Goal: Information Seeking & Learning: Learn about a topic

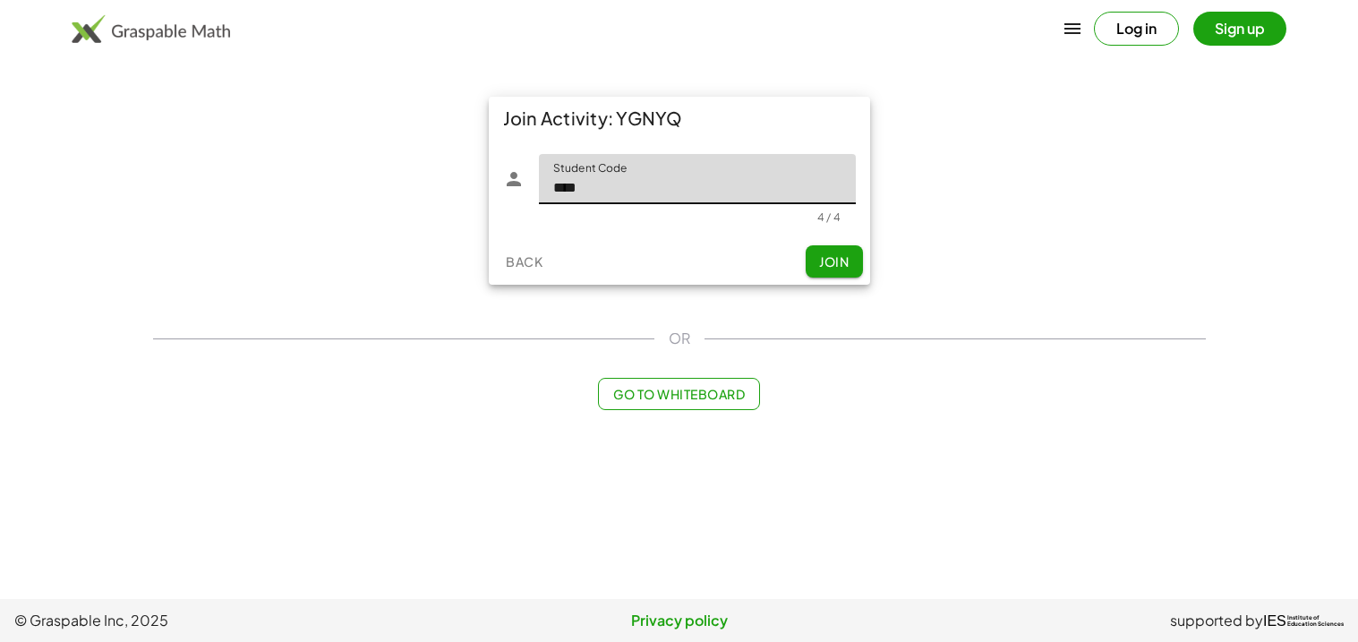
type input "****"
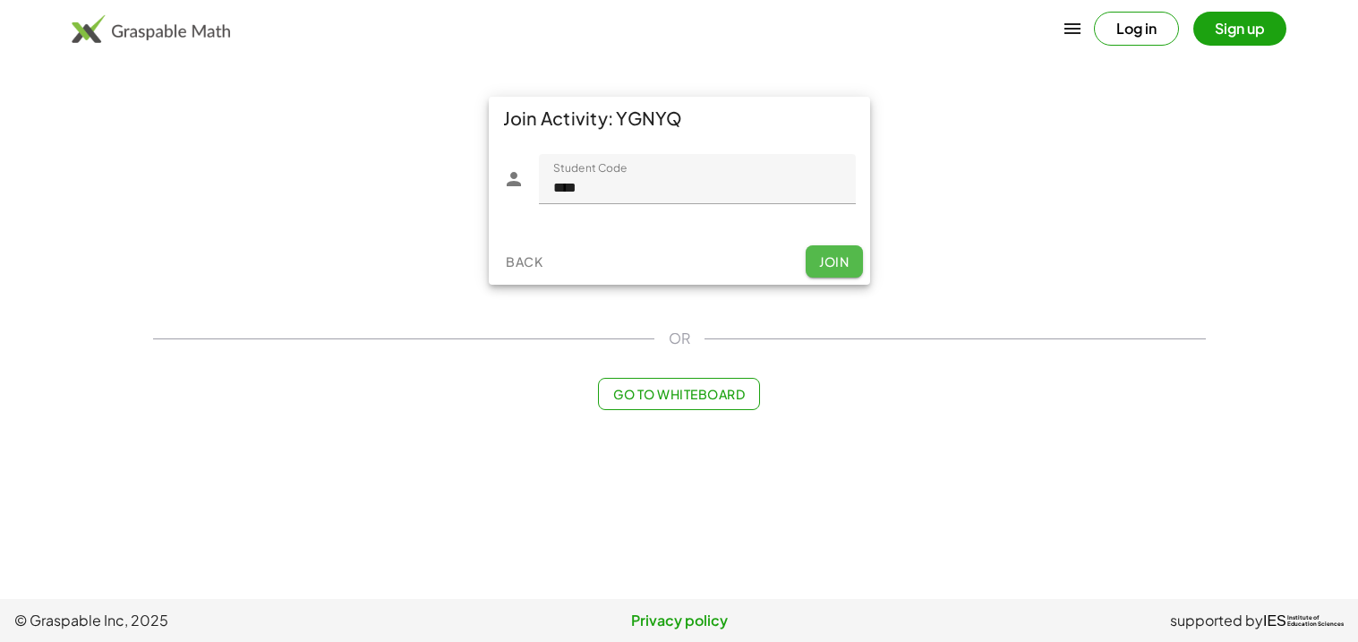
click at [828, 267] on span "Join" at bounding box center [834, 261] width 30 height 16
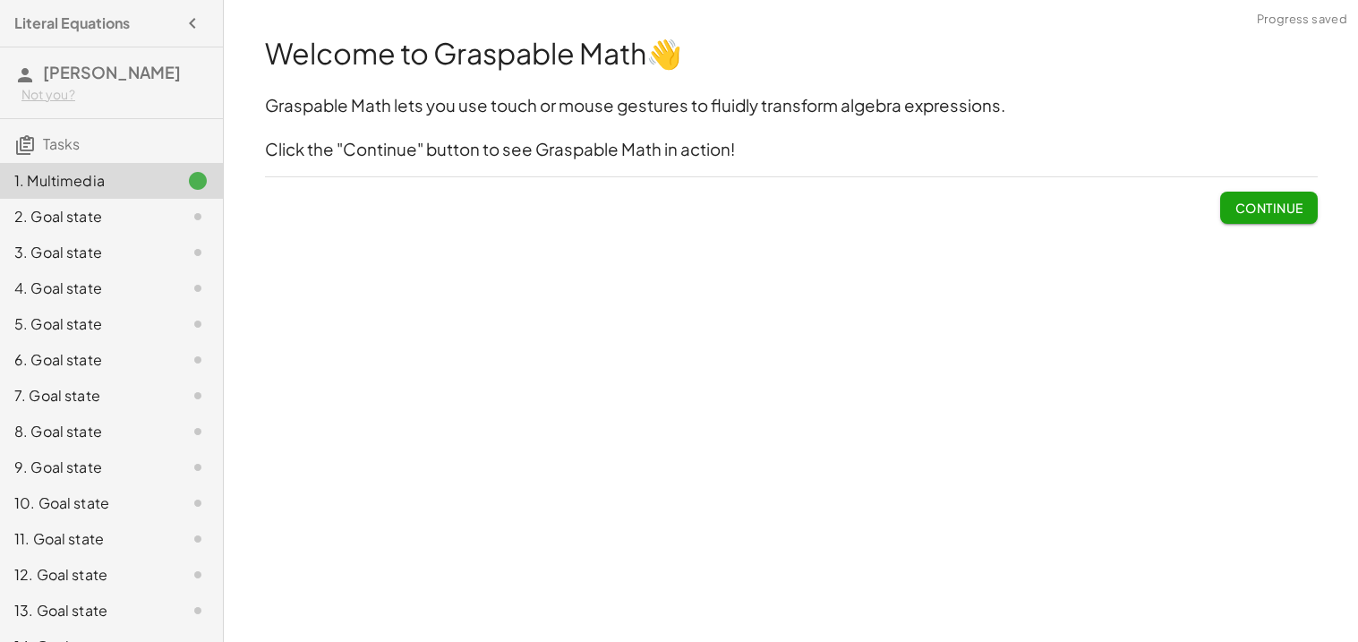
click at [1262, 218] on button "Continue" at bounding box center [1268, 208] width 97 height 32
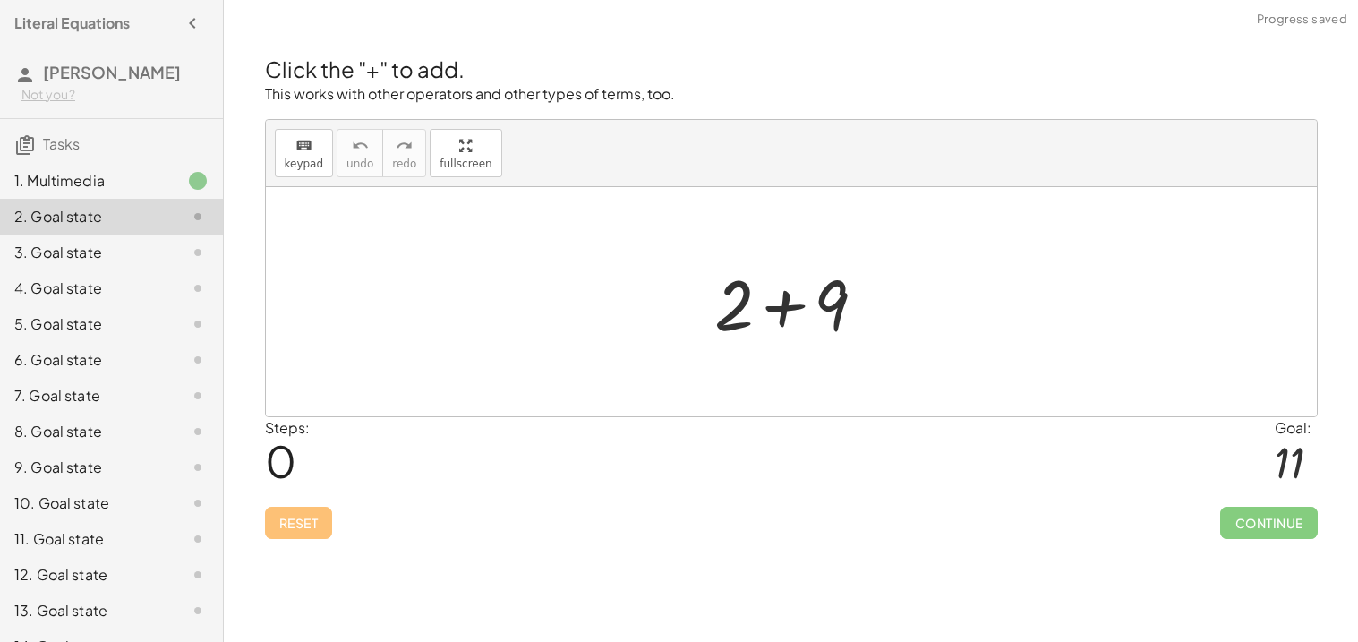
click at [1262, 214] on div at bounding box center [791, 301] width 1051 height 229
click at [310, 161] on span "keypad" at bounding box center [304, 164] width 39 height 13
click at [1049, 304] on div at bounding box center [791, 301] width 1051 height 229
click at [1291, 466] on div at bounding box center [1296, 462] width 43 height 47
drag, startPoint x: 1281, startPoint y: 488, endPoint x: 1202, endPoint y: 432, distance: 96.9
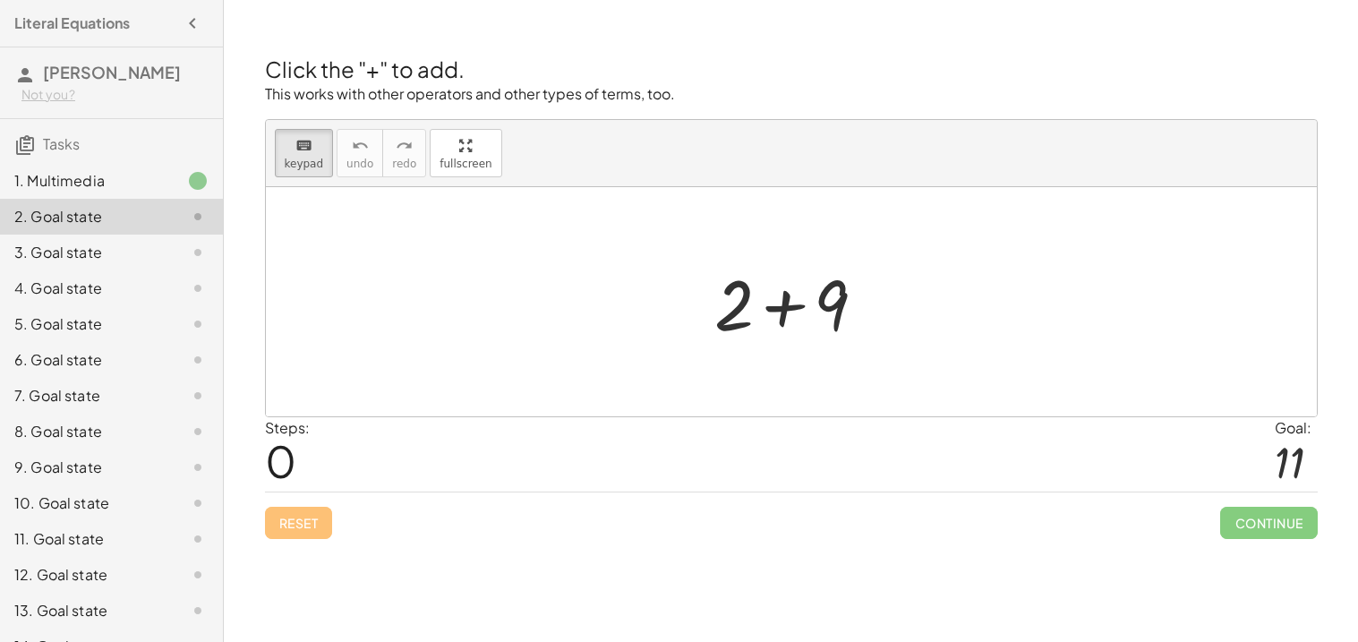
click at [1202, 432] on div "Steps: 0 Goal: 11" at bounding box center [791, 454] width 1053 height 74
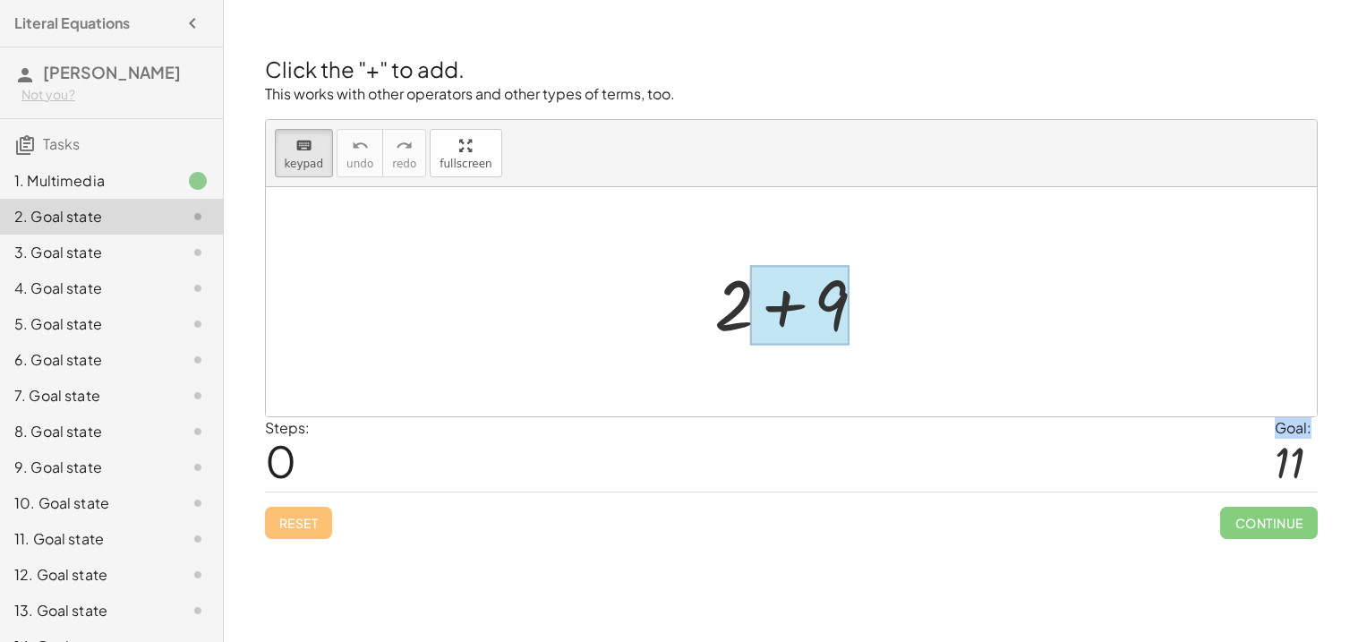
click at [788, 317] on div at bounding box center [799, 306] width 100 height 80
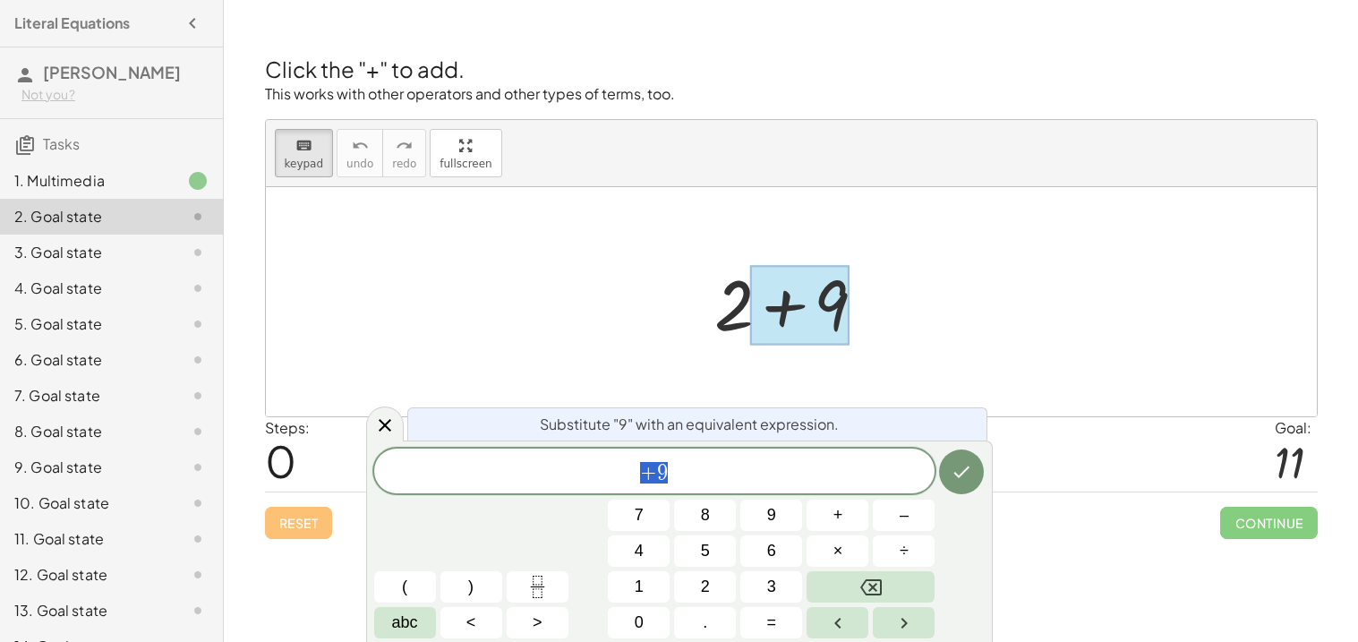
click at [997, 309] on div at bounding box center [791, 301] width 1051 height 229
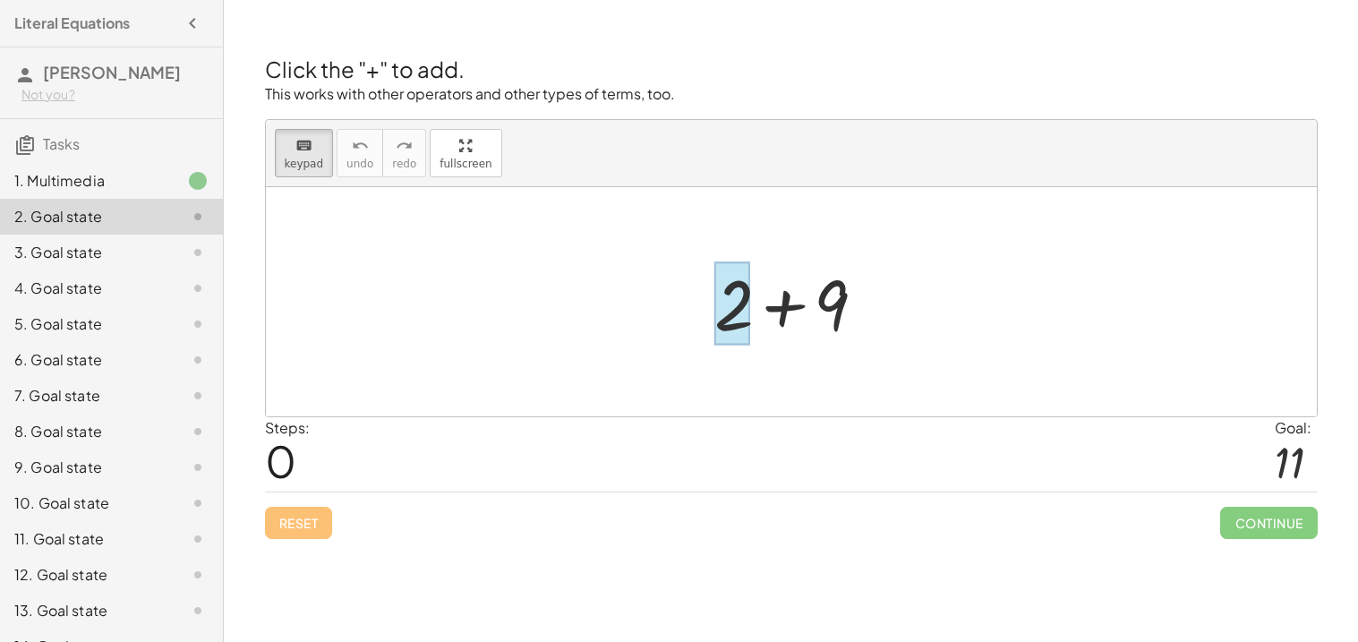
click at [743, 313] on div at bounding box center [733, 303] width 36 height 83
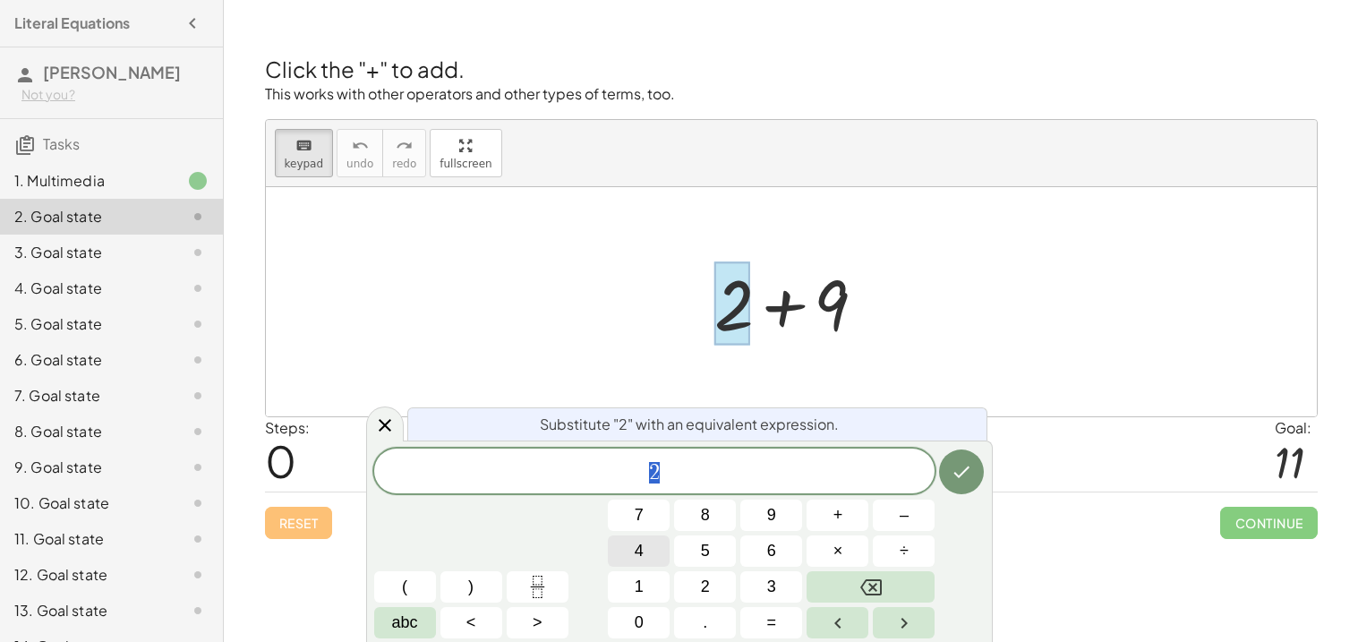
click at [655, 557] on button "4" at bounding box center [639, 550] width 62 height 31
click at [967, 465] on icon "Done" at bounding box center [961, 471] width 21 height 21
click at [698, 582] on button "2" at bounding box center [705, 586] width 62 height 31
click at [956, 490] on button "Done" at bounding box center [961, 471] width 45 height 45
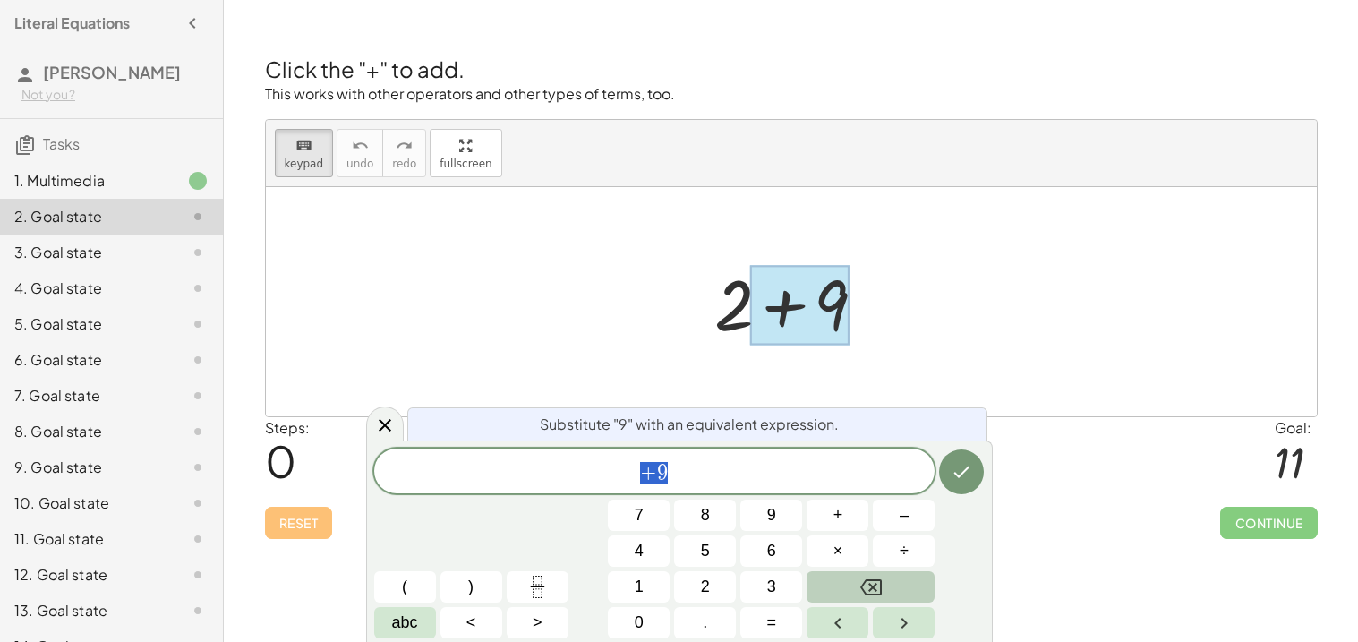
click at [882, 581] on button "Backspace" at bounding box center [871, 586] width 128 height 31
click at [832, 509] on button "+" at bounding box center [838, 515] width 62 height 31
click at [783, 511] on button "9" at bounding box center [771, 515] width 62 height 31
click at [983, 466] on button "Done" at bounding box center [961, 471] width 45 height 45
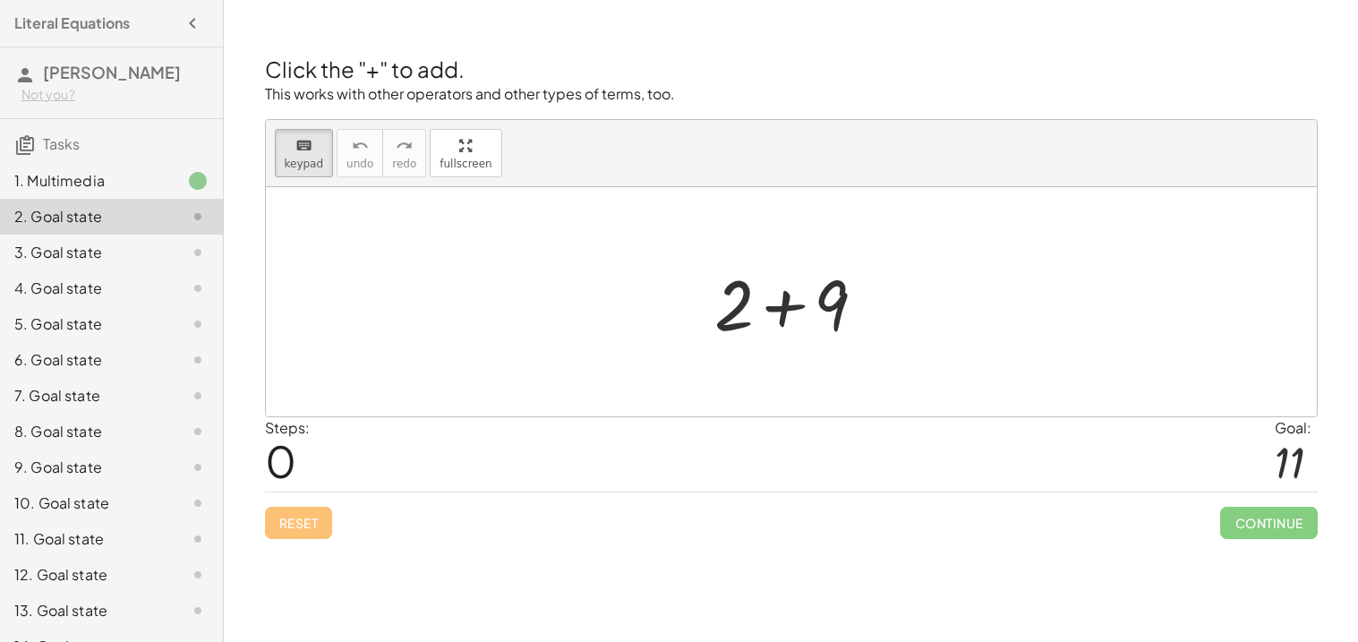
click at [1300, 461] on div at bounding box center [1296, 462] width 43 height 47
click at [279, 462] on span "0" at bounding box center [280, 460] width 31 height 55
click at [278, 466] on span "0" at bounding box center [280, 460] width 31 height 55
click at [309, 160] on span "keypad" at bounding box center [304, 164] width 39 height 13
click at [1290, 458] on div at bounding box center [1296, 462] width 43 height 47
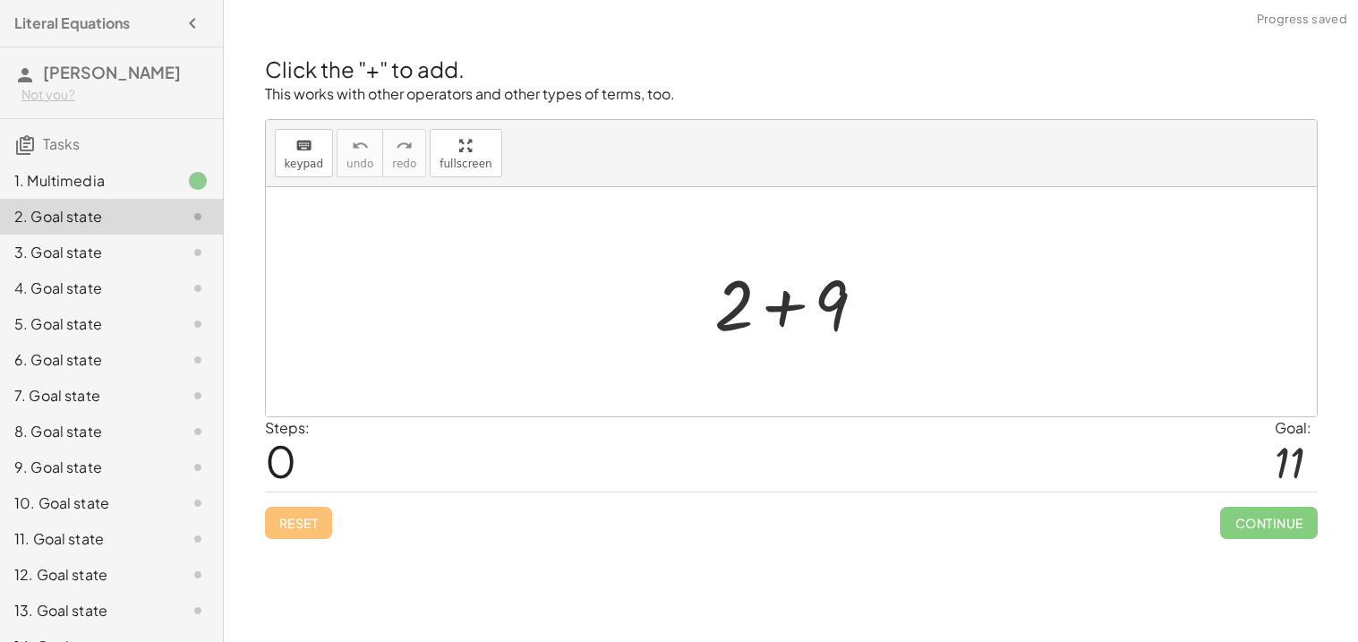
click at [1287, 439] on div at bounding box center [1296, 462] width 43 height 47
click at [752, 320] on div at bounding box center [798, 302] width 185 height 92
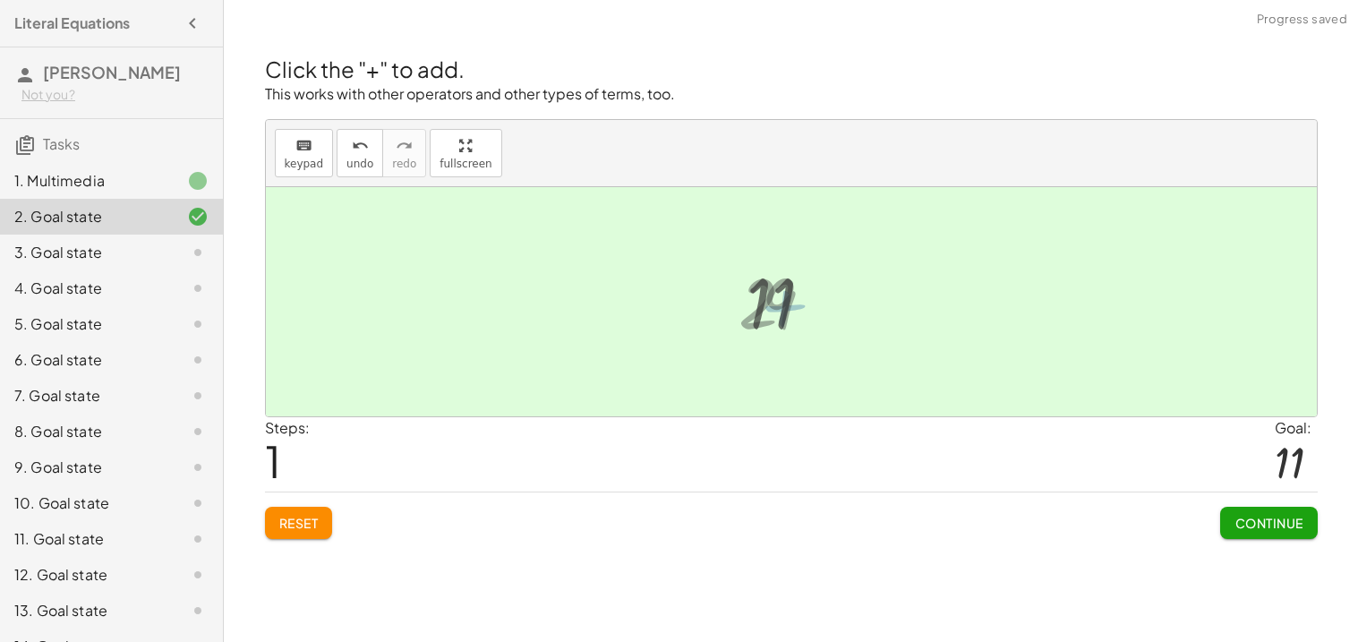
click at [785, 308] on div at bounding box center [798, 302] width 121 height 89
click at [881, 387] on div at bounding box center [791, 301] width 1051 height 229
click at [1262, 520] on span "Continue" at bounding box center [1269, 523] width 68 height 16
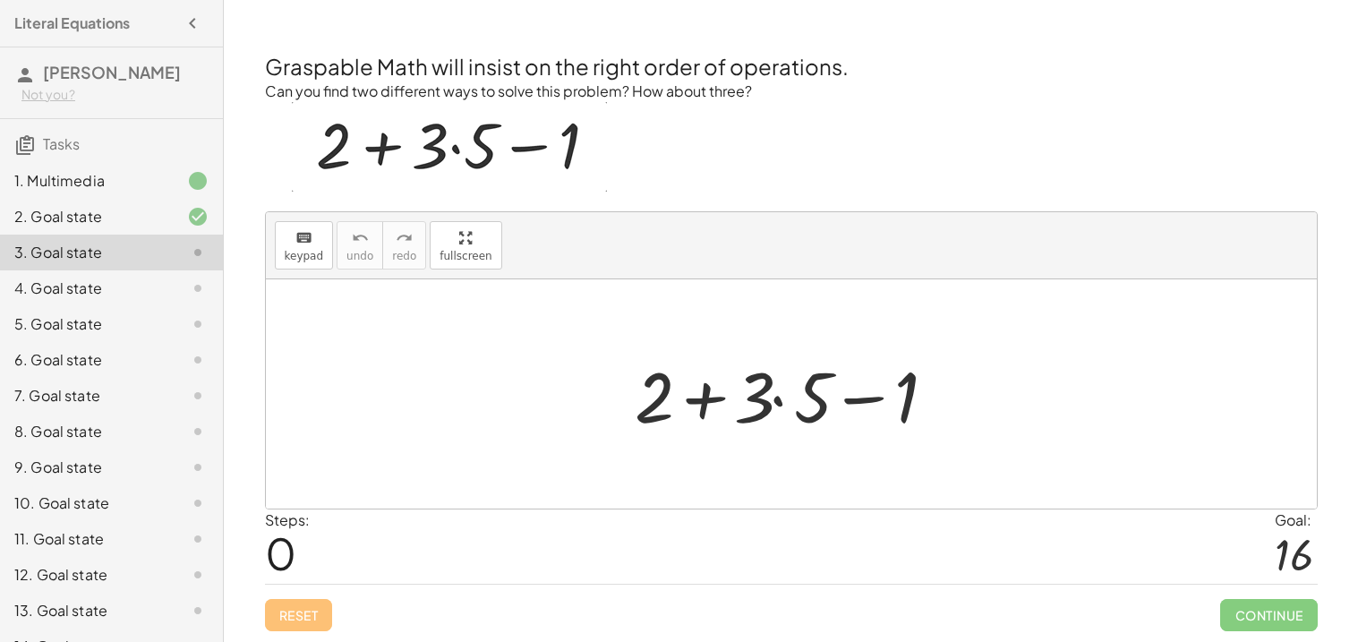
click at [780, 392] on div at bounding box center [798, 394] width 345 height 92
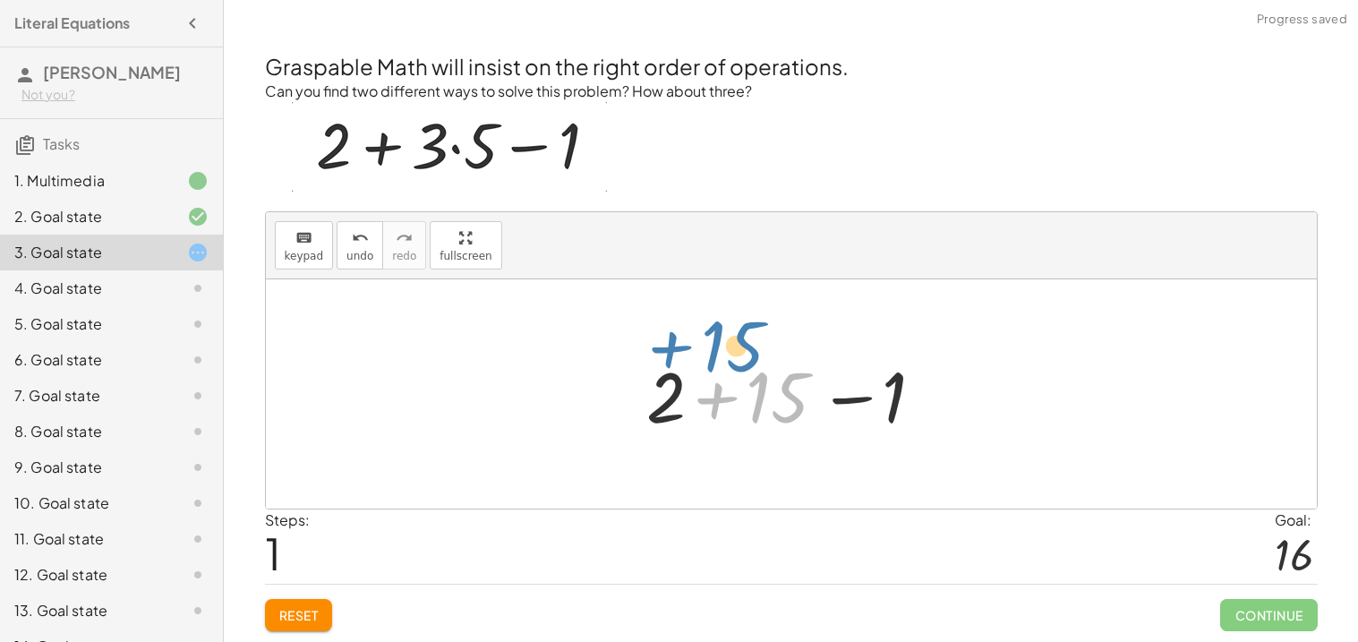
drag, startPoint x: 774, startPoint y: 399, endPoint x: 737, endPoint y: 360, distance: 54.5
click at [737, 360] on div at bounding box center [798, 394] width 321 height 92
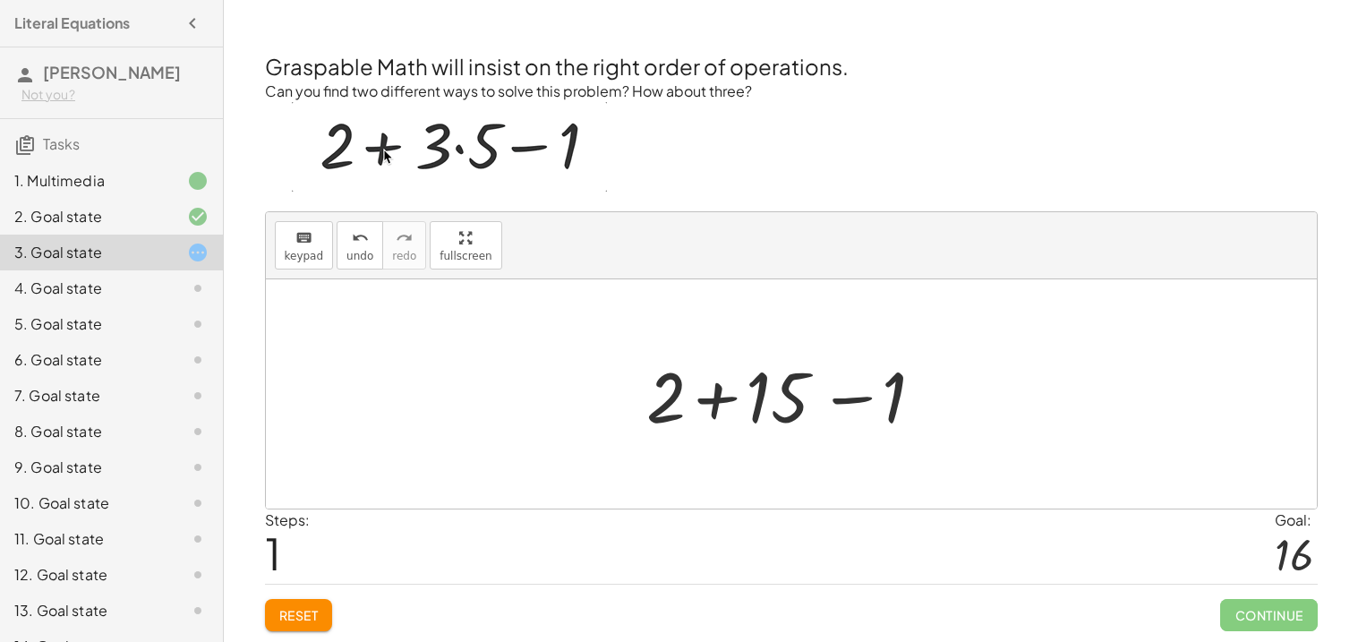
click at [681, 414] on div at bounding box center [798, 394] width 321 height 92
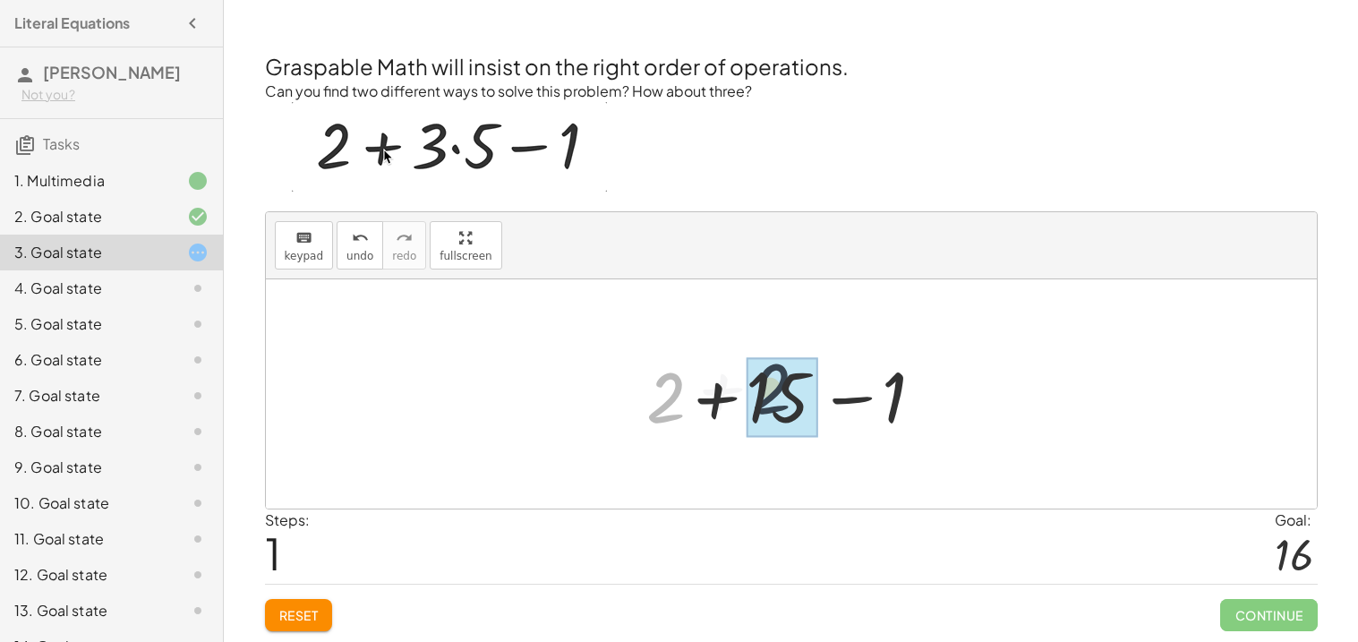
drag, startPoint x: 667, startPoint y: 407, endPoint x: 777, endPoint y: 398, distance: 110.6
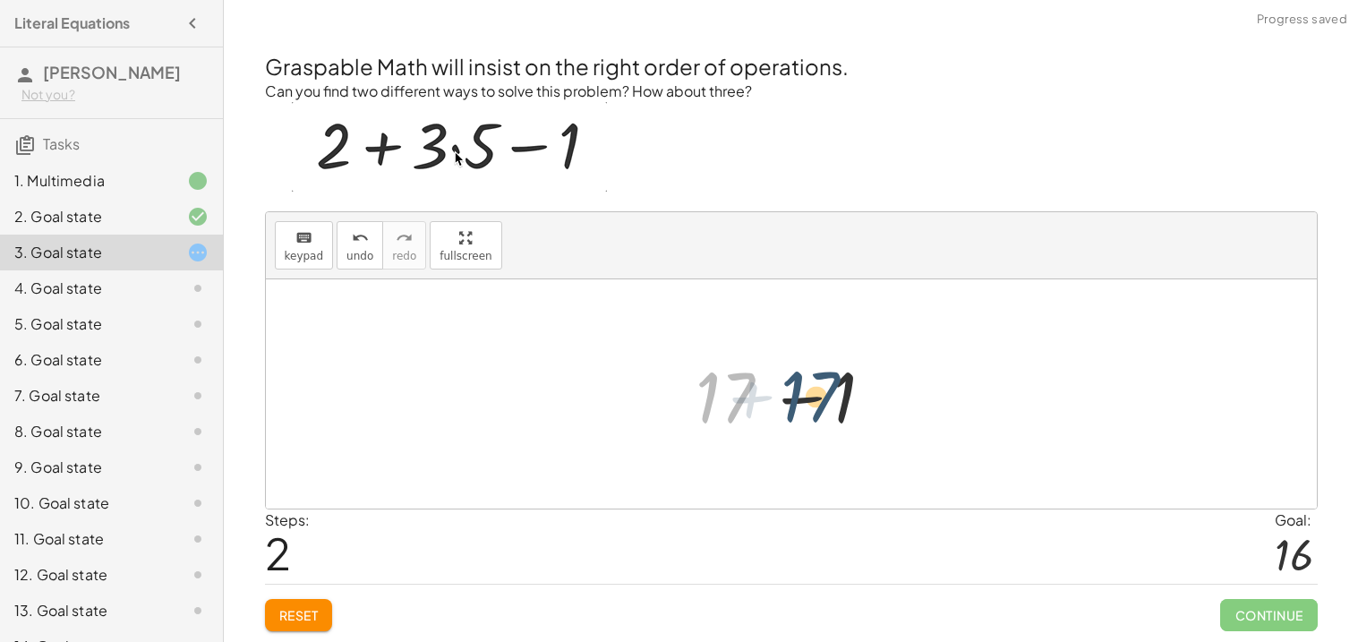
drag, startPoint x: 712, startPoint y: 404, endPoint x: 797, endPoint y: 403, distance: 85.1
click at [797, 403] on div at bounding box center [798, 394] width 221 height 92
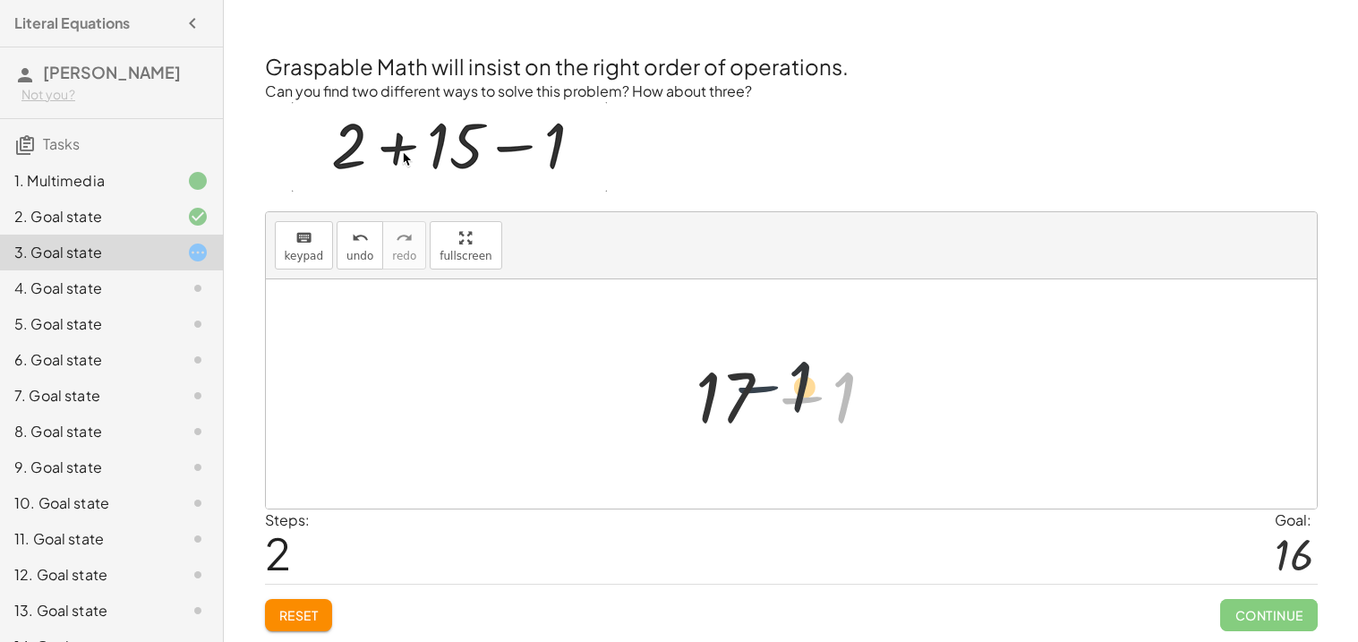
drag, startPoint x: 801, startPoint y: 401, endPoint x: 741, endPoint y: 391, distance: 60.8
click at [741, 391] on div at bounding box center [798, 394] width 221 height 92
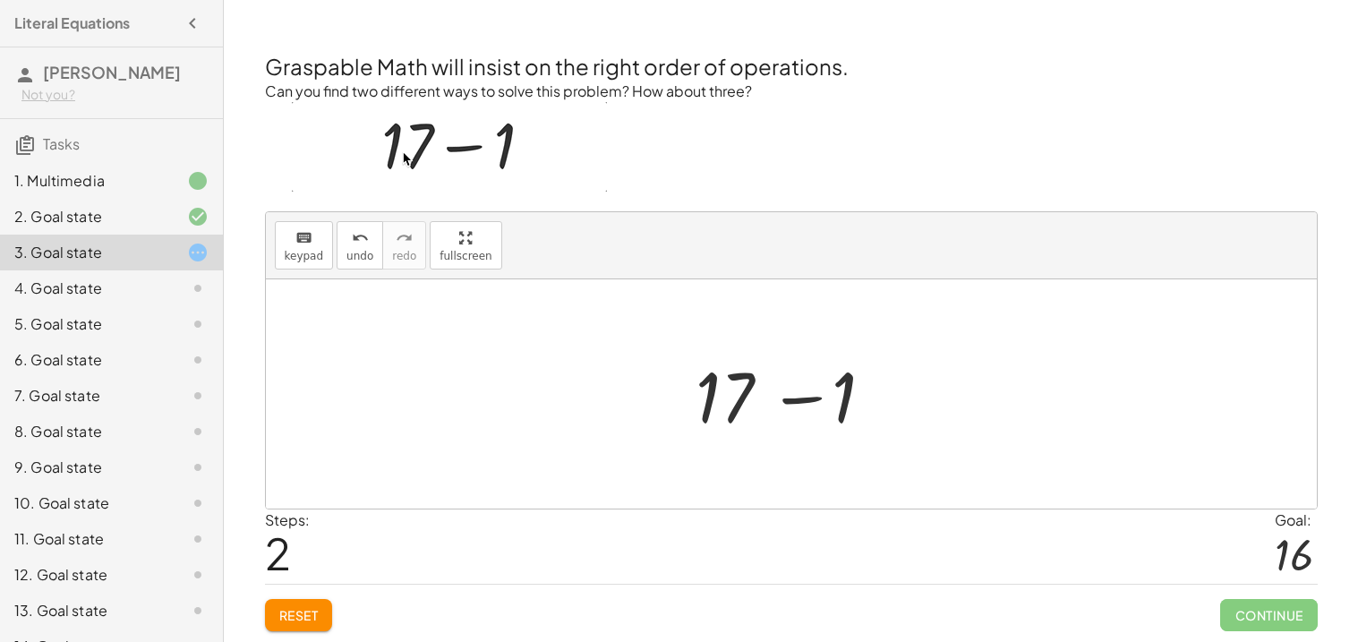
click at [736, 398] on div at bounding box center [798, 394] width 221 height 92
click at [732, 389] on div at bounding box center [798, 394] width 221 height 92
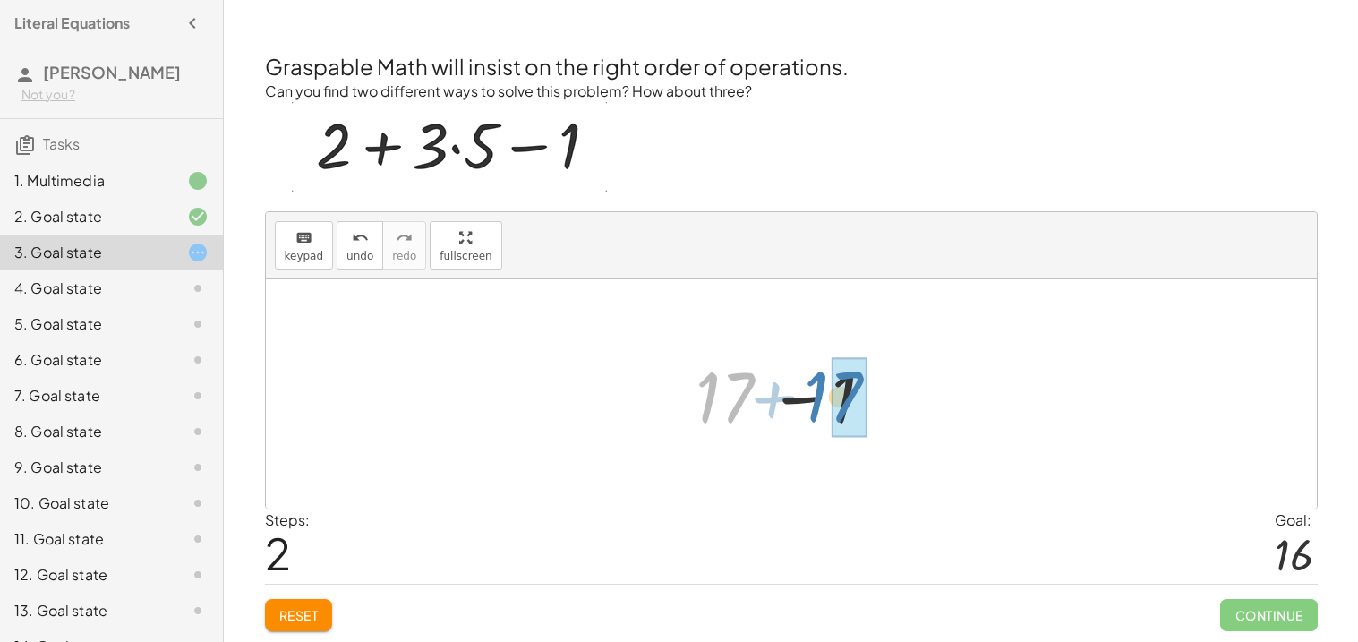
drag, startPoint x: 737, startPoint y: 390, endPoint x: 845, endPoint y: 389, distance: 108.3
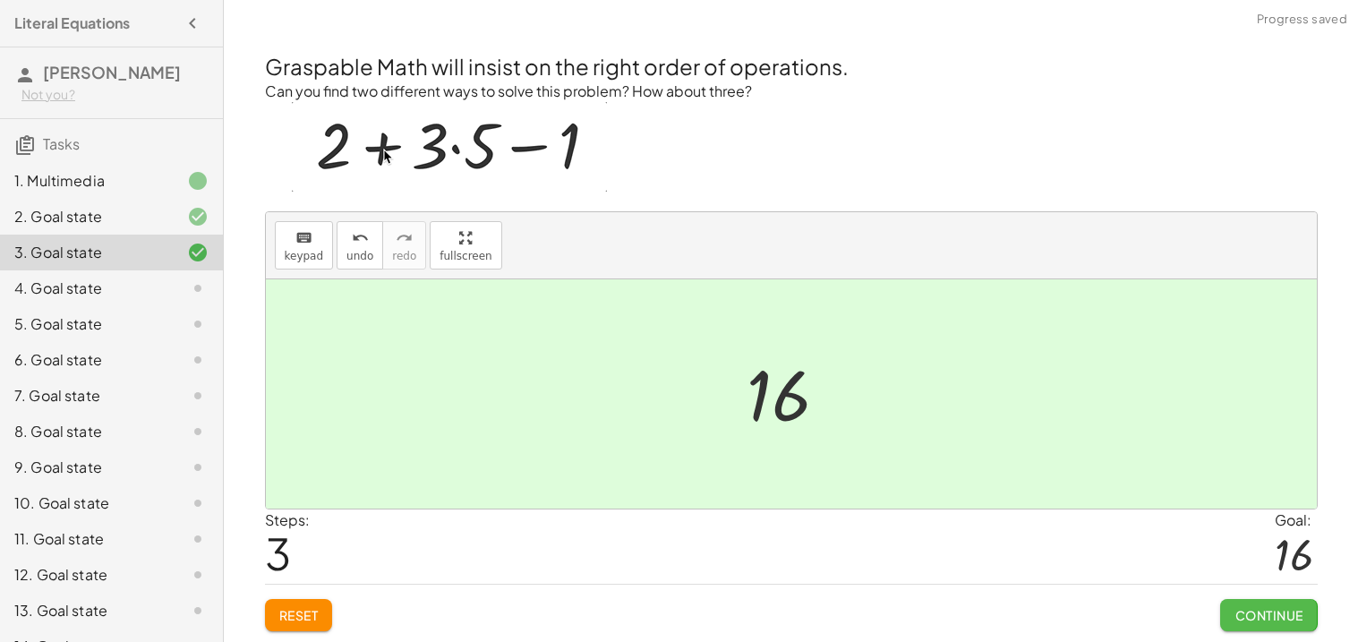
click at [1247, 609] on span "Continue" at bounding box center [1269, 615] width 68 height 16
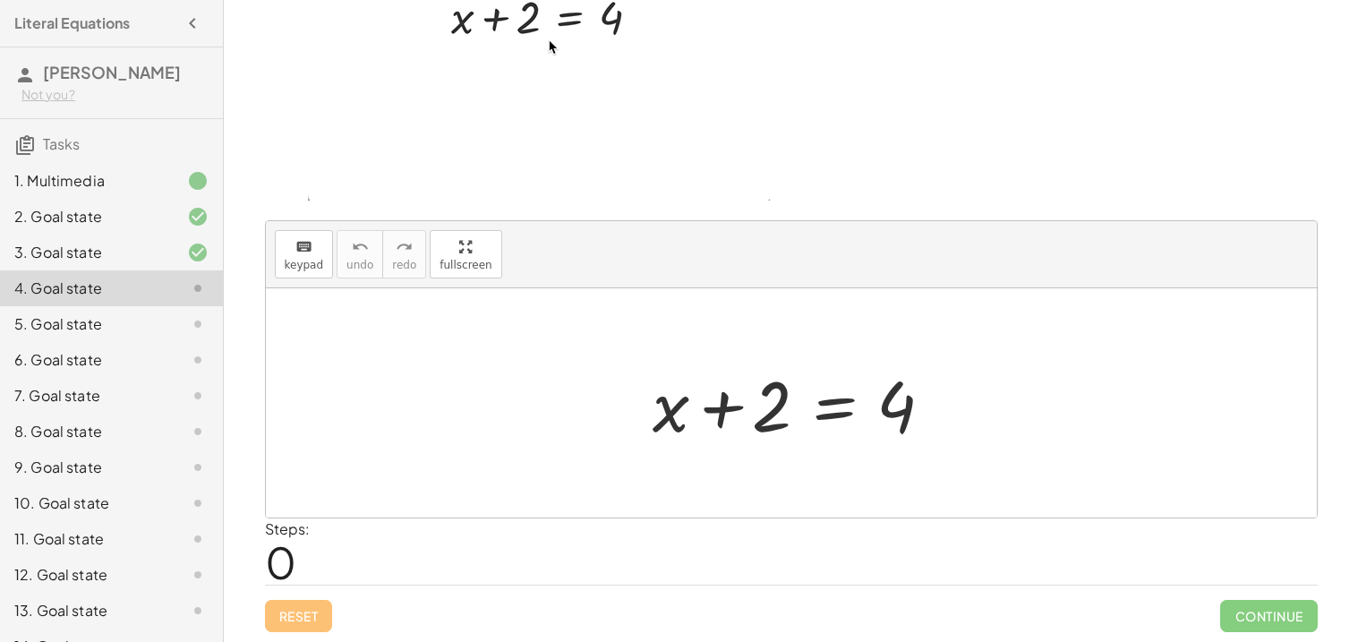
scroll to position [120, 0]
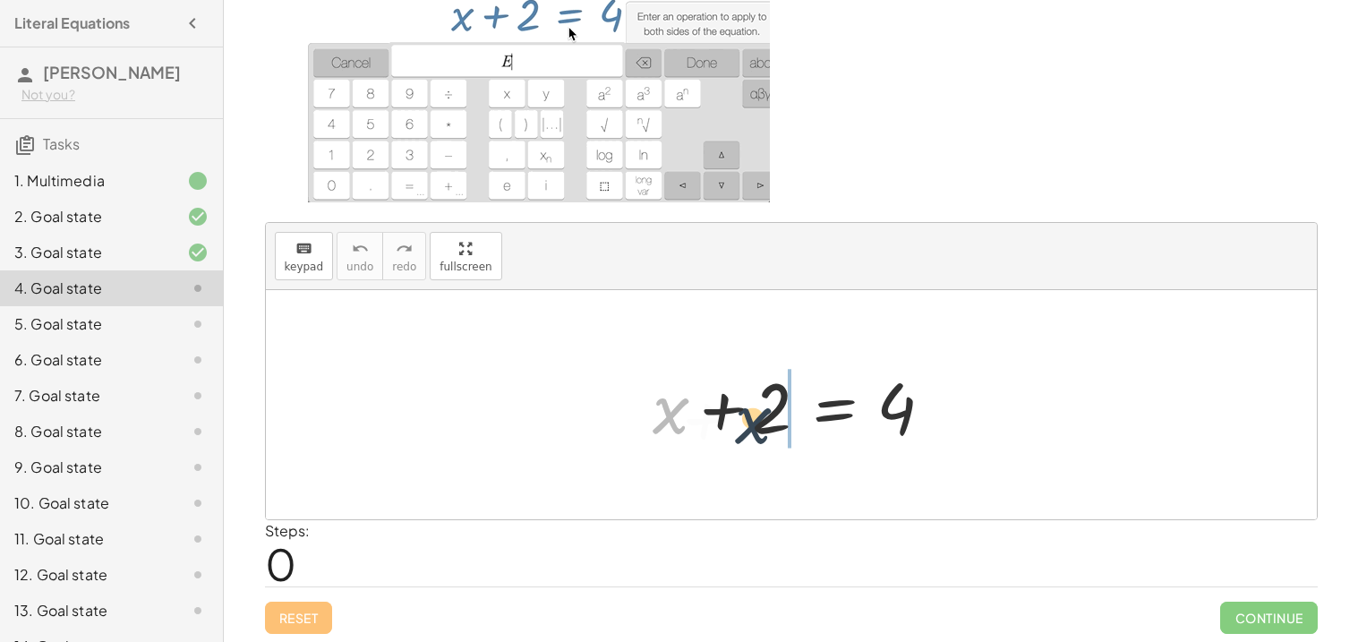
drag, startPoint x: 682, startPoint y: 402, endPoint x: 793, endPoint y: 415, distance: 111.7
click at [793, 415] on div at bounding box center [798, 405] width 309 height 92
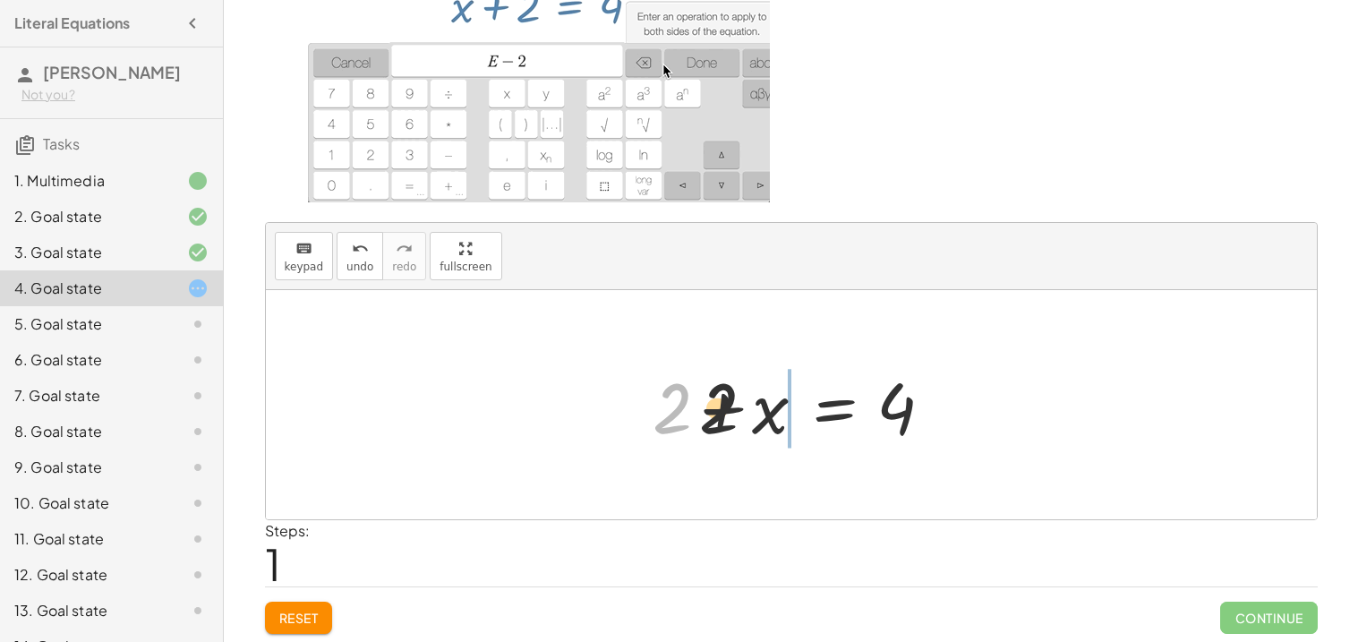
click at [783, 418] on div at bounding box center [798, 405] width 309 height 92
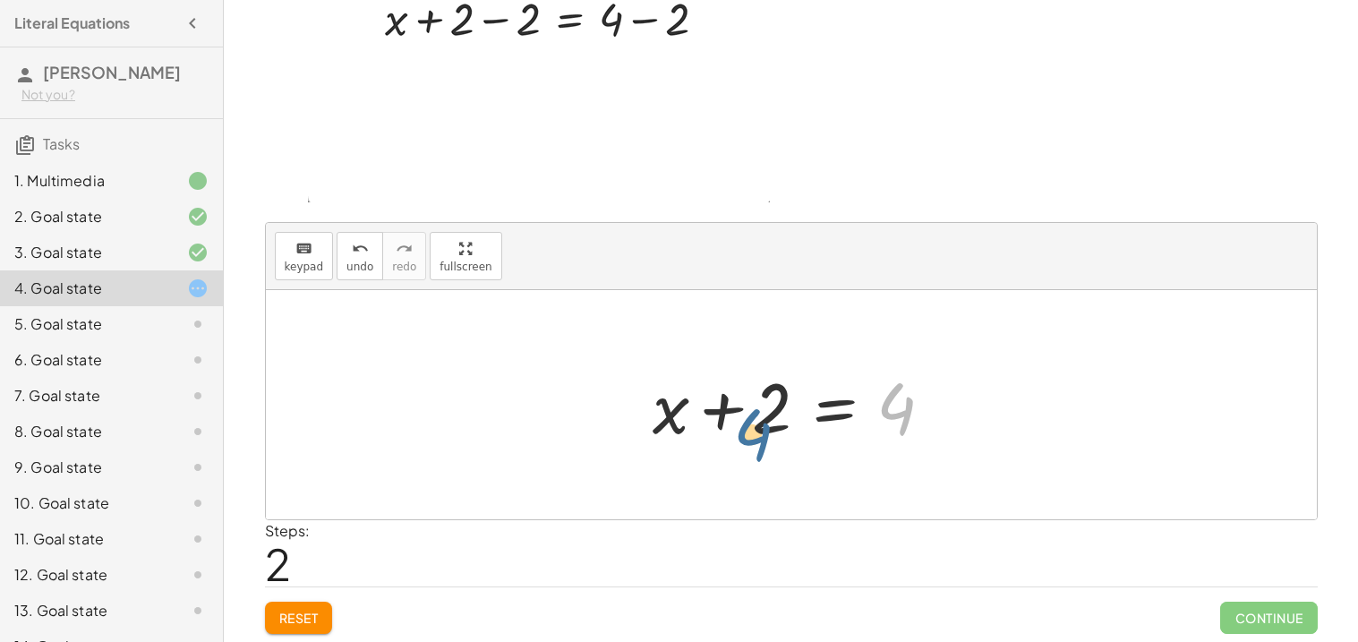
drag, startPoint x: 899, startPoint y: 402, endPoint x: 746, endPoint y: 423, distance: 154.5
click at [746, 423] on div at bounding box center [798, 405] width 309 height 92
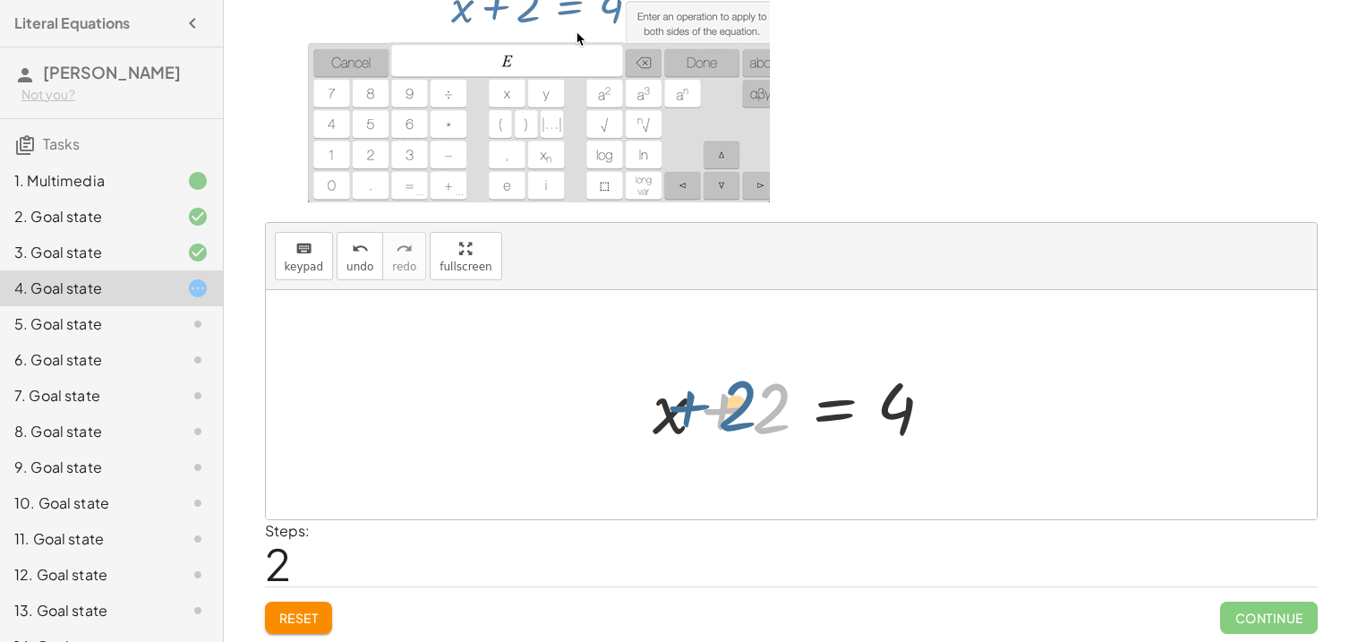
drag, startPoint x: 764, startPoint y: 409, endPoint x: 727, endPoint y: 406, distance: 36.8
click at [727, 406] on div at bounding box center [798, 405] width 309 height 92
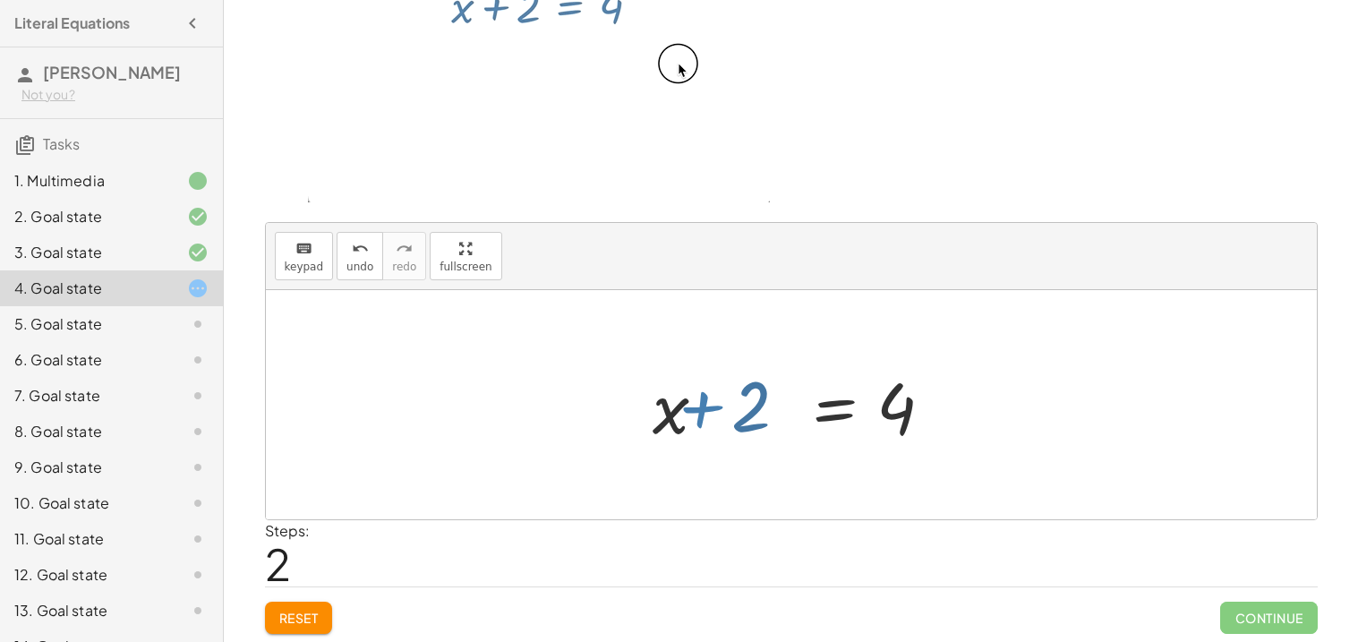
drag, startPoint x: 727, startPoint y: 406, endPoint x: 706, endPoint y: 406, distance: 21.5
click at [706, 406] on div at bounding box center [798, 405] width 309 height 92
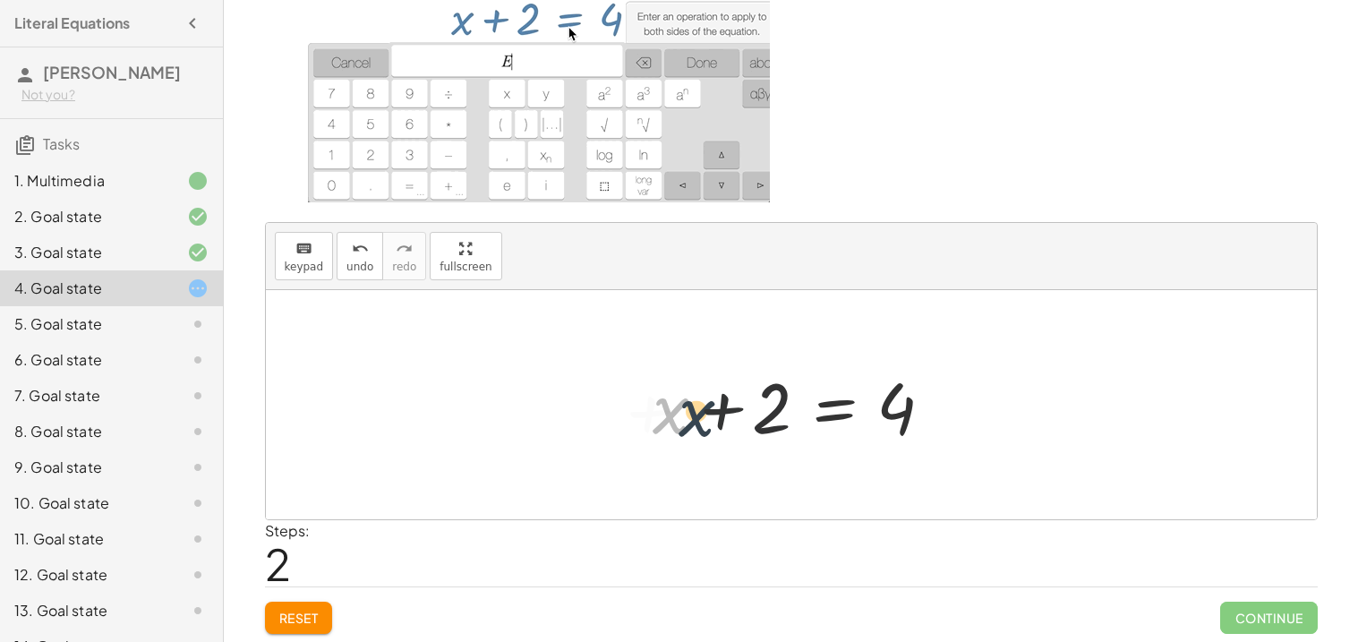
drag, startPoint x: 677, startPoint y: 410, endPoint x: 715, endPoint y: 412, distance: 37.6
click at [715, 412] on div at bounding box center [798, 405] width 309 height 92
drag, startPoint x: 667, startPoint y: 413, endPoint x: 755, endPoint y: 405, distance: 88.1
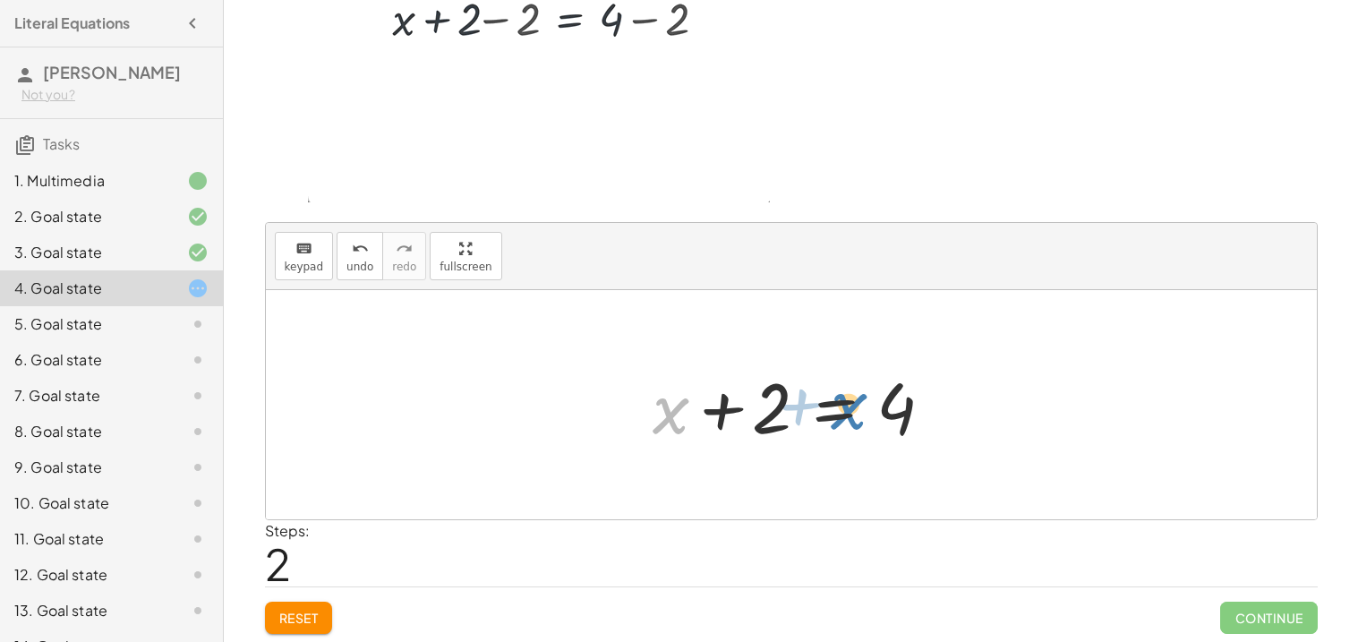
click at [755, 405] on div at bounding box center [798, 405] width 309 height 92
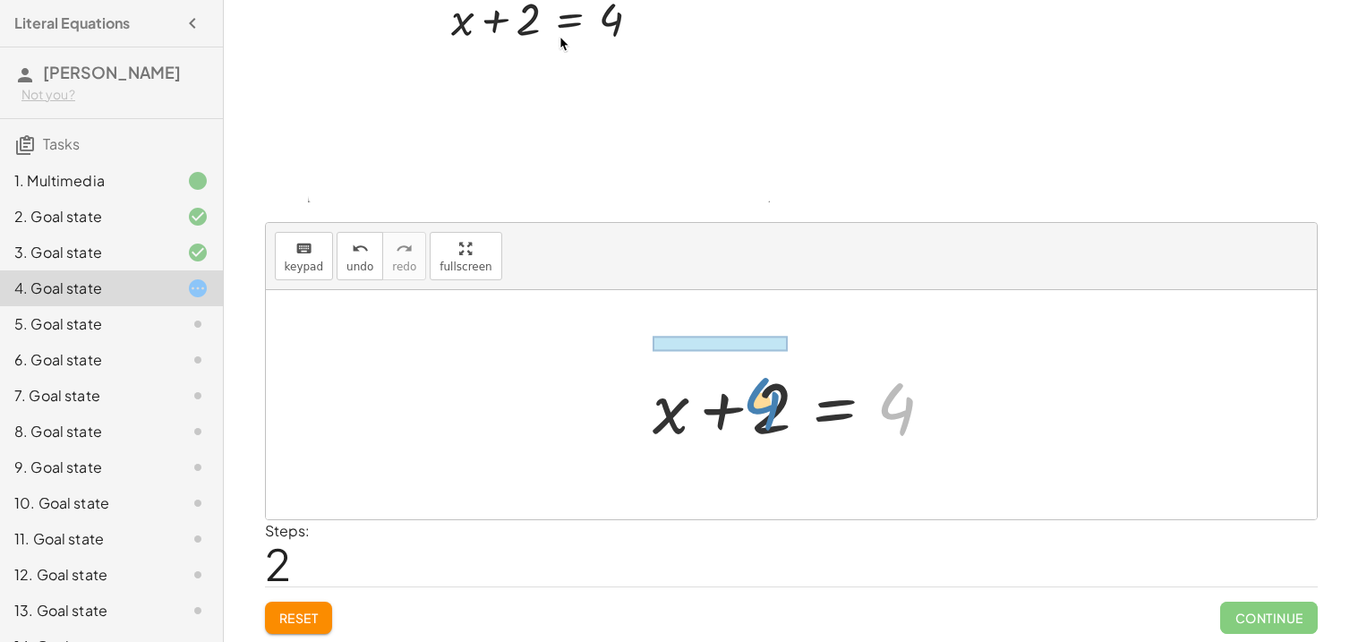
drag, startPoint x: 899, startPoint y: 403, endPoint x: 749, endPoint y: 398, distance: 149.6
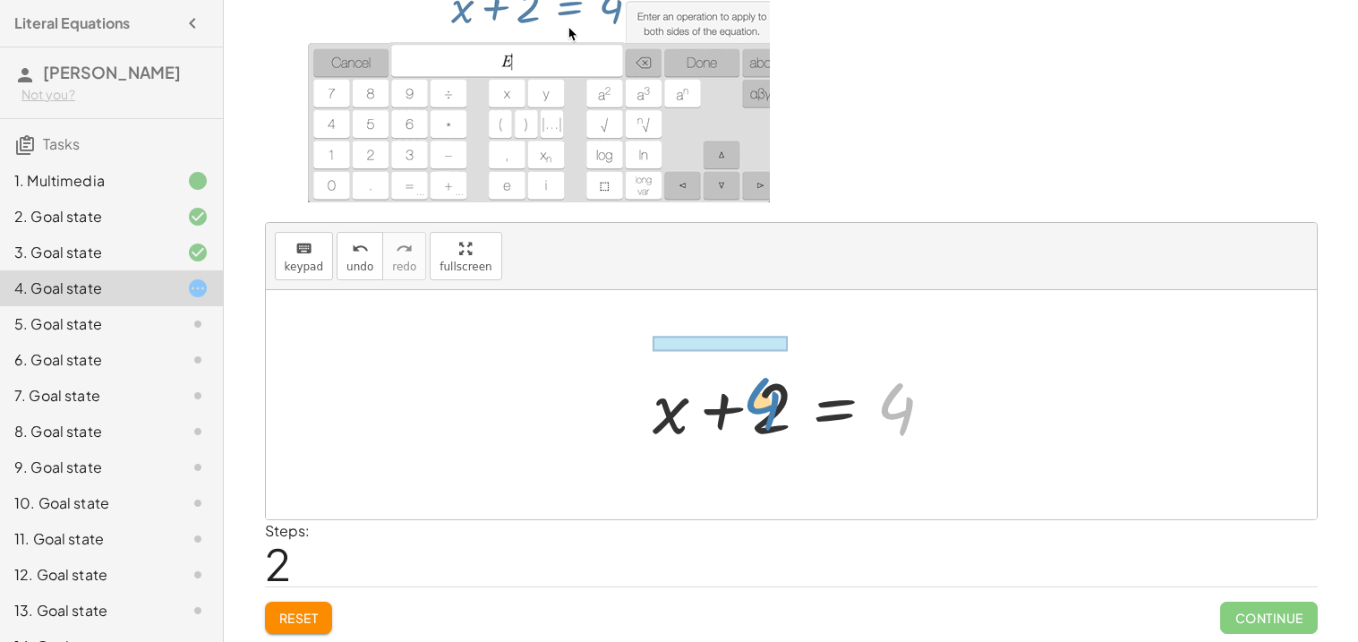
click at [749, 398] on div at bounding box center [798, 405] width 309 height 92
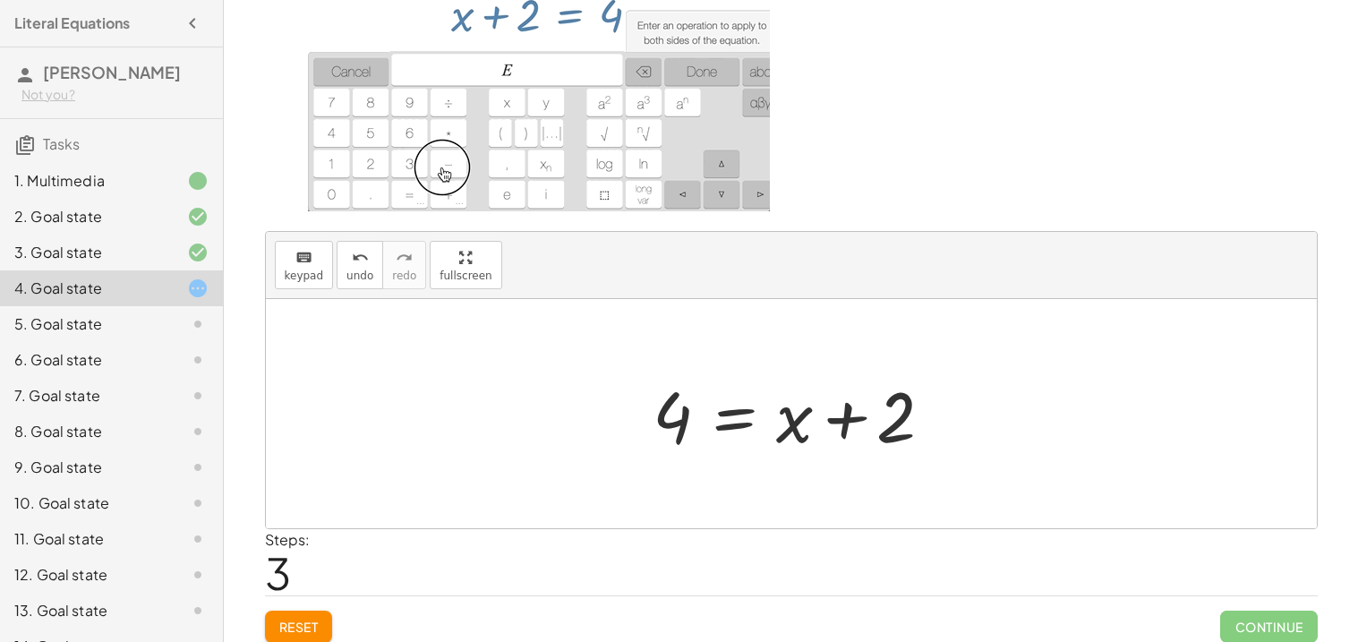
scroll to position [122, 0]
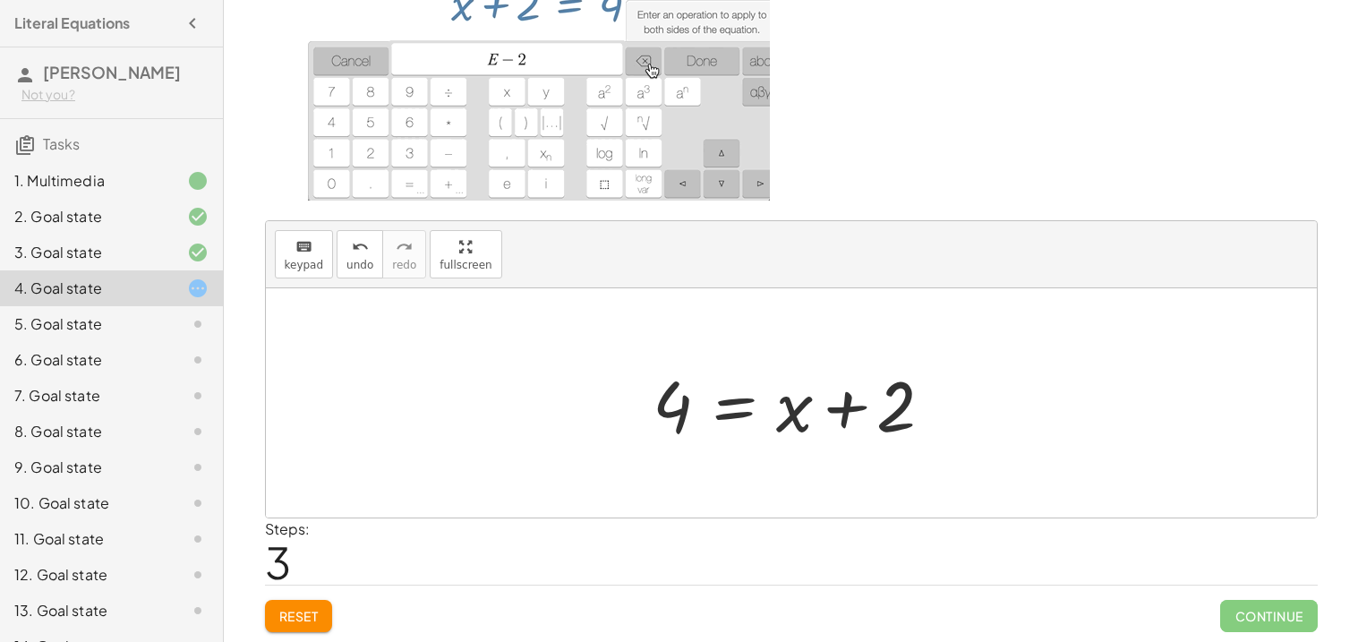
click at [0, 0] on div "You click the "=" sign and use the keyboard to subtract "2" from both sides. Th…" at bounding box center [0, 0] width 0 height 0
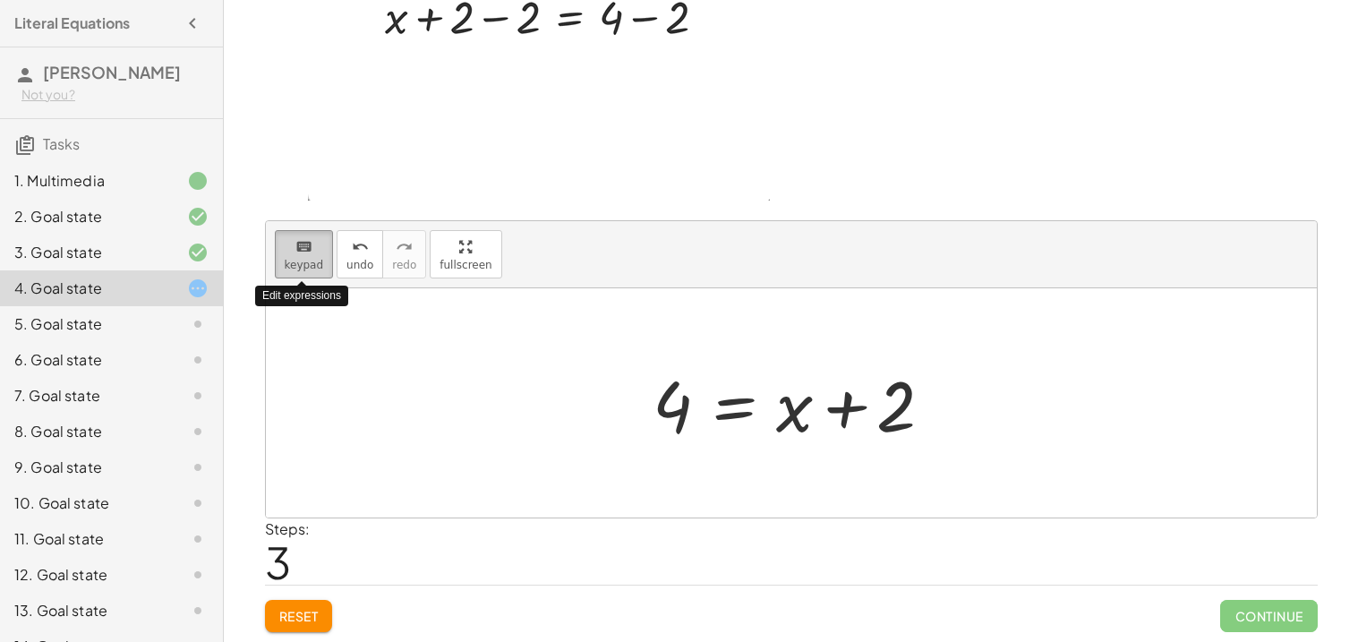
click at [305, 244] on icon "keyboard" at bounding box center [303, 246] width 17 height 21
click at [312, 253] on div "keyboard" at bounding box center [304, 245] width 39 height 21
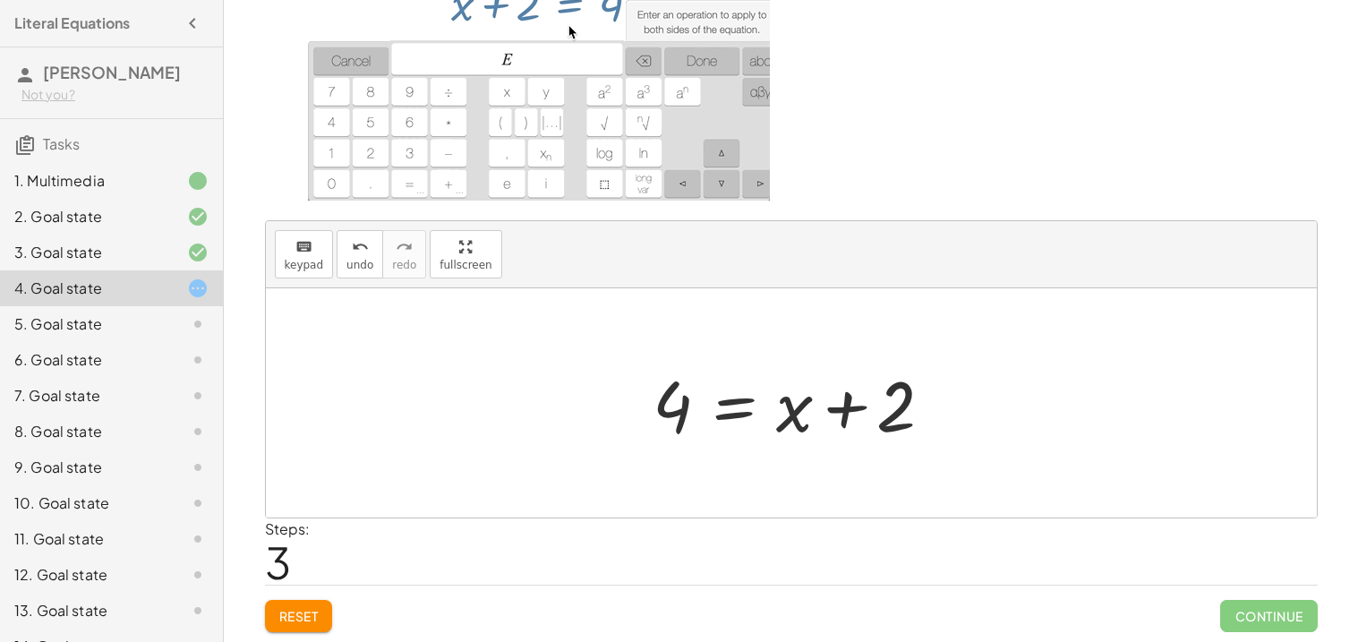
click at [373, 372] on div at bounding box center [791, 402] width 1051 height 229
click at [298, 254] on button "keyboard keypad" at bounding box center [304, 254] width 59 height 48
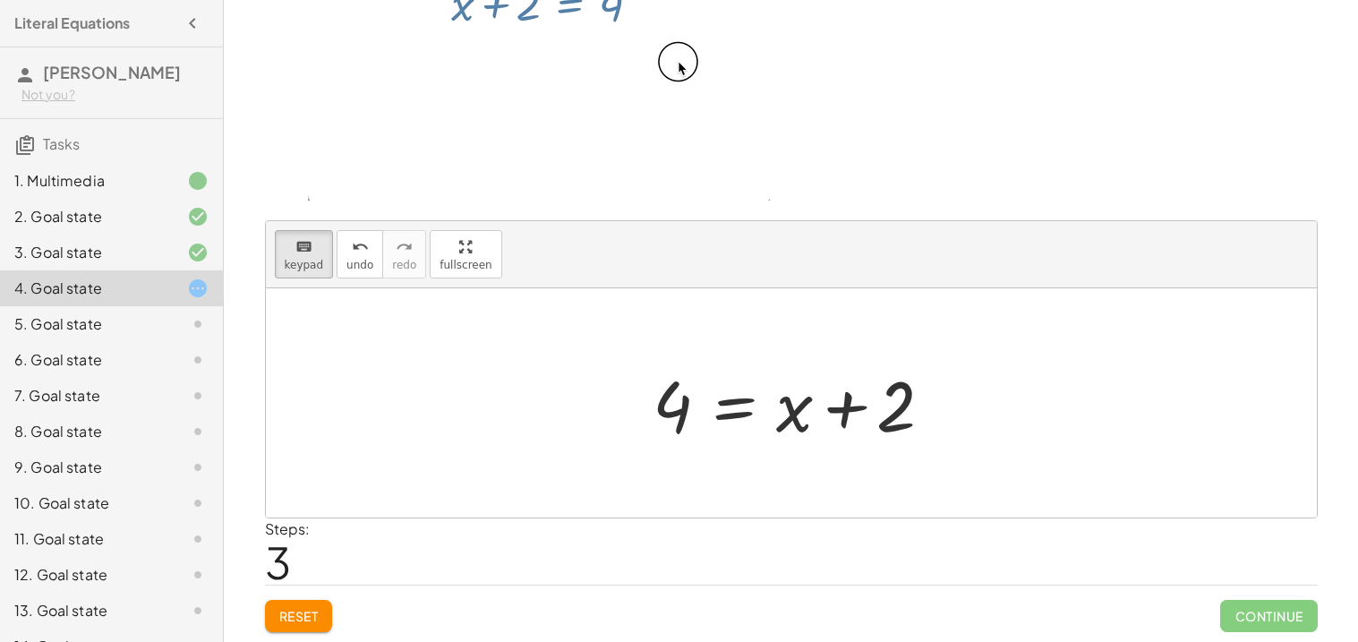
click at [620, 438] on div at bounding box center [791, 402] width 1051 height 229
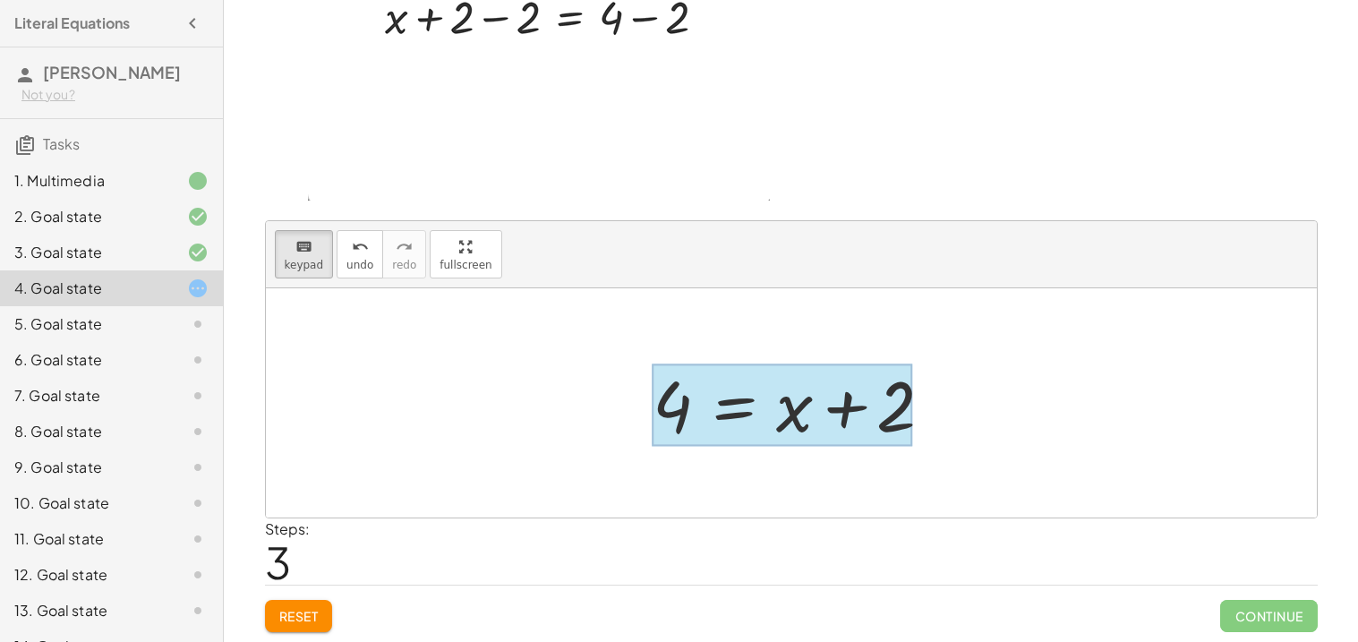
click at [712, 404] on div at bounding box center [783, 405] width 260 height 83
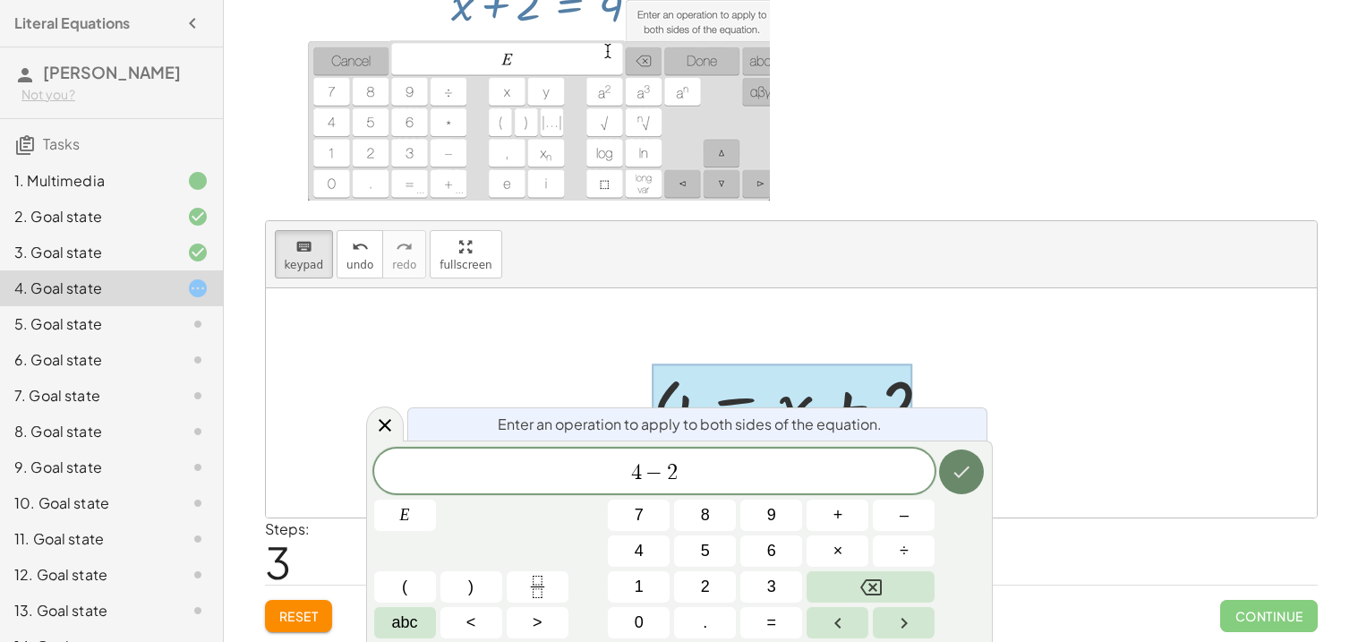
click at [967, 467] on icon "Done" at bounding box center [962, 472] width 16 height 12
click at [961, 481] on icon "Done" at bounding box center [961, 471] width 21 height 21
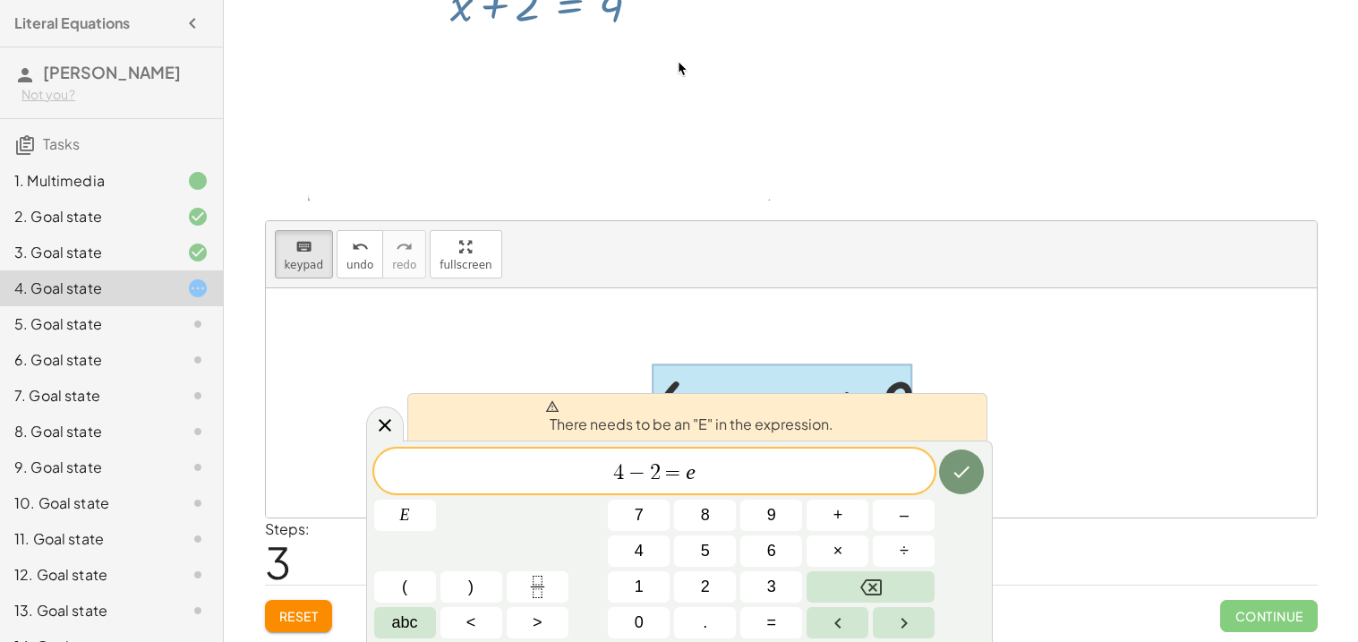
click at [1087, 518] on div "Steps: 3" at bounding box center [791, 551] width 1053 height 66
click at [943, 307] on div at bounding box center [791, 402] width 1051 height 229
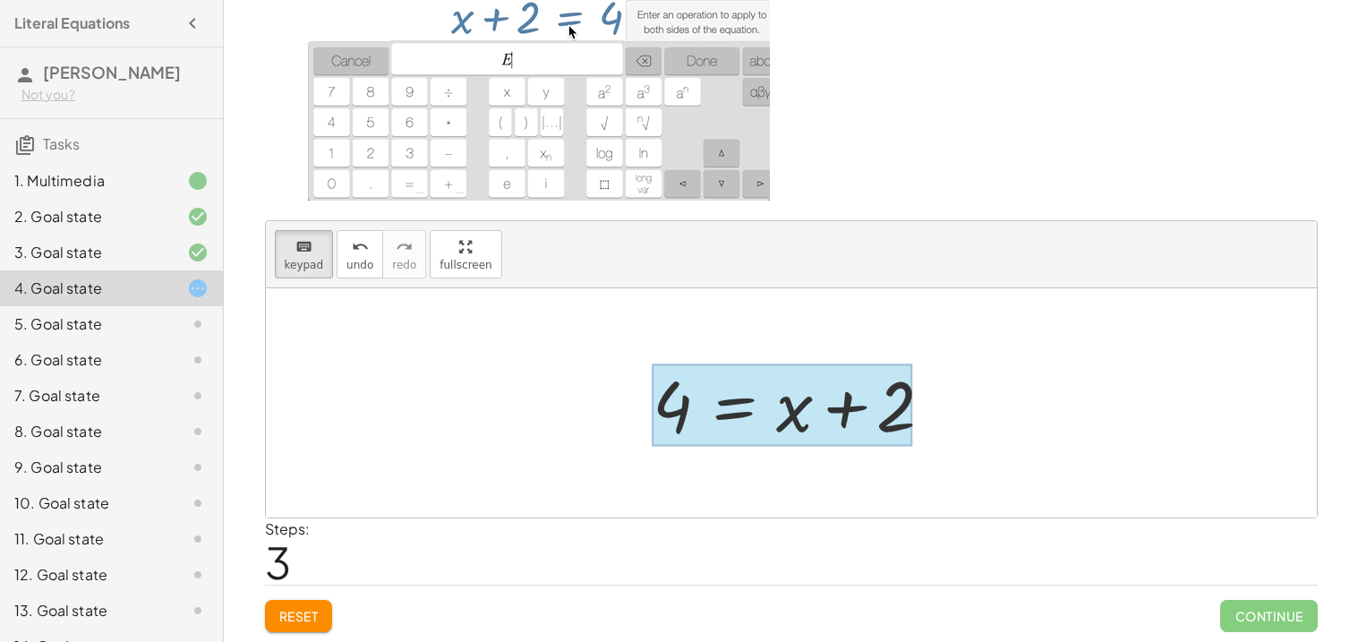
click at [759, 409] on div at bounding box center [783, 405] width 260 height 83
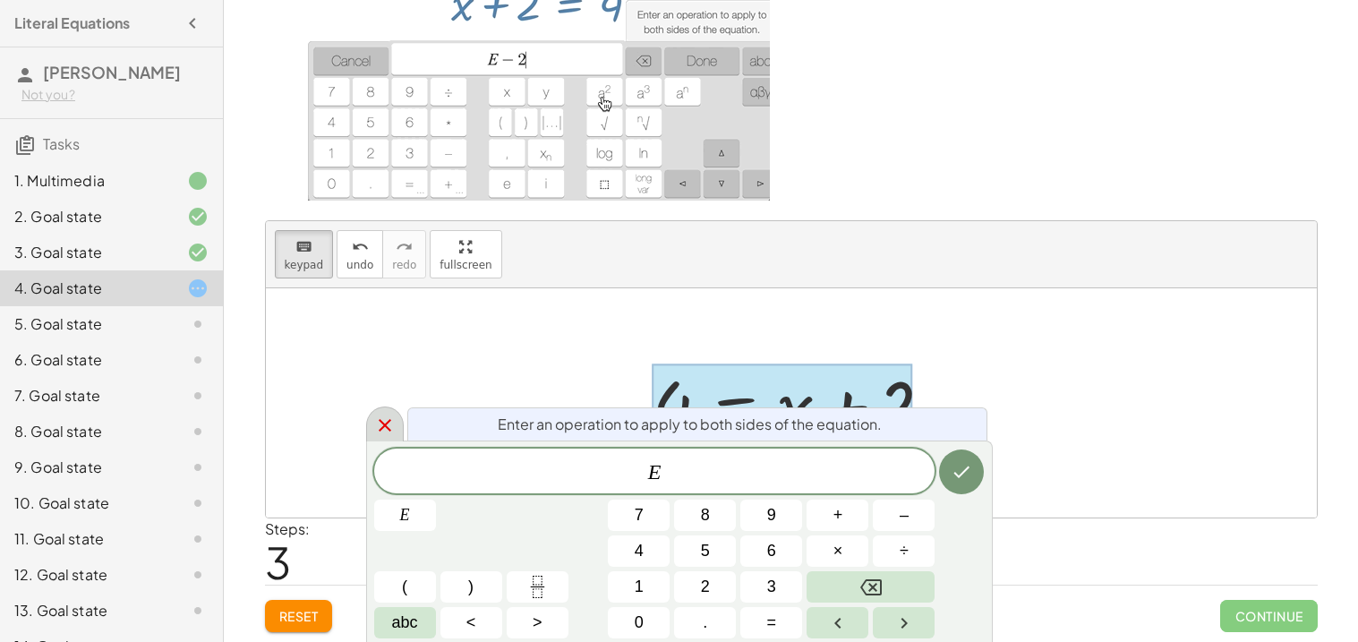
click at [398, 425] on div at bounding box center [385, 423] width 38 height 35
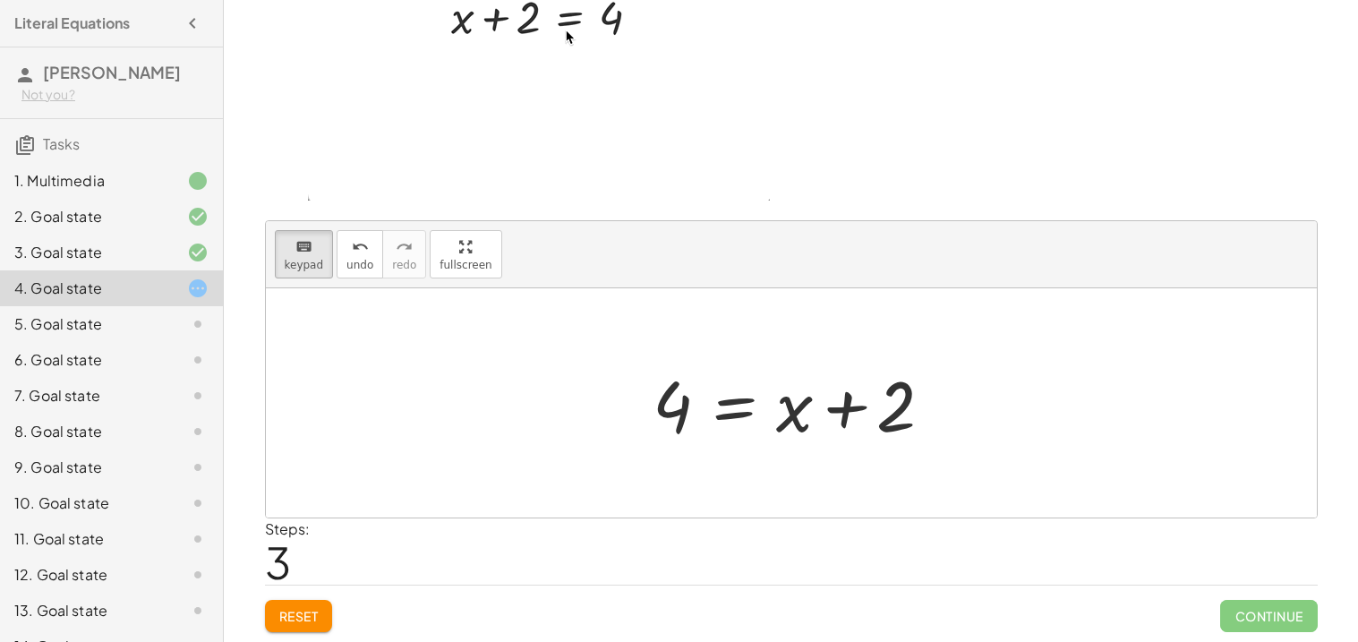
click at [321, 629] on button "Reset" at bounding box center [299, 616] width 68 height 32
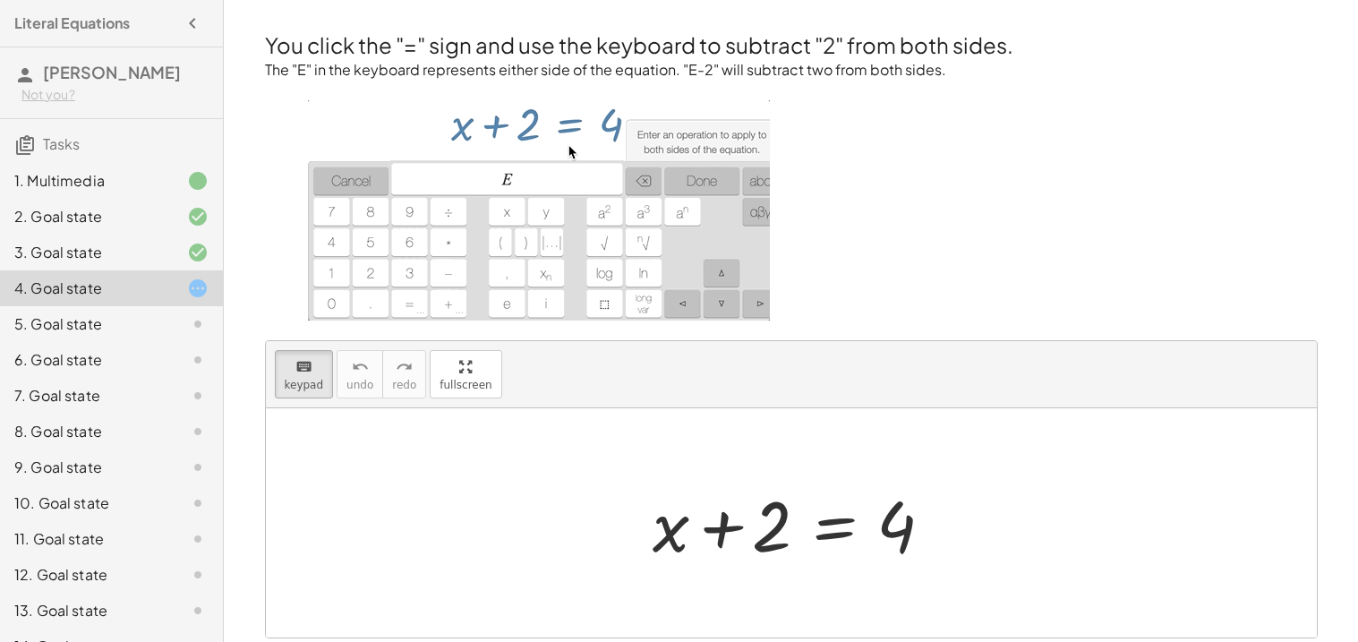
scroll to position [4, 0]
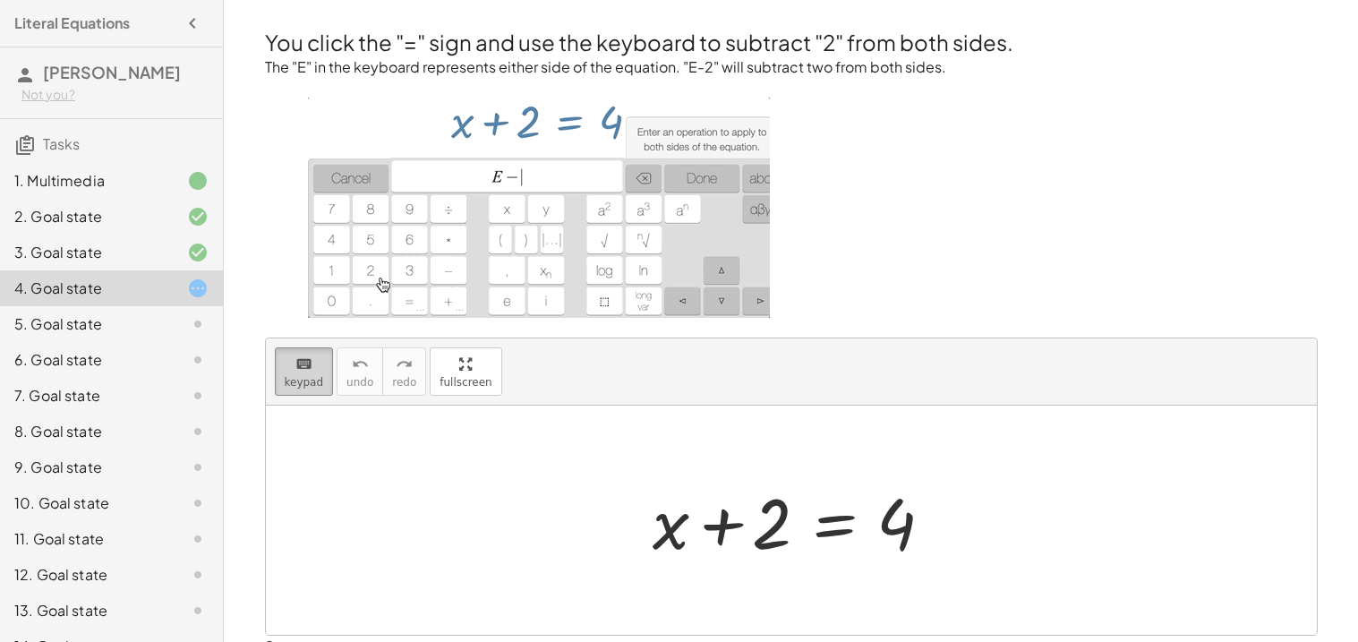
click at [289, 366] on div "keyboard" at bounding box center [304, 363] width 39 height 21
click at [438, 492] on div at bounding box center [791, 520] width 1051 height 229
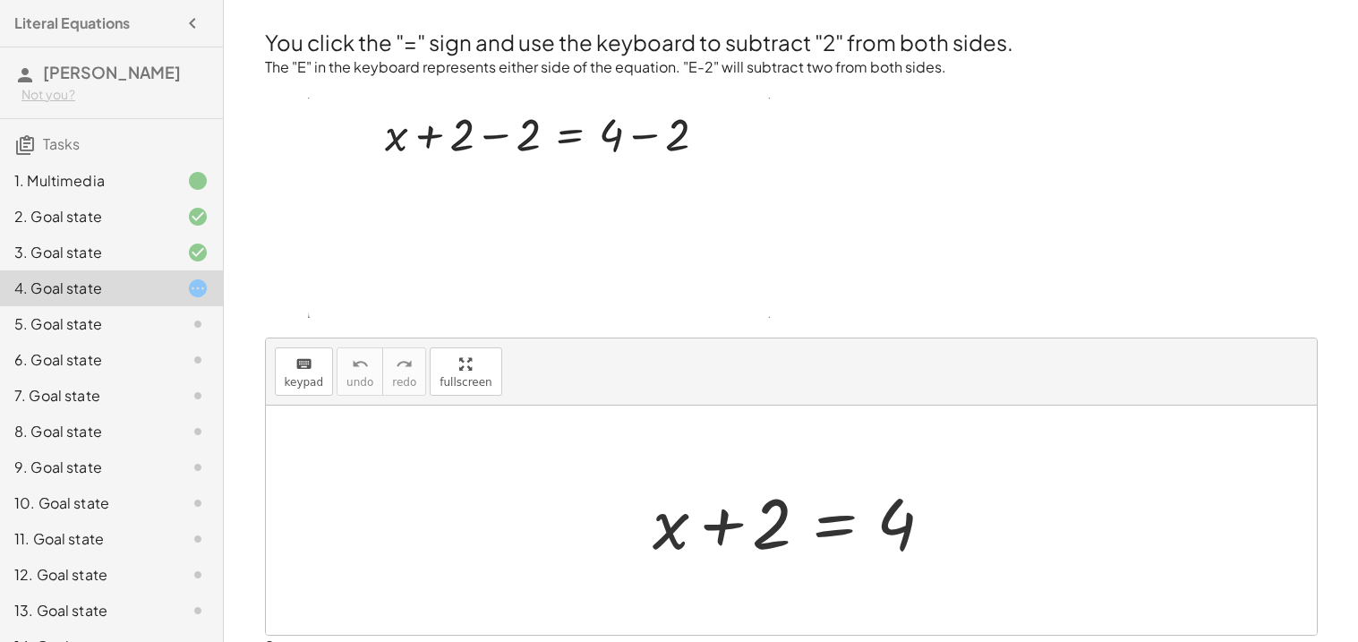
scroll to position [122, 0]
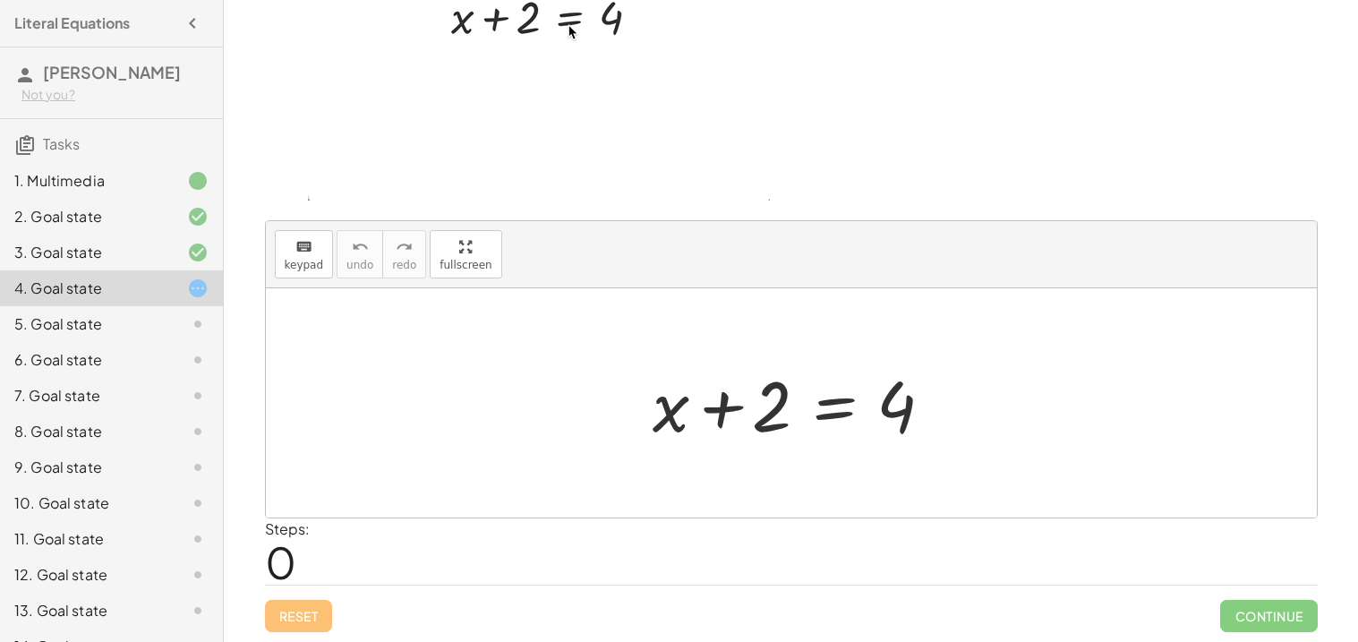
click at [842, 421] on div at bounding box center [798, 403] width 309 height 92
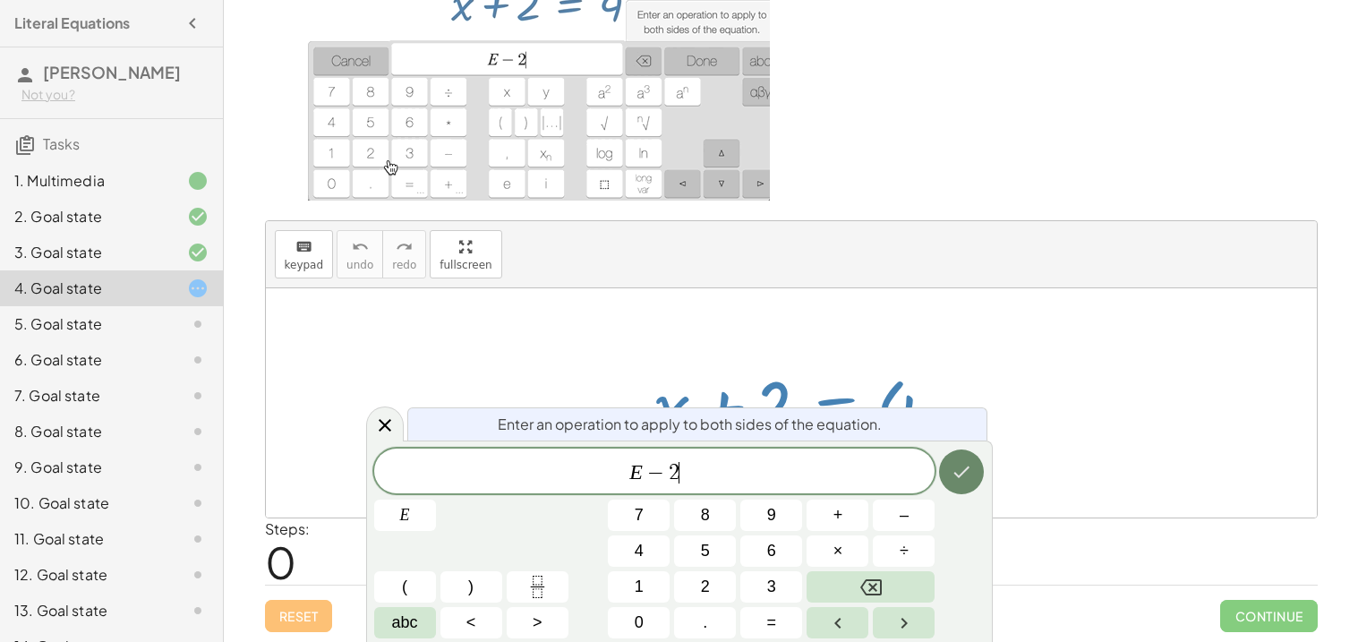
click at [978, 458] on button "Done" at bounding box center [961, 471] width 45 height 45
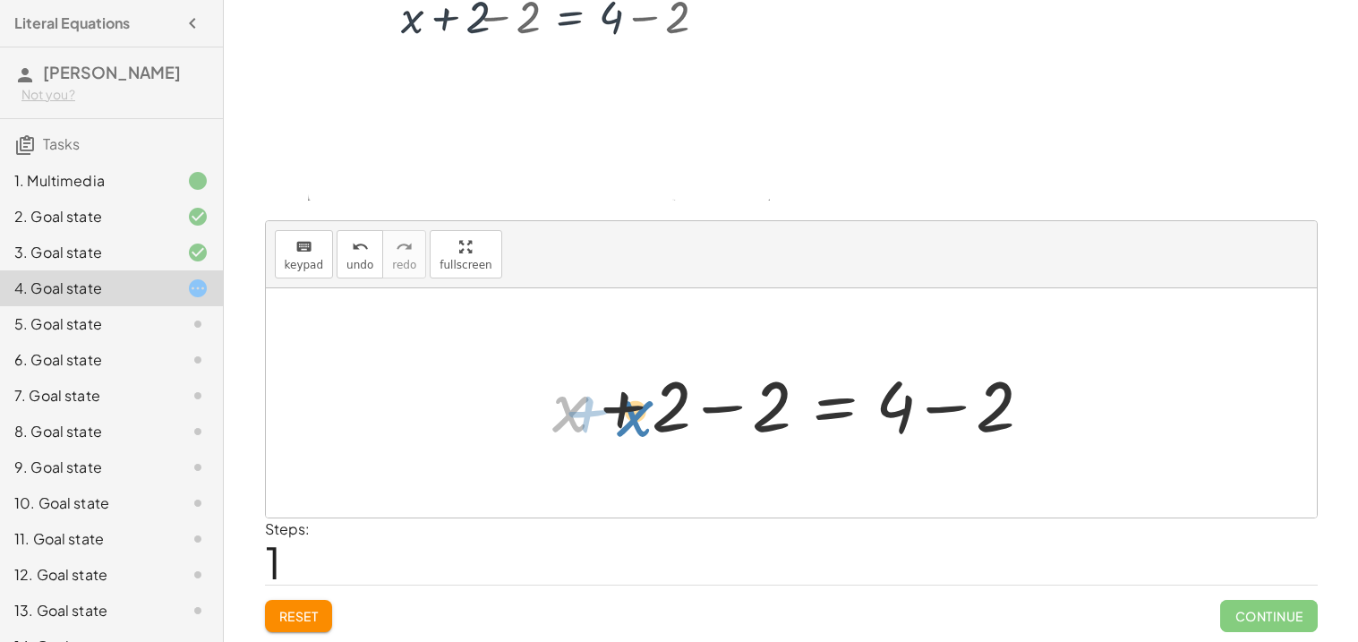
drag, startPoint x: 587, startPoint y: 413, endPoint x: 655, endPoint y: 417, distance: 68.2
click at [655, 417] on div at bounding box center [797, 403] width 509 height 92
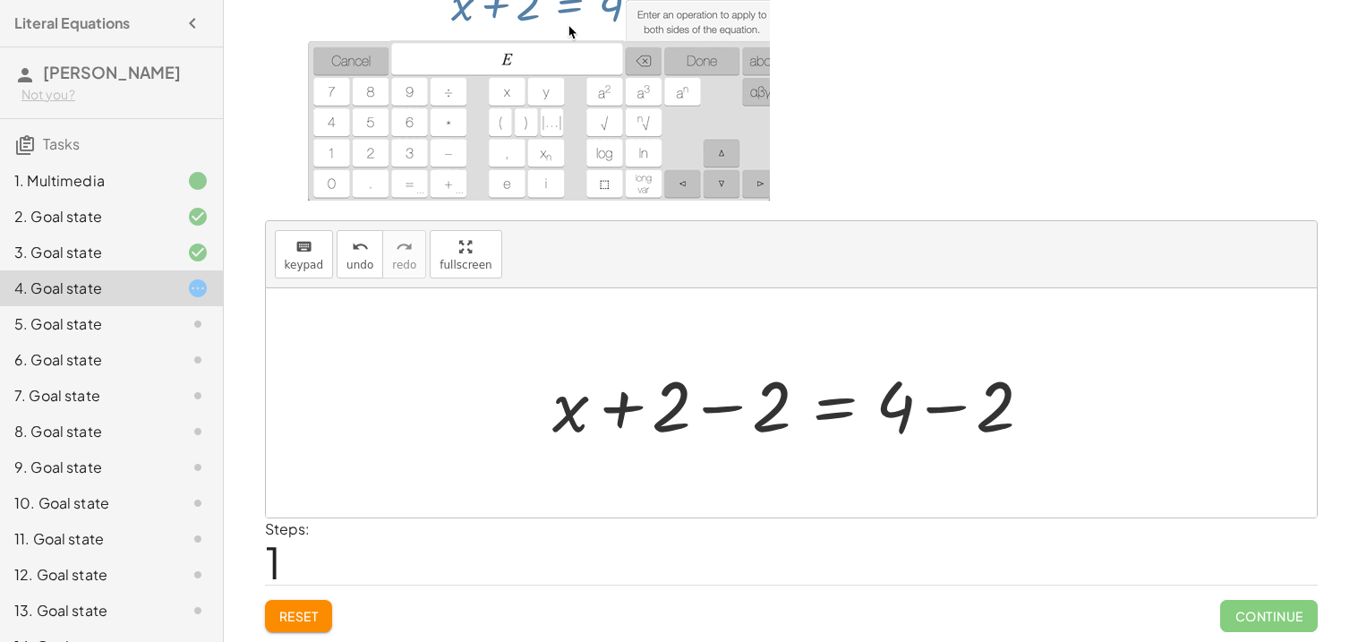
click at [734, 404] on div at bounding box center [797, 403] width 509 height 92
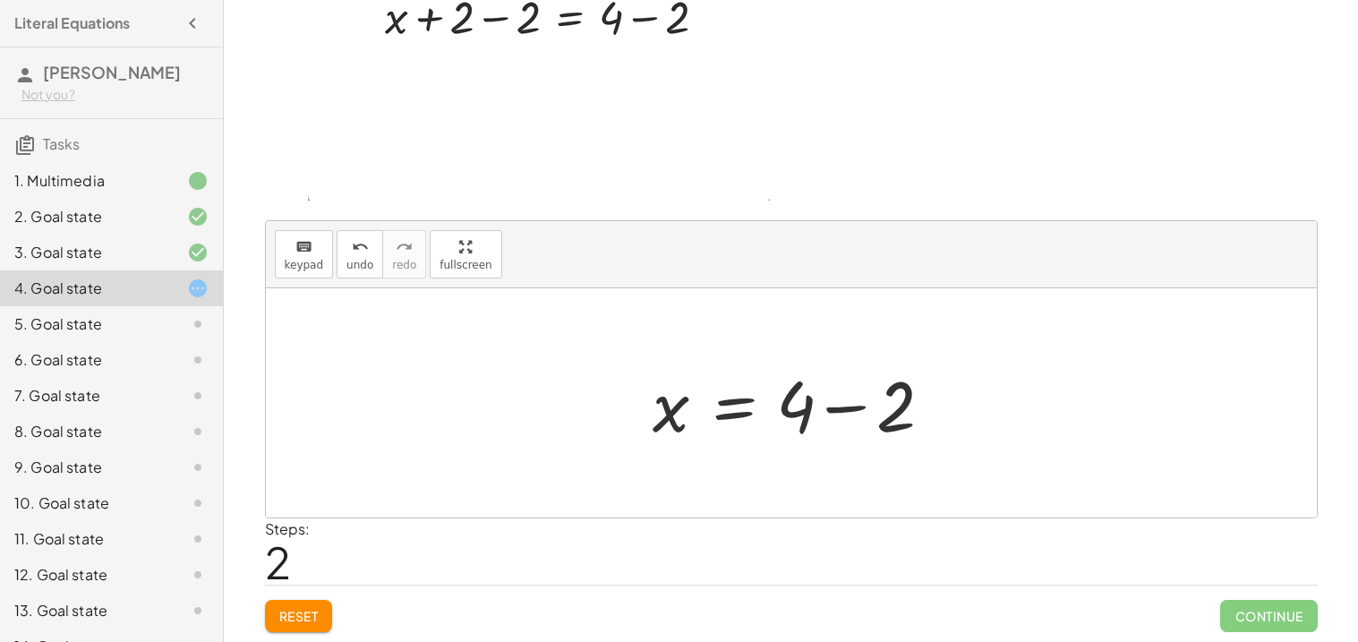
click at [810, 416] on div at bounding box center [798, 403] width 309 height 92
click at [827, 408] on div at bounding box center [798, 403] width 309 height 92
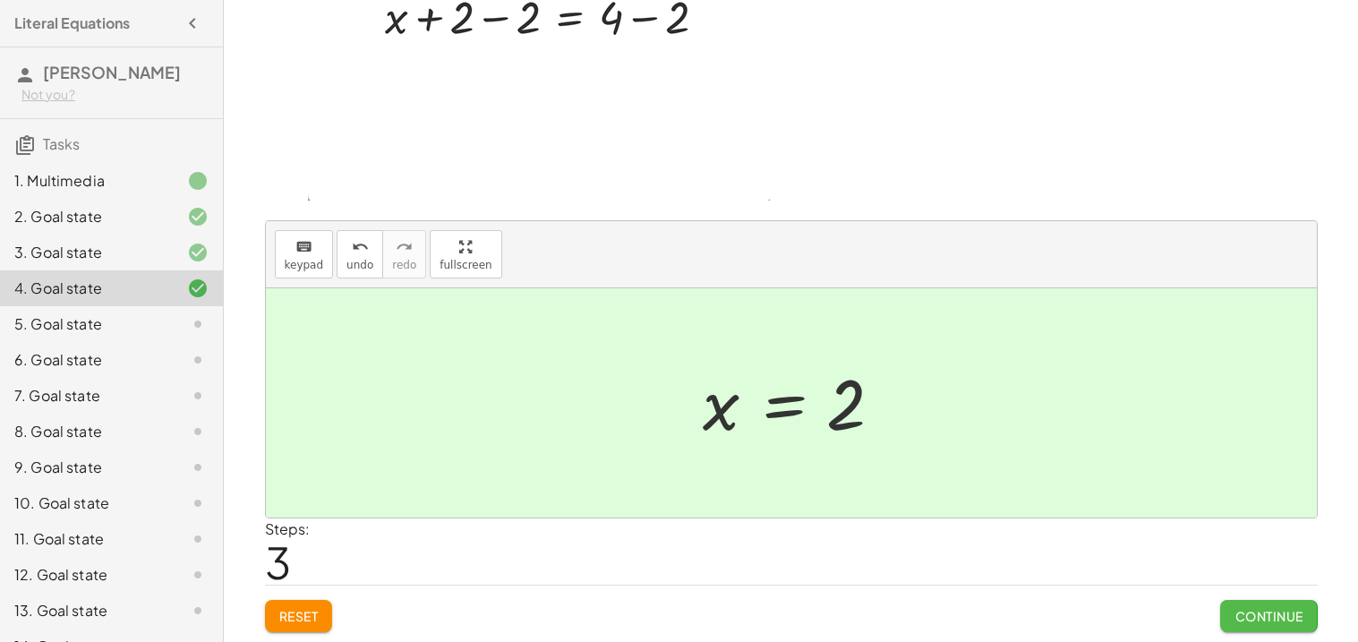
click at [1264, 612] on span "Continue" at bounding box center [1269, 616] width 68 height 16
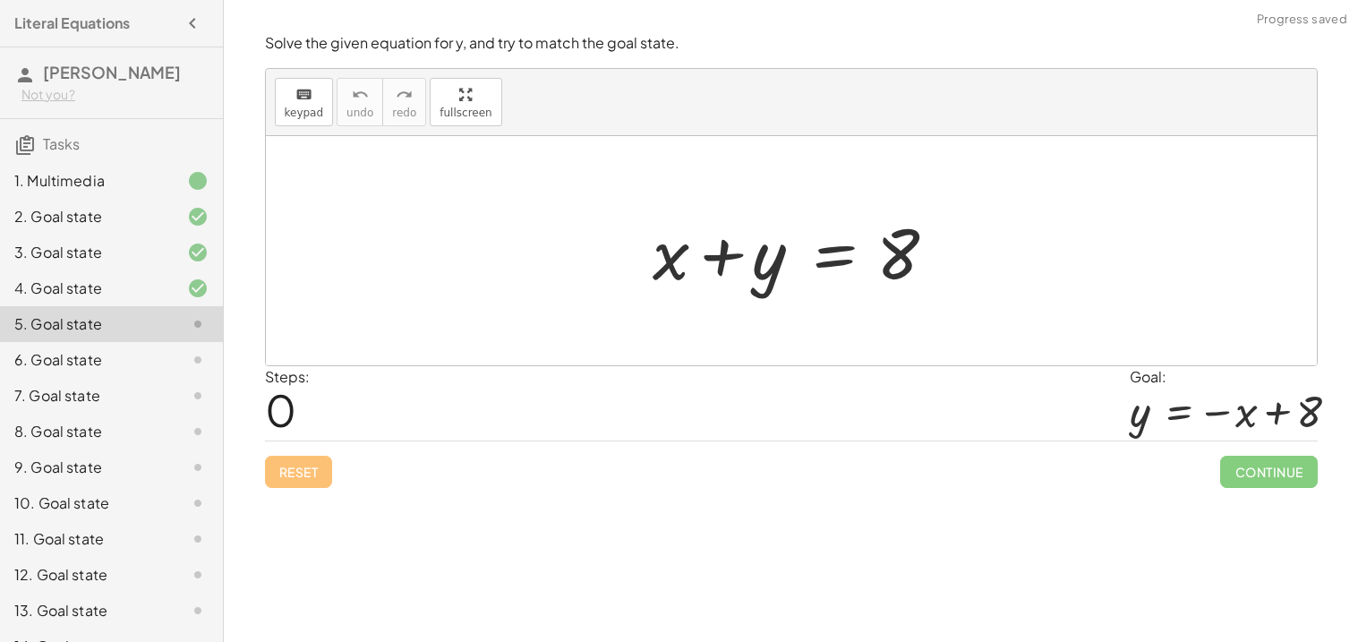
click at [737, 283] on div at bounding box center [798, 251] width 309 height 92
click at [618, 258] on div at bounding box center [791, 250] width 1051 height 229
click at [662, 263] on div at bounding box center [798, 251] width 309 height 92
click at [311, 105] on button "keyboard keypad" at bounding box center [304, 102] width 59 height 48
click at [297, 115] on span "keypad" at bounding box center [304, 113] width 39 height 13
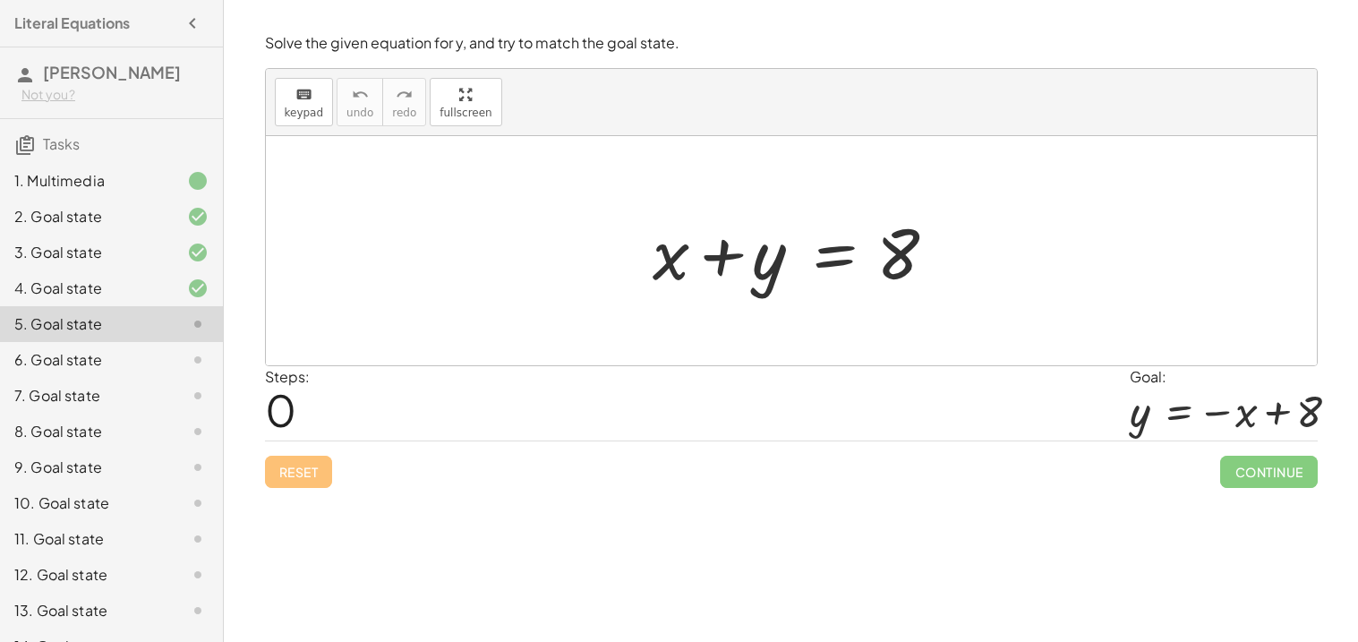
click at [486, 249] on div at bounding box center [791, 250] width 1051 height 229
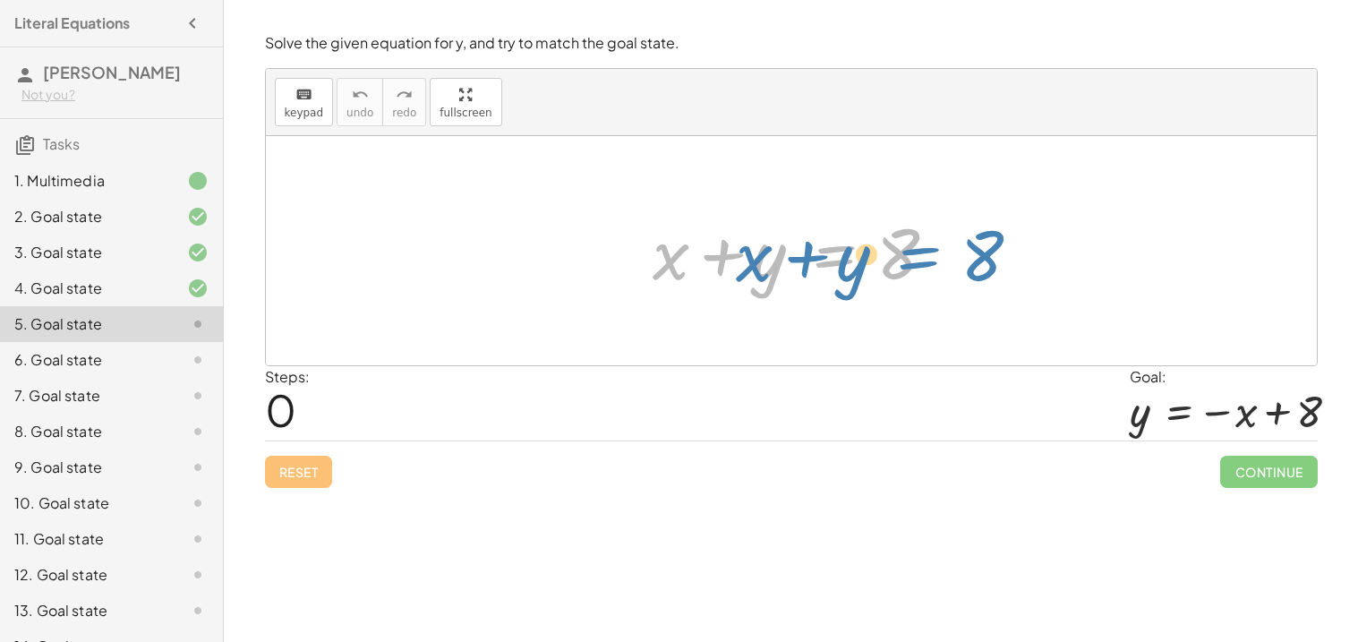
drag, startPoint x: 790, startPoint y: 258, endPoint x: 871, endPoint y: 260, distance: 81.5
click at [871, 260] on div at bounding box center [798, 251] width 309 height 92
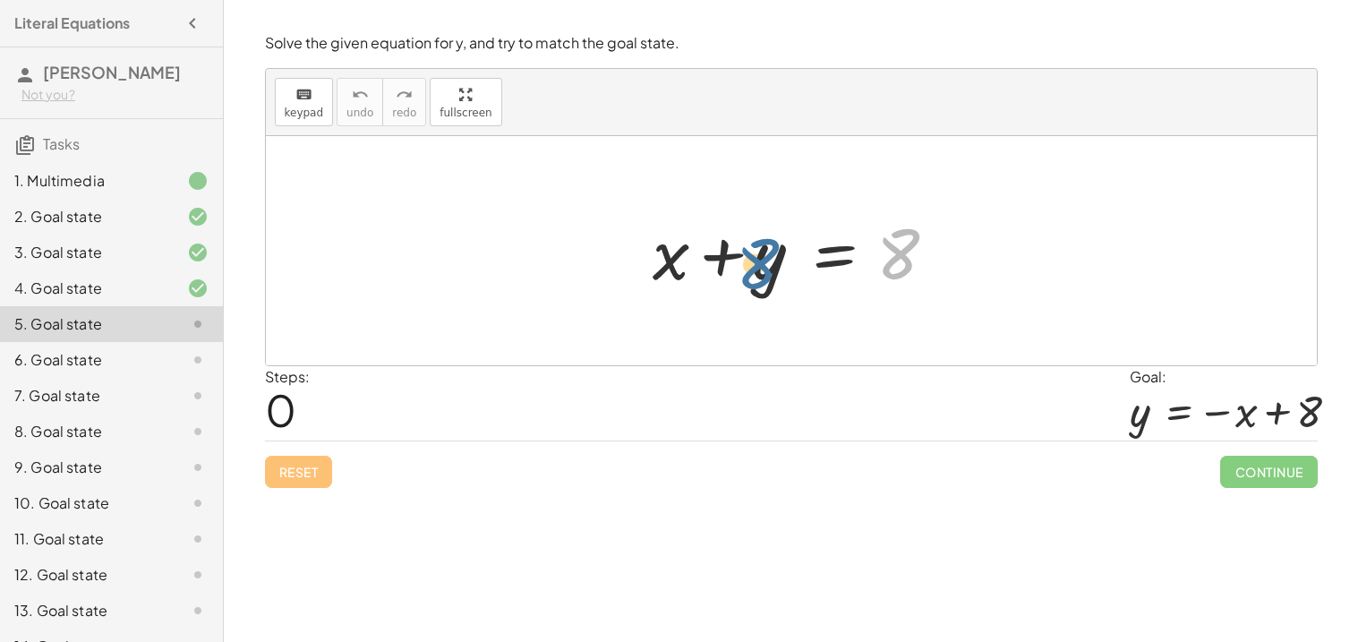
drag, startPoint x: 877, startPoint y: 255, endPoint x: 726, endPoint y: 270, distance: 151.2
click at [726, 270] on div at bounding box center [798, 251] width 309 height 92
click at [655, 276] on div at bounding box center [798, 251] width 309 height 92
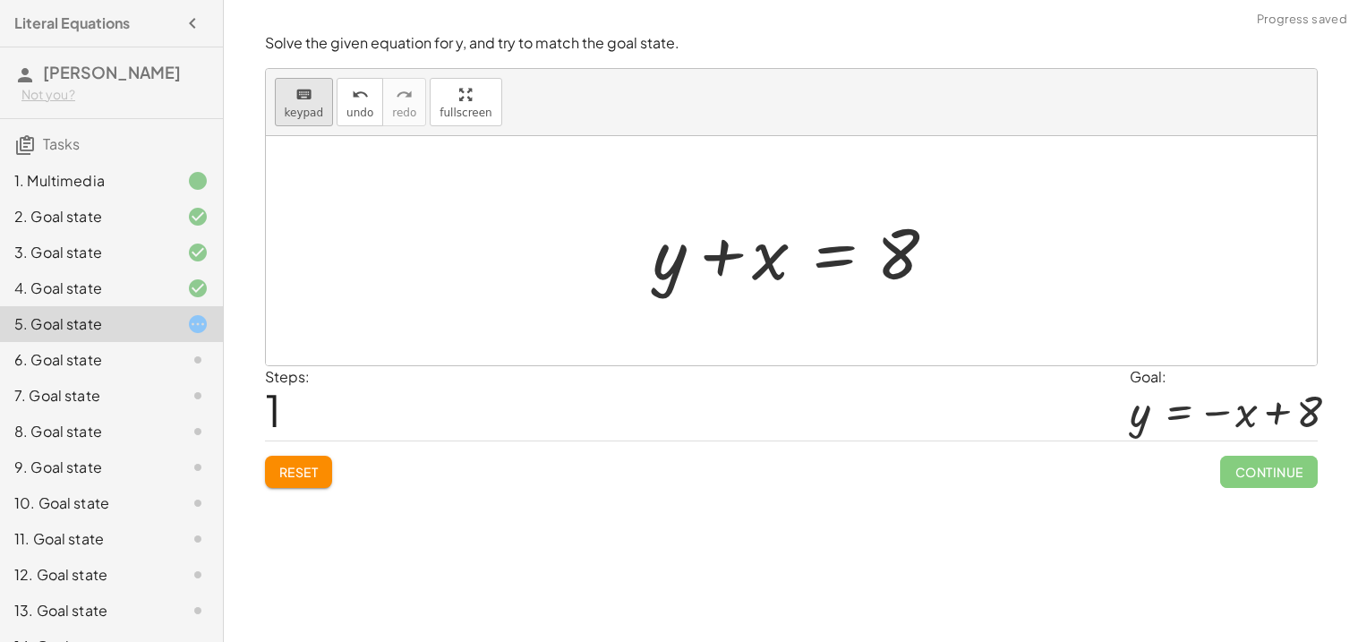
click at [306, 97] on icon "keyboard" at bounding box center [303, 94] width 17 height 21
click at [725, 278] on div at bounding box center [738, 255] width 100 height 80
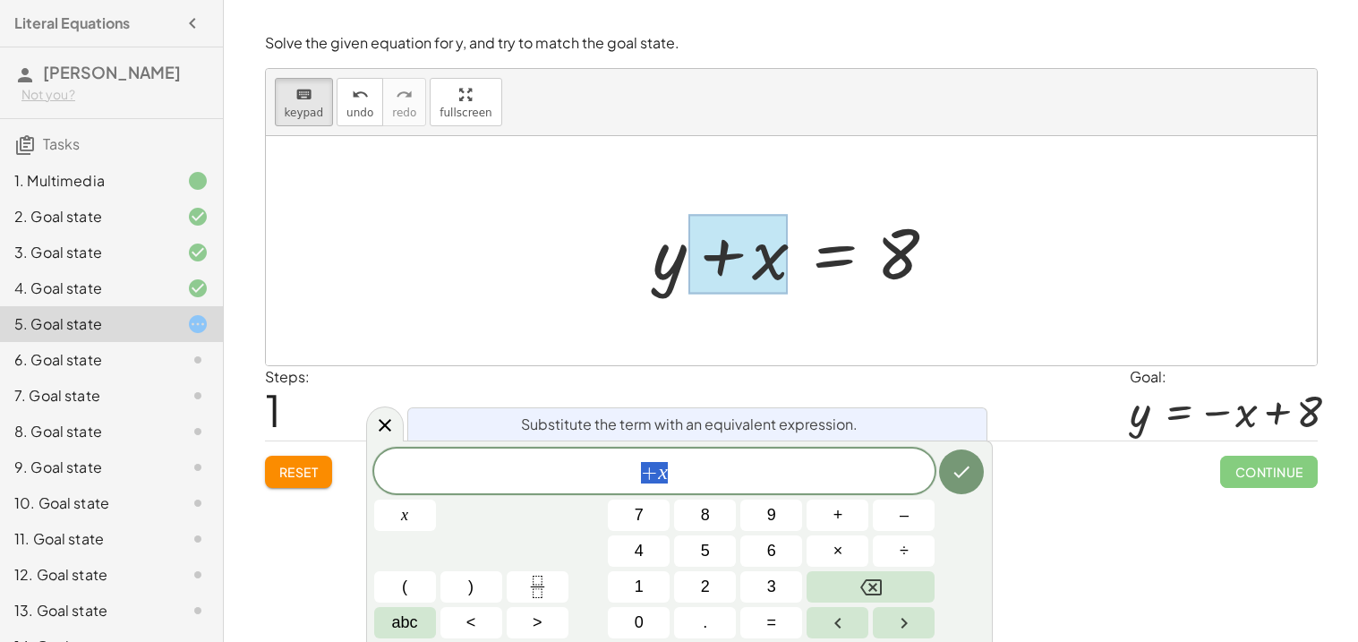
click at [800, 321] on div at bounding box center [791, 250] width 1051 height 229
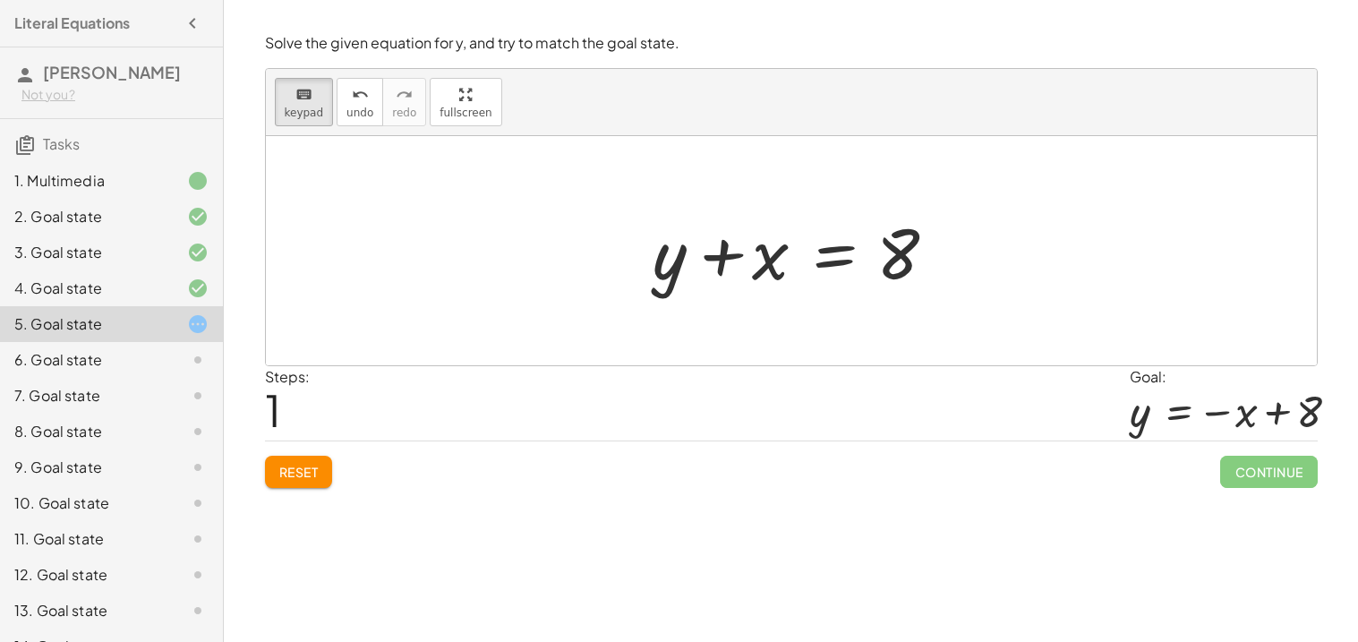
click at [1227, 351] on div at bounding box center [791, 250] width 1051 height 229
drag, startPoint x: 748, startPoint y: 273, endPoint x: 664, endPoint y: 281, distance: 83.7
click at [664, 281] on div at bounding box center [671, 252] width 36 height 83
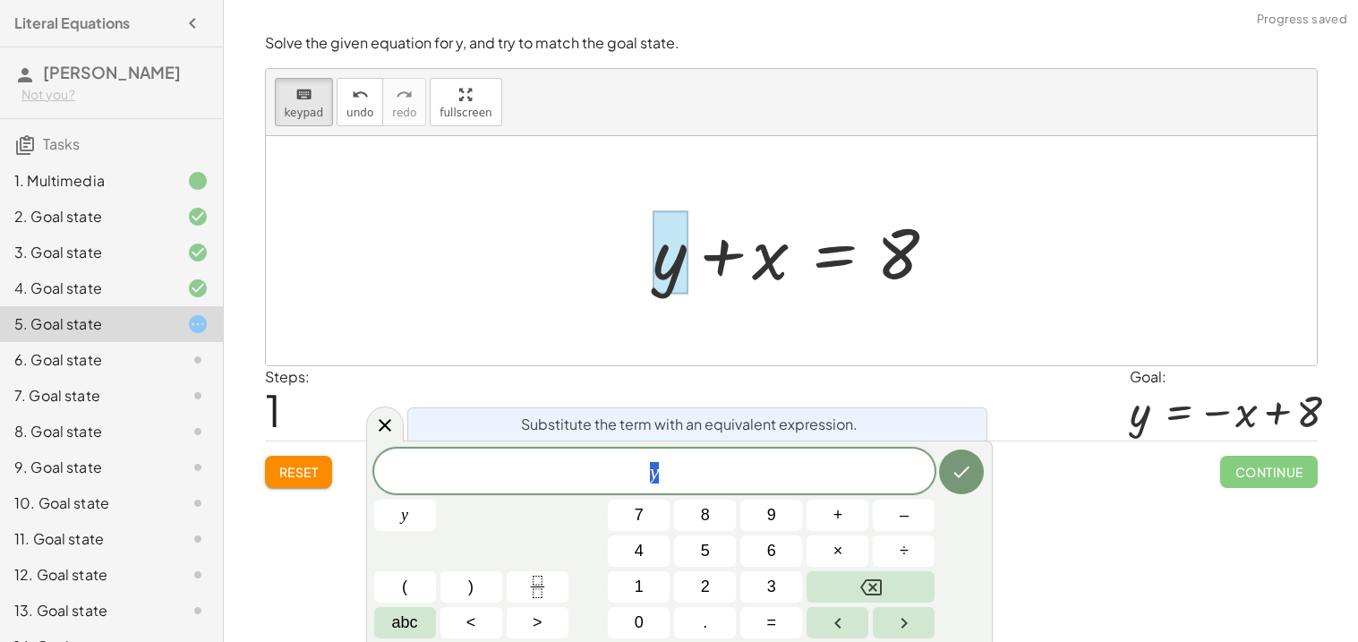
click at [753, 270] on div at bounding box center [798, 251] width 309 height 92
click at [883, 364] on div at bounding box center [791, 250] width 1051 height 229
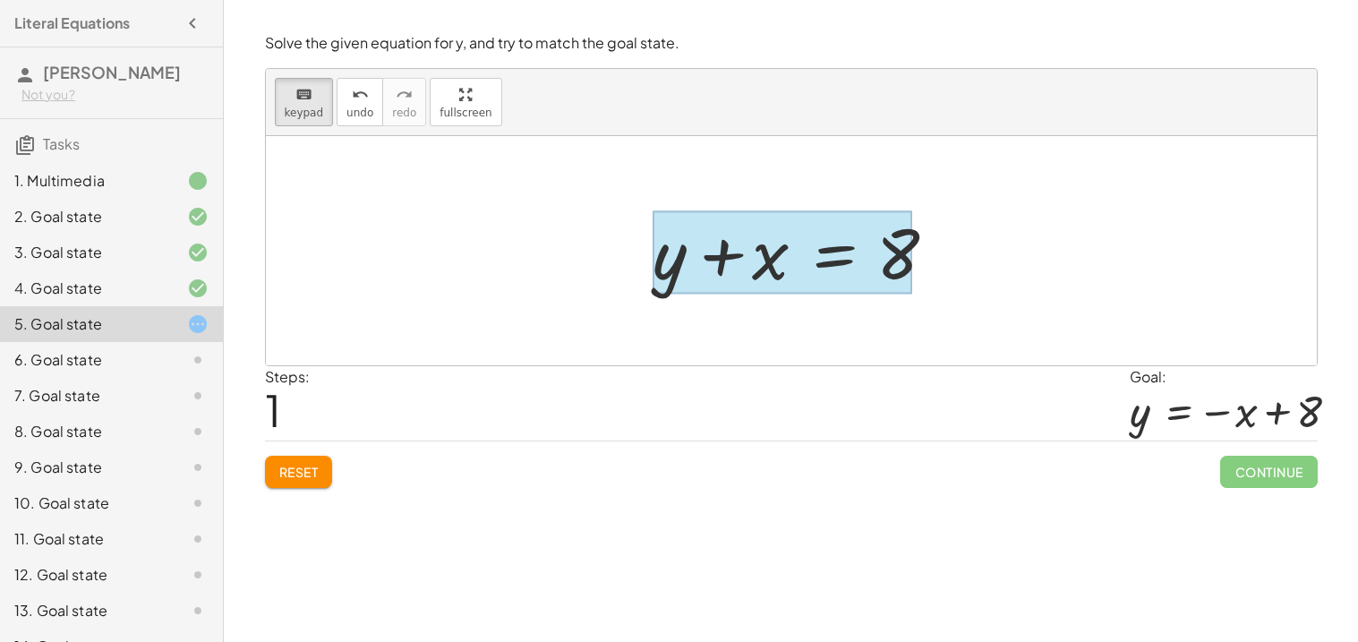
click at [833, 250] on div at bounding box center [783, 252] width 260 height 83
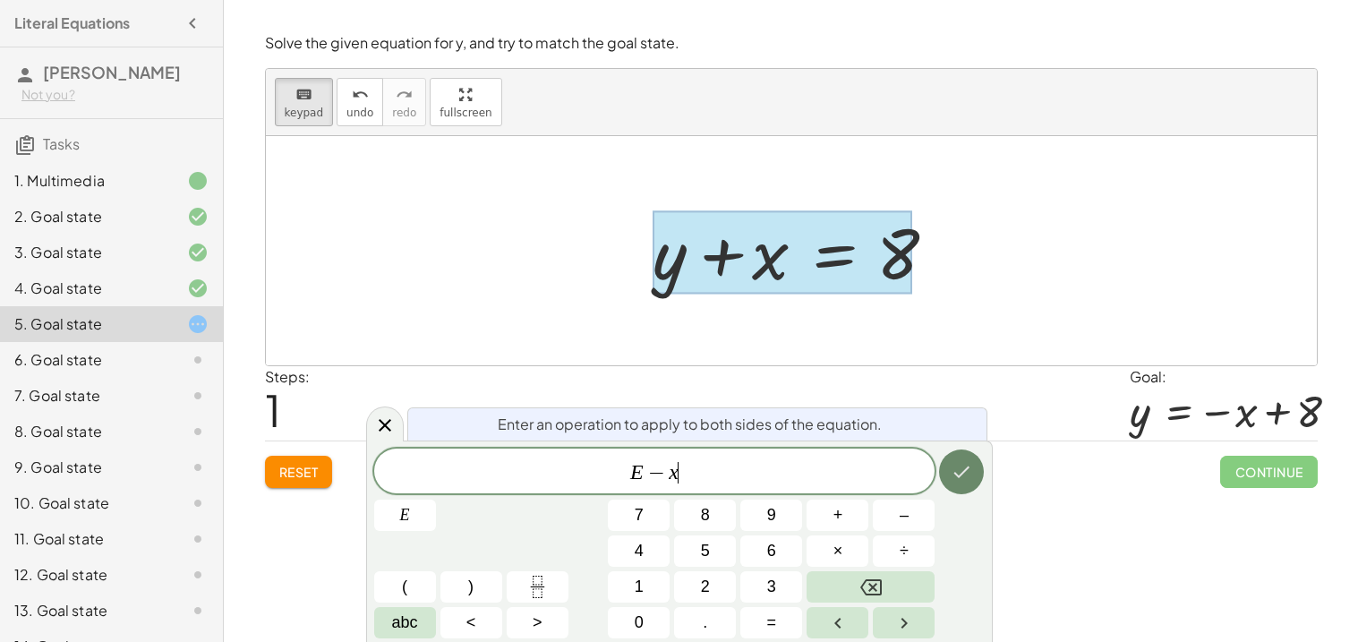
click at [973, 463] on button "Done" at bounding box center [961, 471] width 45 height 45
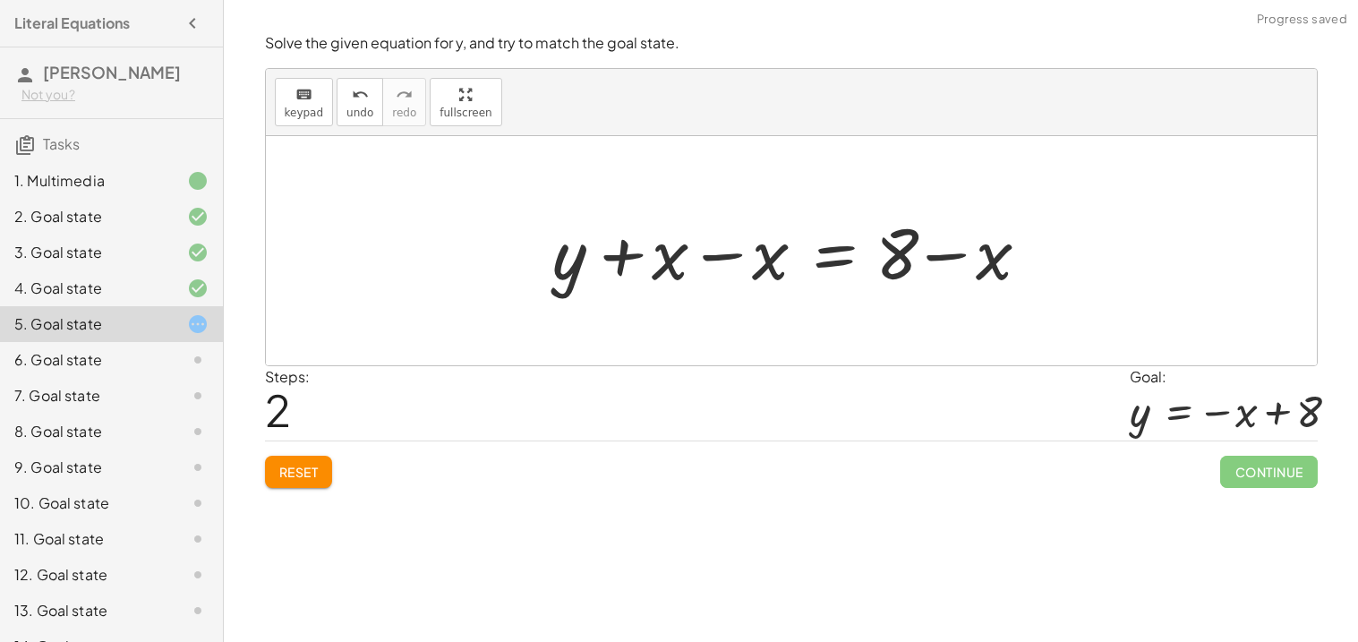
click at [634, 260] on div at bounding box center [797, 251] width 509 height 92
click at [715, 260] on div at bounding box center [797, 251] width 509 height 92
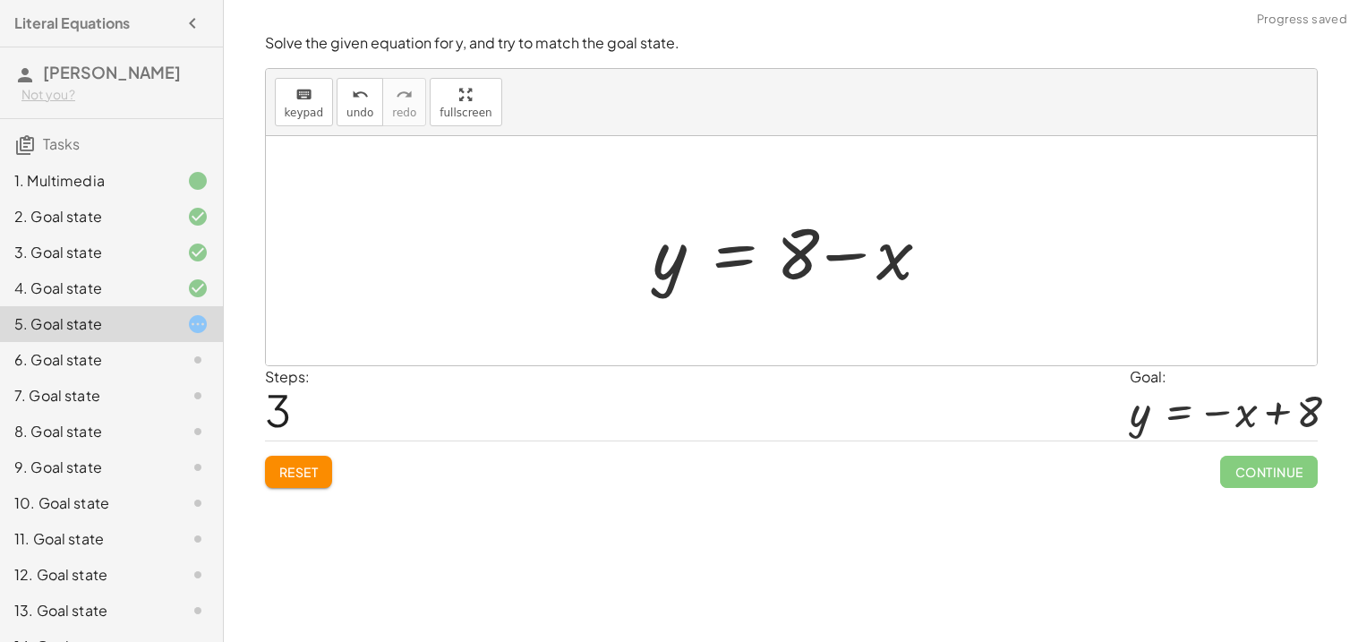
click at [946, 255] on div at bounding box center [798, 251] width 309 height 92
click at [858, 262] on div at bounding box center [798, 251] width 309 height 92
click at [844, 254] on div at bounding box center [798, 251] width 309 height 92
click at [717, 252] on div at bounding box center [798, 251] width 309 height 92
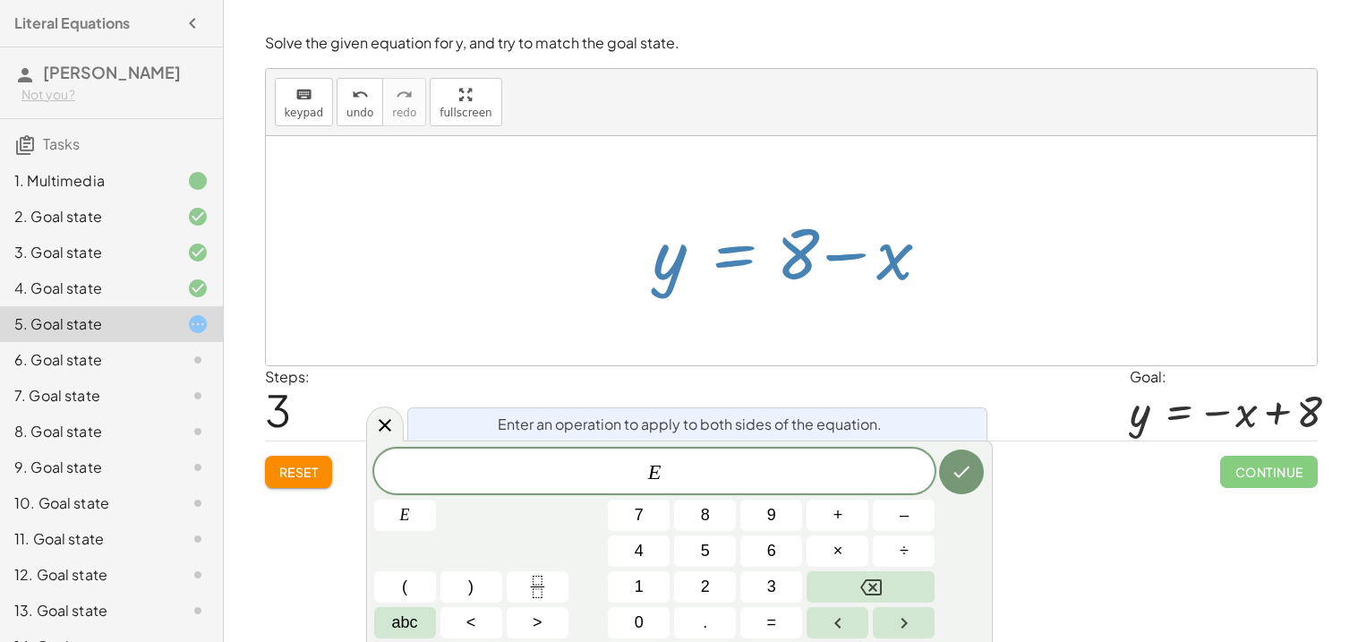
click at [858, 311] on div at bounding box center [791, 250] width 1051 height 229
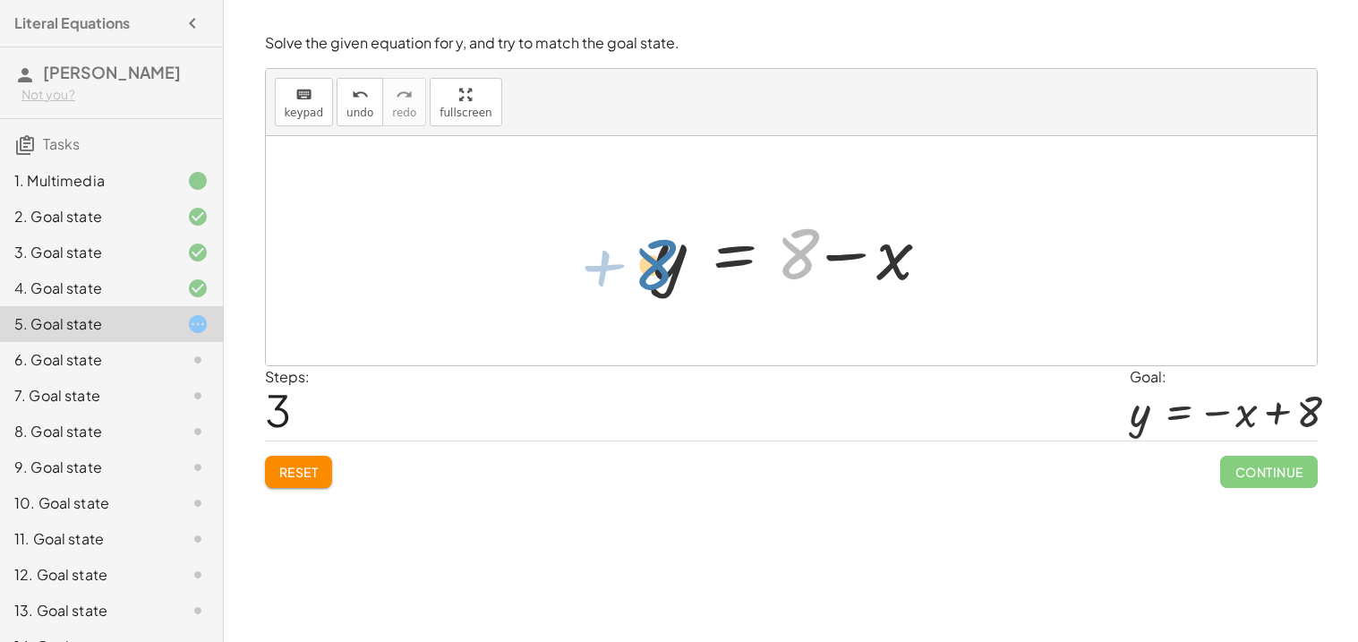
drag, startPoint x: 785, startPoint y: 270, endPoint x: 620, endPoint y: 287, distance: 165.6
click at [620, 287] on div "+ x + y = 8 + y + x = 8 + y + x − x = + 8 − x + y + 0 = + 8 − x + 8 y = 8 + − x" at bounding box center [791, 250] width 1051 height 229
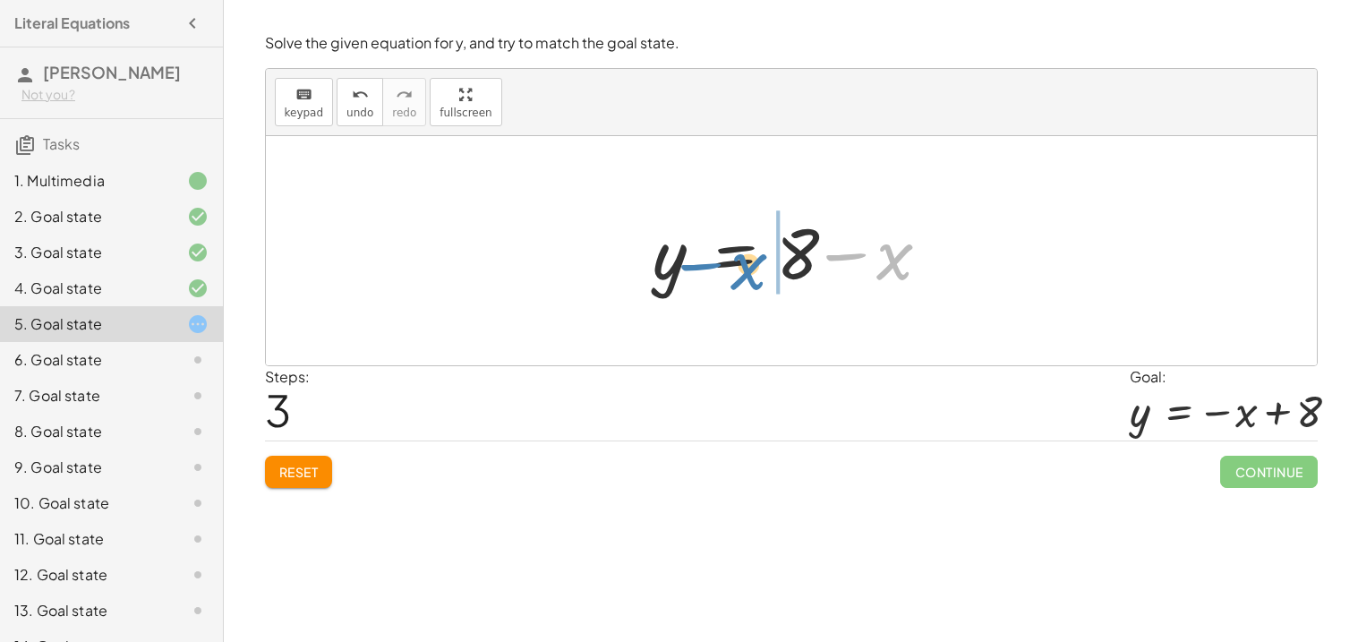
drag, startPoint x: 893, startPoint y: 269, endPoint x: 749, endPoint y: 278, distance: 144.5
click at [749, 278] on div at bounding box center [798, 251] width 309 height 92
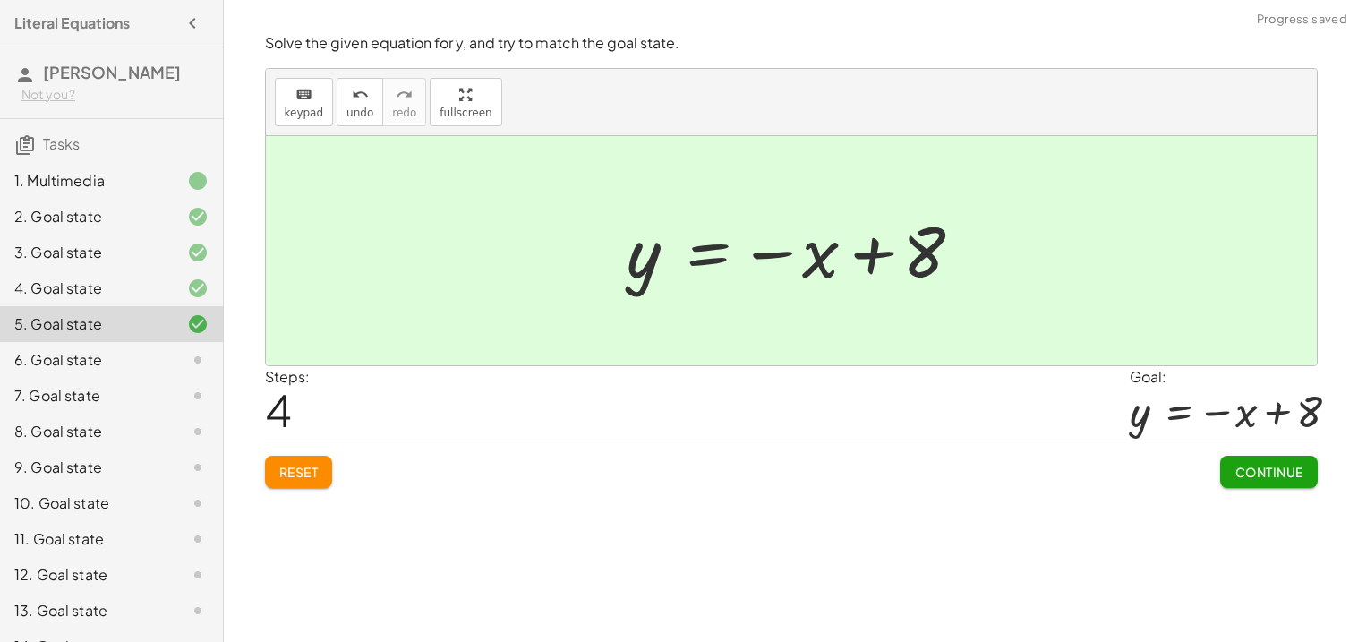
click at [1272, 465] on span "Continue" at bounding box center [1269, 472] width 68 height 16
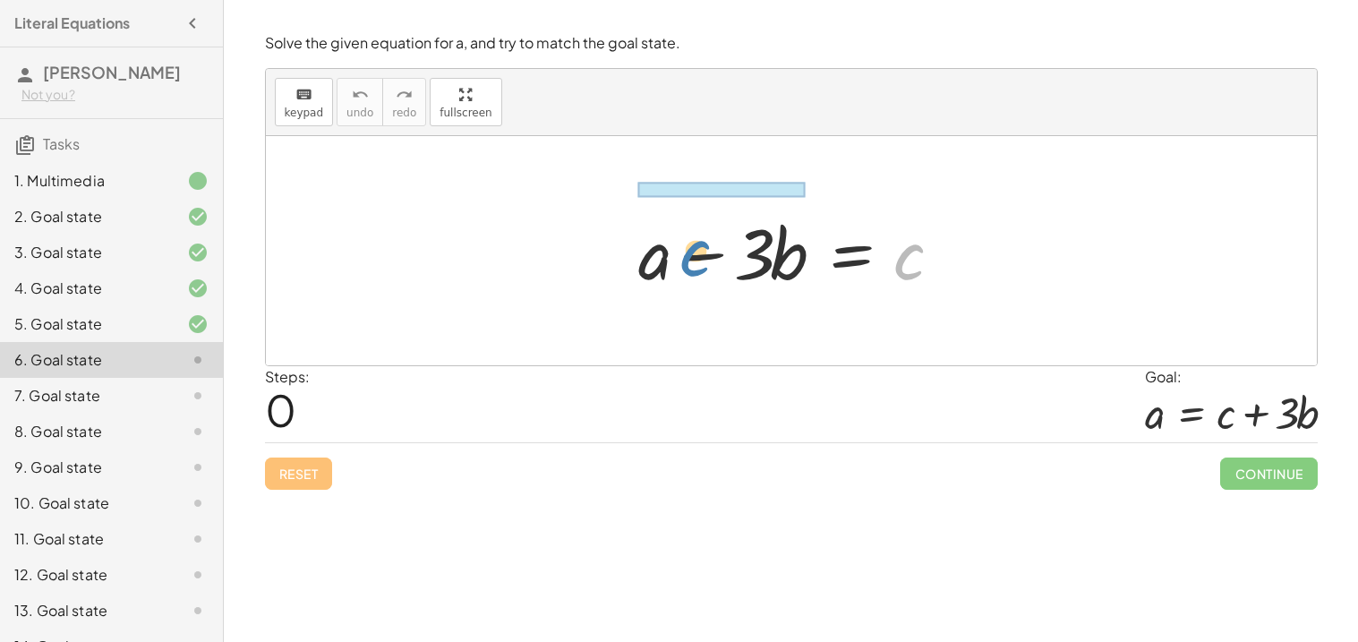
drag, startPoint x: 906, startPoint y: 261, endPoint x: 691, endPoint y: 258, distance: 214.9
click at [691, 258] on div at bounding box center [797, 251] width 337 height 92
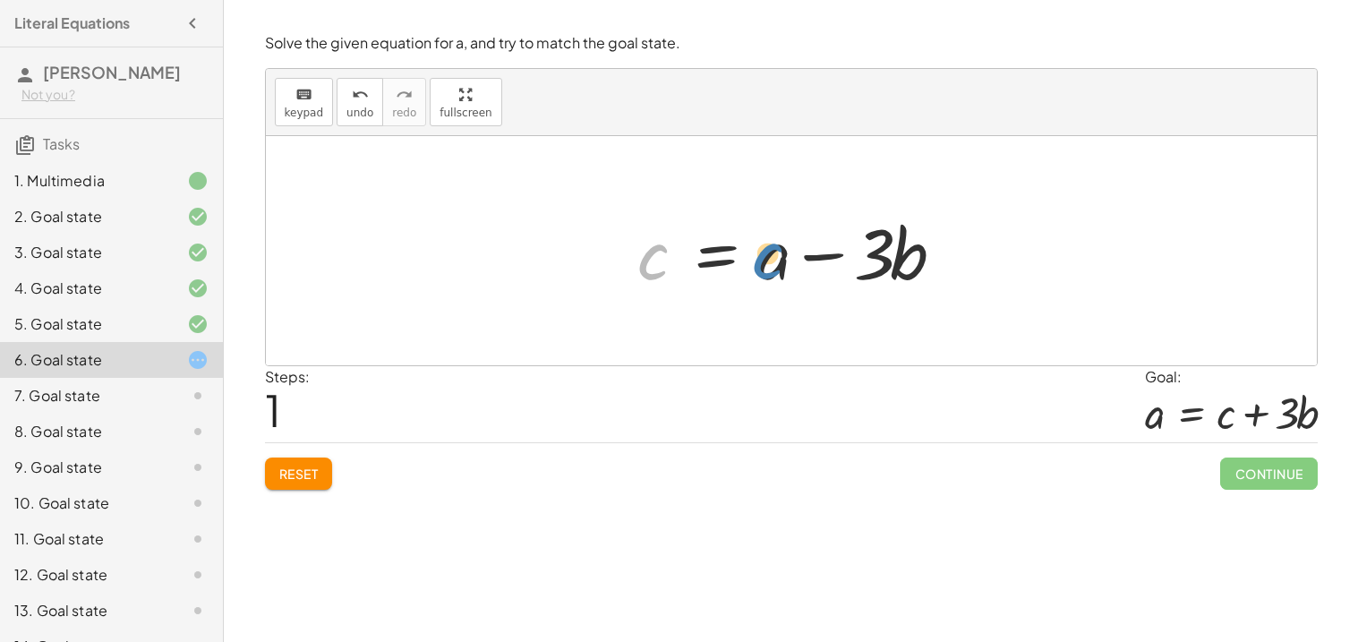
drag, startPoint x: 660, startPoint y: 260, endPoint x: 775, endPoint y: 259, distance: 115.5
click at [775, 259] on div at bounding box center [797, 251] width 337 height 92
drag, startPoint x: 774, startPoint y: 269, endPoint x: 653, endPoint y: 275, distance: 121.0
click at [653, 275] on div at bounding box center [797, 251] width 337 height 92
drag, startPoint x: 810, startPoint y: 258, endPoint x: 752, endPoint y: 263, distance: 58.4
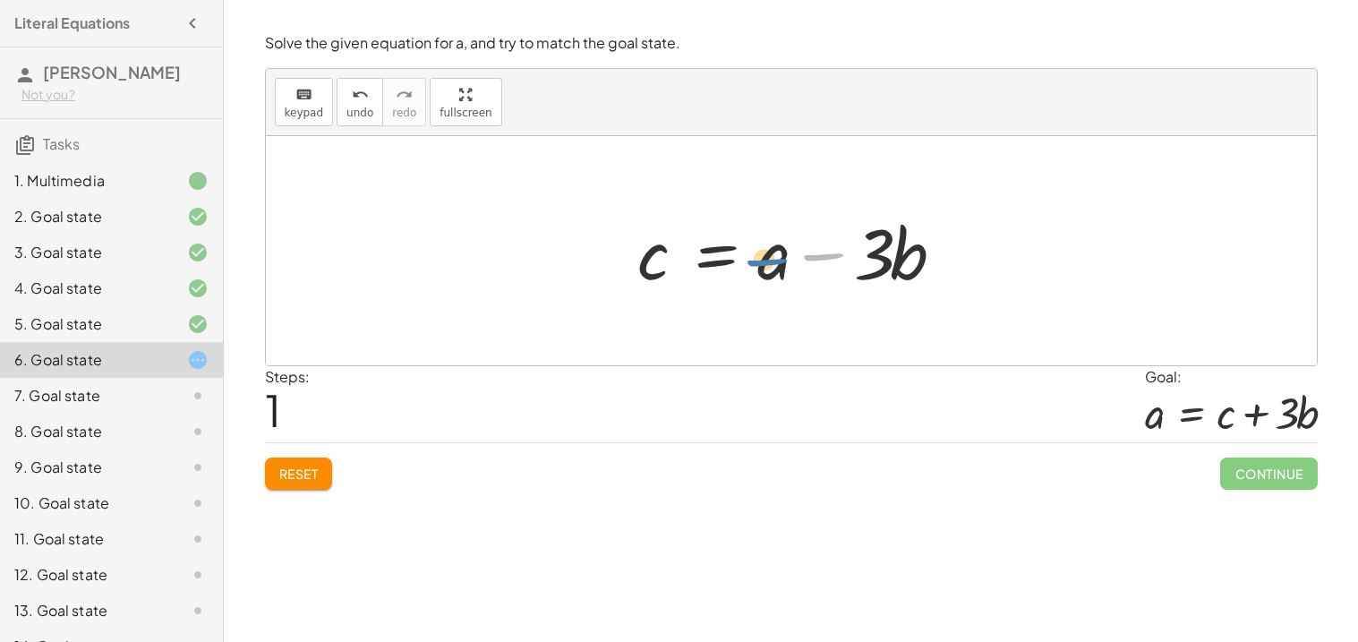
click at [752, 263] on div at bounding box center [797, 251] width 337 height 92
click at [758, 266] on div at bounding box center [797, 251] width 337 height 92
click at [820, 257] on div at bounding box center [797, 251] width 337 height 92
click at [657, 266] on div at bounding box center [797, 251] width 337 height 92
click at [883, 265] on div at bounding box center [797, 251] width 337 height 92
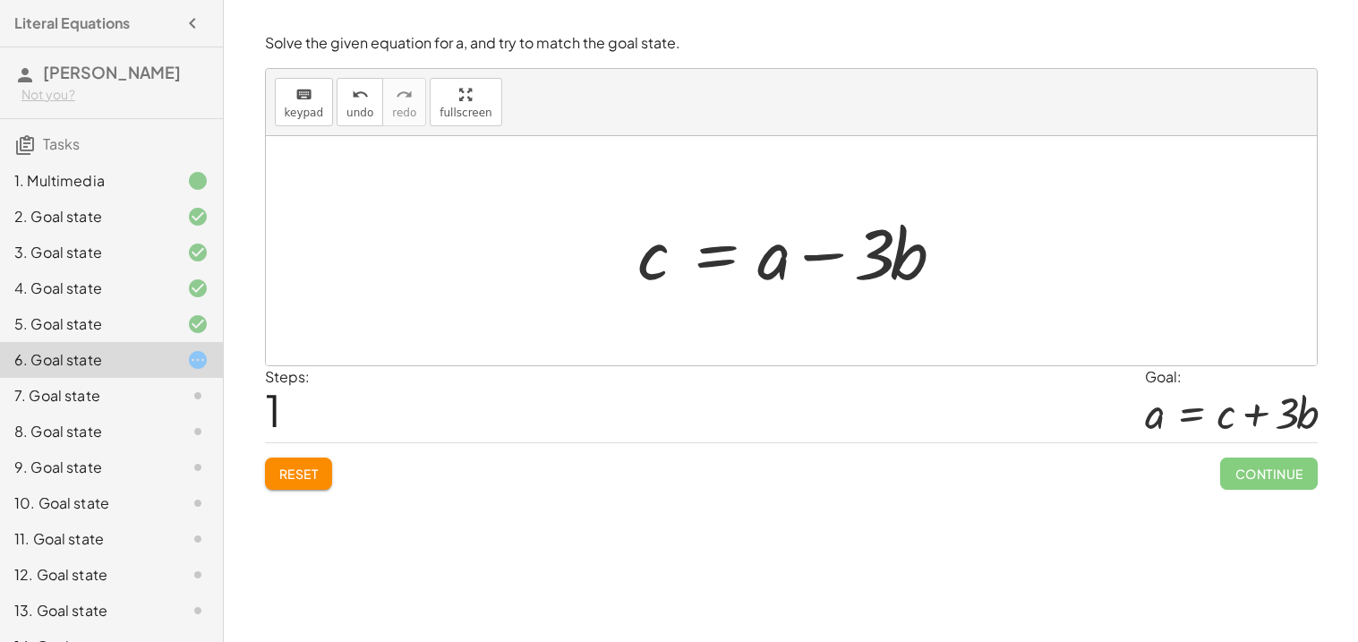
click at [770, 268] on div at bounding box center [797, 251] width 337 height 92
click at [832, 266] on div at bounding box center [797, 251] width 337 height 92
click at [825, 250] on div at bounding box center [797, 251] width 337 height 92
drag, startPoint x: 900, startPoint y: 244, endPoint x: 763, endPoint y: 244, distance: 137.0
click at [763, 244] on div at bounding box center [797, 251] width 337 height 92
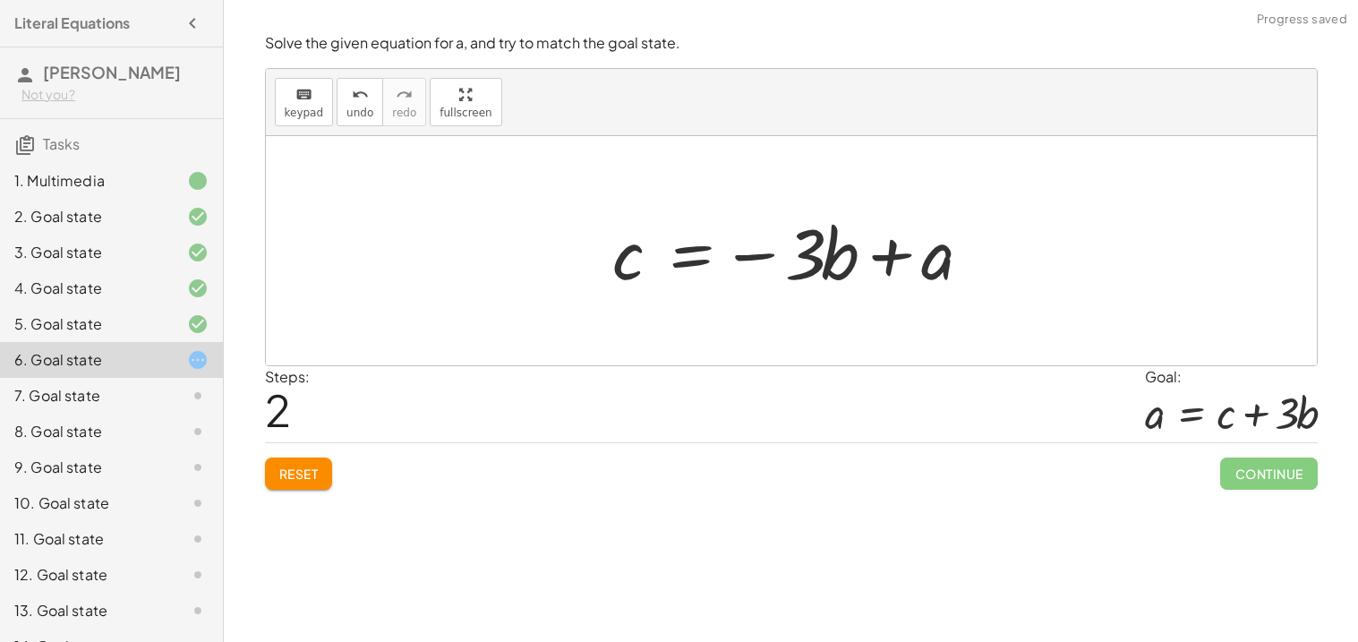
click at [894, 266] on div at bounding box center [798, 251] width 389 height 92
click at [804, 273] on div at bounding box center [797, 251] width 389 height 92
click at [763, 259] on div at bounding box center [797, 251] width 389 height 92
click at [853, 259] on div at bounding box center [797, 251] width 389 height 92
click at [929, 258] on div at bounding box center [797, 251] width 389 height 92
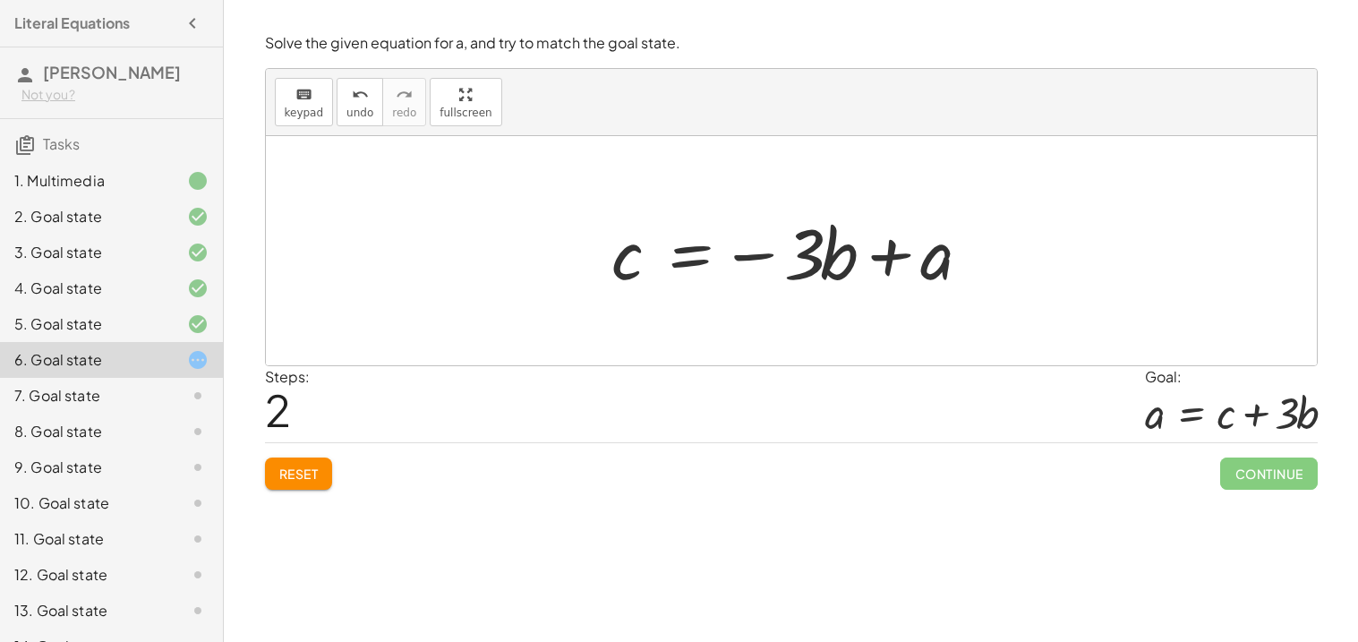
click at [685, 261] on div at bounding box center [797, 251] width 389 height 92
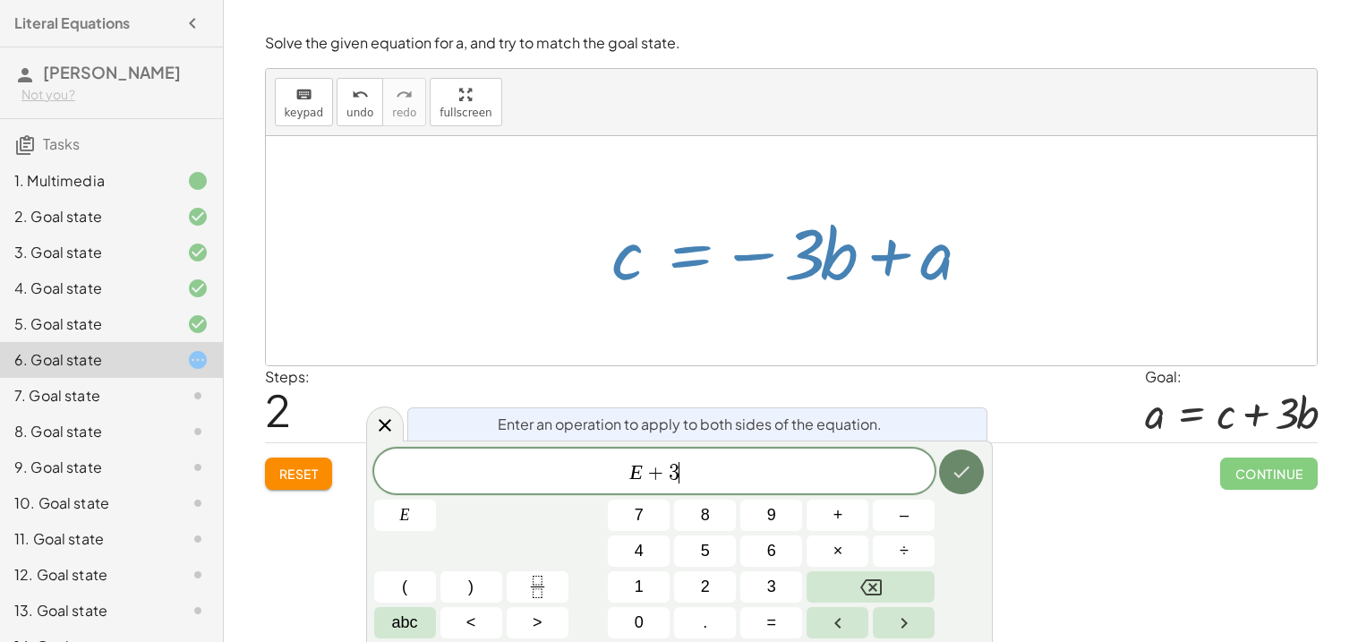
click at [971, 478] on icon "Done" at bounding box center [961, 471] width 21 height 21
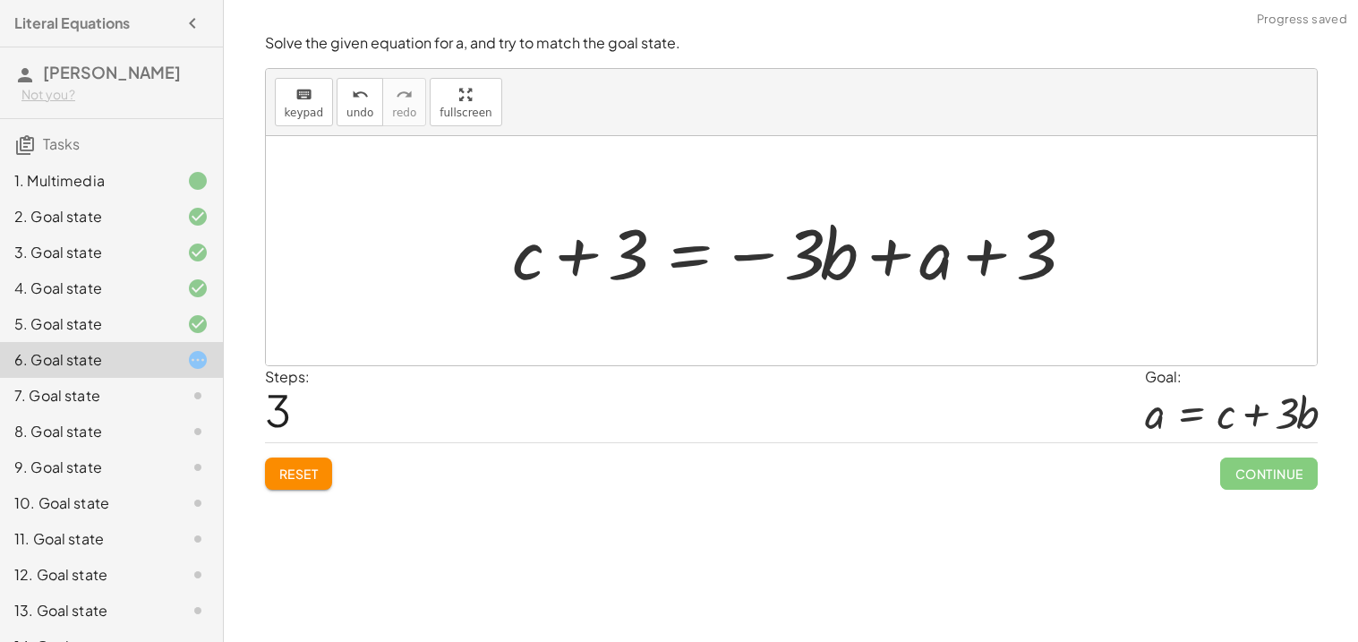
click at [855, 275] on div at bounding box center [797, 251] width 589 height 92
click at [840, 267] on div at bounding box center [797, 251] width 589 height 92
click at [915, 268] on div at bounding box center [797, 251] width 589 height 92
click at [602, 266] on div at bounding box center [797, 251] width 589 height 92
click at [562, 256] on div at bounding box center [797, 251] width 589 height 92
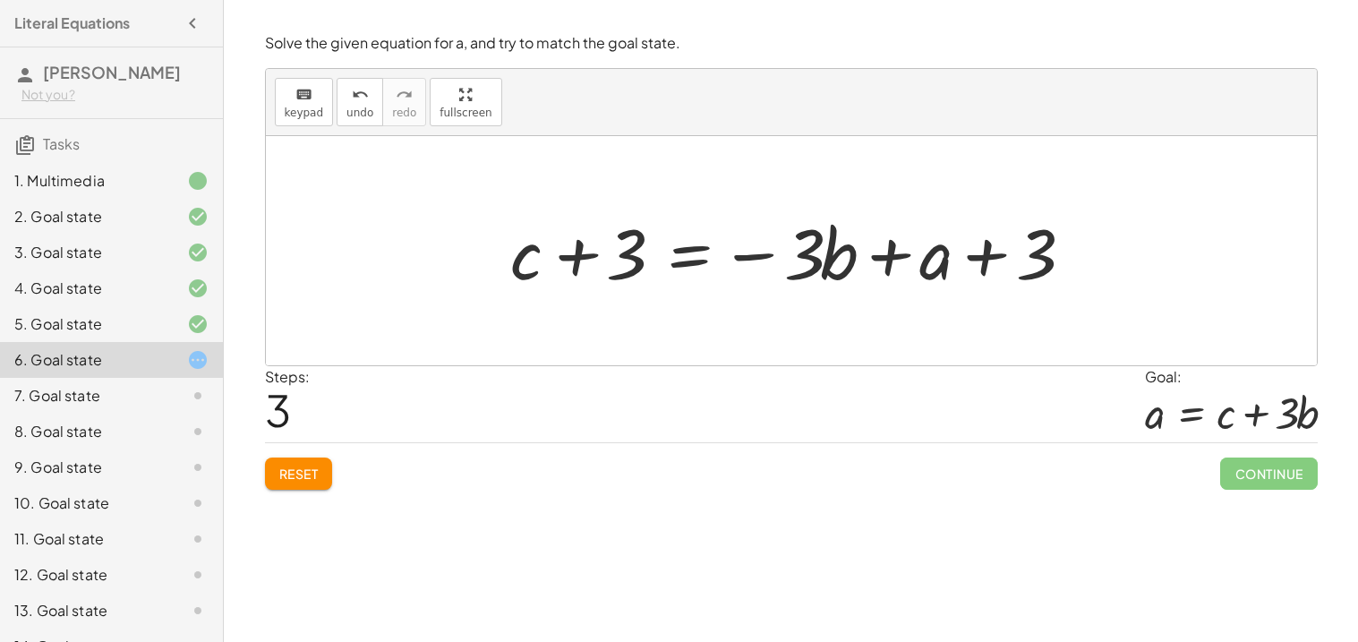
click at [577, 259] on div at bounding box center [797, 251] width 589 height 92
click at [762, 250] on div at bounding box center [797, 251] width 589 height 92
click at [777, 261] on div at bounding box center [797, 251] width 589 height 92
click at [765, 255] on div at bounding box center [797, 251] width 589 height 92
click at [876, 261] on div at bounding box center [797, 251] width 589 height 92
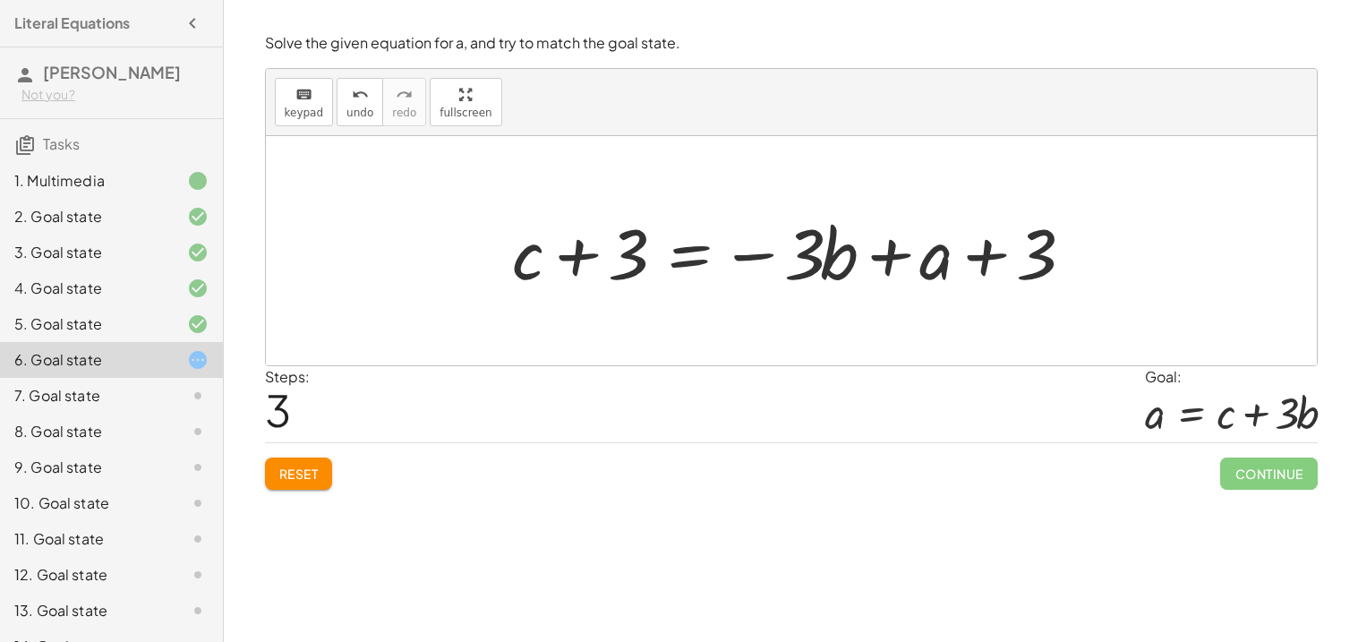
click at [979, 255] on div at bounding box center [797, 251] width 589 height 92
click at [974, 255] on div at bounding box center [797, 251] width 589 height 92
click at [684, 257] on div at bounding box center [797, 251] width 589 height 92
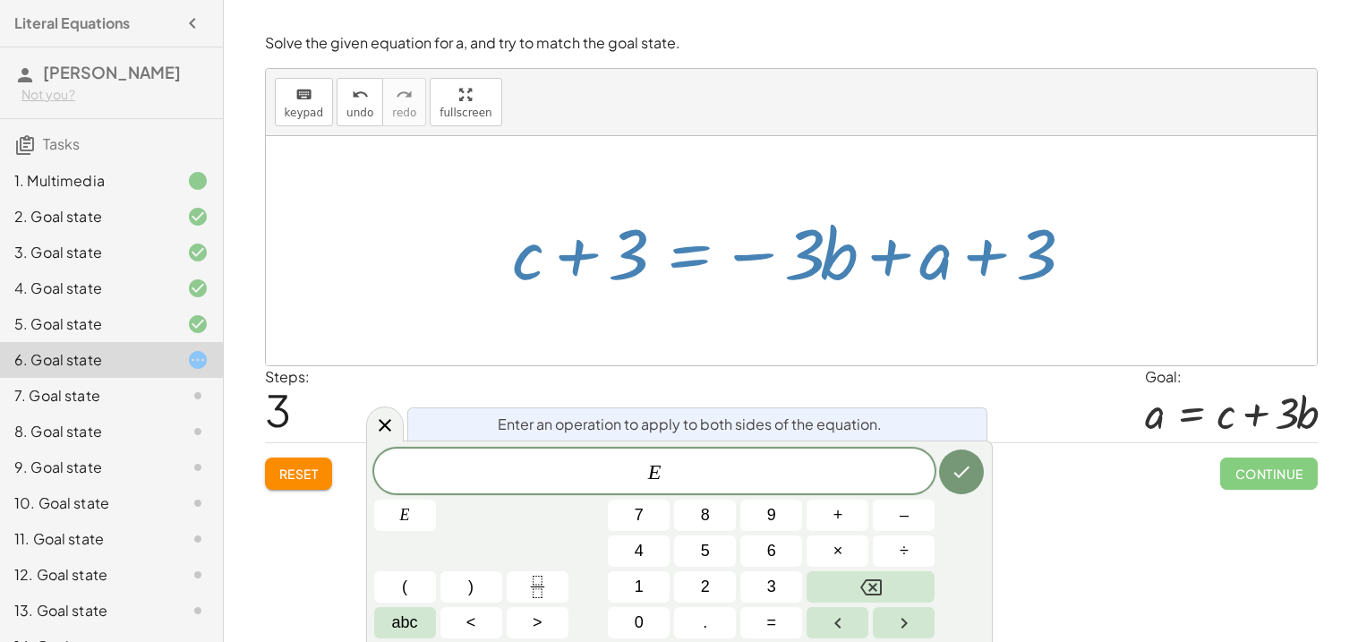
click at [942, 393] on div "Steps: 3 Goal: a = + c + · 3 · b" at bounding box center [791, 404] width 1053 height 77
click at [382, 415] on icon at bounding box center [384, 425] width 21 height 21
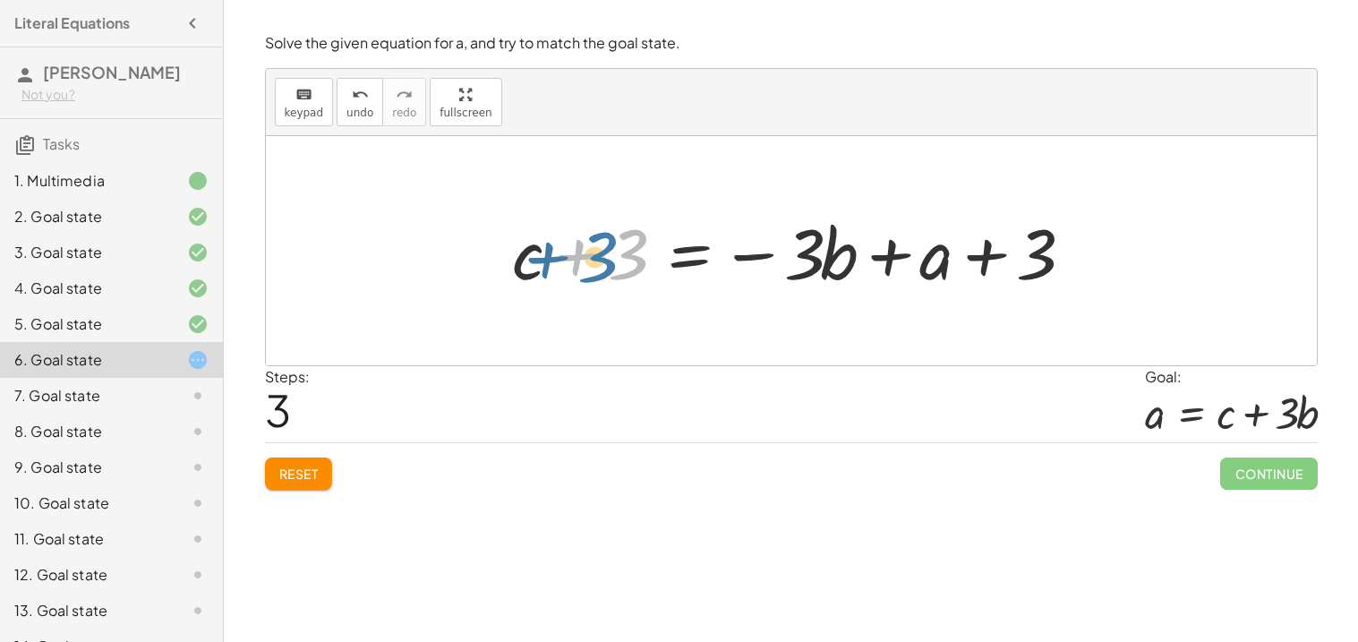
drag, startPoint x: 624, startPoint y: 265, endPoint x: 594, endPoint y: 267, distance: 30.5
click at [594, 267] on div at bounding box center [797, 251] width 589 height 92
drag, startPoint x: 805, startPoint y: 256, endPoint x: 869, endPoint y: 268, distance: 64.6
click at [869, 268] on div at bounding box center [797, 251] width 589 height 92
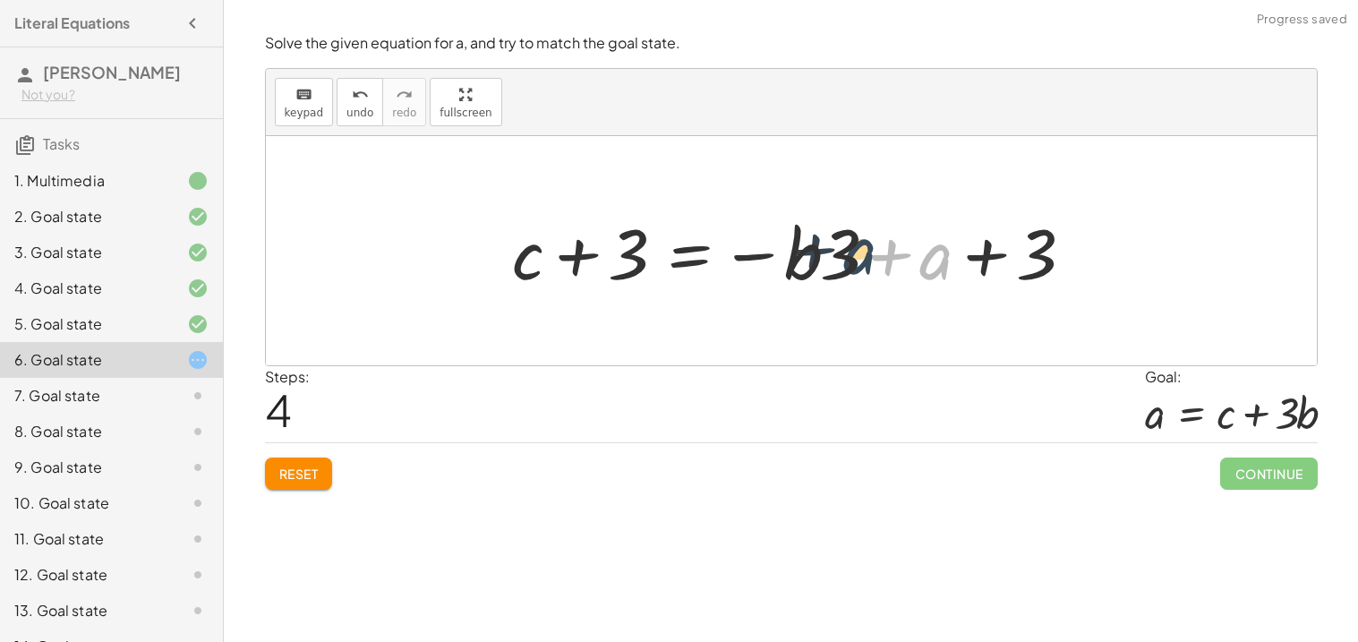
drag, startPoint x: 935, startPoint y: 266, endPoint x: 846, endPoint y: 262, distance: 88.7
click at [846, 262] on div at bounding box center [797, 251] width 589 height 92
drag, startPoint x: 1005, startPoint y: 274, endPoint x: 892, endPoint y: 286, distance: 114.3
click at [892, 286] on div at bounding box center [797, 251] width 589 height 92
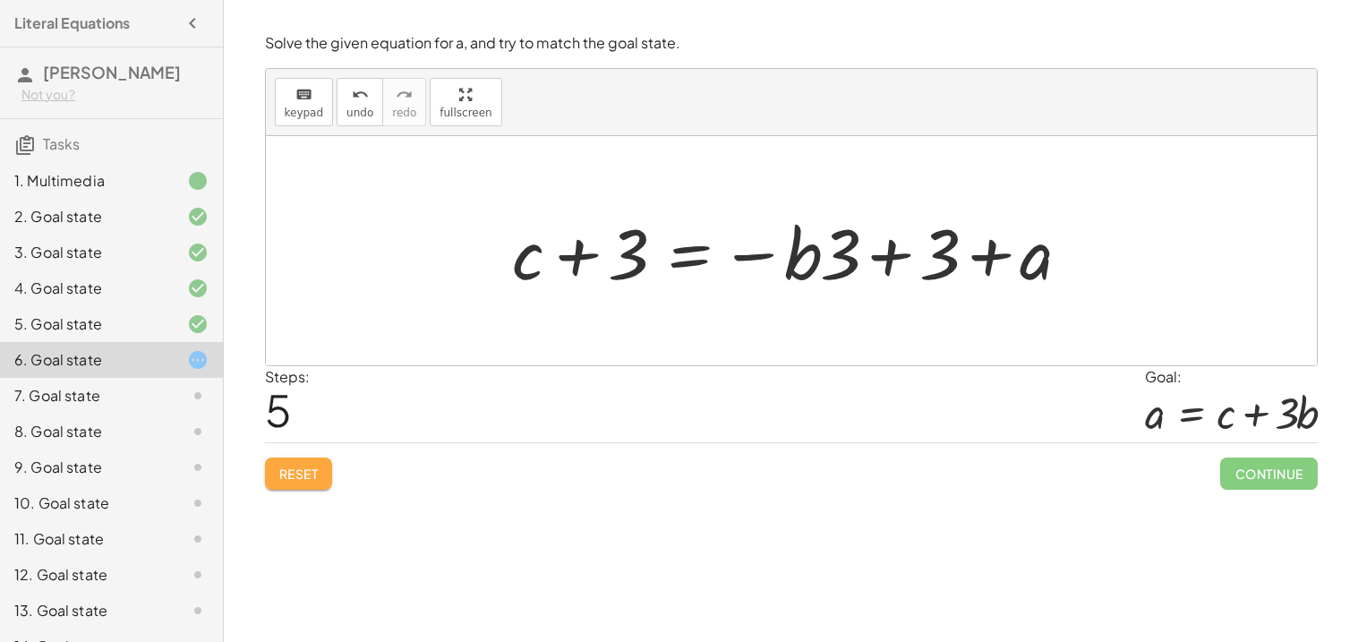
click at [312, 479] on span "Reset" at bounding box center [298, 474] width 39 height 16
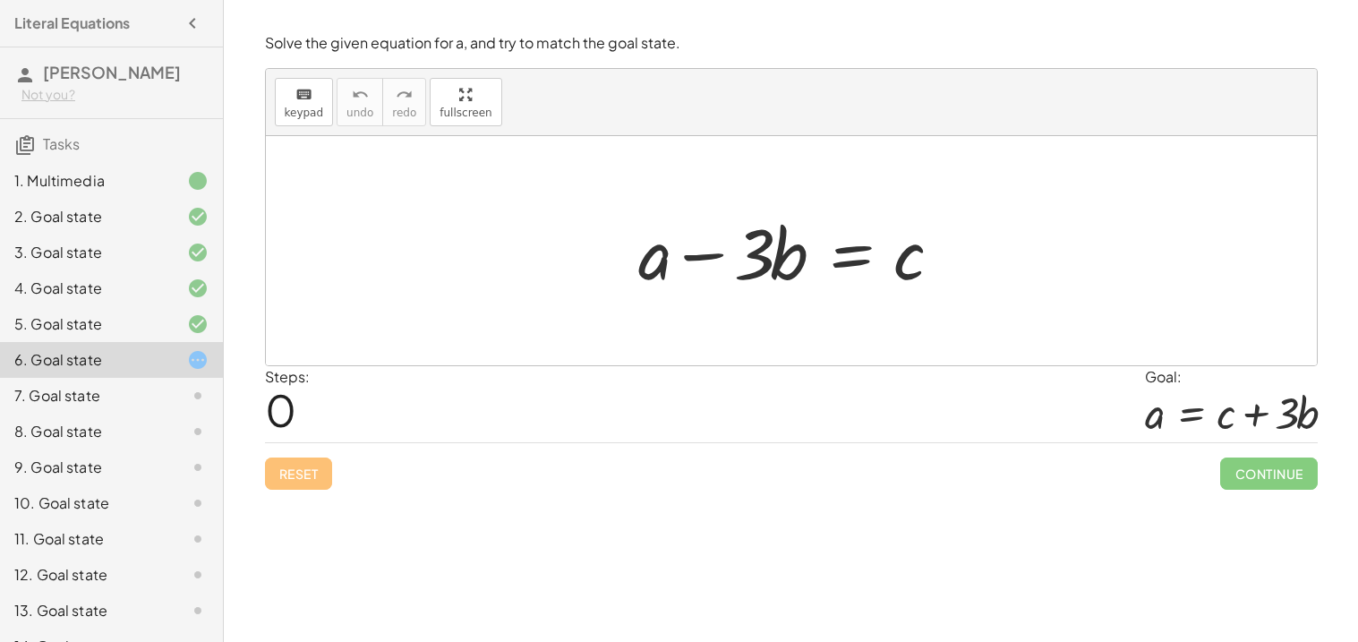
click at [731, 249] on div at bounding box center [797, 251] width 337 height 92
click at [759, 272] on div at bounding box center [797, 251] width 337 height 92
click at [683, 255] on div at bounding box center [797, 251] width 337 height 92
click at [696, 258] on div at bounding box center [797, 251] width 337 height 92
click at [867, 291] on div at bounding box center [797, 251] width 337 height 92
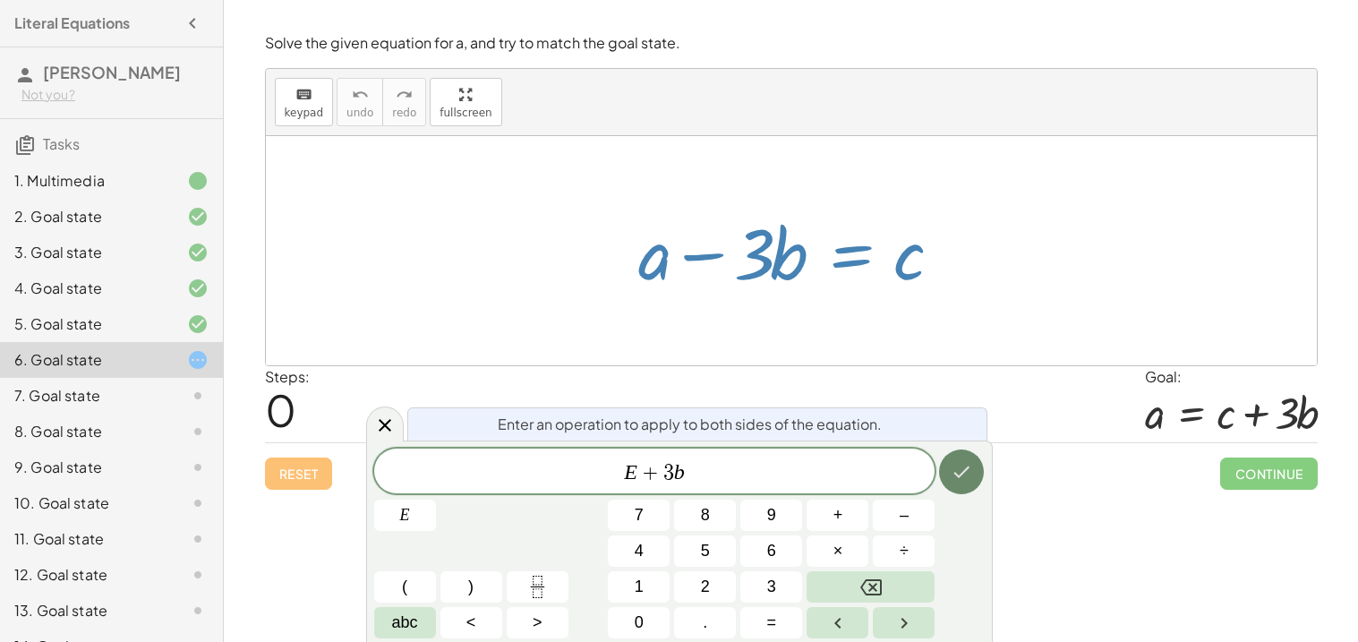
click at [969, 467] on icon "Done" at bounding box center [962, 472] width 16 height 12
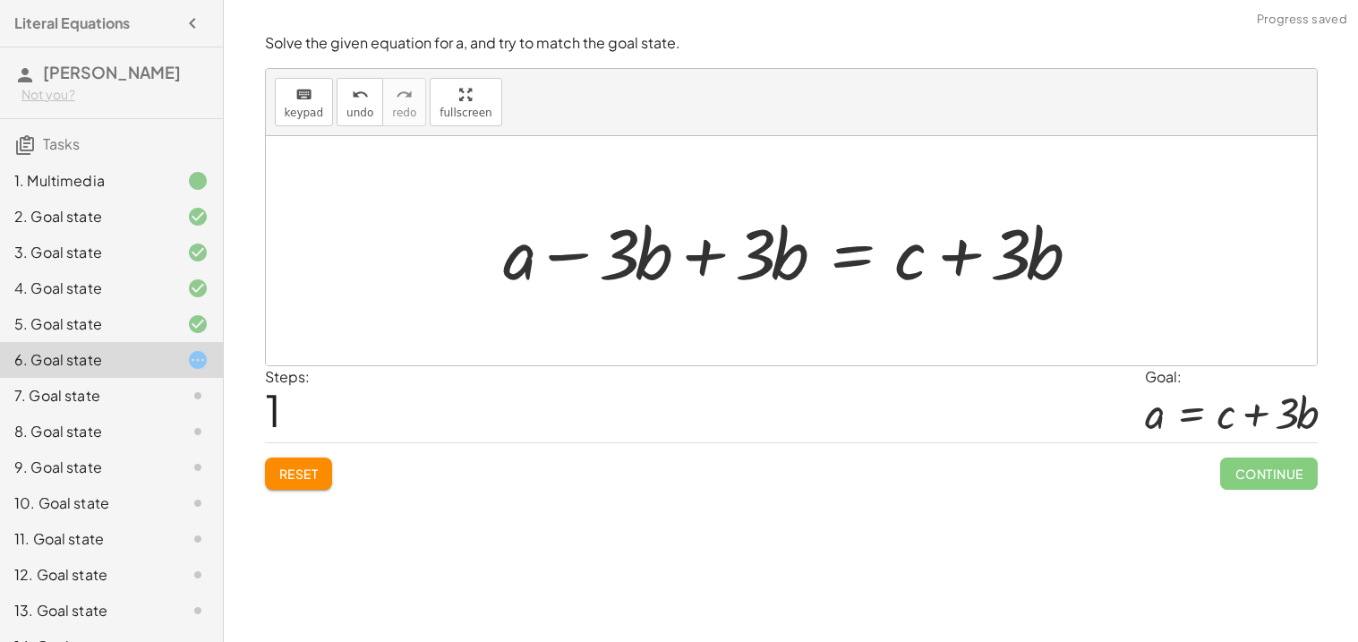
click at [961, 266] on div at bounding box center [798, 251] width 609 height 92
click at [585, 252] on div at bounding box center [798, 251] width 609 height 92
drag, startPoint x: 645, startPoint y: 256, endPoint x: 547, endPoint y: 280, distance: 100.5
click at [547, 280] on div at bounding box center [798, 251] width 609 height 92
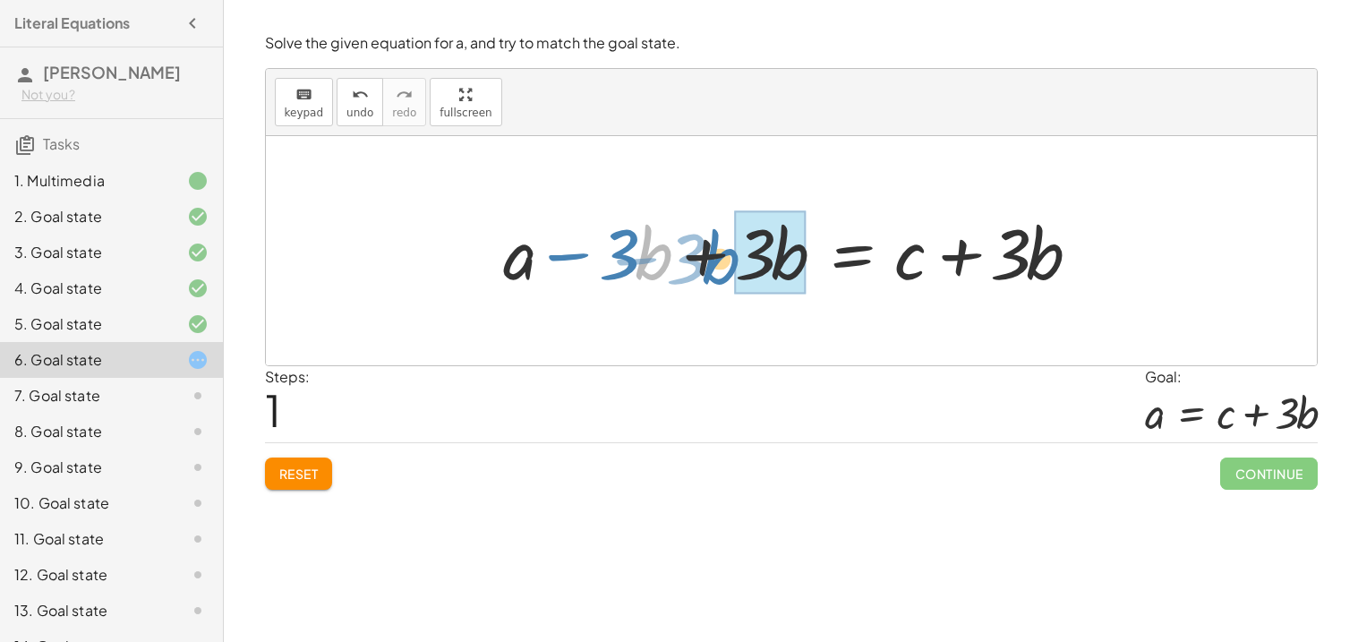
drag, startPoint x: 656, startPoint y: 264, endPoint x: 817, endPoint y: 264, distance: 160.3
click at [817, 264] on div at bounding box center [798, 251] width 609 height 92
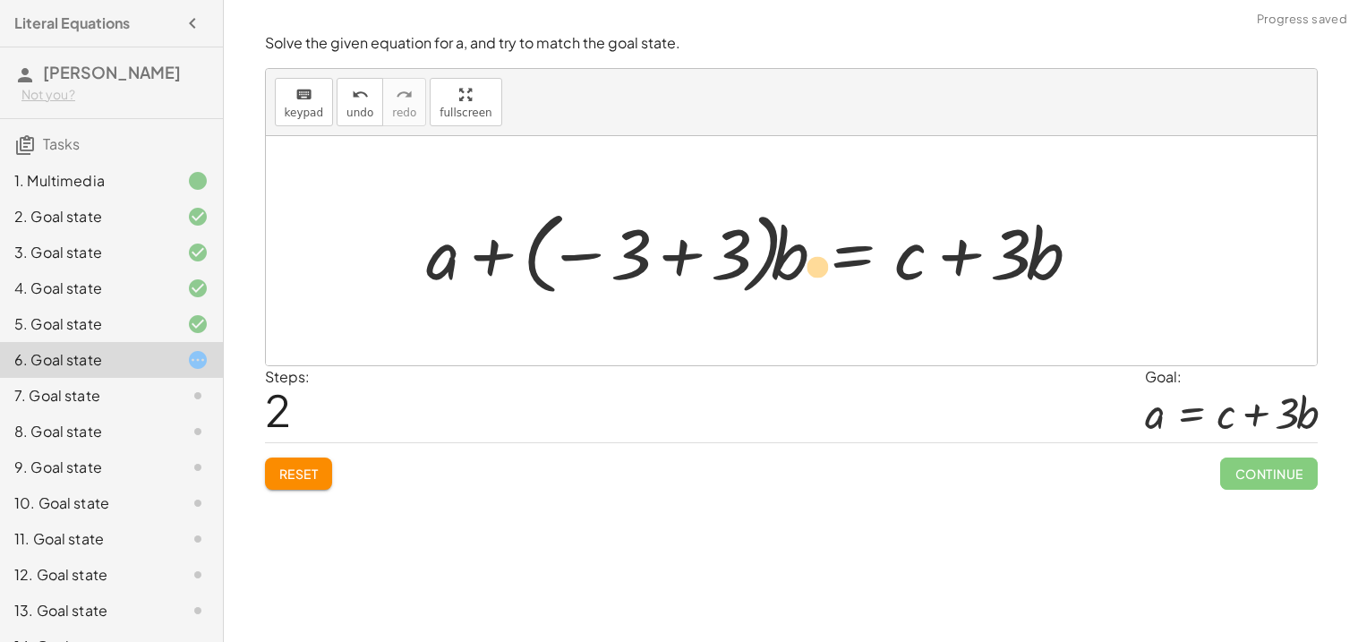
drag, startPoint x: 1056, startPoint y: 260, endPoint x: 968, endPoint y: 310, distance: 101.1
click at [968, 310] on div "+ a − · 3 · b = c + a − · 3 · b + · 3 · b = + c + · 3 · b · b + · 3 + a − 3 · b…" at bounding box center [791, 250] width 1051 height 229
drag, startPoint x: 1000, startPoint y: 264, endPoint x: 1048, endPoint y: 273, distance: 49.2
click at [1048, 273] on div at bounding box center [760, 250] width 685 height 99
click at [977, 243] on div at bounding box center [760, 250] width 685 height 99
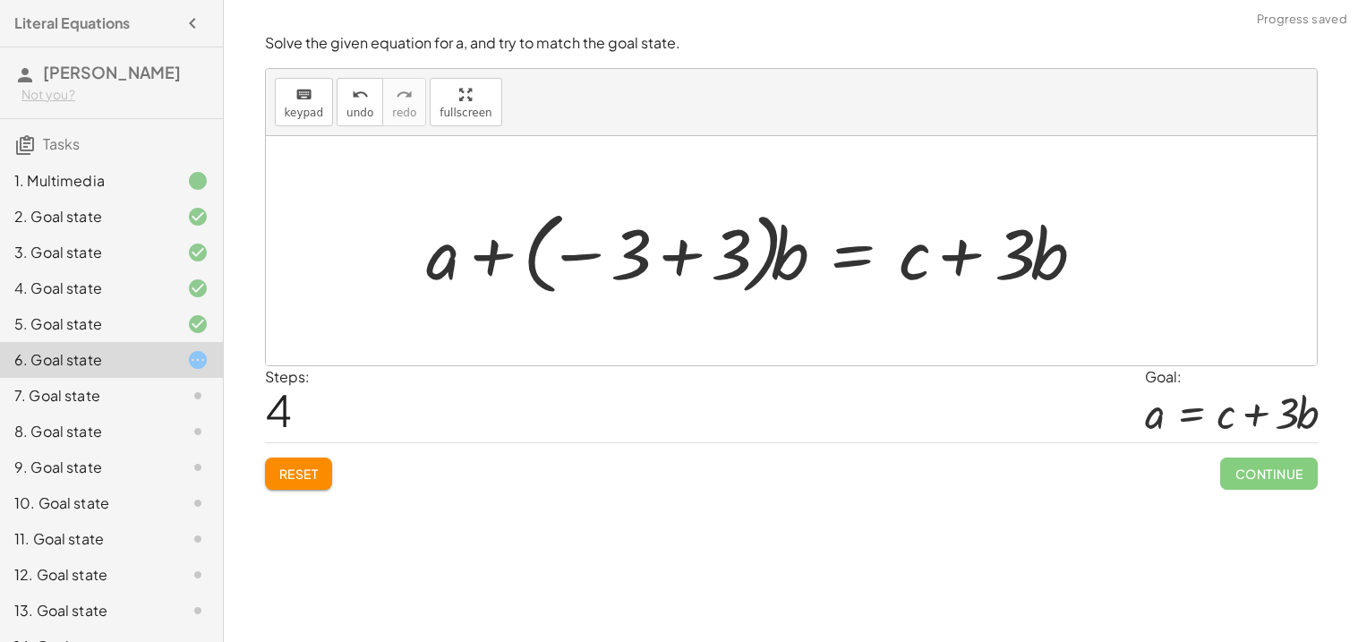
click at [970, 254] on div at bounding box center [760, 250] width 685 height 99
click at [483, 256] on div at bounding box center [760, 250] width 685 height 99
click at [314, 472] on span "Reset" at bounding box center [298, 474] width 39 height 16
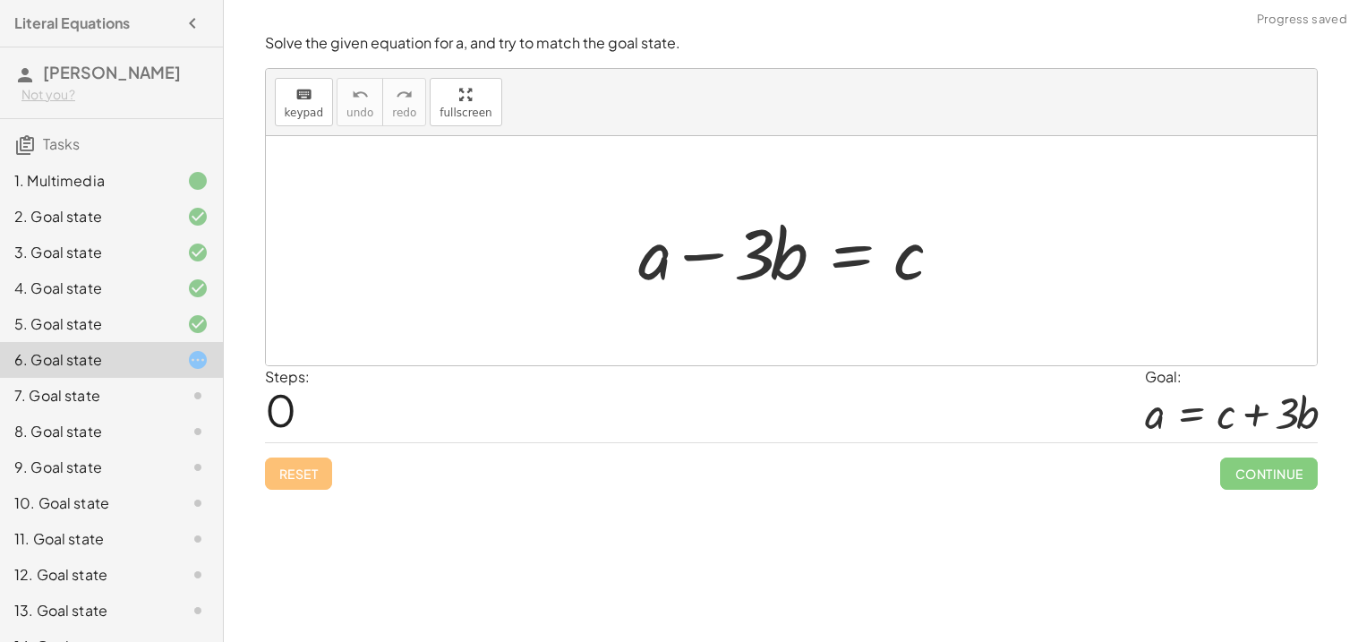
click at [314, 472] on div "Reset Continue" at bounding box center [791, 465] width 1053 height 47
click at [964, 276] on div at bounding box center [797, 251] width 337 height 92
click at [774, 261] on div at bounding box center [797, 251] width 337 height 92
click at [741, 264] on div at bounding box center [797, 251] width 337 height 92
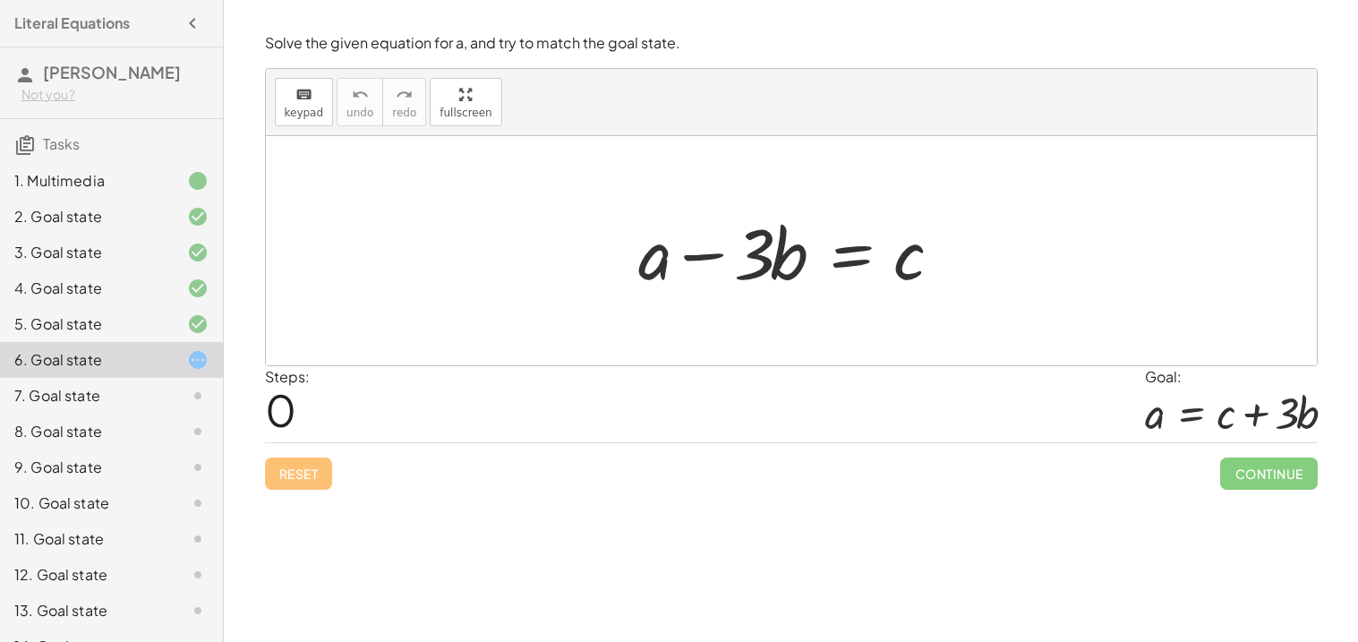
click at [867, 257] on div at bounding box center [797, 251] width 337 height 92
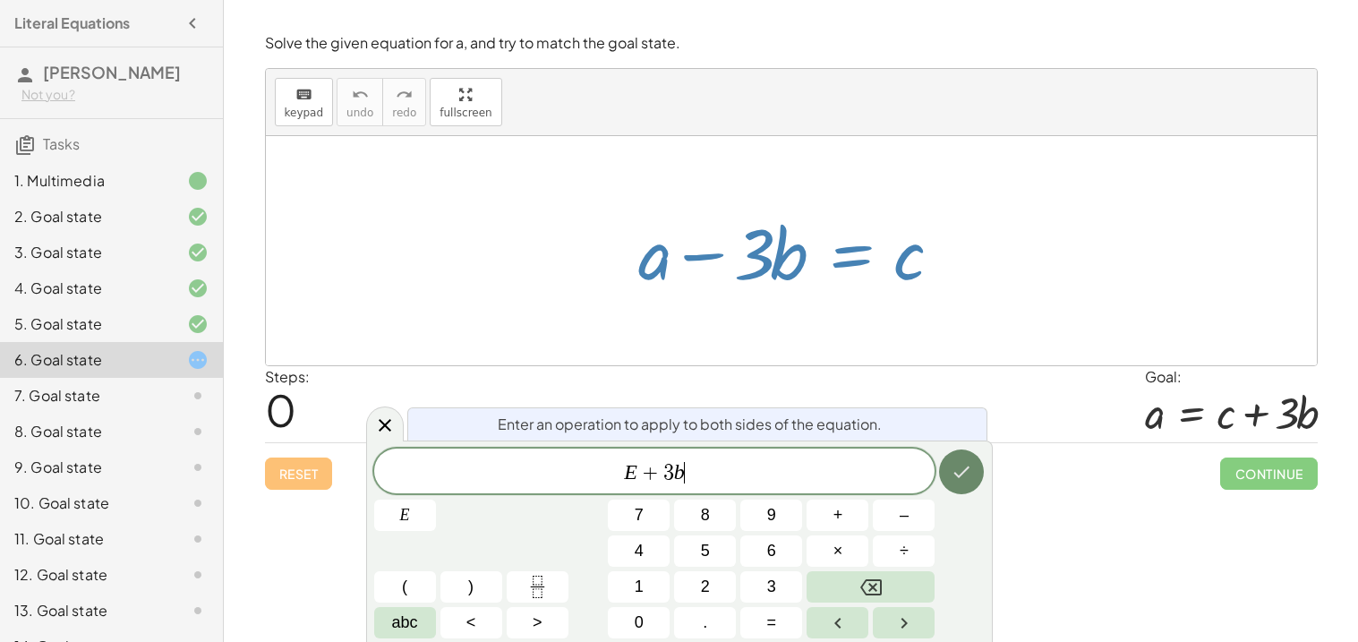
click at [946, 459] on button "Done" at bounding box center [961, 471] width 45 height 45
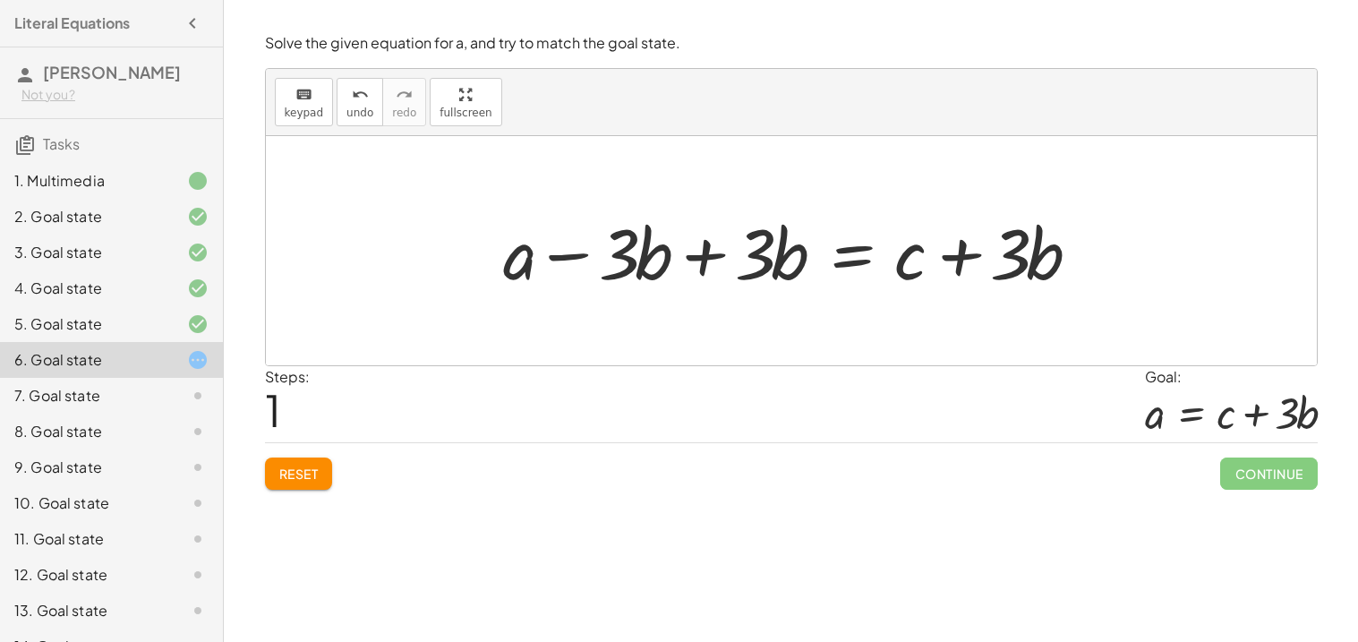
click at [716, 267] on div at bounding box center [798, 251] width 609 height 92
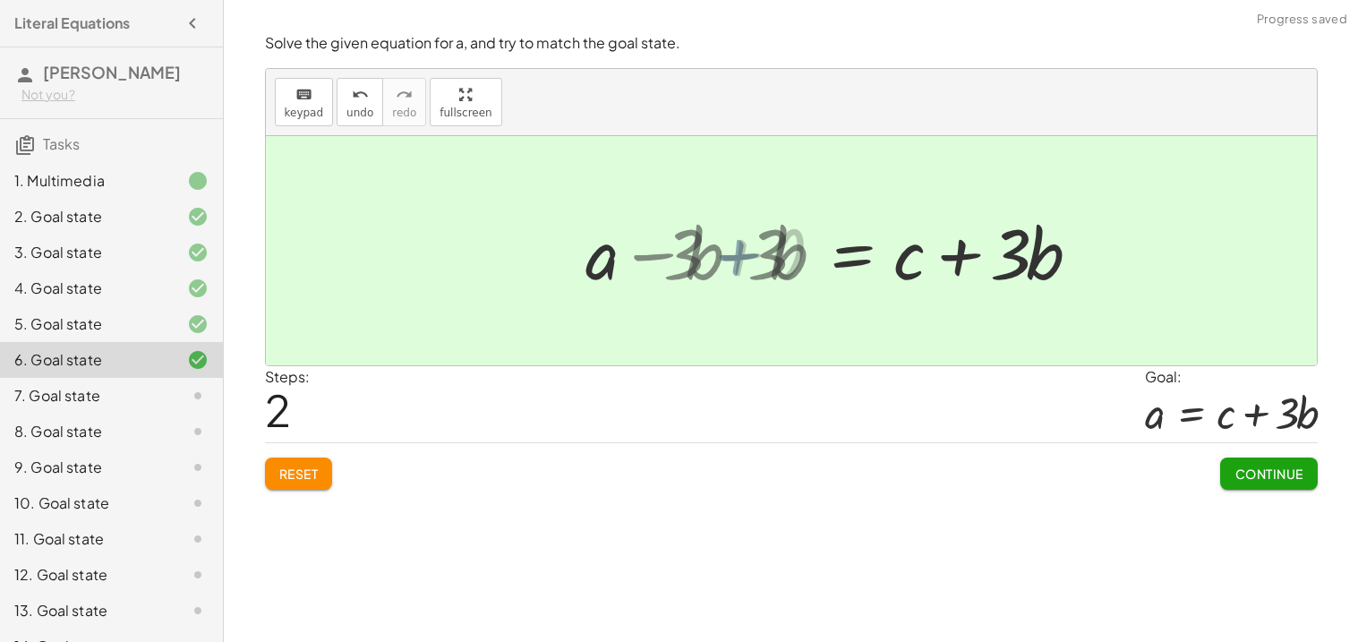
click at [707, 261] on div at bounding box center [791, 250] width 1051 height 229
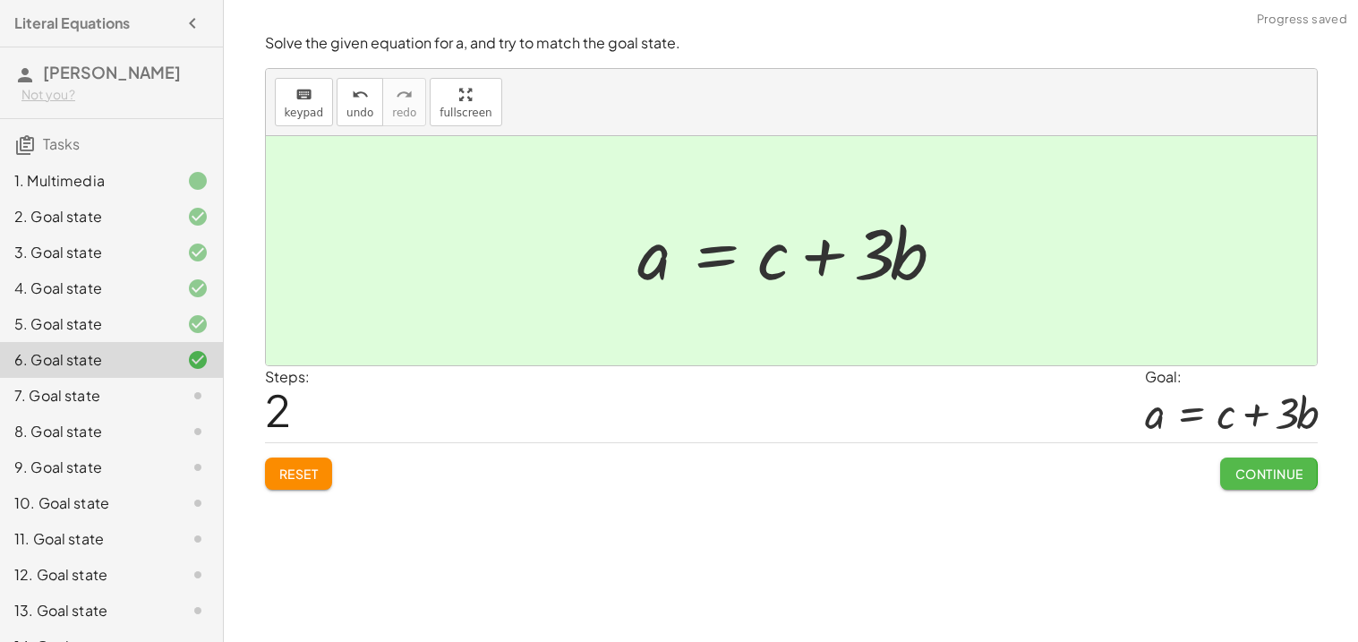
click at [1221, 467] on button "Continue" at bounding box center [1268, 474] width 97 height 32
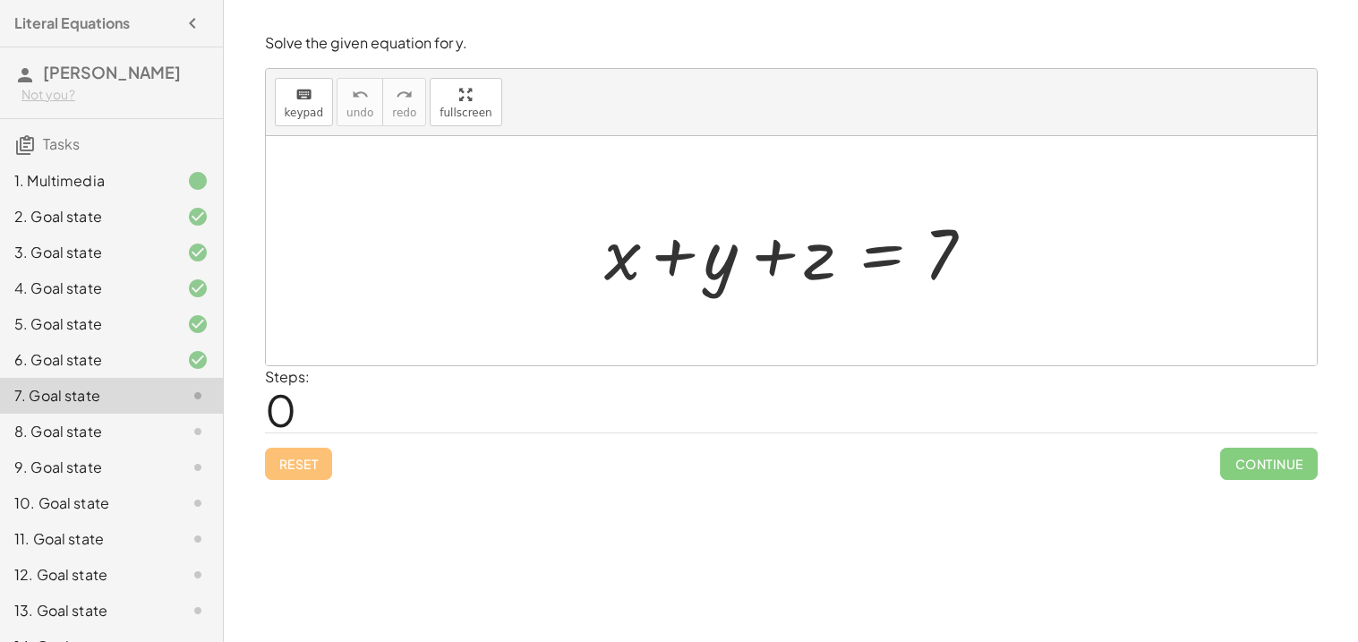
click at [757, 270] on div at bounding box center [798, 251] width 406 height 92
click at [873, 261] on div at bounding box center [798, 251] width 406 height 92
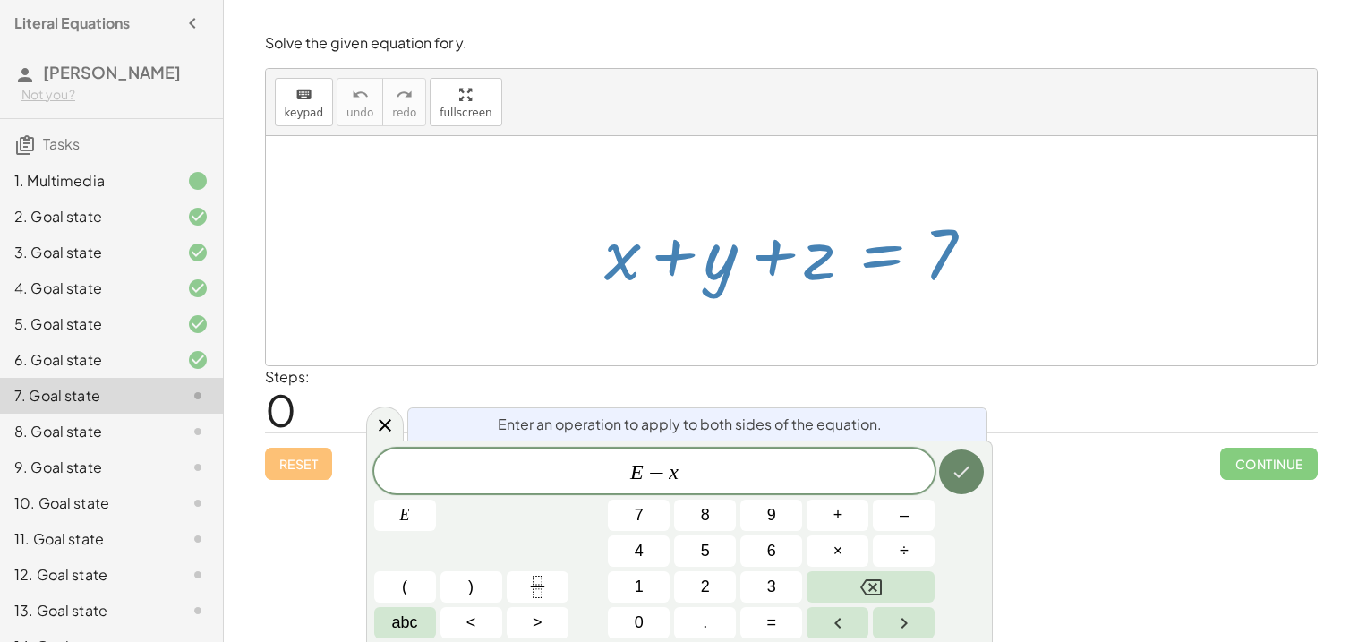
click at [963, 475] on icon "Done" at bounding box center [961, 471] width 21 height 21
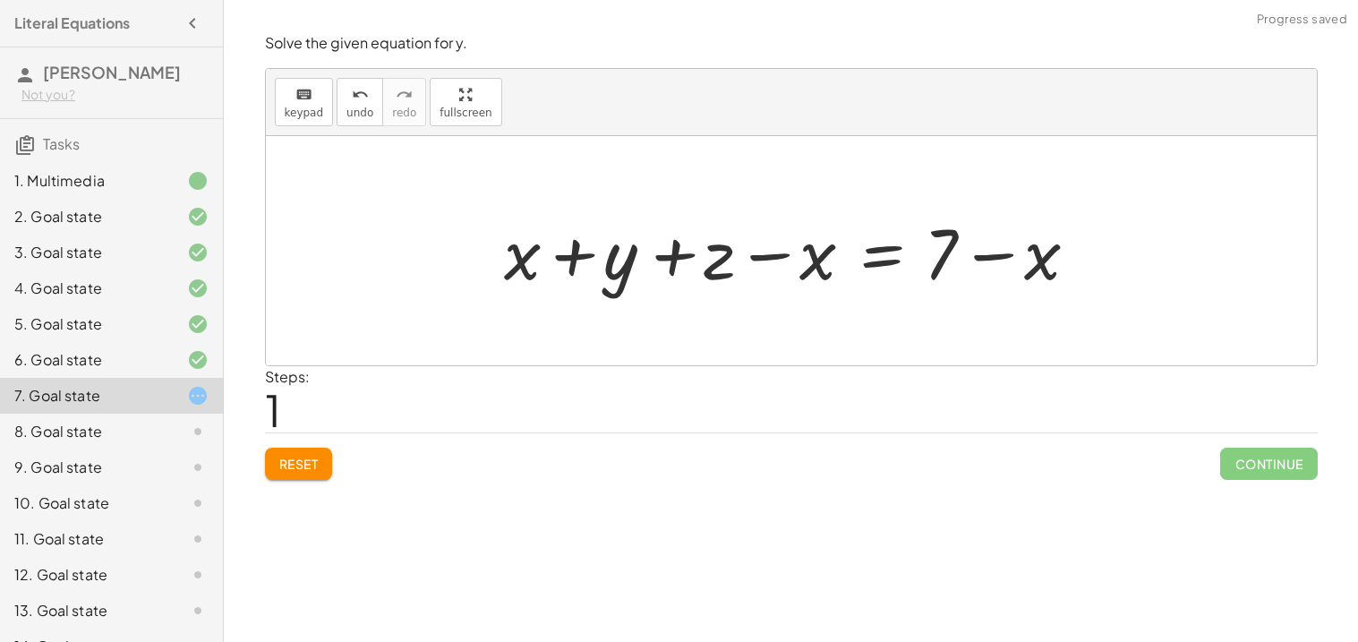
click at [877, 265] on div at bounding box center [797, 251] width 605 height 92
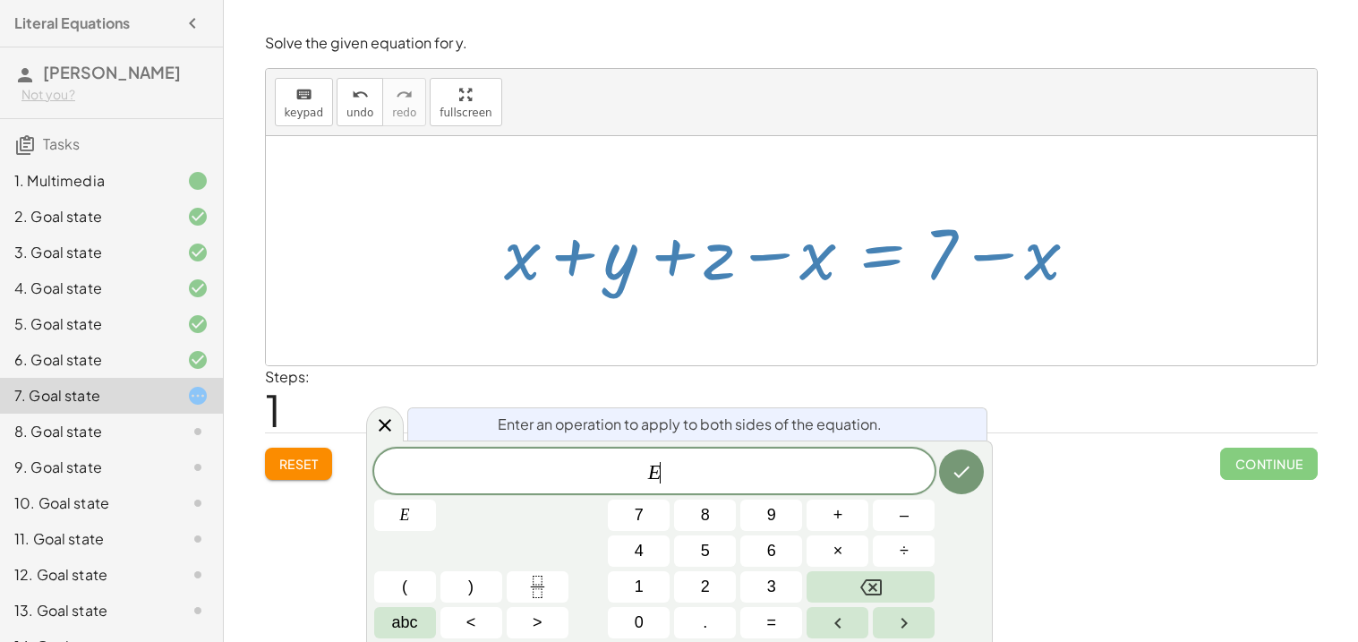
click at [774, 268] on div at bounding box center [797, 251] width 605 height 92
click at [767, 257] on div at bounding box center [797, 251] width 605 height 92
click at [1070, 473] on div "Reset Continue" at bounding box center [791, 455] width 1053 height 47
click at [386, 417] on icon at bounding box center [384, 425] width 21 height 21
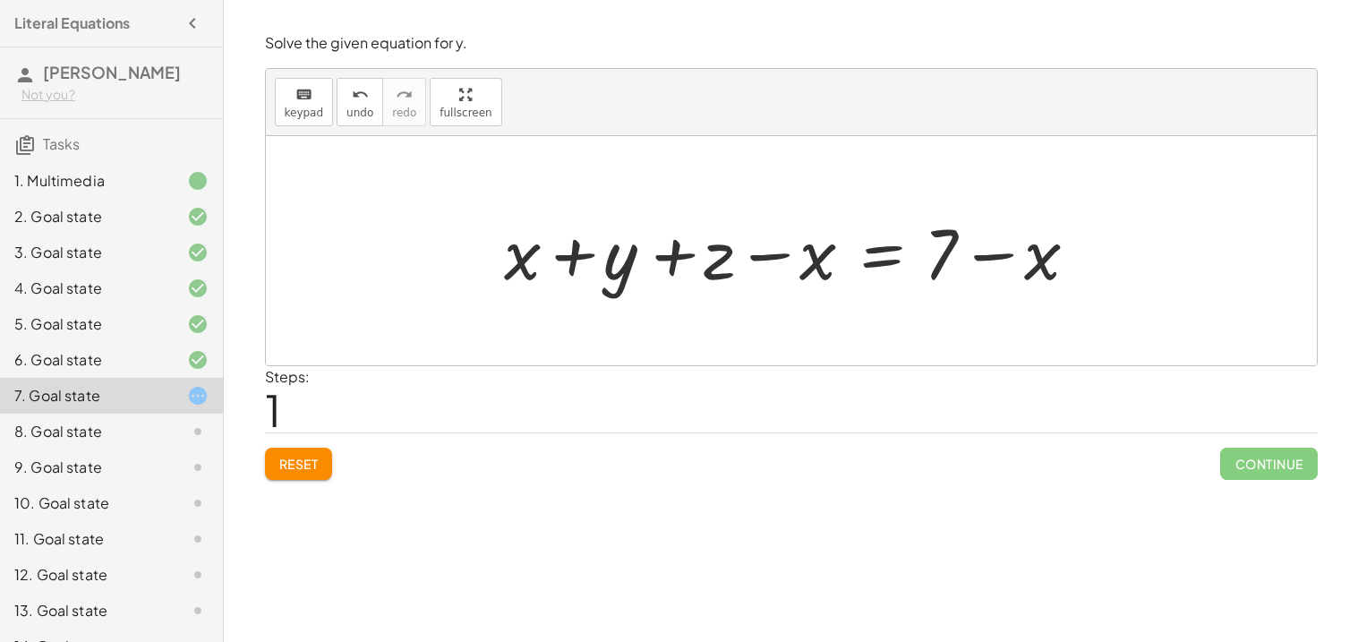
click at [749, 262] on div at bounding box center [797, 251] width 605 height 92
click at [763, 258] on div at bounding box center [797, 251] width 605 height 92
click at [686, 249] on div at bounding box center [797, 251] width 605 height 92
click at [552, 261] on div at bounding box center [797, 251] width 605 height 92
click at [567, 262] on div at bounding box center [797, 251] width 605 height 92
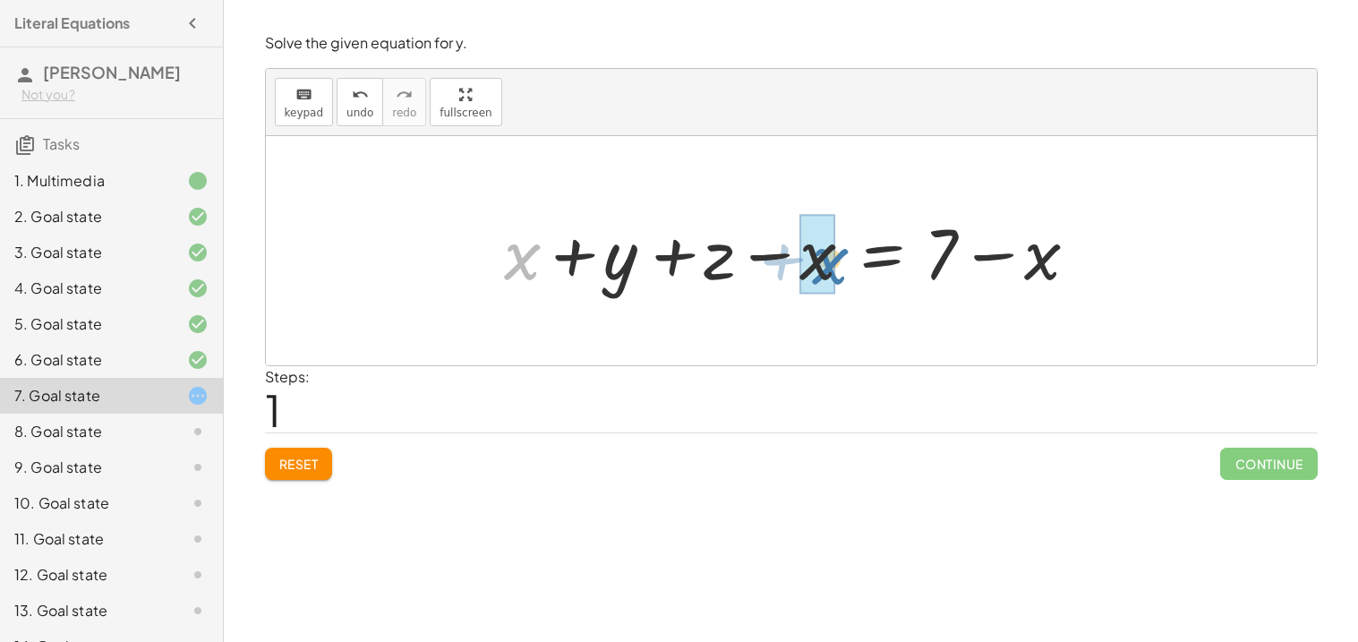
drag, startPoint x: 536, startPoint y: 258, endPoint x: 863, endPoint y: 269, distance: 327.0
click at [863, 269] on div at bounding box center [797, 251] width 605 height 92
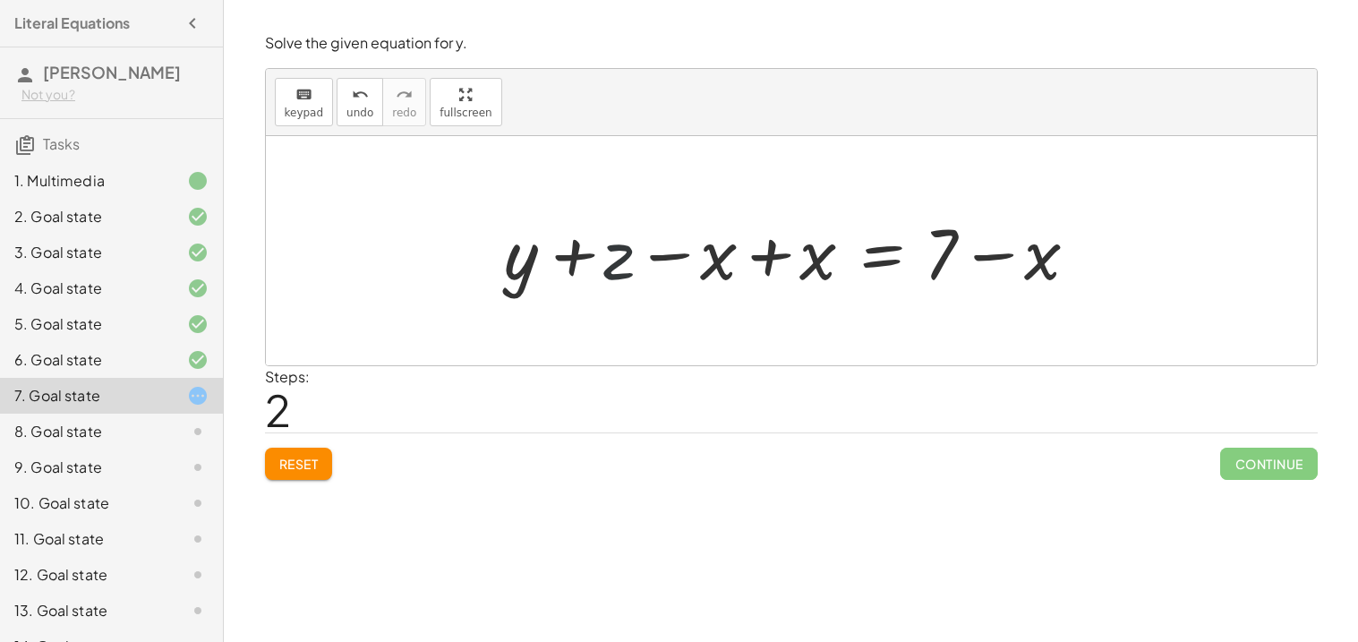
click at [620, 261] on div at bounding box center [797, 251] width 605 height 92
drag, startPoint x: 1035, startPoint y: 274, endPoint x: 830, endPoint y: 273, distance: 205.0
click at [830, 273] on div at bounding box center [797, 251] width 605 height 92
click at [521, 263] on div at bounding box center [797, 251] width 605 height 92
drag, startPoint x: 620, startPoint y: 265, endPoint x: 776, endPoint y: 269, distance: 156.7
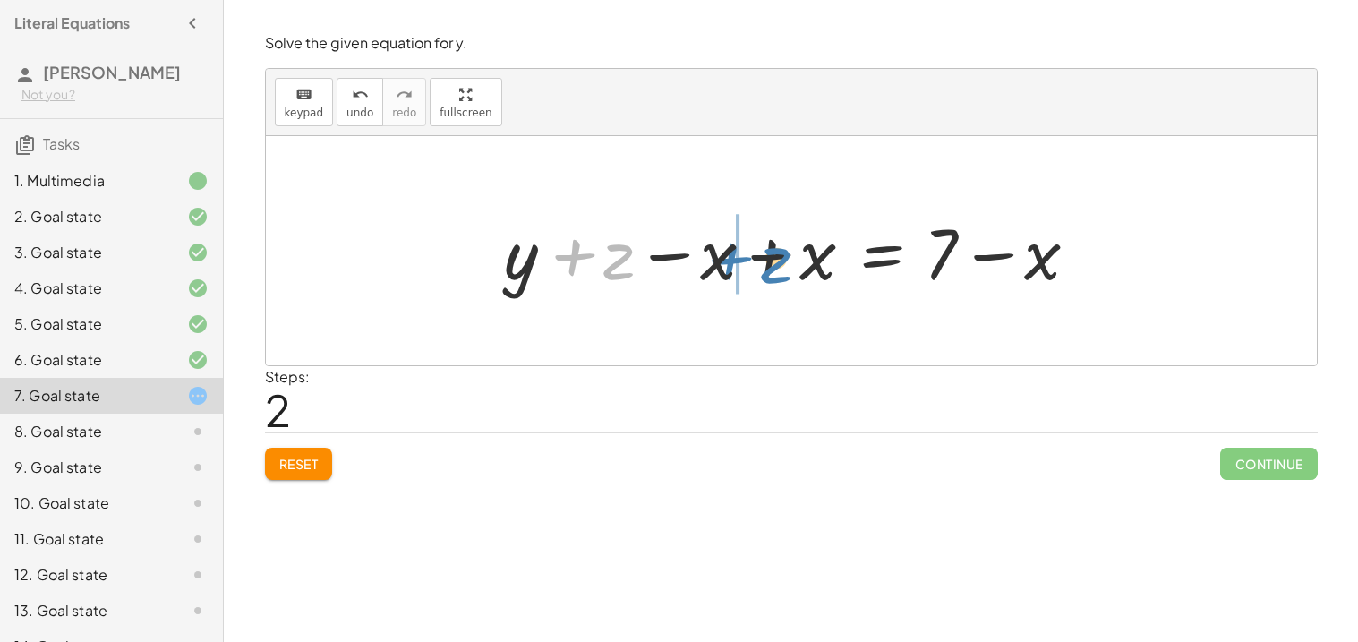
click at [776, 269] on div at bounding box center [797, 251] width 605 height 92
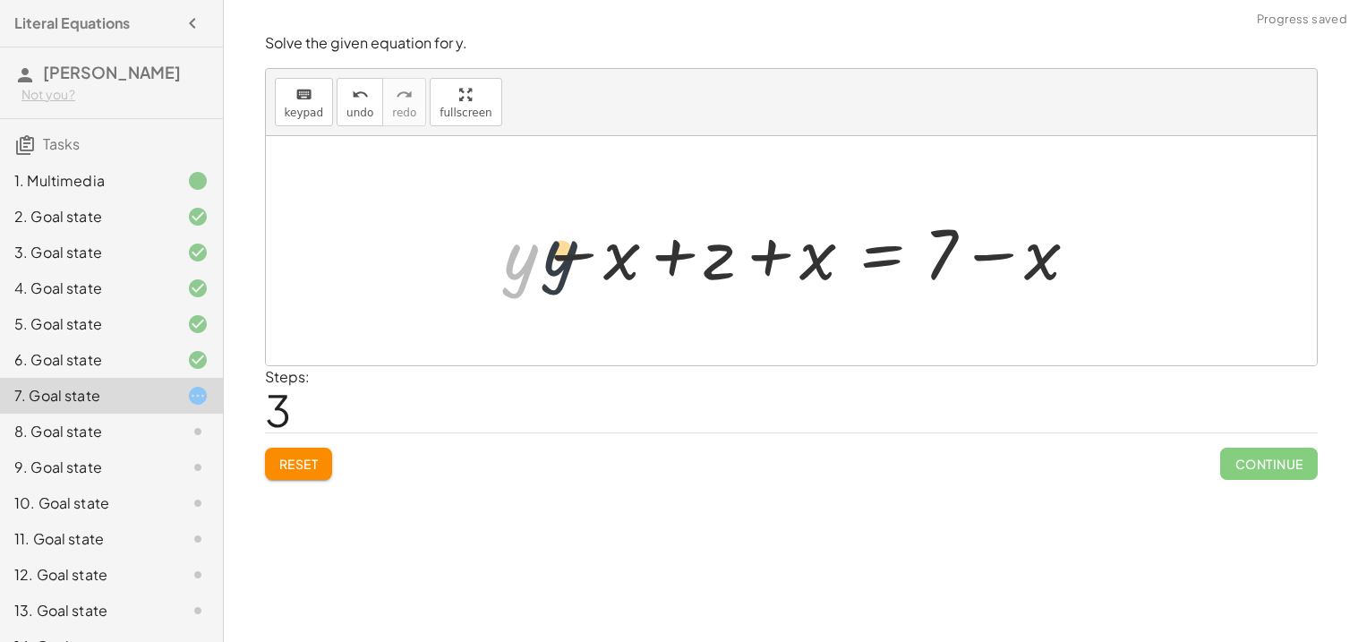
drag, startPoint x: 511, startPoint y: 274, endPoint x: 622, endPoint y: 260, distance: 111.9
click at [622, 260] on div at bounding box center [797, 251] width 605 height 92
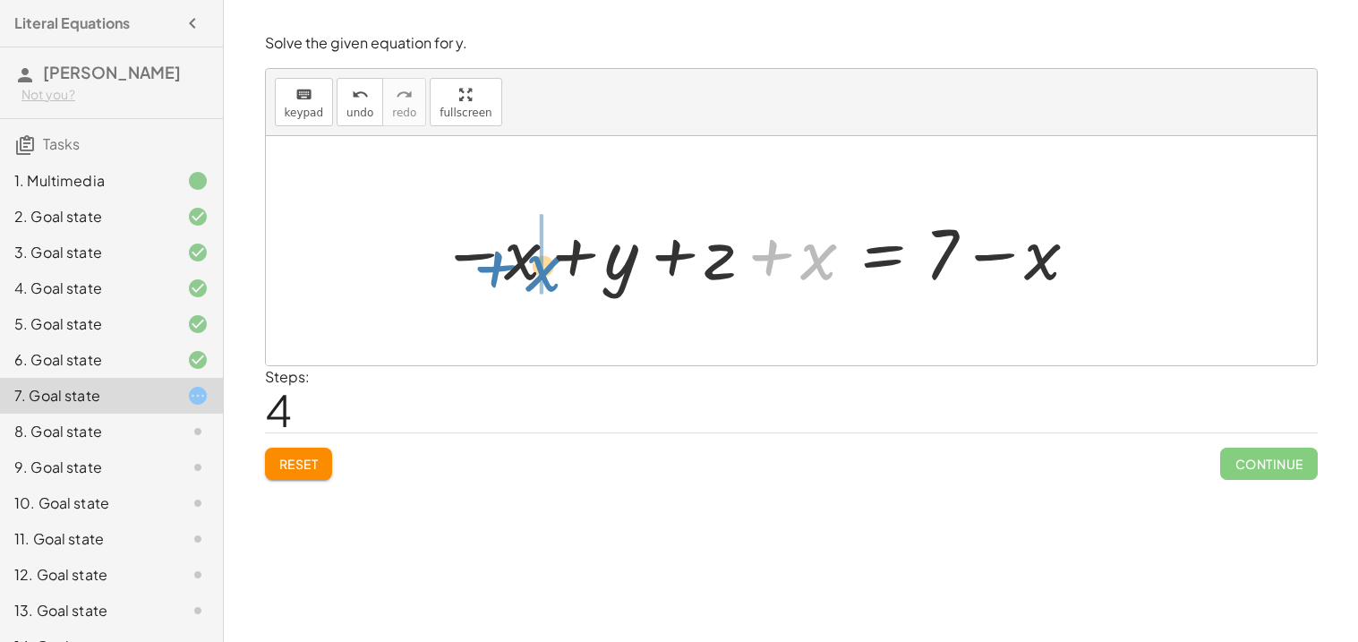
drag, startPoint x: 816, startPoint y: 271, endPoint x: 541, endPoint y: 283, distance: 275.1
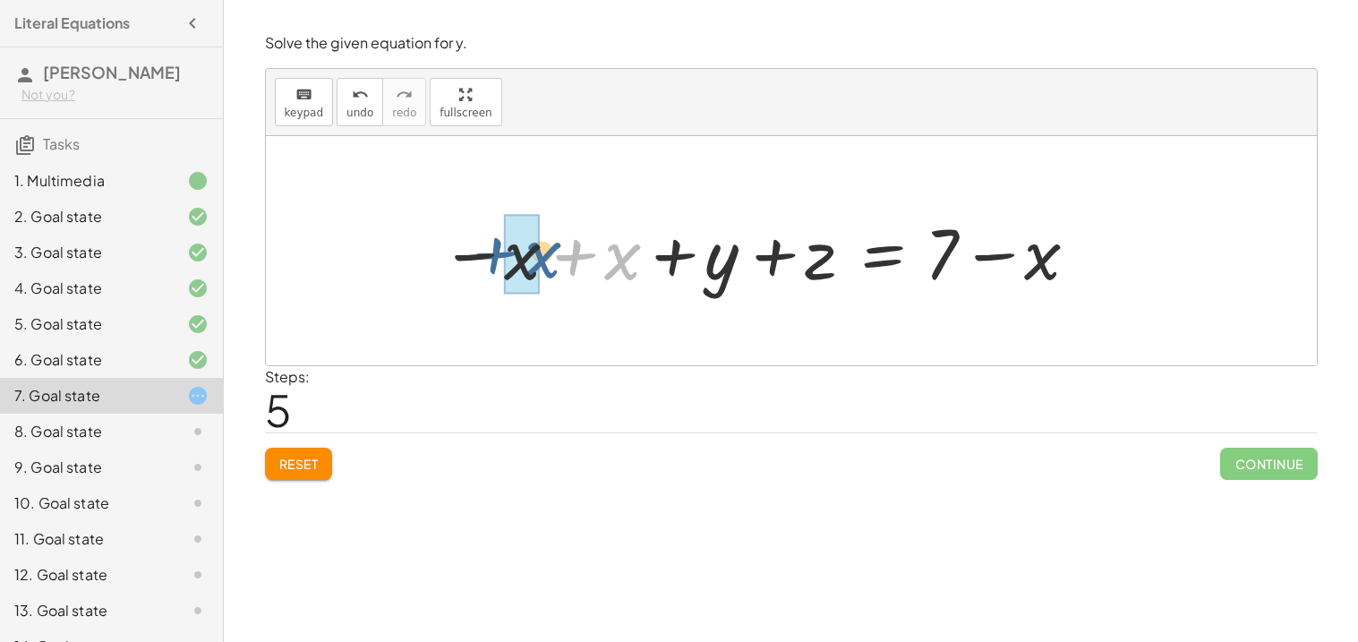
drag, startPoint x: 604, startPoint y: 273, endPoint x: 517, endPoint y: 269, distance: 87.9
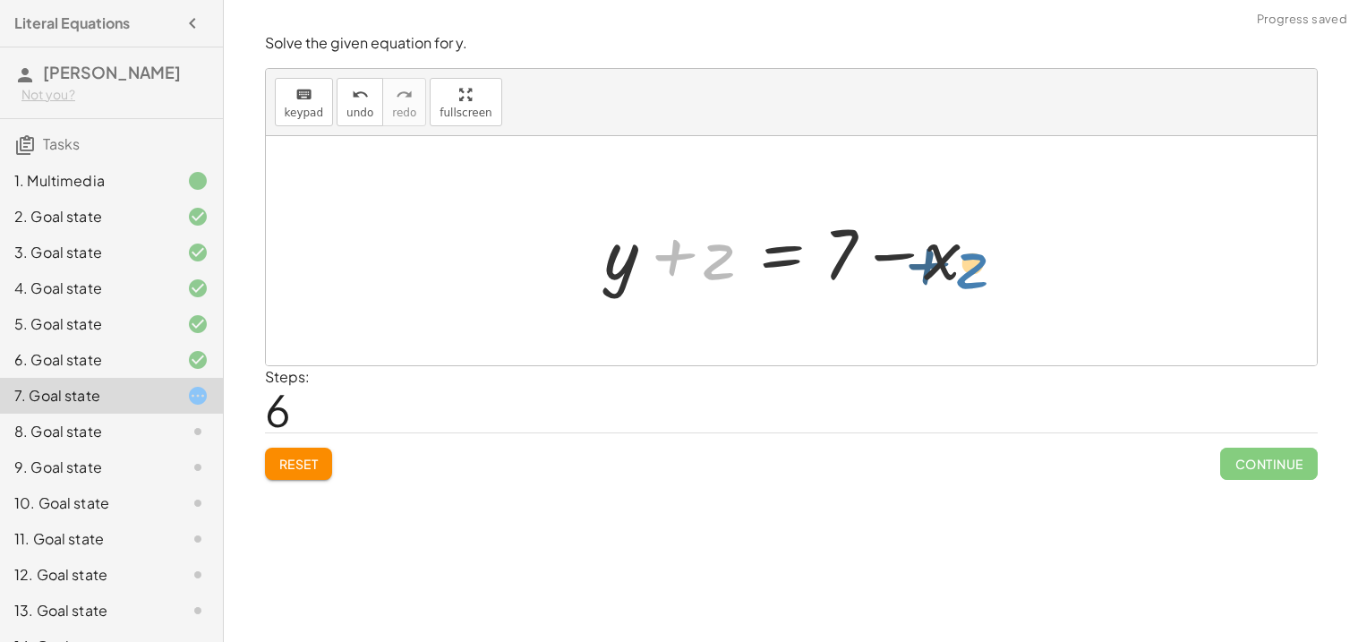
drag, startPoint x: 715, startPoint y: 268, endPoint x: 959, endPoint y: 265, distance: 244.4
click at [959, 265] on div at bounding box center [798, 251] width 406 height 92
click at [783, 261] on div at bounding box center [798, 251] width 406 height 92
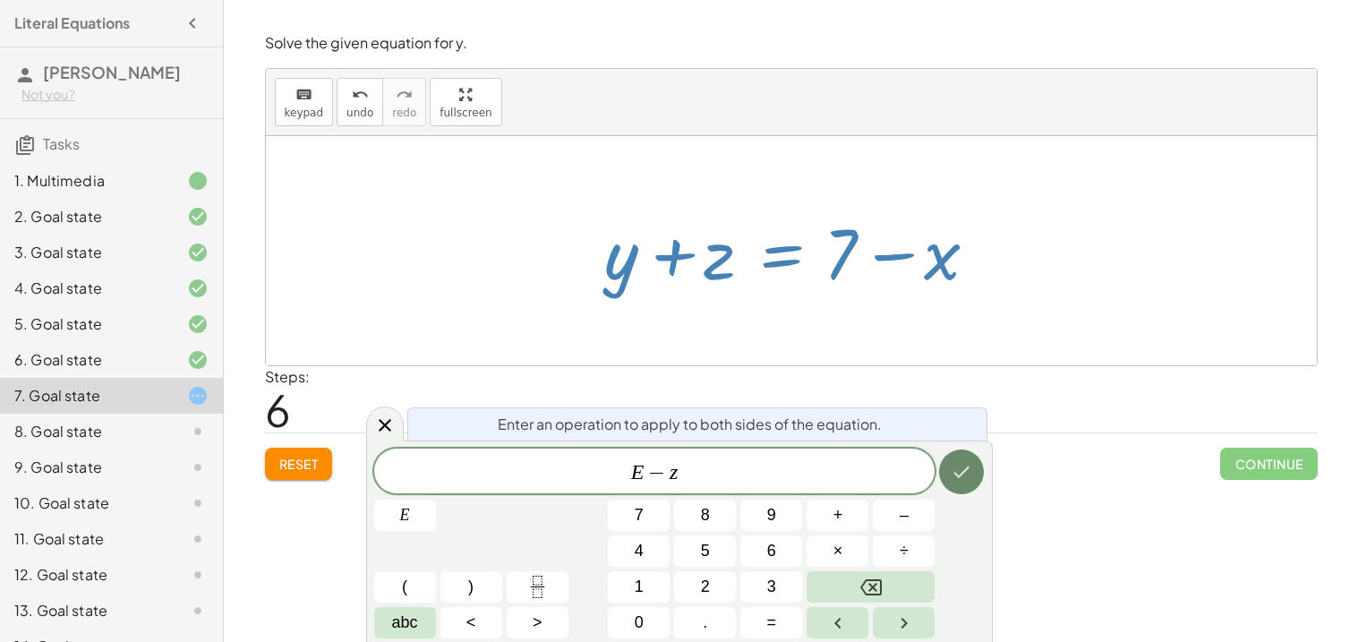
click at [971, 459] on button "Done" at bounding box center [961, 471] width 45 height 45
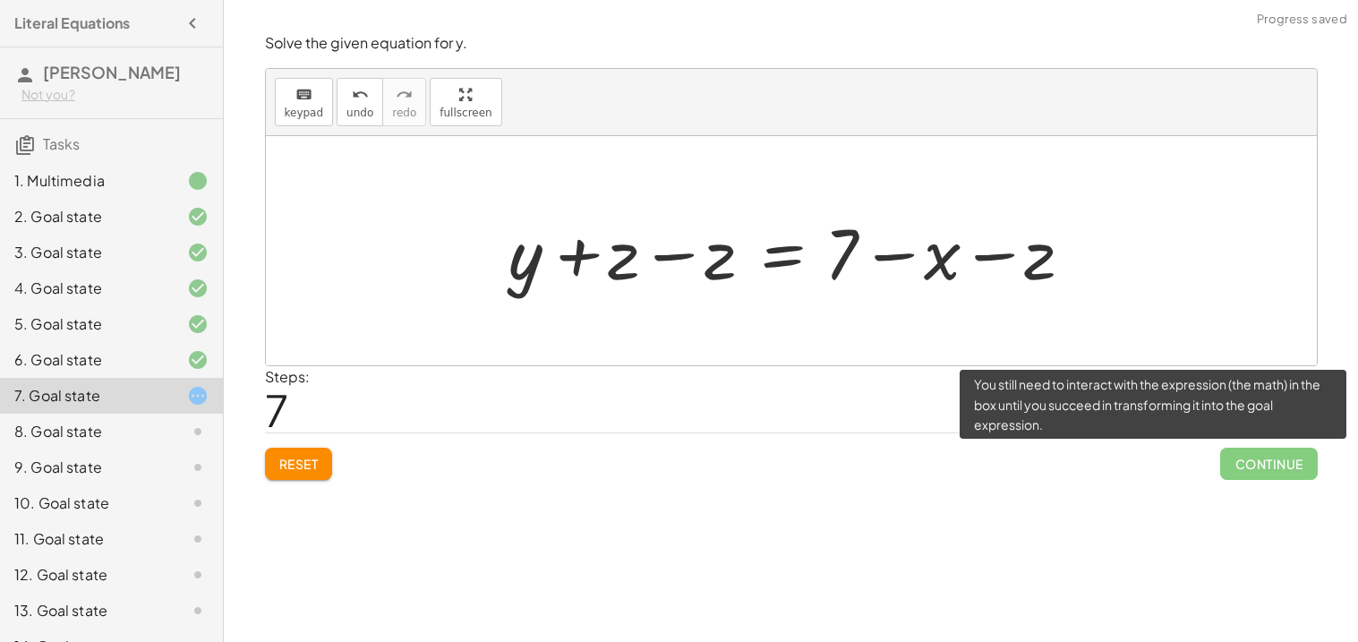
click at [1247, 452] on span "Continue" at bounding box center [1268, 464] width 97 height 32
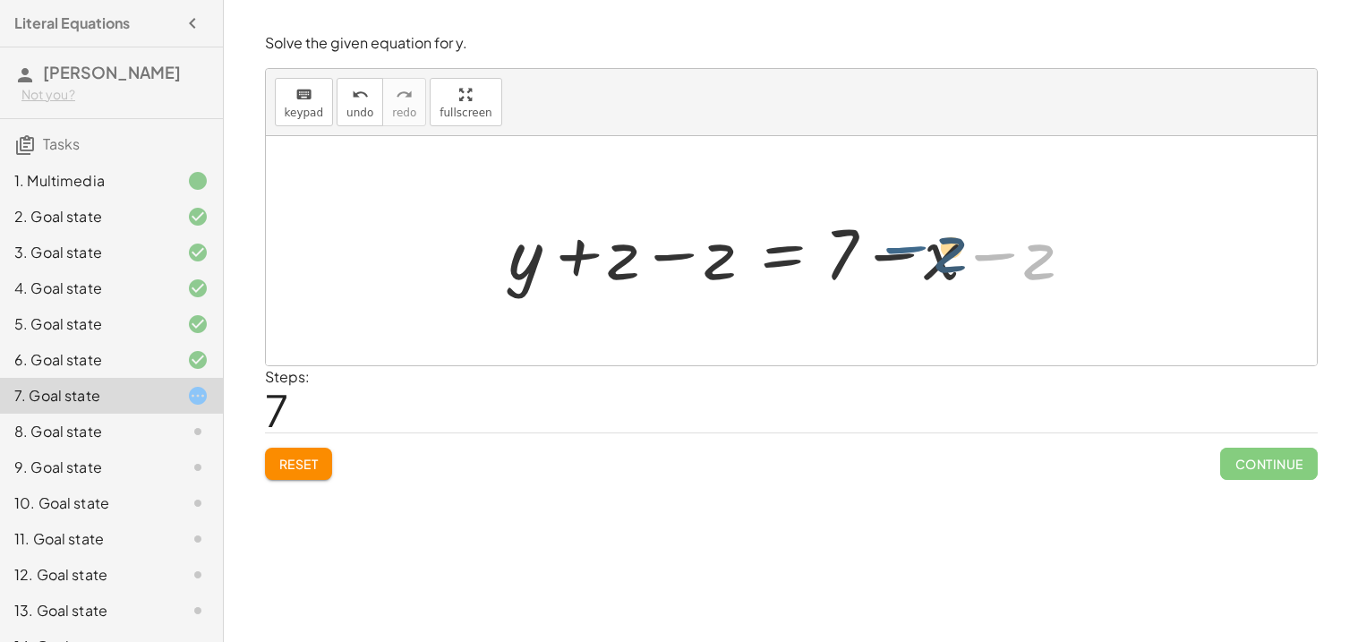
drag, startPoint x: 1012, startPoint y: 275, endPoint x: 923, endPoint y: 269, distance: 88.9
click at [923, 269] on div at bounding box center [798, 251] width 597 height 92
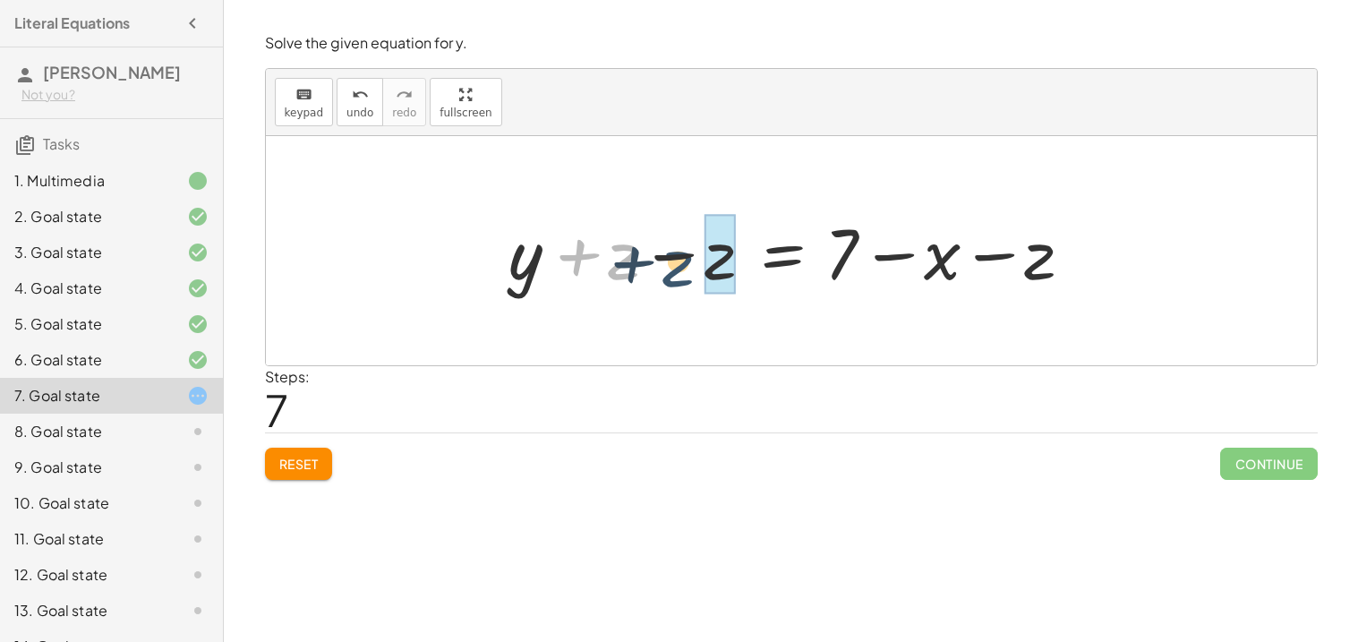
drag, startPoint x: 612, startPoint y: 261, endPoint x: 680, endPoint y: 272, distance: 69.8
click at [680, 272] on div at bounding box center [798, 251] width 597 height 92
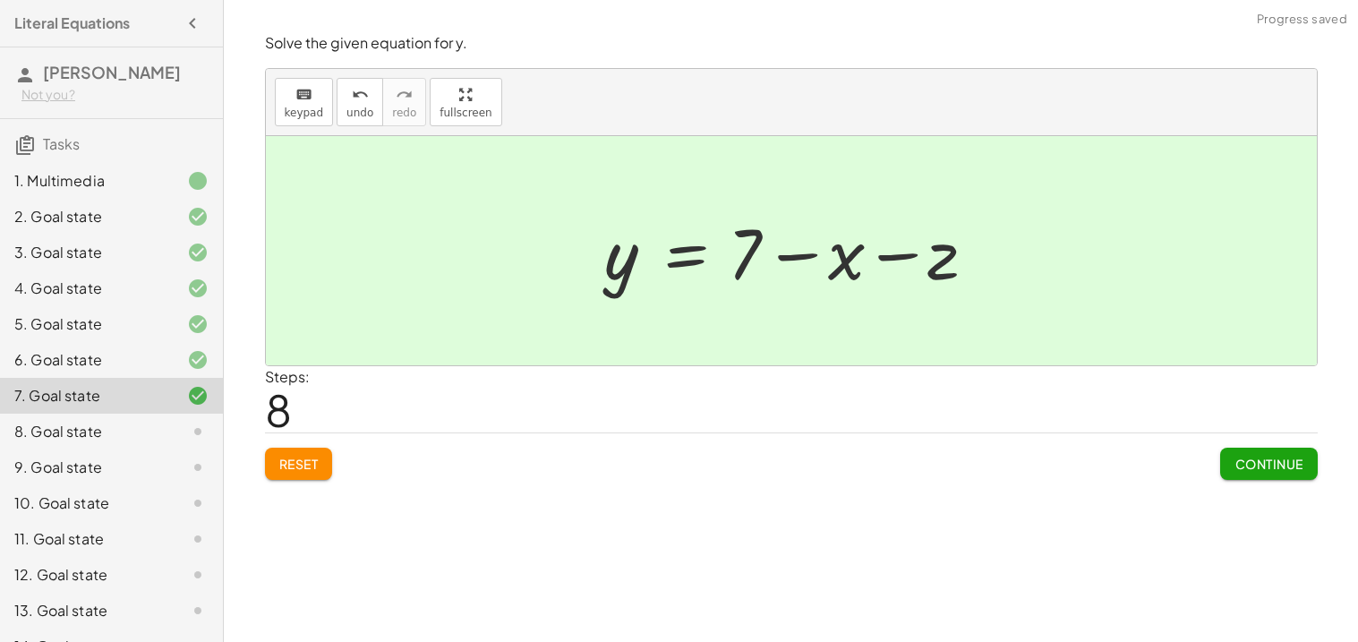
click at [1293, 467] on span "Continue" at bounding box center [1269, 464] width 68 height 16
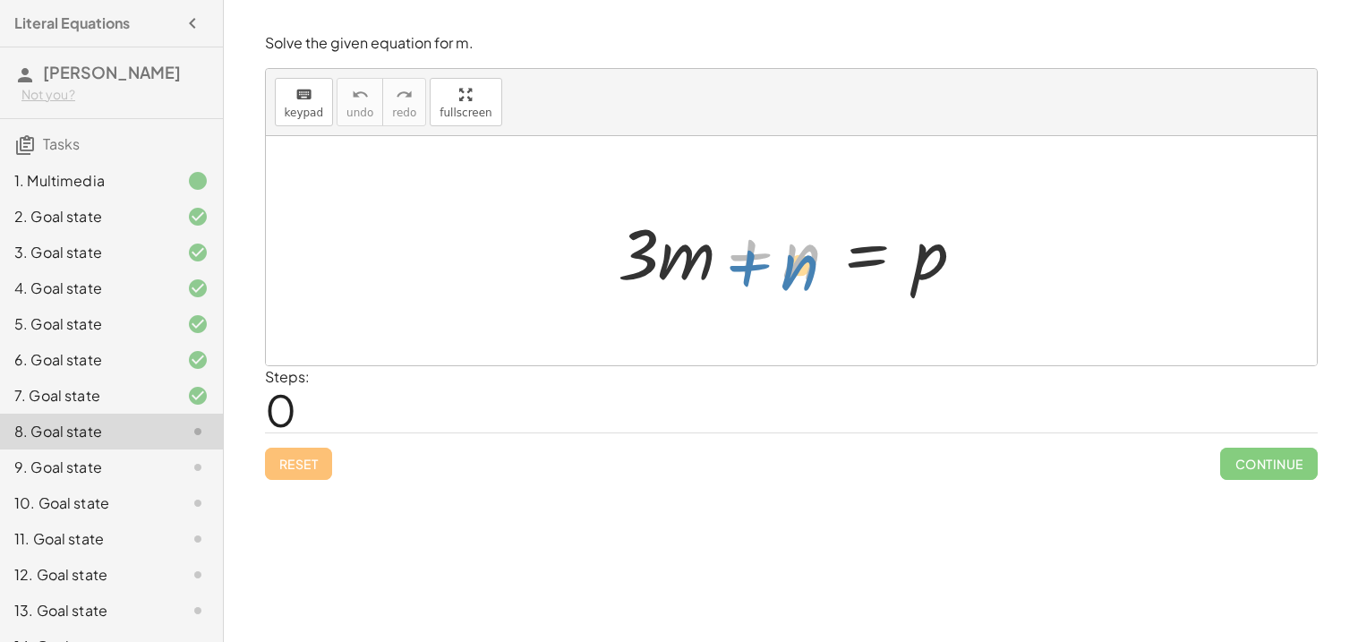
drag, startPoint x: 807, startPoint y: 233, endPoint x: 805, endPoint y: 244, distance: 10.9
click at [805, 244] on div at bounding box center [799, 251] width 380 height 92
drag, startPoint x: 694, startPoint y: 249, endPoint x: 756, endPoint y: 252, distance: 61.8
click at [756, 252] on div at bounding box center [799, 251] width 380 height 92
drag, startPoint x: 786, startPoint y: 258, endPoint x: 725, endPoint y: 252, distance: 61.1
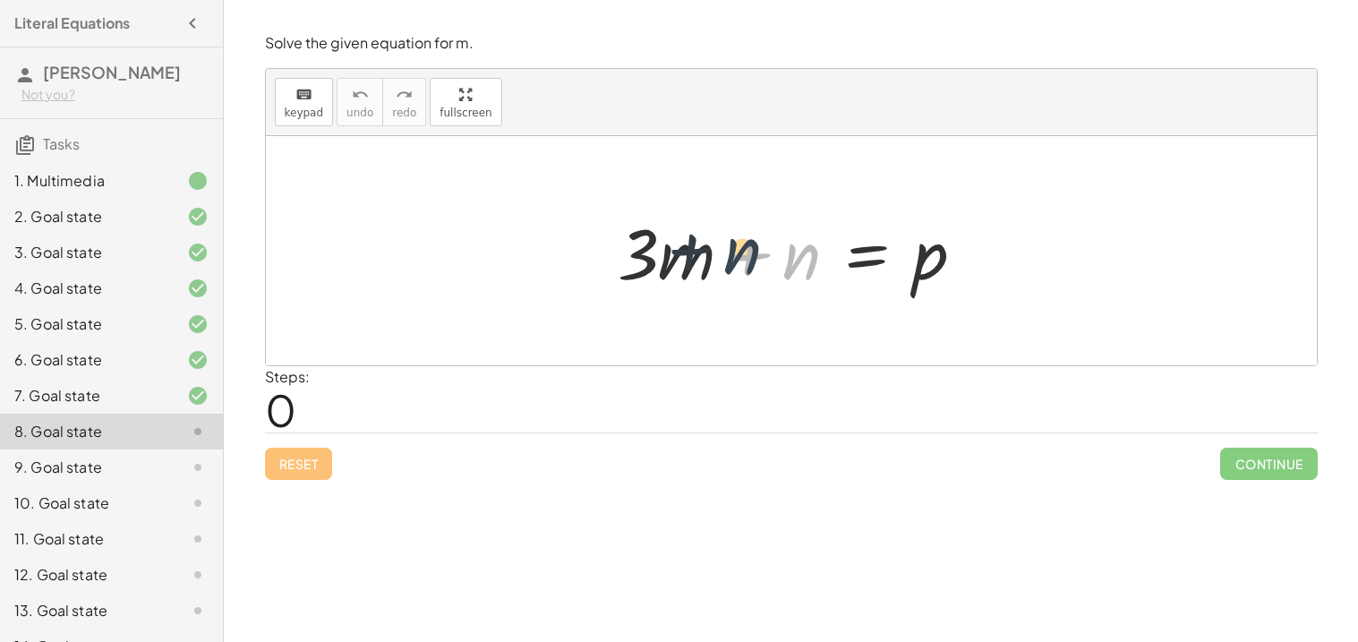
click at [725, 252] on div at bounding box center [799, 251] width 380 height 92
click at [874, 270] on div at bounding box center [799, 251] width 380 height 92
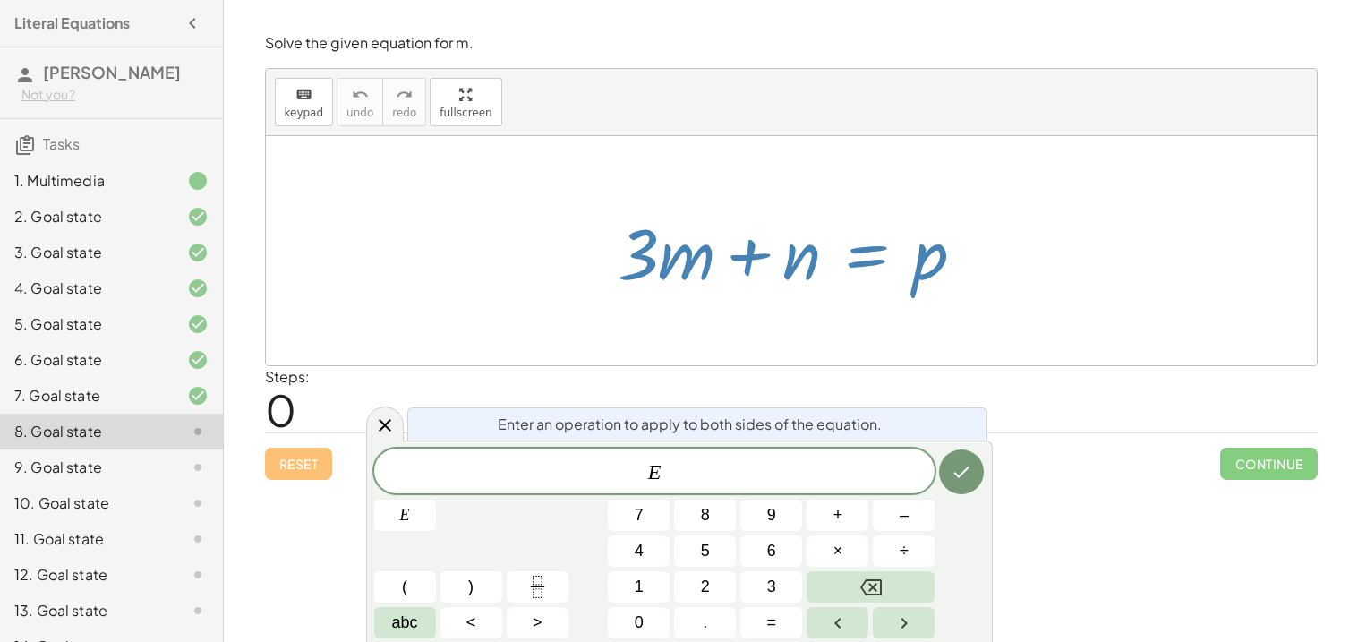
click at [903, 287] on div at bounding box center [799, 251] width 380 height 92
click at [966, 320] on div at bounding box center [791, 250] width 1051 height 229
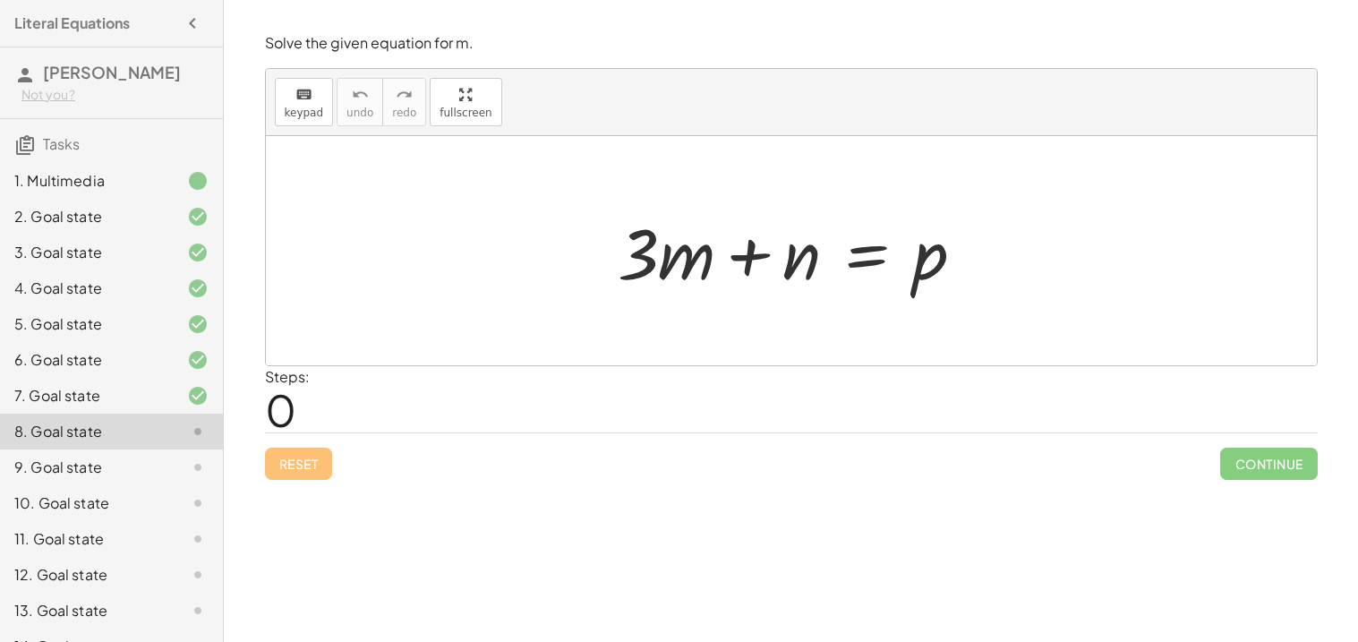
click at [828, 303] on div at bounding box center [791, 250] width 1051 height 229
click at [855, 234] on div at bounding box center [799, 251] width 380 height 92
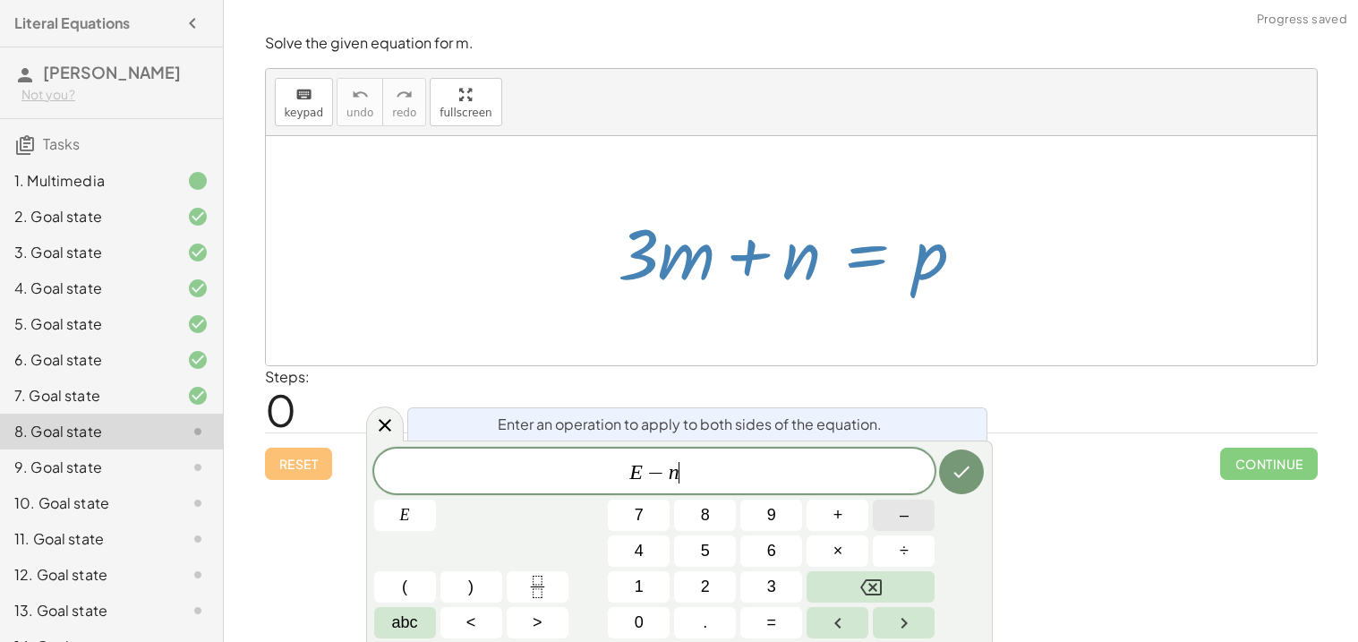
drag, startPoint x: 945, startPoint y: 489, endPoint x: 883, endPoint y: 527, distance: 72.8
click at [883, 527] on div "E − n ​ E 7 8 9 + – 4 5 6 × ÷ ( ) 1 2 3 abc < > 0 . =" at bounding box center [679, 544] width 611 height 190
click at [951, 472] on icon "Done" at bounding box center [961, 471] width 21 height 21
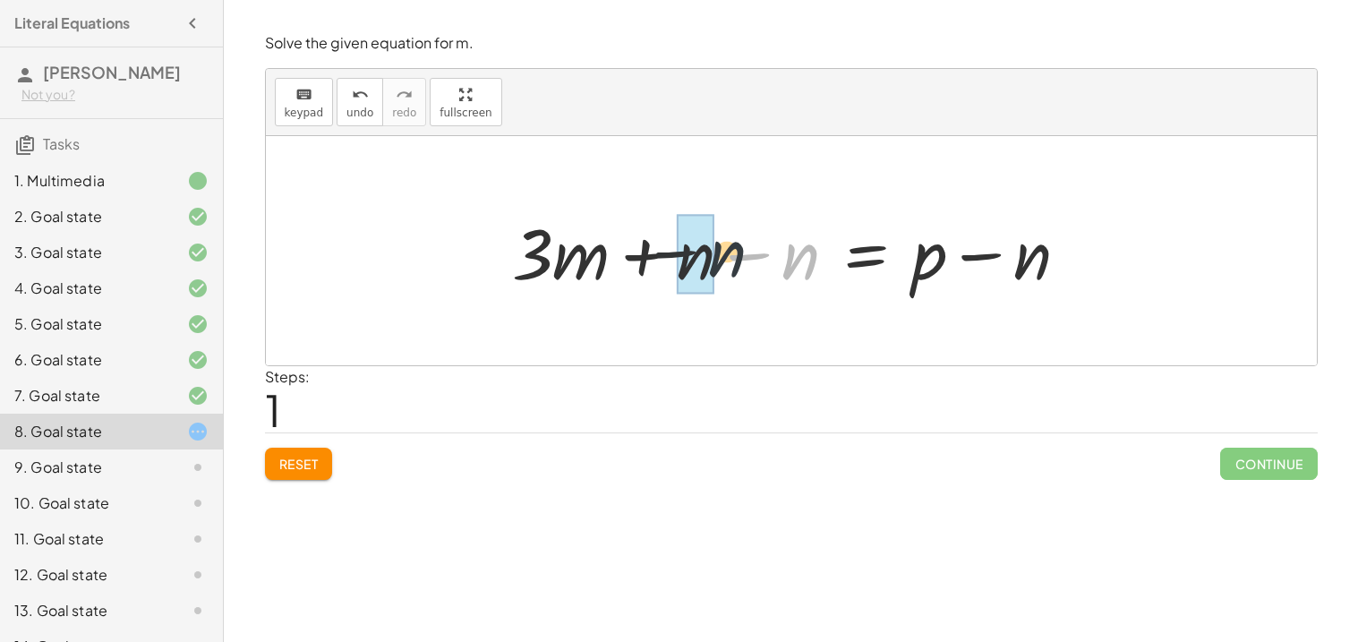
drag, startPoint x: 805, startPoint y: 248, endPoint x: 706, endPoint y: 246, distance: 98.5
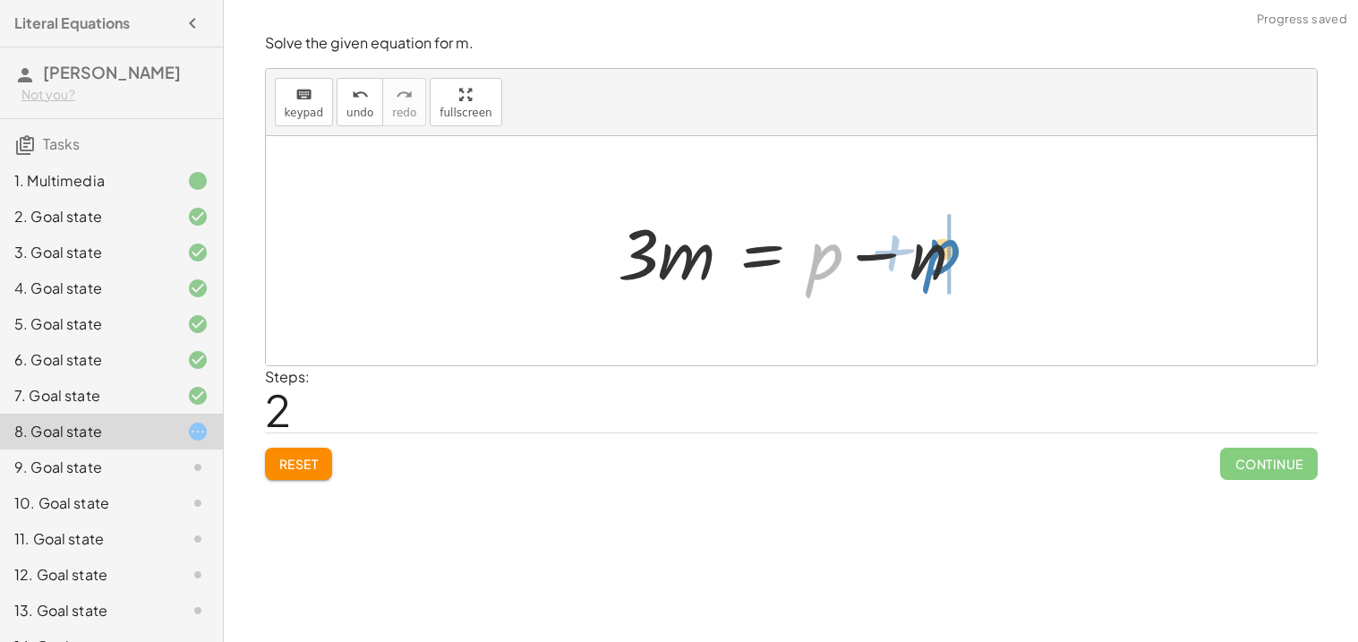
drag, startPoint x: 815, startPoint y: 266, endPoint x: 937, endPoint y: 261, distance: 122.8
click at [937, 261] on div at bounding box center [799, 251] width 380 height 92
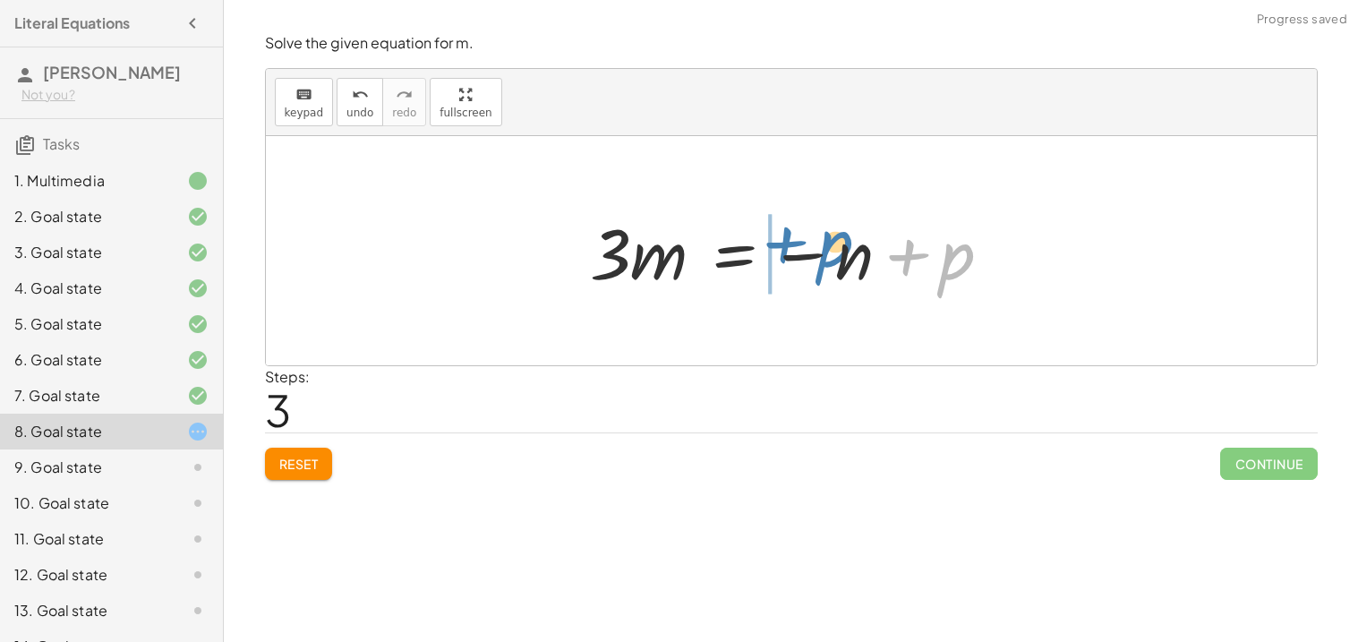
drag, startPoint x: 950, startPoint y: 257, endPoint x: 822, endPoint y: 244, distance: 128.7
click at [822, 244] on div at bounding box center [798, 251] width 434 height 92
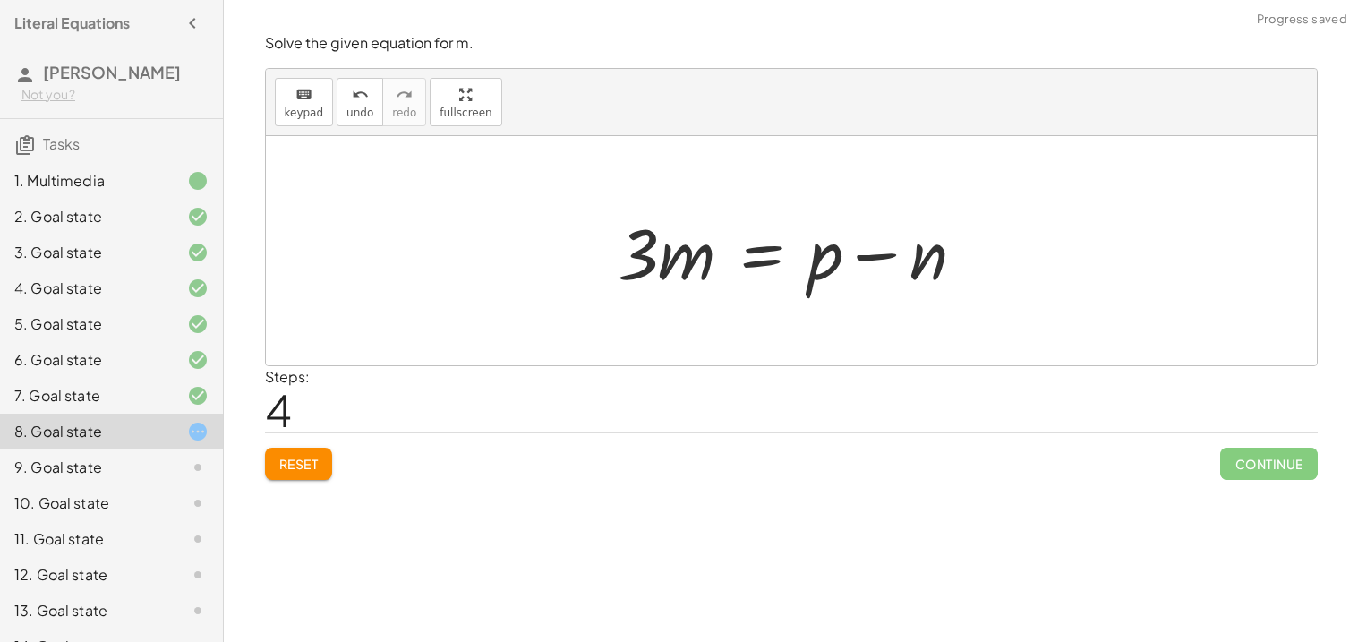
click at [899, 258] on div at bounding box center [799, 251] width 380 height 92
click at [798, 250] on div at bounding box center [799, 251] width 380 height 92
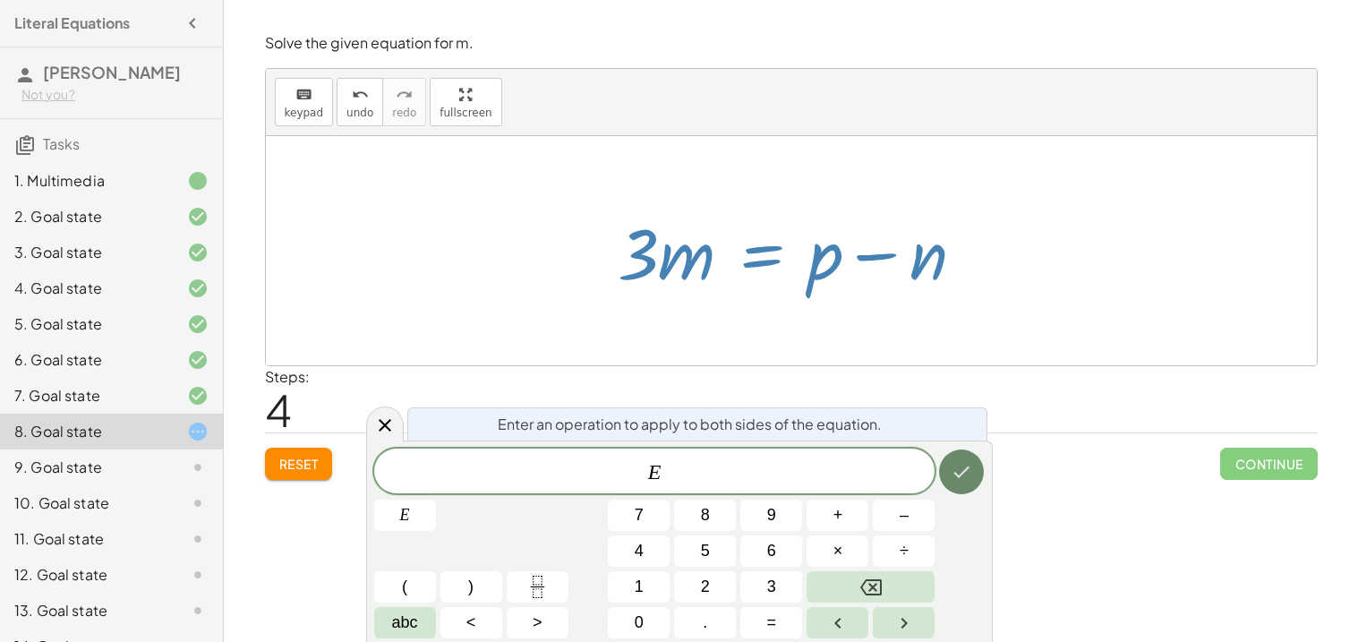
click at [948, 455] on button "Done" at bounding box center [961, 471] width 45 height 45
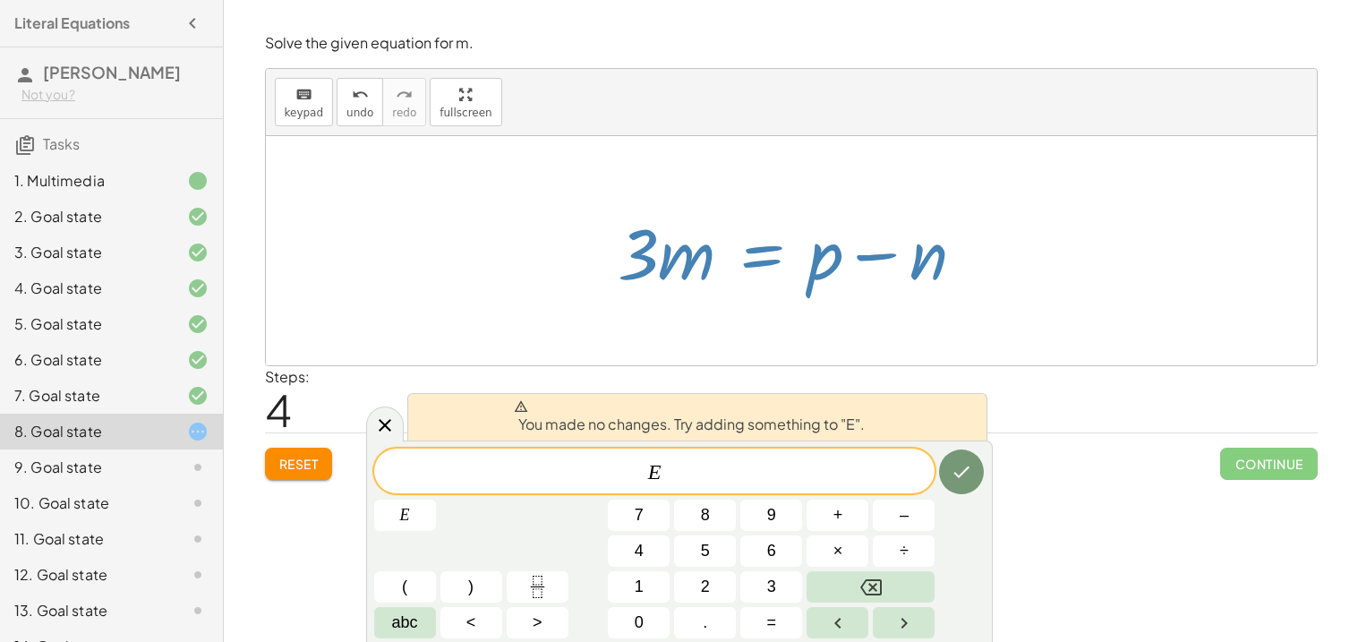
click at [1037, 338] on div at bounding box center [791, 250] width 1051 height 229
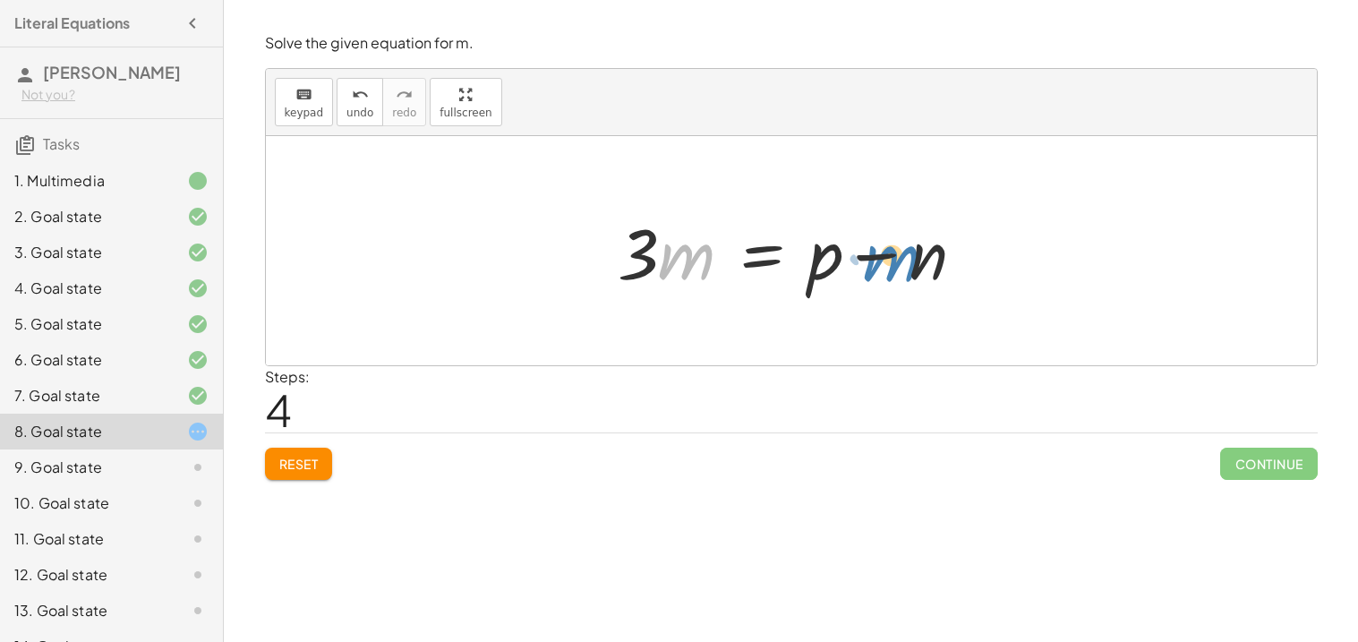
drag, startPoint x: 672, startPoint y: 274, endPoint x: 876, endPoint y: 287, distance: 204.6
click at [876, 287] on div at bounding box center [799, 251] width 380 height 92
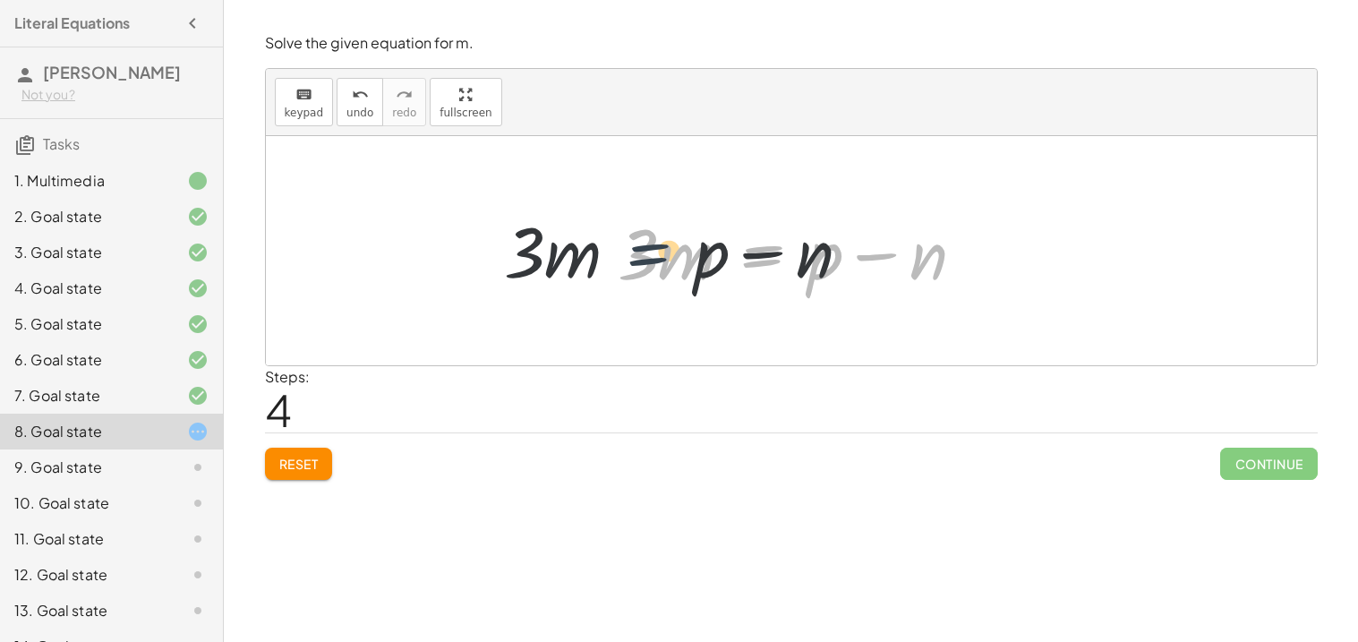
drag, startPoint x: 777, startPoint y: 262, endPoint x: 655, endPoint y: 261, distance: 121.8
click at [655, 261] on div at bounding box center [799, 251] width 380 height 92
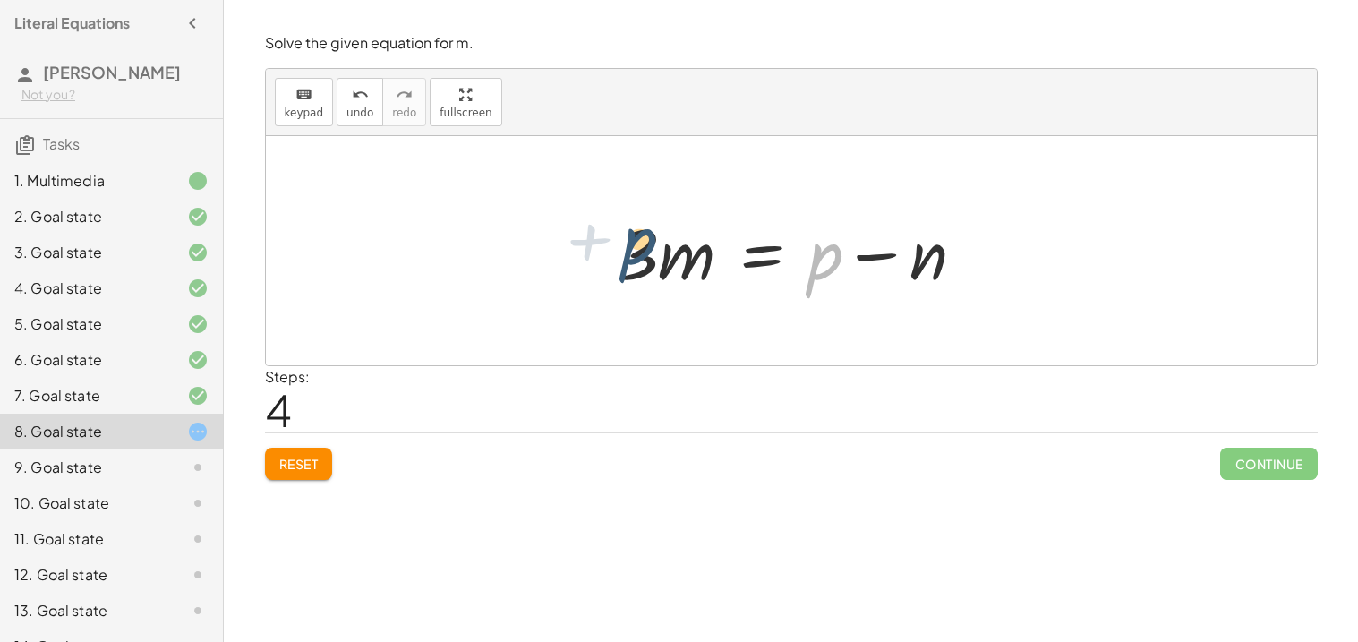
drag, startPoint x: 815, startPoint y: 274, endPoint x: 621, endPoint y: 260, distance: 193.9
click at [621, 260] on div at bounding box center [799, 251] width 380 height 92
drag, startPoint x: 939, startPoint y: 258, endPoint x: 895, endPoint y: 257, distance: 43.9
click at [895, 257] on div at bounding box center [799, 251] width 380 height 92
click at [725, 435] on div "Reset Continue" at bounding box center [791, 455] width 1053 height 47
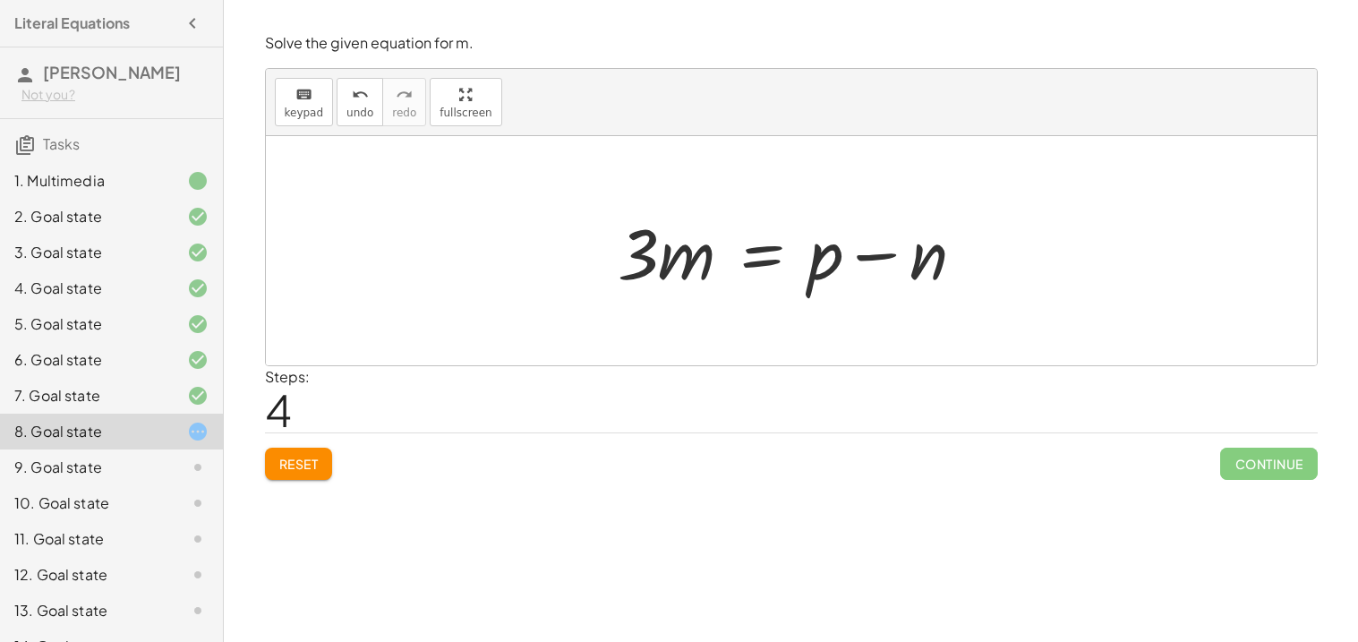
click at [802, 288] on div at bounding box center [799, 251] width 380 height 92
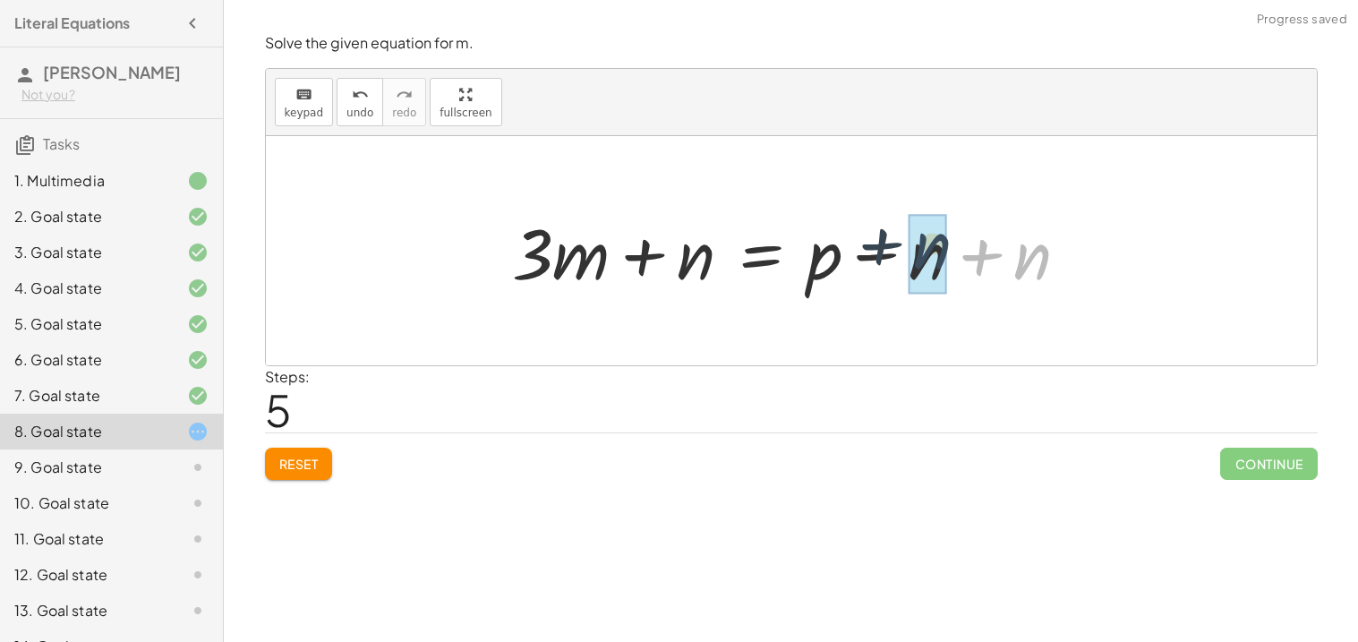
drag, startPoint x: 1034, startPoint y: 263, endPoint x: 928, endPoint y: 253, distance: 106.1
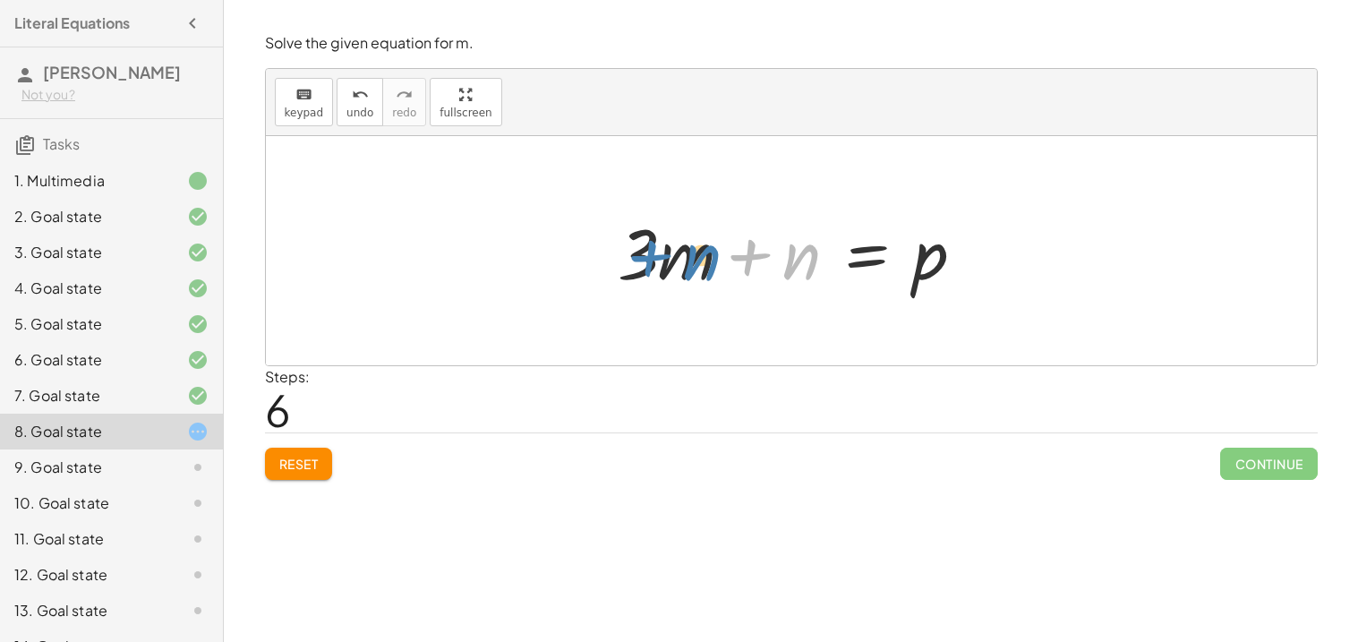
drag, startPoint x: 801, startPoint y: 273, endPoint x: 702, endPoint y: 274, distance: 99.4
click at [702, 274] on div at bounding box center [799, 251] width 380 height 92
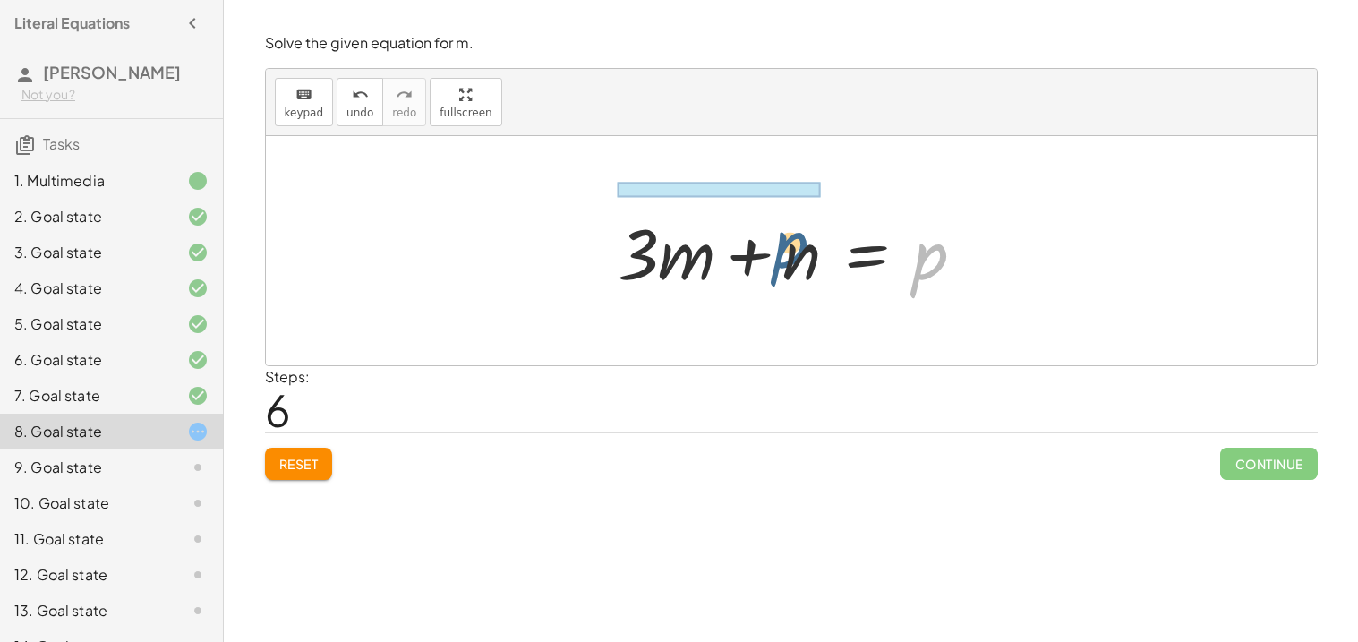
drag, startPoint x: 917, startPoint y: 279, endPoint x: 757, endPoint y: 266, distance: 159.9
click at [757, 266] on div at bounding box center [799, 251] width 380 height 92
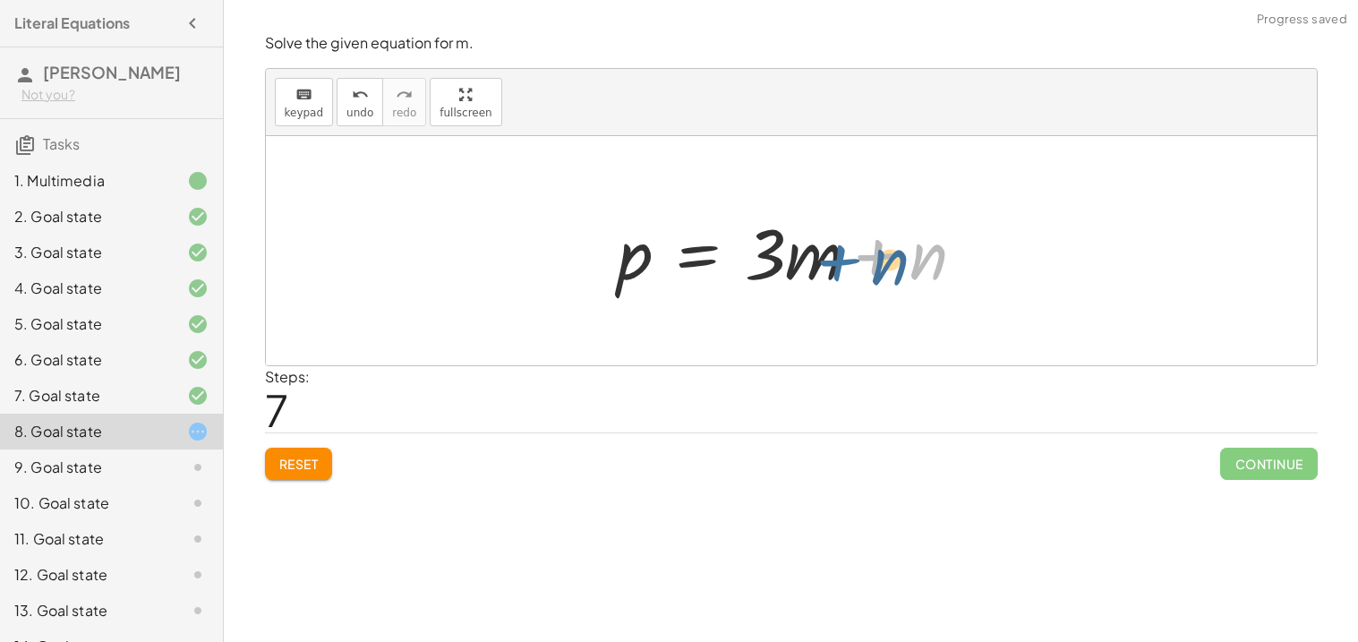
drag, startPoint x: 847, startPoint y: 261, endPoint x: 765, endPoint y: 261, distance: 82.4
click at [765, 261] on div at bounding box center [799, 251] width 380 height 92
click at [875, 281] on div at bounding box center [799, 251] width 380 height 92
click at [869, 270] on div at bounding box center [799, 251] width 380 height 92
click at [702, 259] on div at bounding box center [799, 251] width 380 height 92
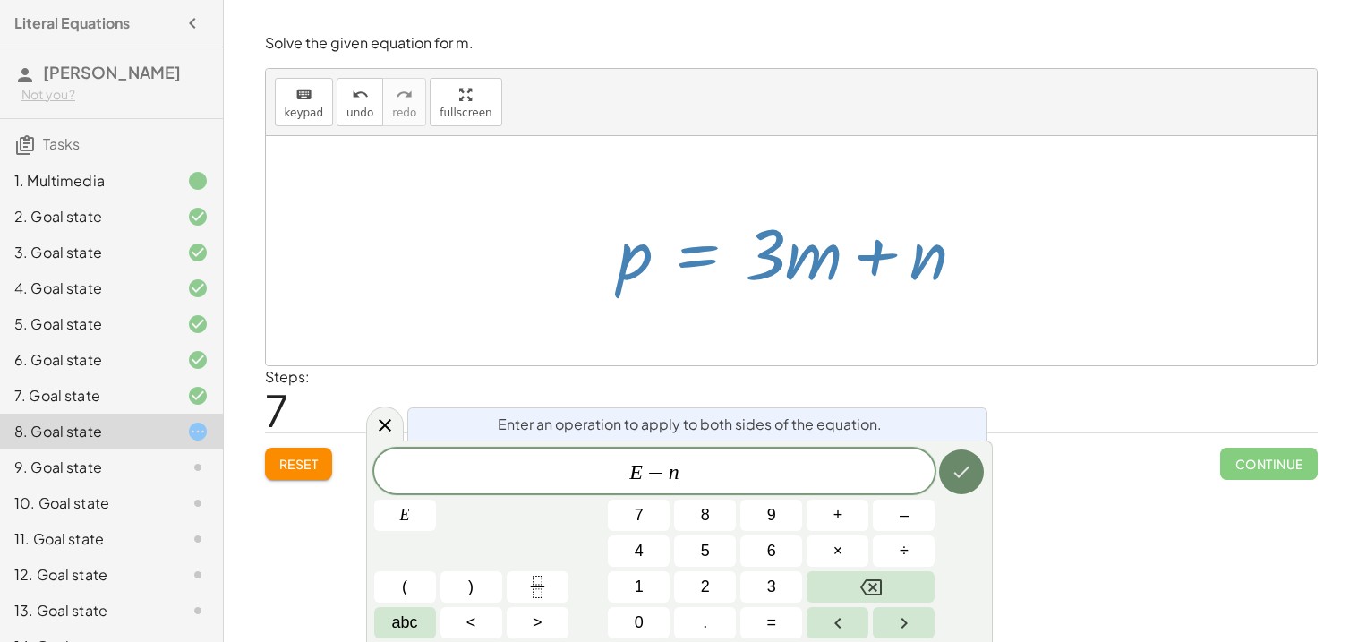
click at [963, 457] on button "Done" at bounding box center [961, 471] width 45 height 45
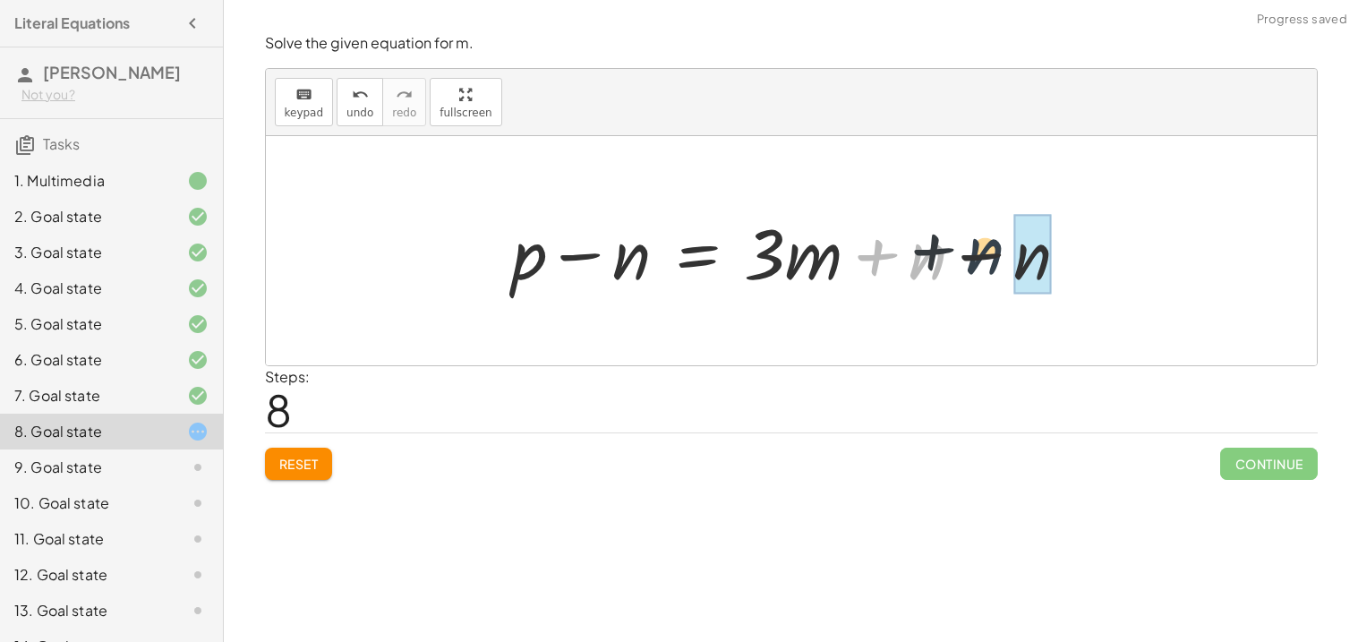
drag, startPoint x: 932, startPoint y: 270, endPoint x: 1005, endPoint y: 266, distance: 73.6
click at [1005, 266] on div at bounding box center [797, 251] width 589 height 92
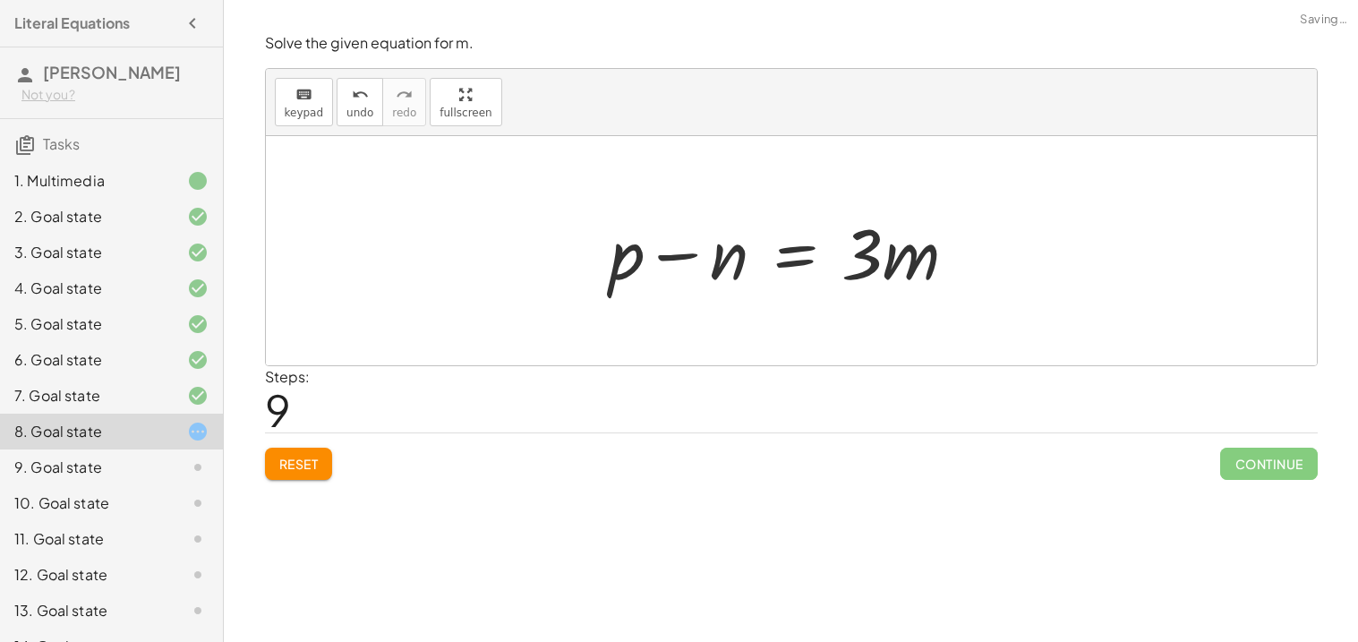
click at [622, 268] on div at bounding box center [791, 251] width 380 height 92
drag, startPoint x: 628, startPoint y: 270, endPoint x: 732, endPoint y: 257, distance: 104.6
click at [732, 257] on div at bounding box center [799, 251] width 380 height 92
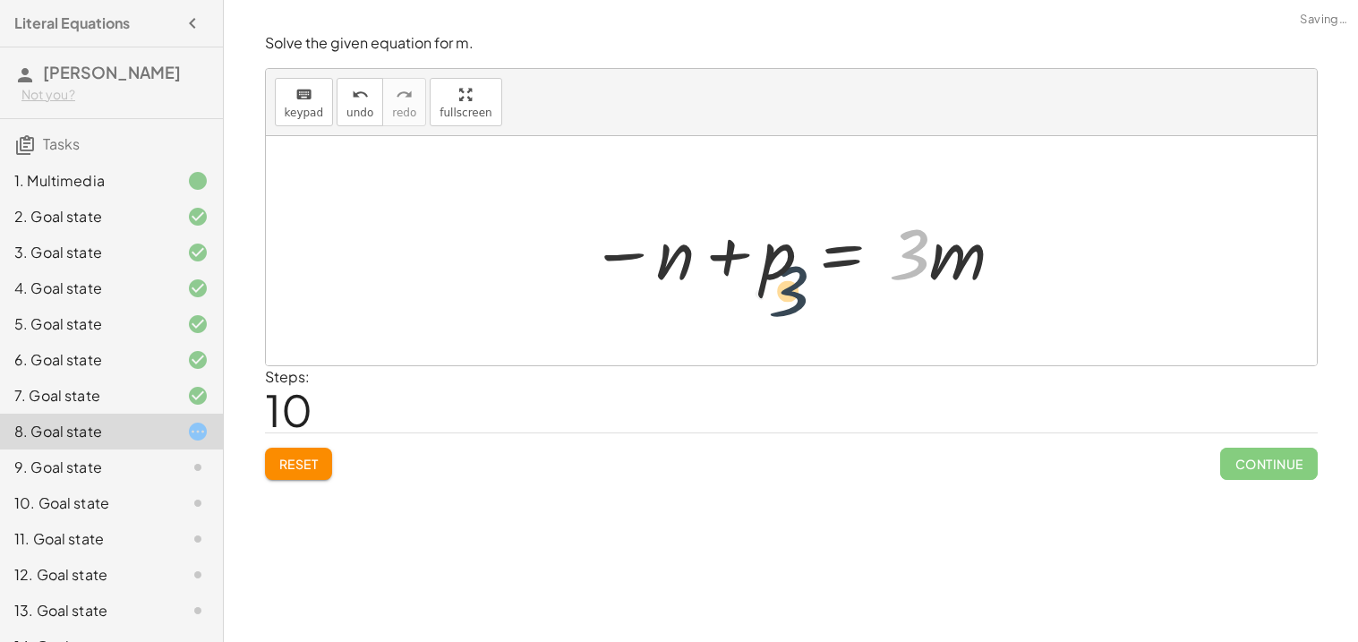
drag, startPoint x: 911, startPoint y: 252, endPoint x: 716, endPoint y: 277, distance: 195.9
click at [716, 277] on div at bounding box center [798, 251] width 434 height 92
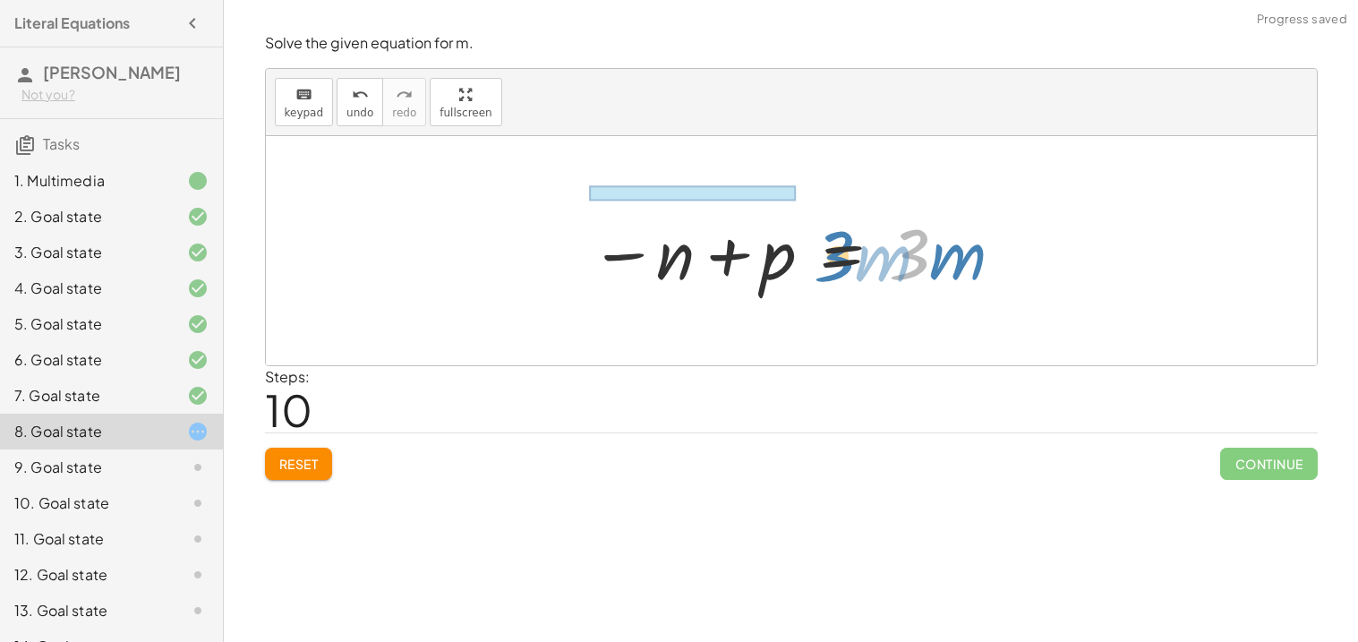
drag, startPoint x: 929, startPoint y: 259, endPoint x: 806, endPoint y: 261, distance: 123.6
click at [806, 261] on div at bounding box center [798, 251] width 434 height 92
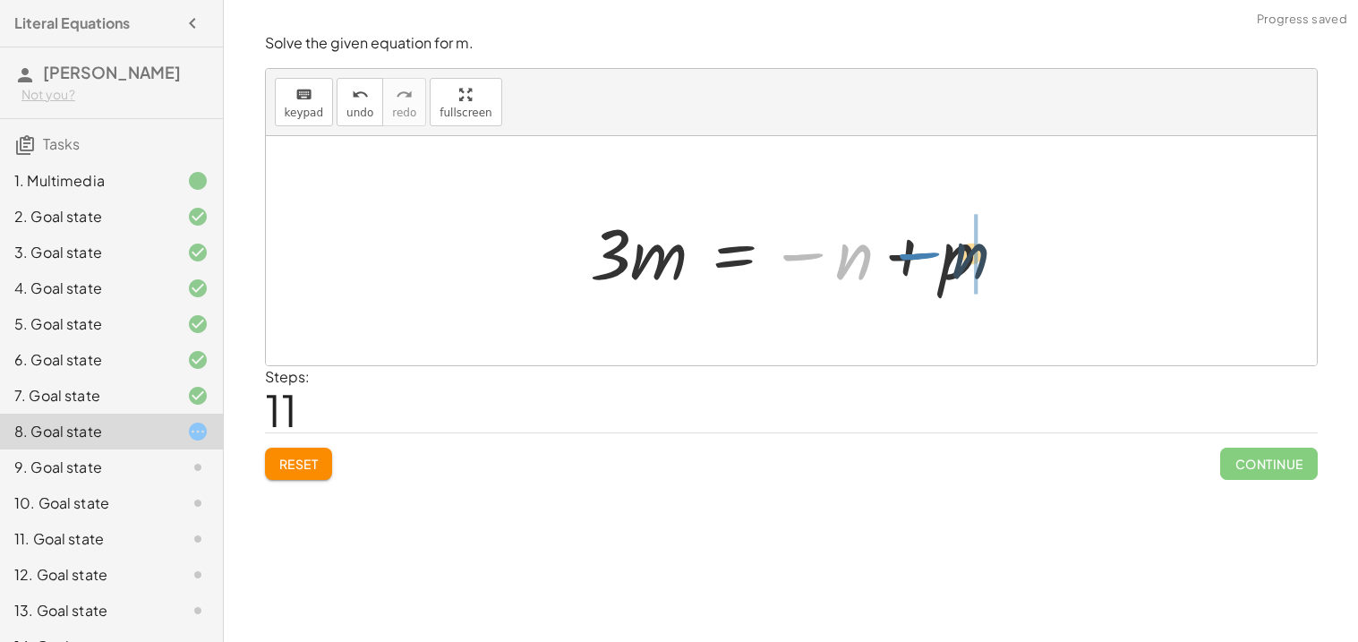
drag, startPoint x: 826, startPoint y: 257, endPoint x: 962, endPoint y: 252, distance: 136.2
click at [962, 252] on div at bounding box center [798, 251] width 434 height 92
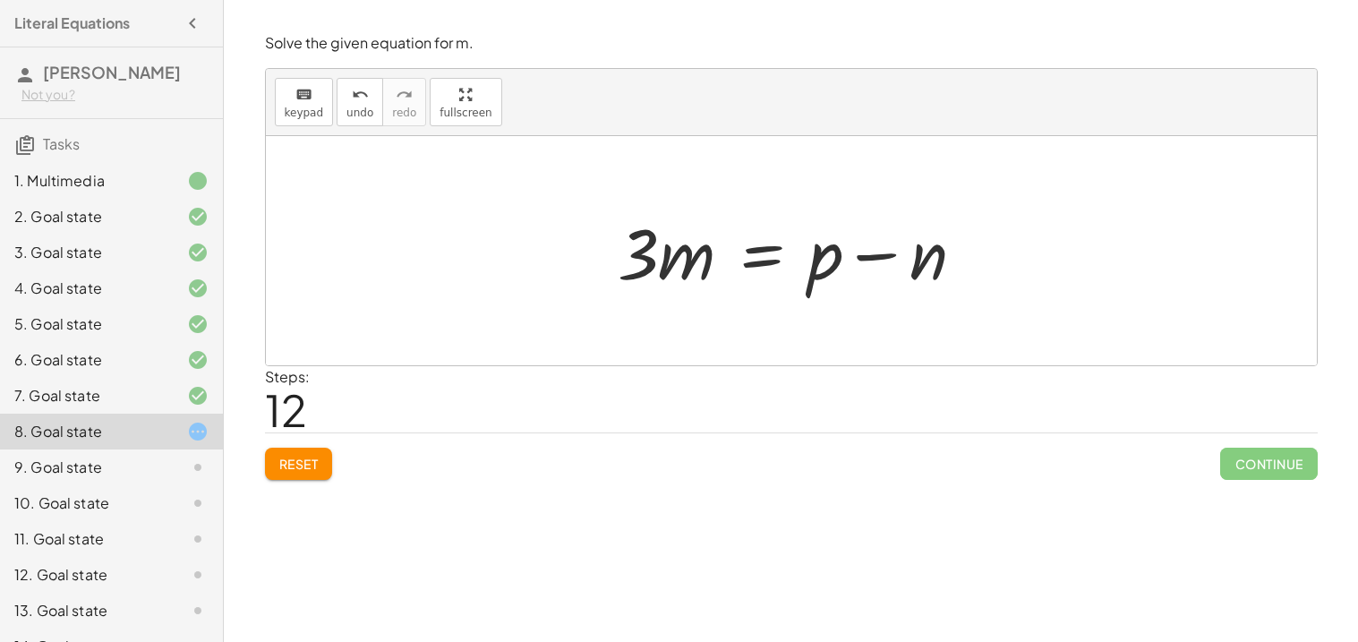
click at [289, 467] on span "Reset" at bounding box center [298, 464] width 39 height 16
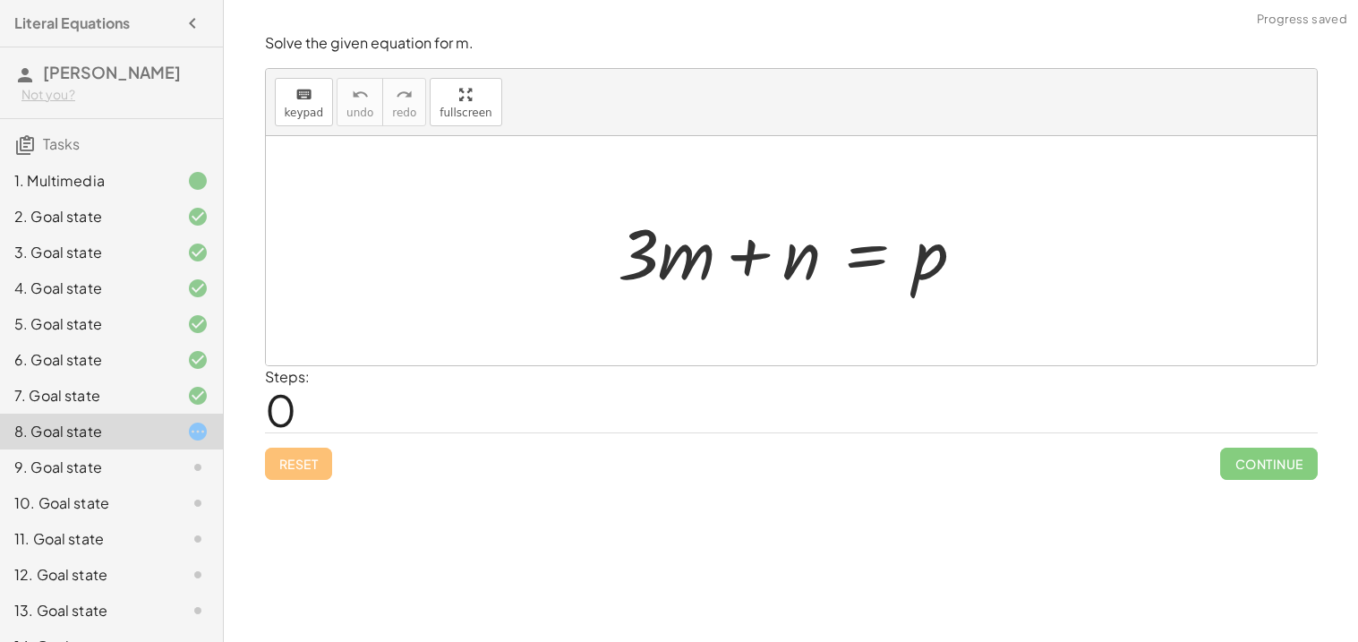
click at [127, 459] on div "9. Goal state" at bounding box center [86, 467] width 144 height 21
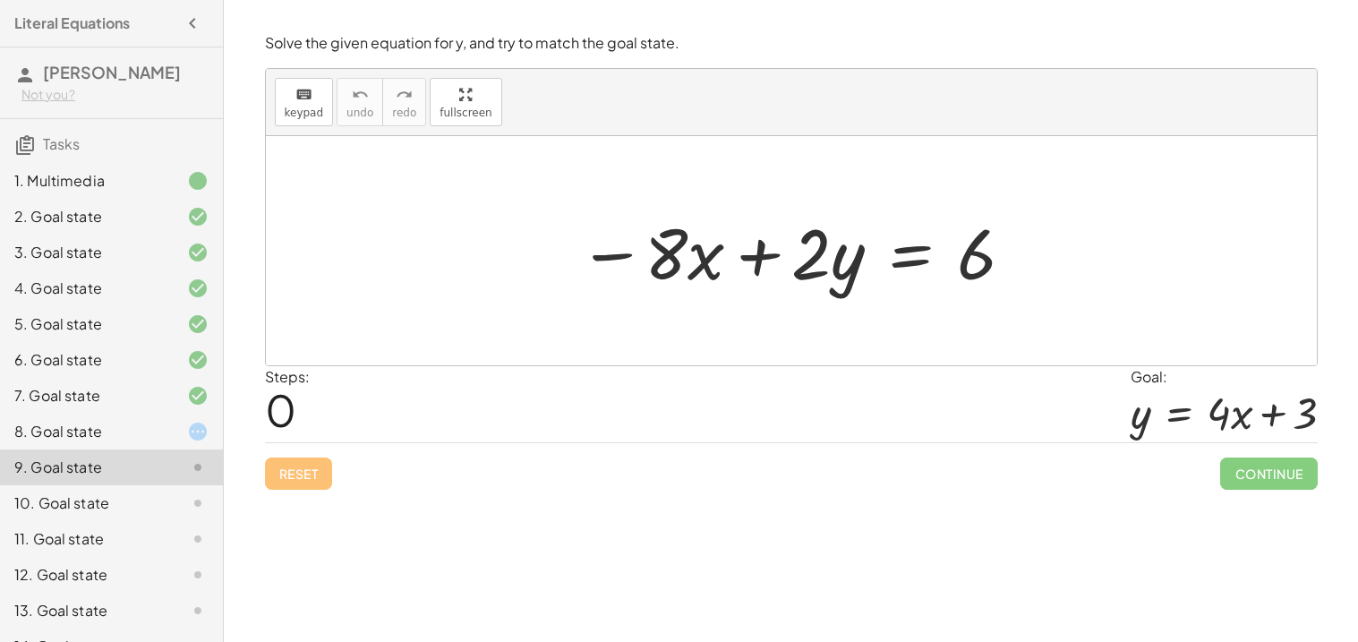
click at [72, 435] on div "8. Goal state" at bounding box center [86, 431] width 144 height 21
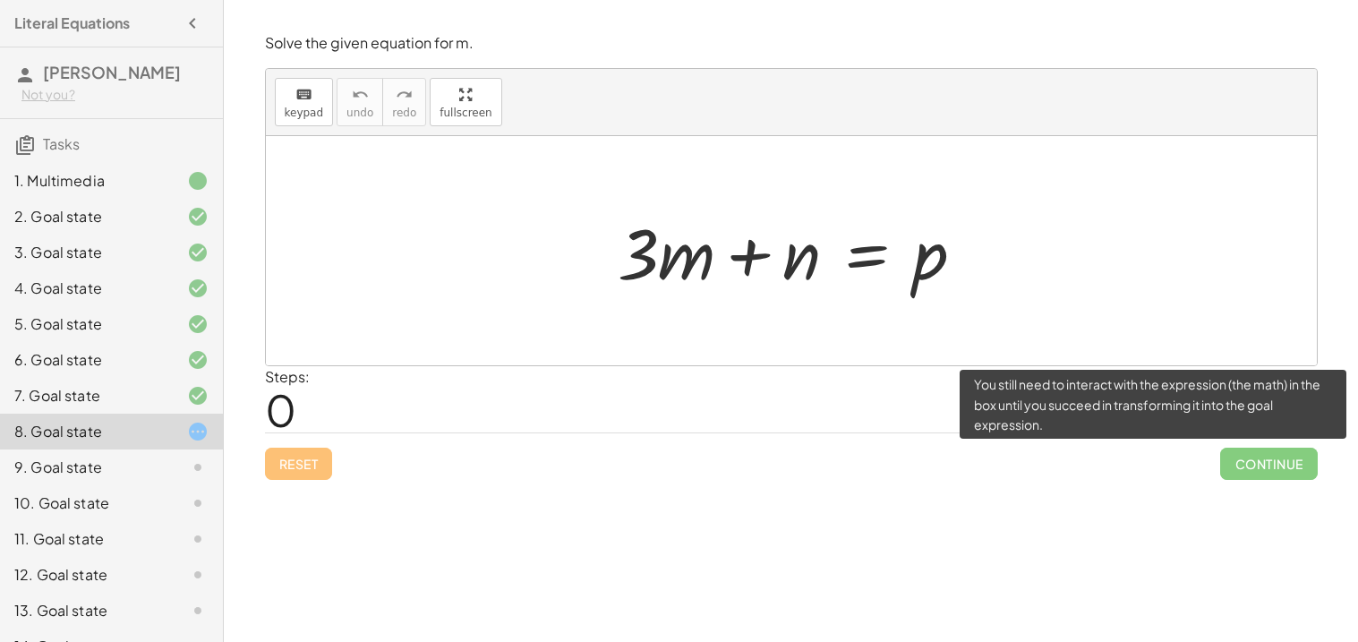
click at [1262, 460] on span "Continue" at bounding box center [1268, 464] width 97 height 32
click at [1262, 459] on span "Continue" at bounding box center [1268, 464] width 97 height 32
click at [1262, 460] on span "Continue" at bounding box center [1268, 464] width 97 height 32
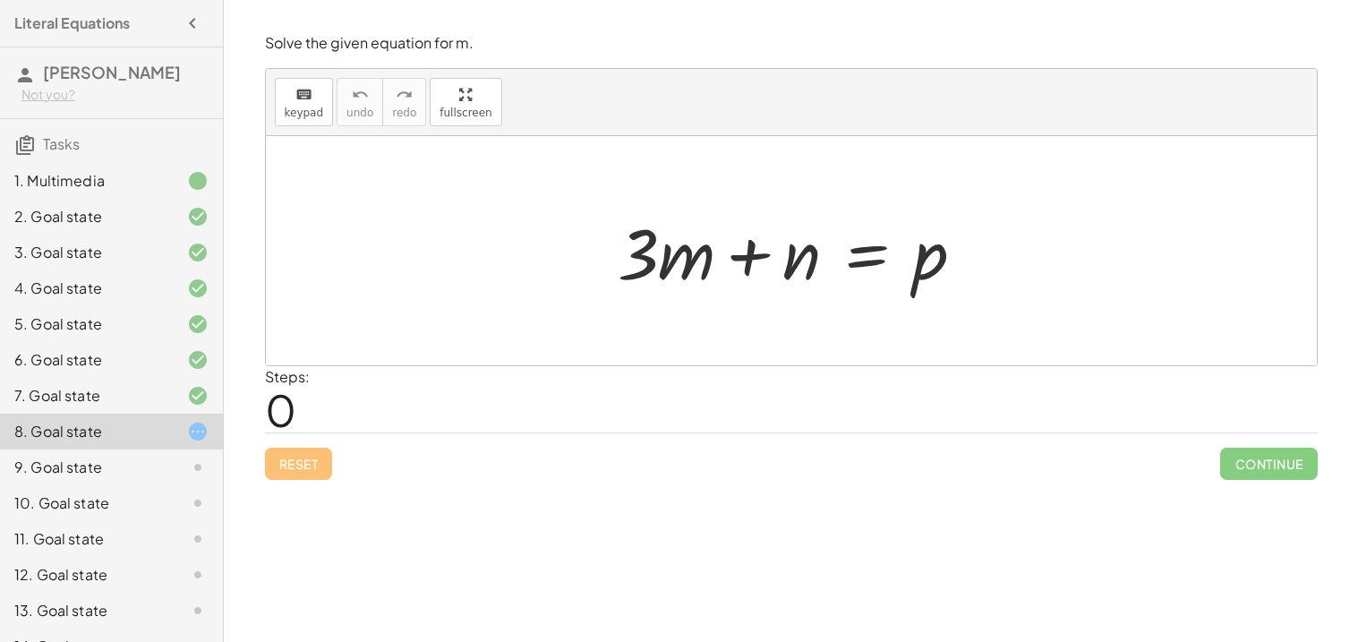
click at [287, 411] on span "0" at bounding box center [280, 409] width 31 height 55
click at [792, 270] on div at bounding box center [799, 251] width 380 height 92
click at [856, 253] on div at bounding box center [799, 251] width 380 height 92
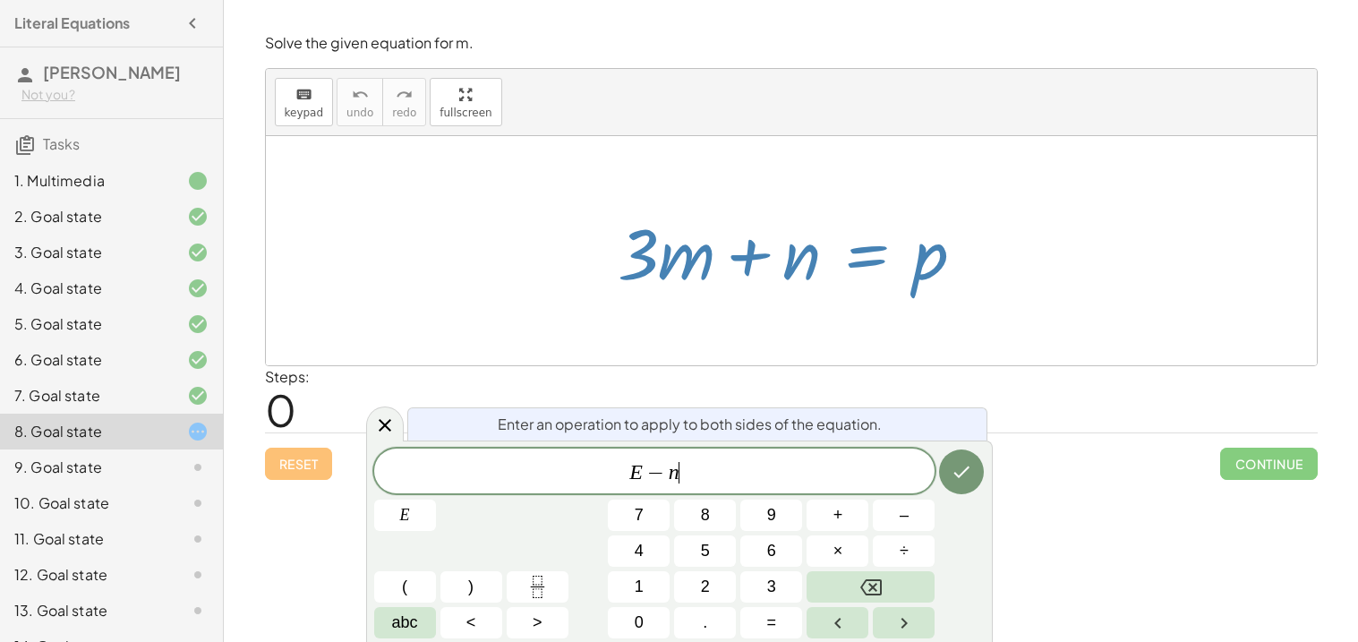
click at [919, 381] on div "Steps: 0" at bounding box center [791, 399] width 1053 height 66
click at [962, 483] on button "Done" at bounding box center [961, 471] width 45 height 45
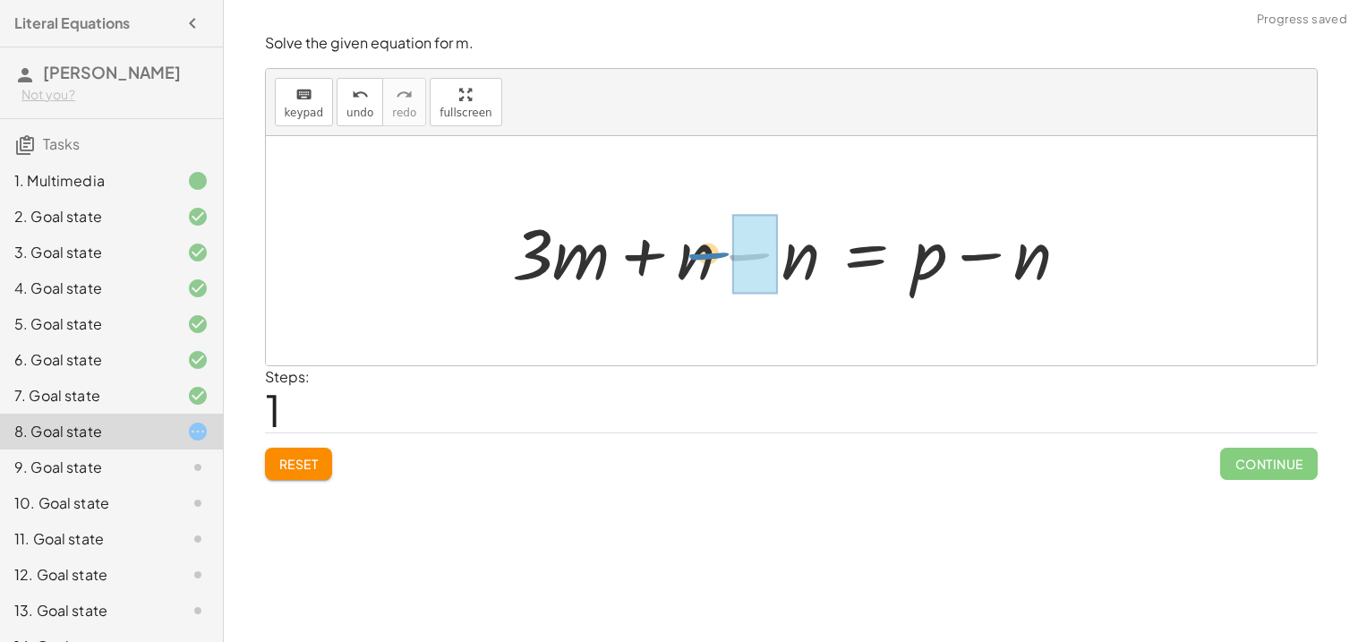
click at [759, 255] on div at bounding box center [797, 251] width 589 height 92
drag, startPoint x: 809, startPoint y: 257, endPoint x: 730, endPoint y: 260, distance: 79.7
click at [730, 260] on div at bounding box center [797, 251] width 589 height 92
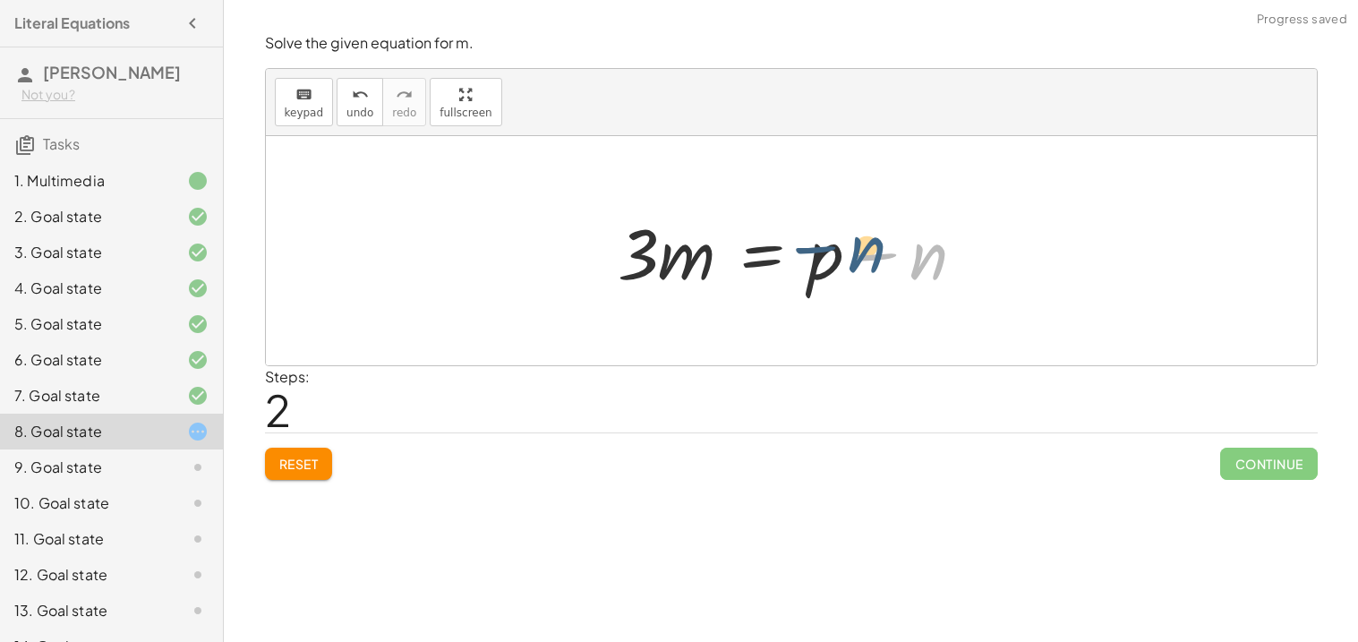
drag, startPoint x: 924, startPoint y: 262, endPoint x: 831, endPoint y: 268, distance: 93.3
click at [831, 268] on div at bounding box center [799, 251] width 380 height 92
drag, startPoint x: 831, startPoint y: 272, endPoint x: 1014, endPoint y: 262, distance: 182.9
click at [1014, 262] on div "+ · 3 · m + n = p + · 3 · m + n − n = + p − n + · 3 · m + 0 = + p − n + p · 3 ·…" at bounding box center [791, 250] width 1051 height 229
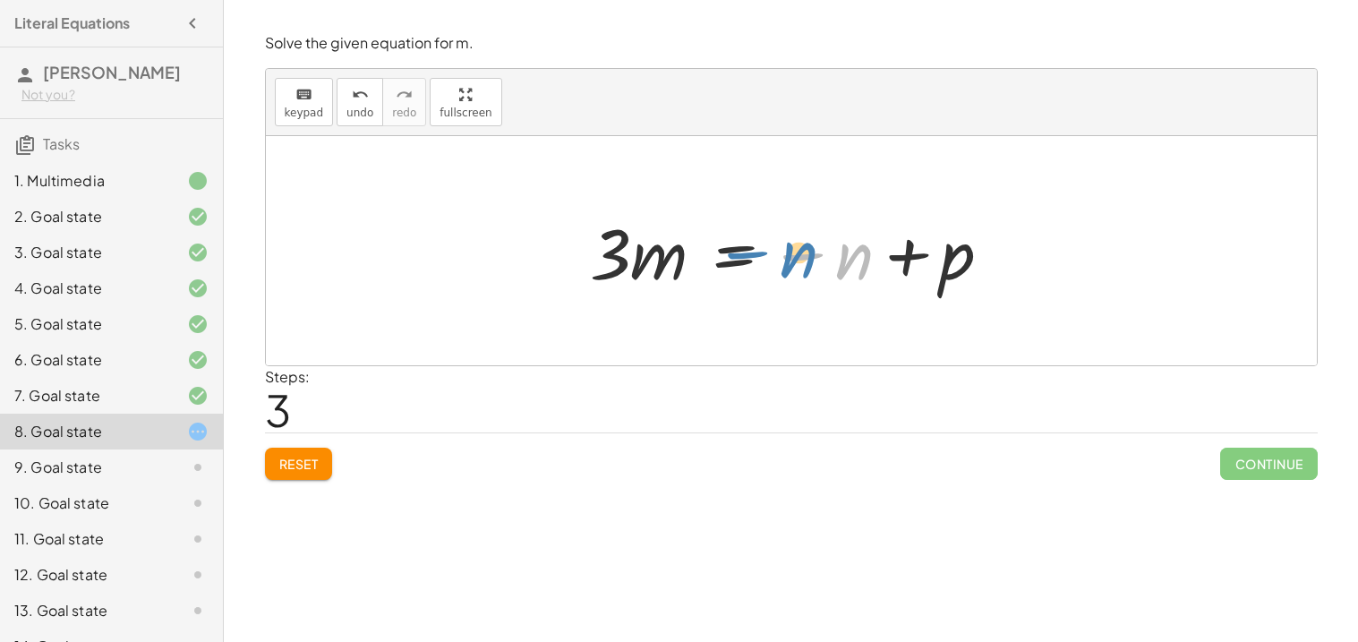
drag, startPoint x: 869, startPoint y: 260, endPoint x: 811, endPoint y: 258, distance: 57.3
click at [811, 258] on div at bounding box center [798, 251] width 434 height 92
drag, startPoint x: 821, startPoint y: 260, endPoint x: 911, endPoint y: 265, distance: 89.7
click at [911, 265] on div at bounding box center [798, 251] width 434 height 92
drag, startPoint x: 619, startPoint y: 266, endPoint x: 874, endPoint y: 273, distance: 255.3
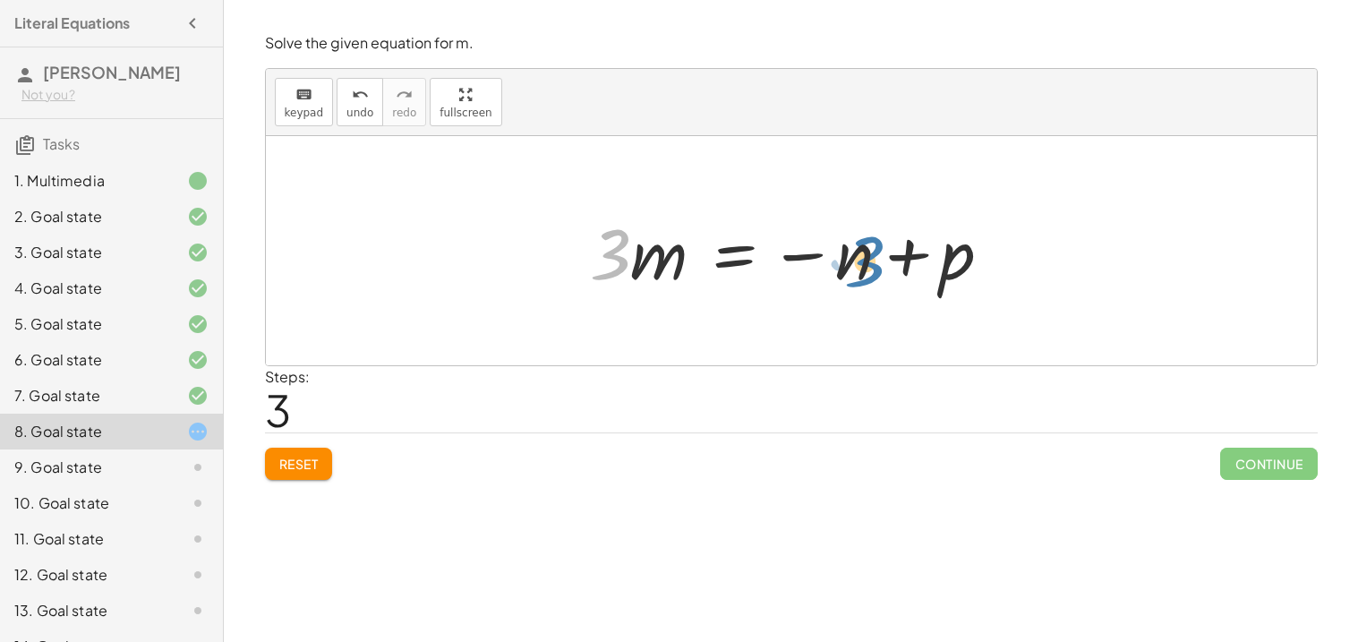
click at [874, 273] on div at bounding box center [798, 251] width 434 height 92
click at [318, 465] on span "Reset" at bounding box center [298, 464] width 39 height 16
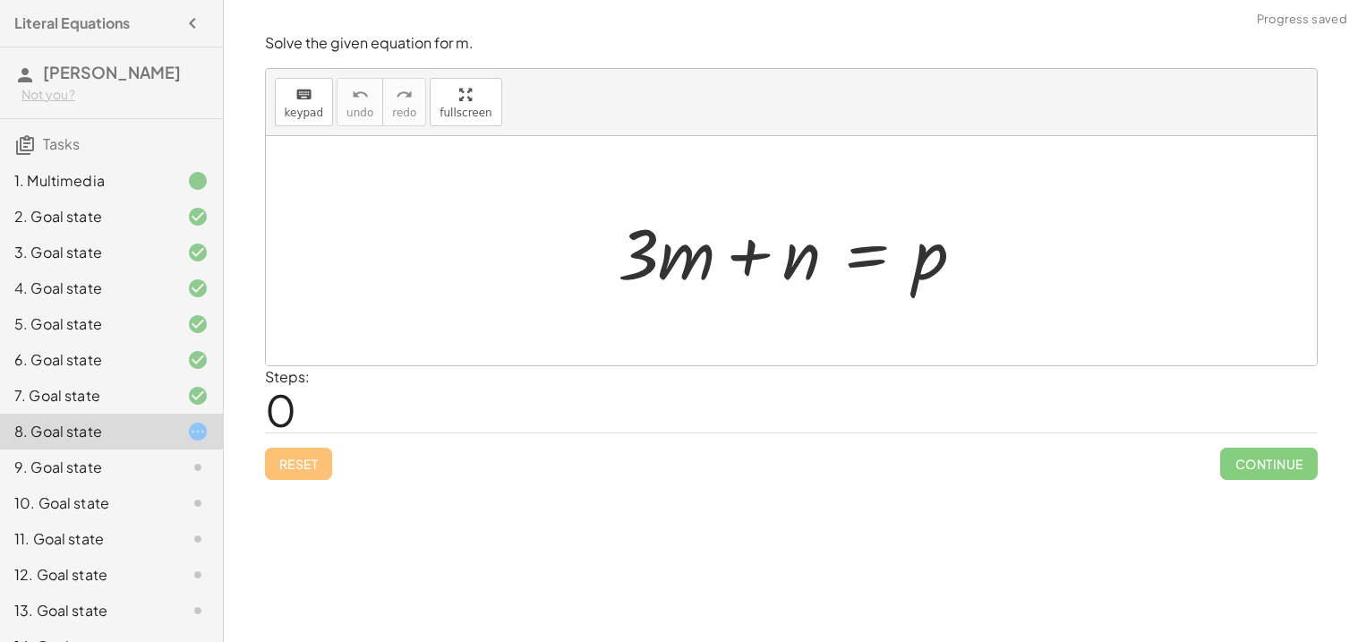
click at [907, 239] on div at bounding box center [799, 251] width 380 height 92
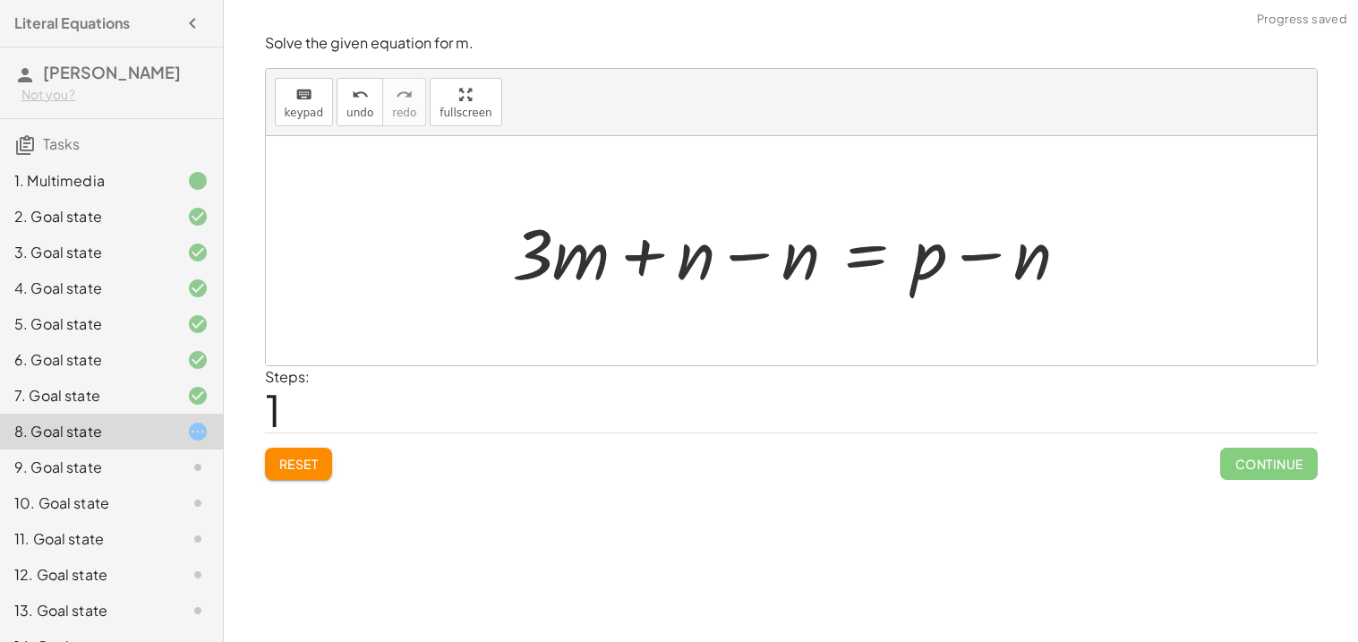
click at [883, 258] on div at bounding box center [797, 251] width 589 height 92
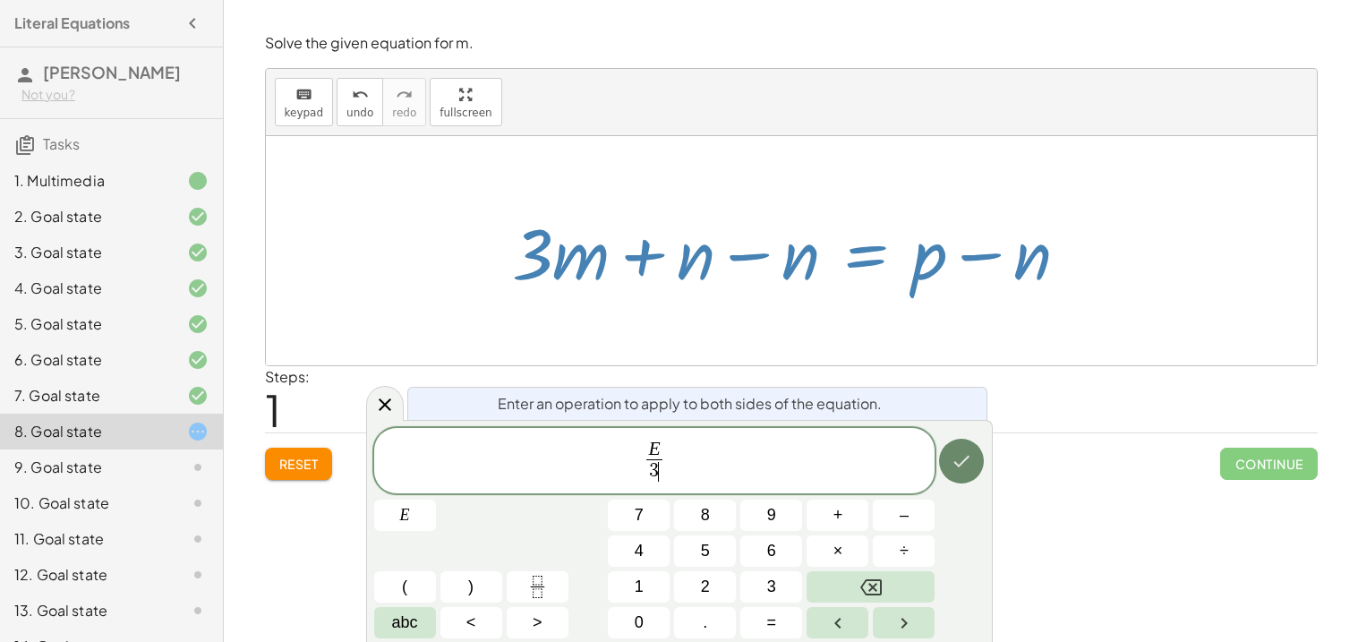
click at [948, 462] on button "Done" at bounding box center [961, 461] width 45 height 45
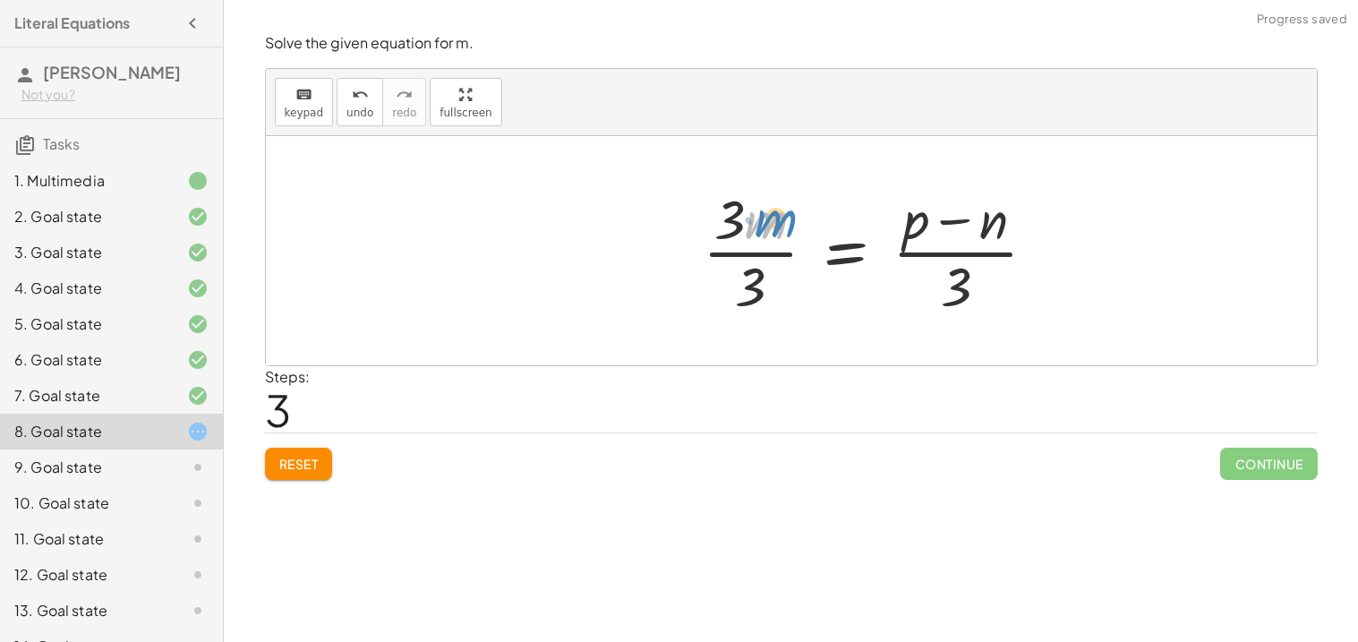
drag, startPoint x: 782, startPoint y: 216, endPoint x: 792, endPoint y: 213, distance: 10.2
click at [792, 213] on div at bounding box center [877, 251] width 366 height 138
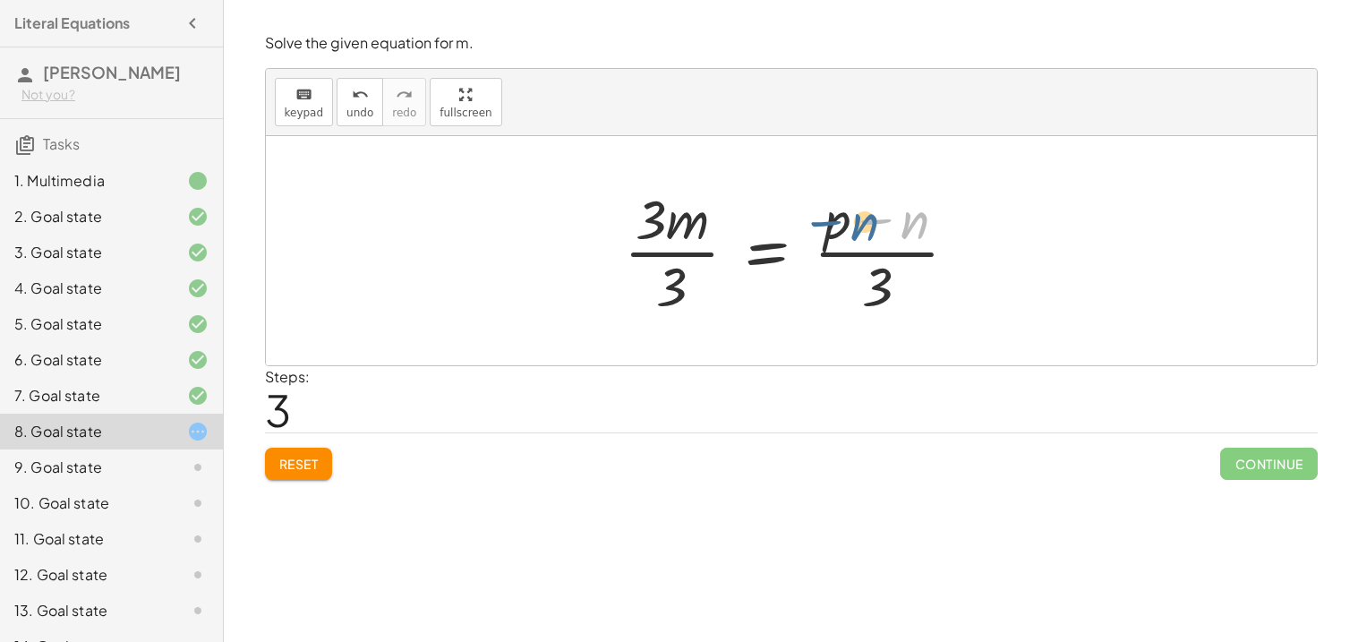
drag, startPoint x: 906, startPoint y: 221, endPoint x: 850, endPoint y: 223, distance: 56.4
click at [850, 223] on div at bounding box center [798, 251] width 366 height 138
drag, startPoint x: 850, startPoint y: 225, endPoint x: 914, endPoint y: 223, distance: 64.5
click at [914, 223] on div at bounding box center [798, 251] width 366 height 138
drag, startPoint x: 663, startPoint y: 295, endPoint x: 656, endPoint y: 240, distance: 55.0
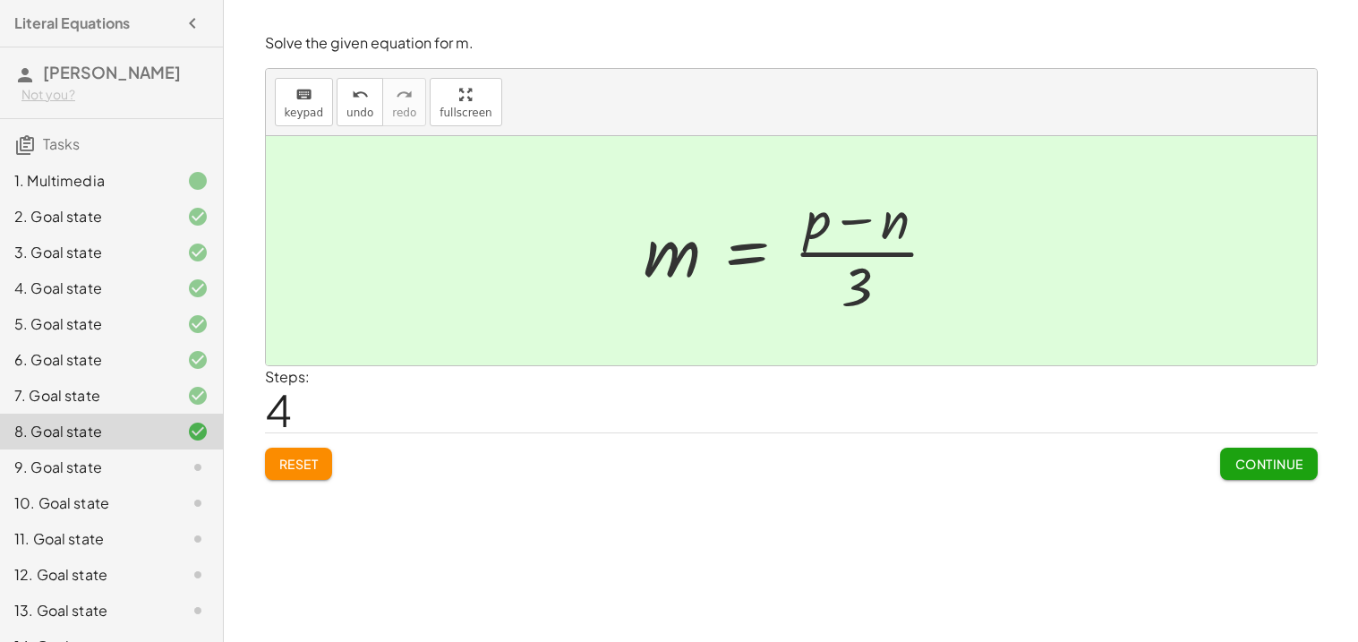
click at [1229, 185] on div at bounding box center [791, 250] width 1051 height 229
click at [1250, 460] on span "Continue" at bounding box center [1269, 464] width 68 height 16
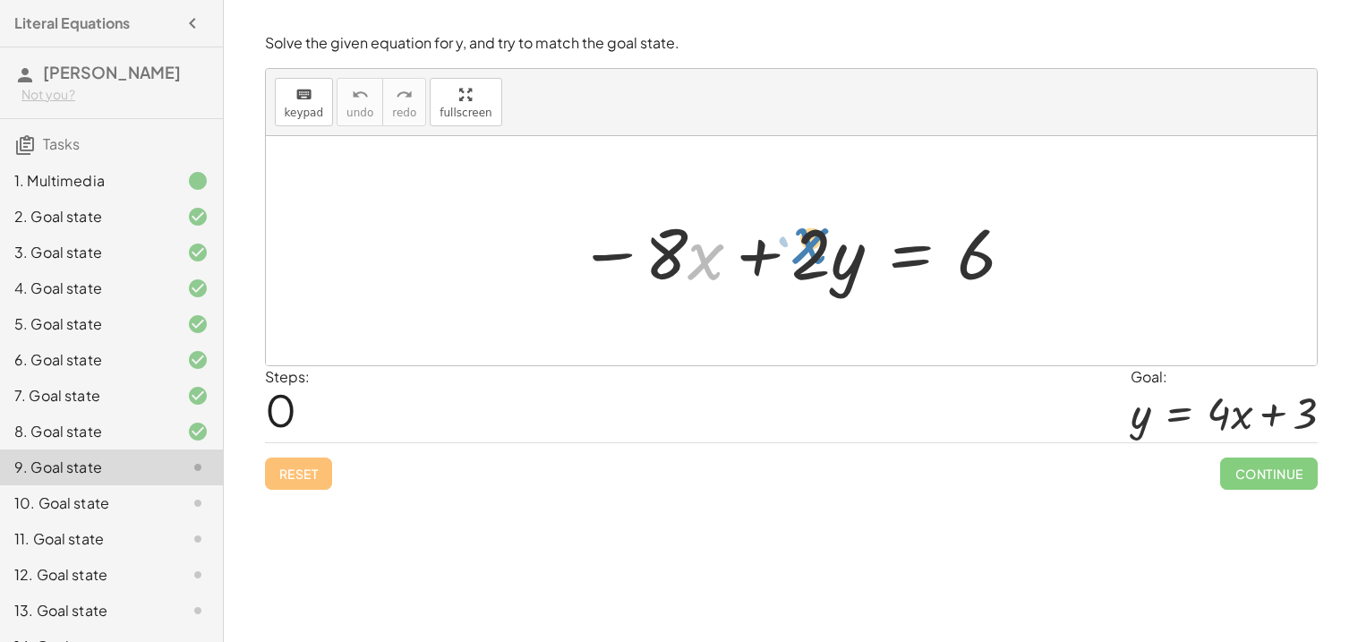
drag, startPoint x: 711, startPoint y: 264, endPoint x: 672, endPoint y: 238, distance: 46.4
click at [672, 238] on div at bounding box center [797, 251] width 457 height 92
click at [896, 257] on div at bounding box center [797, 251] width 457 height 92
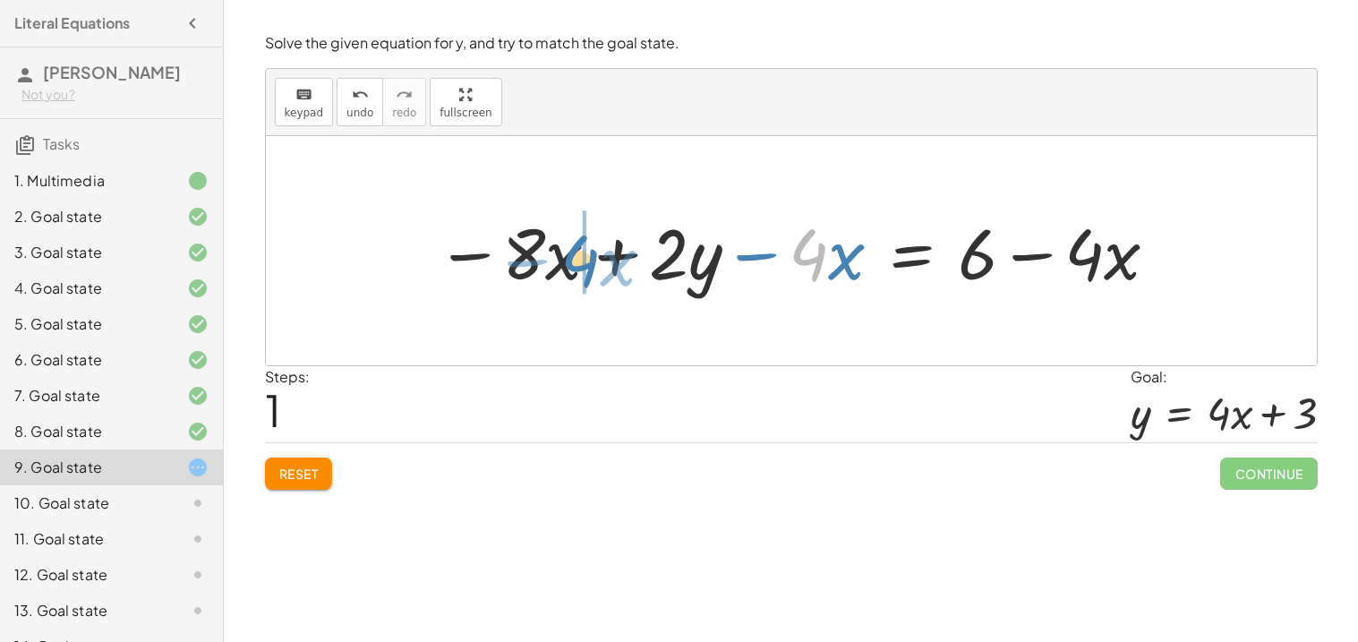
drag, startPoint x: 817, startPoint y: 260, endPoint x: 586, endPoint y: 265, distance: 232.0
click at [586, 265] on div at bounding box center [798, 251] width 743 height 92
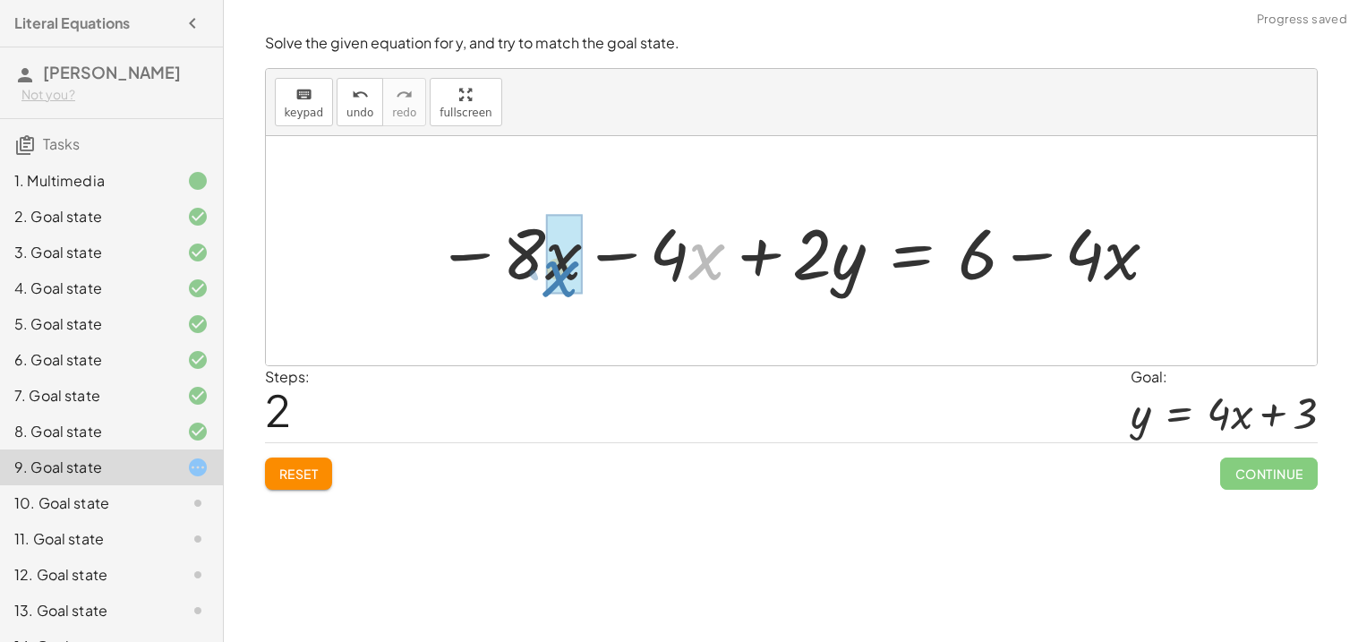
drag, startPoint x: 692, startPoint y: 272, endPoint x: 552, endPoint y: 291, distance: 140.9
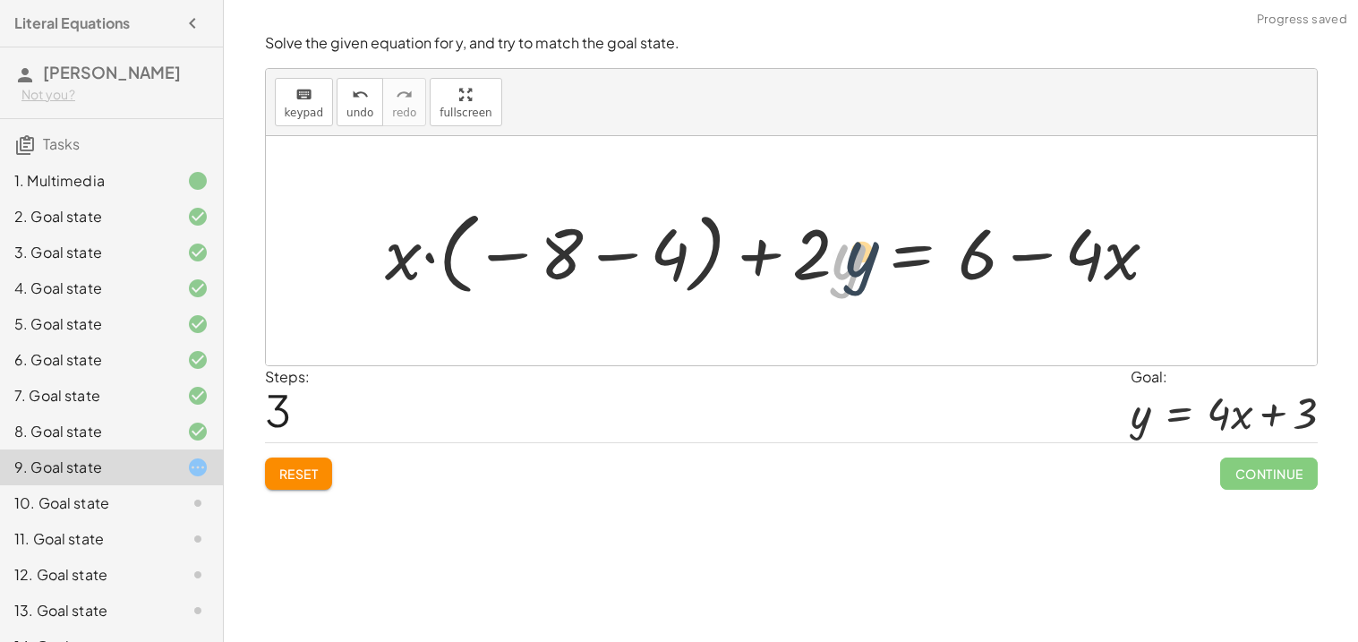
drag, startPoint x: 844, startPoint y: 276, endPoint x: 862, endPoint y: 272, distance: 18.3
click at [862, 272] on div at bounding box center [779, 250] width 806 height 99
drag, startPoint x: 1108, startPoint y: 236, endPoint x: 969, endPoint y: 244, distance: 139.0
click at [969, 244] on div at bounding box center [779, 250] width 806 height 99
drag, startPoint x: 973, startPoint y: 248, endPoint x: 800, endPoint y: 232, distance: 174.4
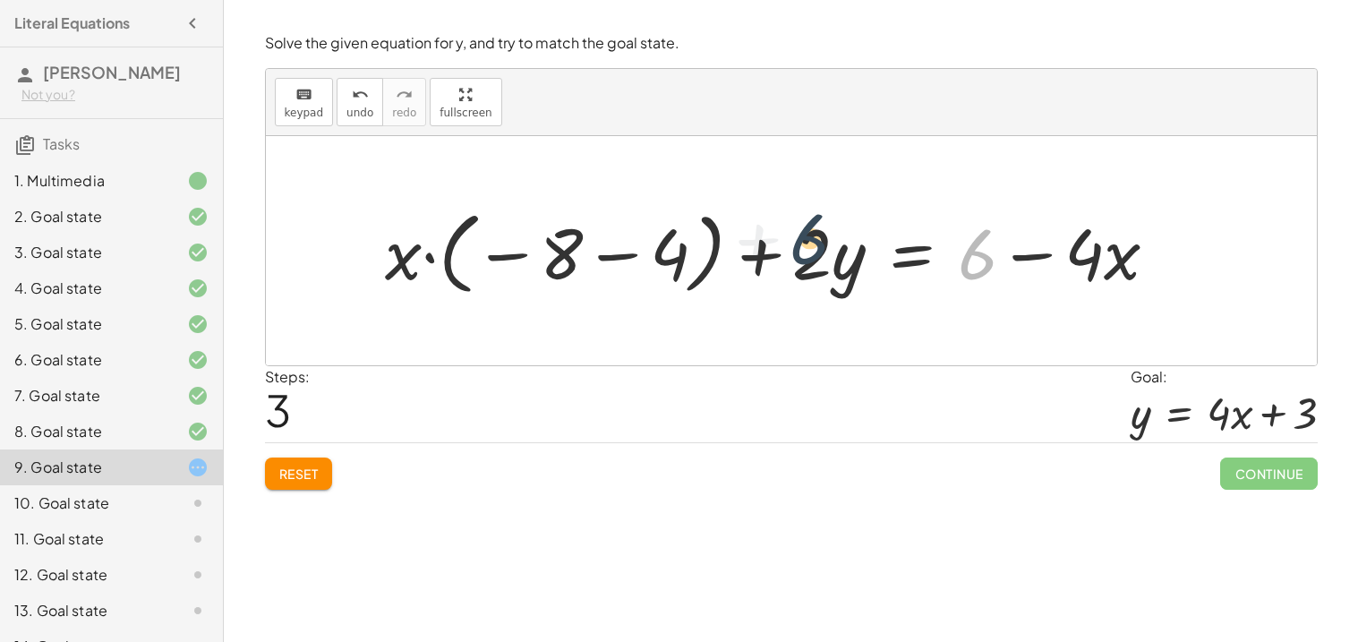
click at [800, 232] on div at bounding box center [779, 250] width 806 height 99
drag, startPoint x: 970, startPoint y: 252, endPoint x: 141, endPoint y: 228, distance: 829.4
click at [141, 228] on main "Literal Equations [PERSON_NAME] T Not you? Tasks 1. Multimedia 2. Goal state 3.…" at bounding box center [679, 321] width 1358 height 642
drag, startPoint x: 392, startPoint y: 240, endPoint x: 484, endPoint y: 262, distance: 94.9
click at [484, 262] on div at bounding box center [779, 250] width 806 height 99
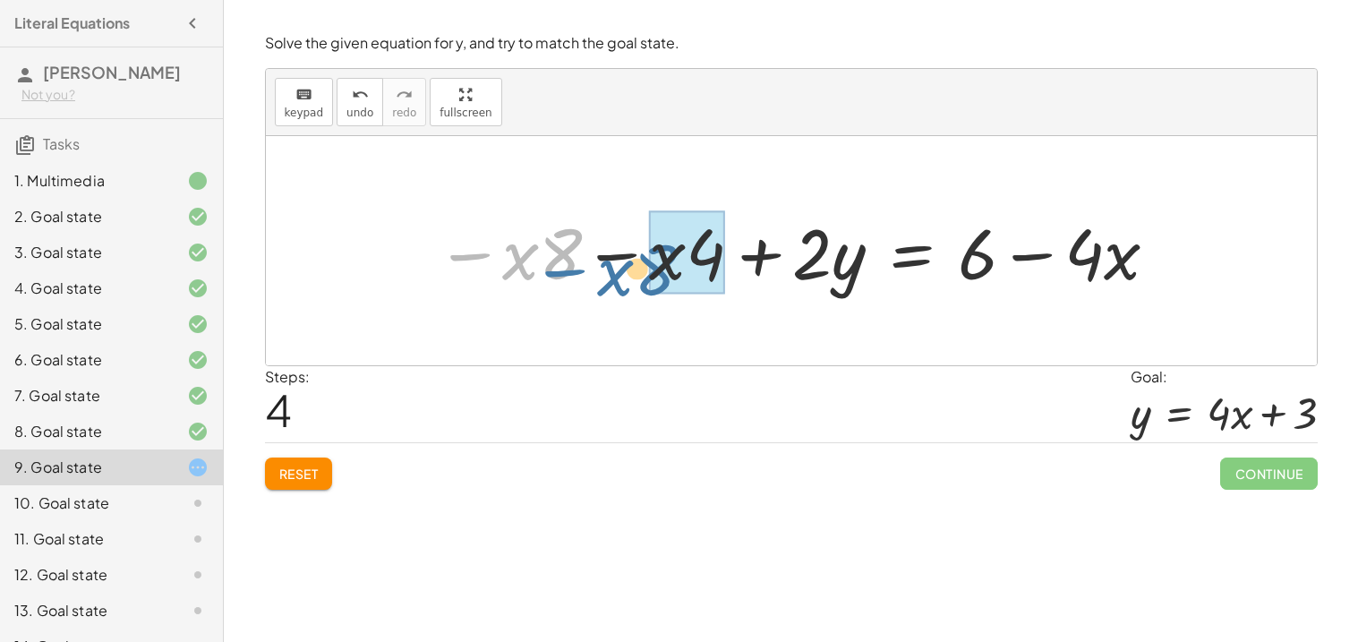
drag, startPoint x: 496, startPoint y: 252, endPoint x: 618, endPoint y: 263, distance: 122.3
click at [618, 263] on div at bounding box center [798, 251] width 743 height 92
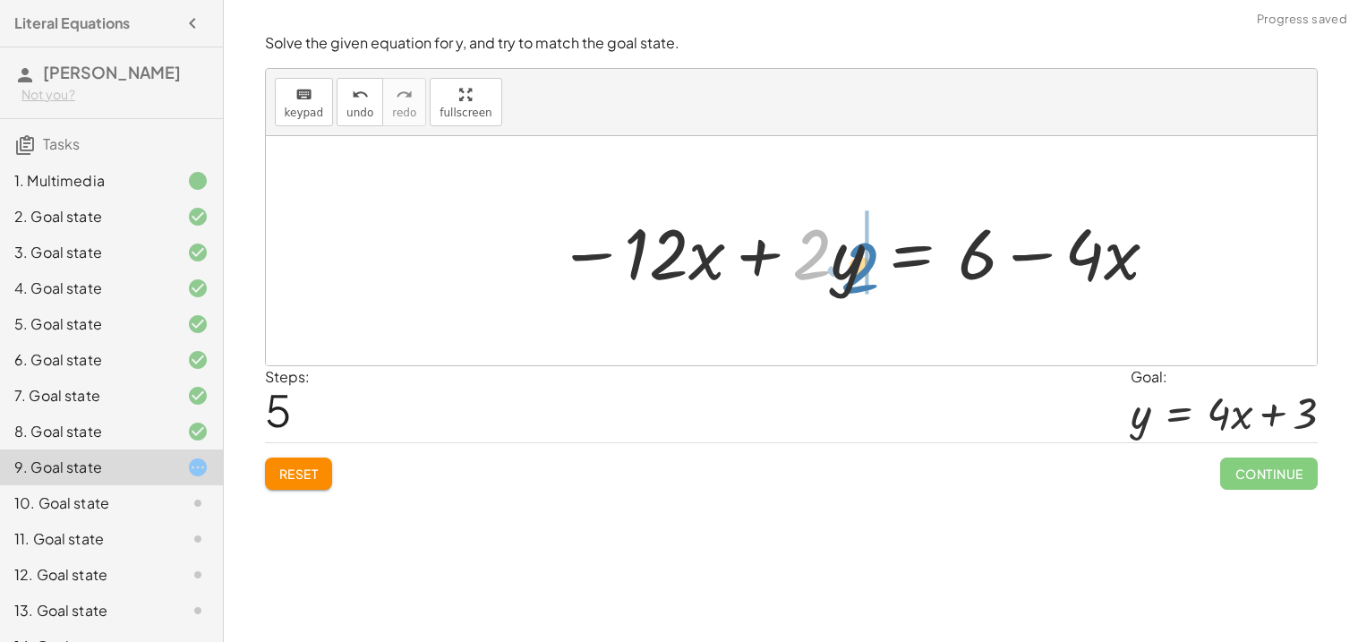
drag, startPoint x: 821, startPoint y: 261, endPoint x: 869, endPoint y: 274, distance: 49.1
click at [869, 274] on div at bounding box center [859, 251] width 620 height 92
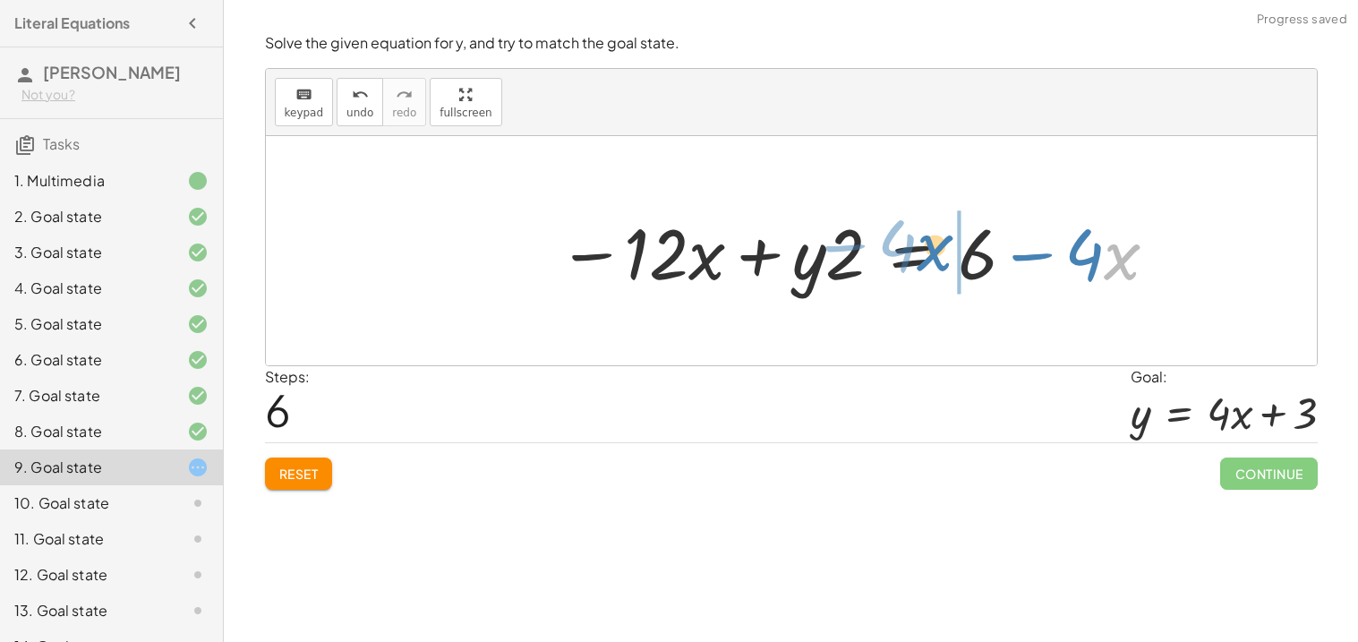
drag, startPoint x: 1108, startPoint y: 275, endPoint x: 976, endPoint y: 284, distance: 131.9
click at [976, 284] on div at bounding box center [859, 251] width 620 height 92
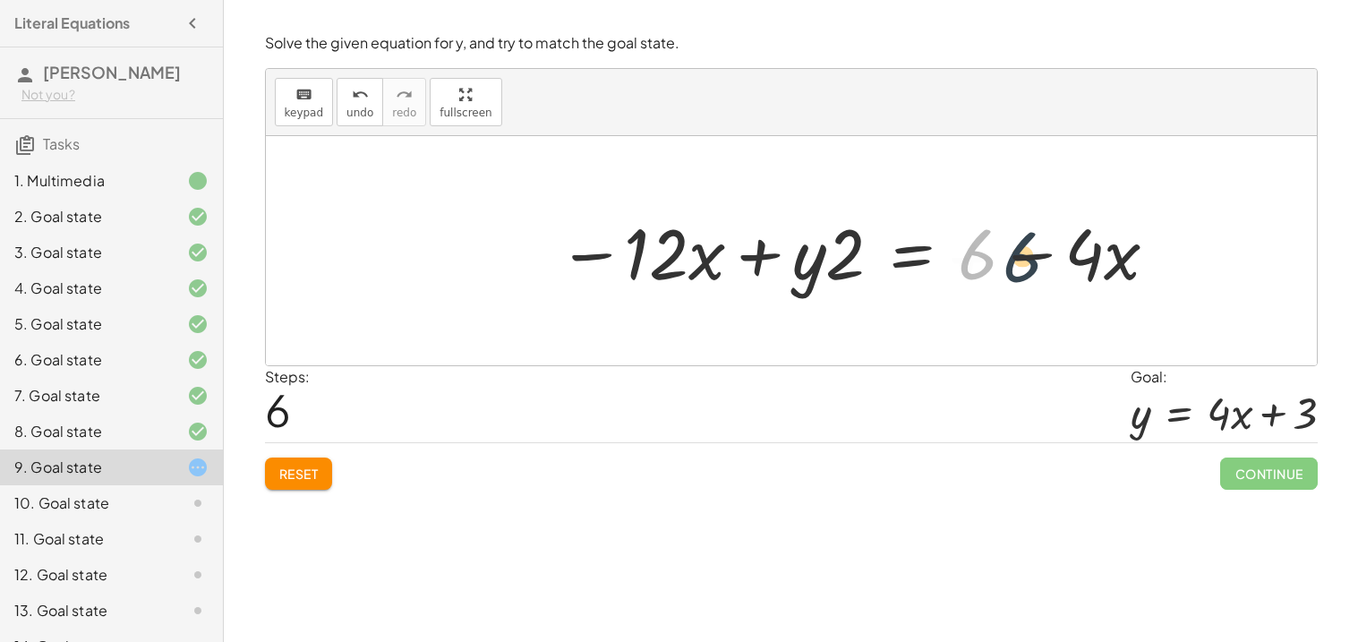
drag, startPoint x: 978, startPoint y: 256, endPoint x: 1031, endPoint y: 259, distance: 53.8
click at [1031, 259] on div at bounding box center [859, 251] width 620 height 92
drag, startPoint x: 1116, startPoint y: 254, endPoint x: 1023, endPoint y: 254, distance: 93.1
click at [1023, 254] on div at bounding box center [859, 251] width 620 height 92
click at [313, 478] on span "Reset" at bounding box center [298, 474] width 39 height 16
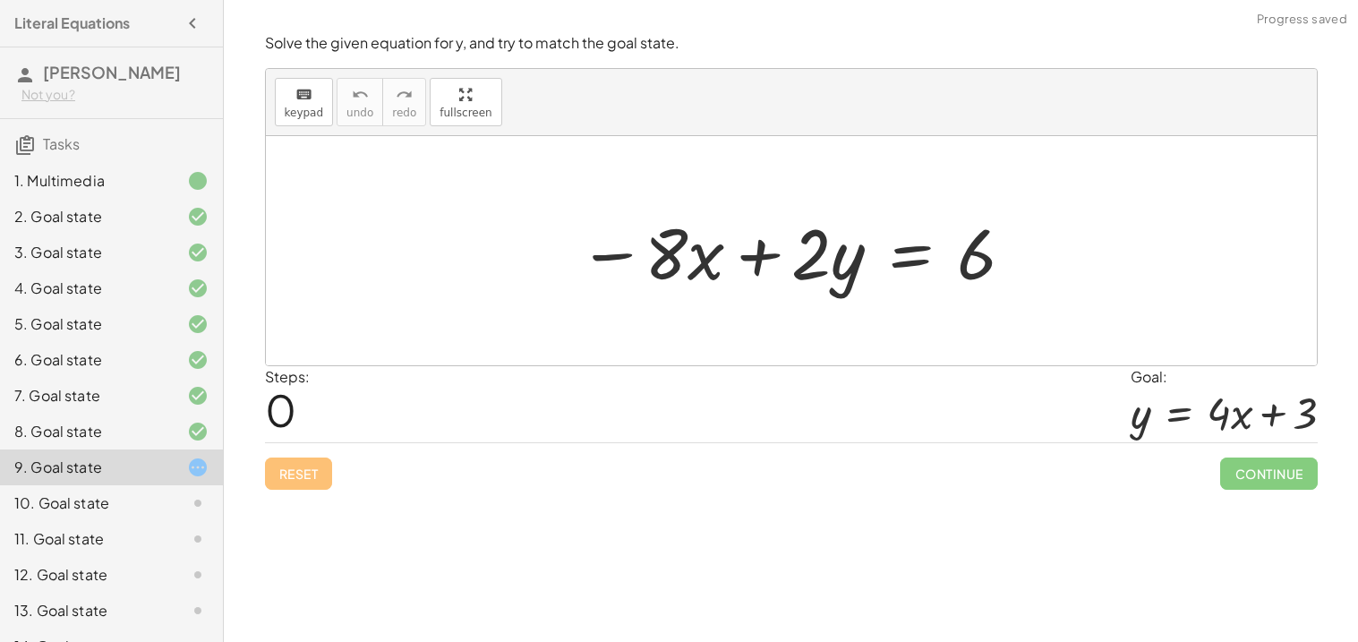
click at [313, 478] on div "Reset Continue" at bounding box center [791, 465] width 1053 height 47
